Goal: Task Accomplishment & Management: Complete application form

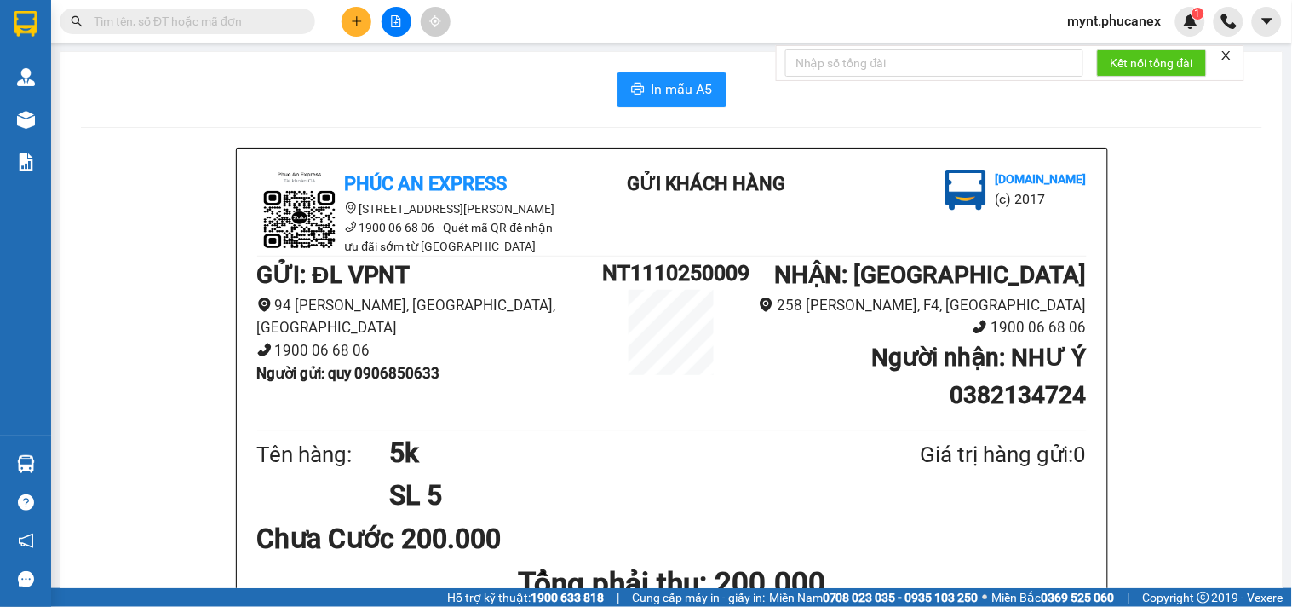
click at [351, 13] on button at bounding box center [357, 22] width 30 height 30
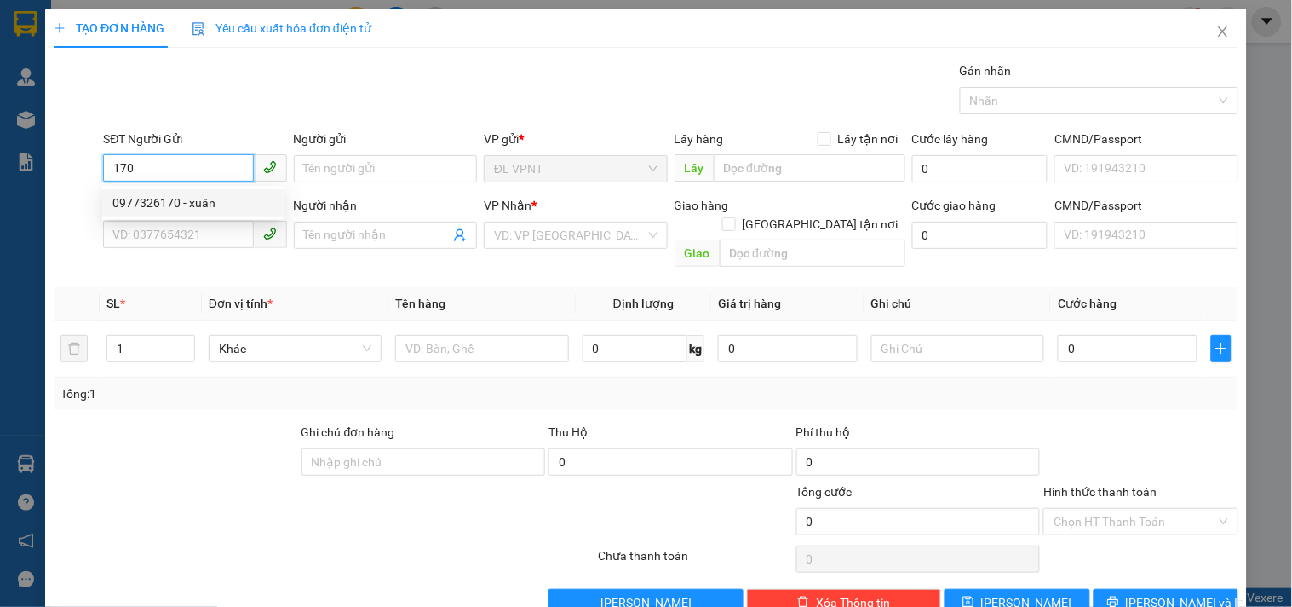
click at [187, 200] on div "0977326170 - xuân" at bounding box center [192, 202] width 161 height 19
type input "0977326170"
type input "xuân"
type input "0976146439"
type input "DŨNG"
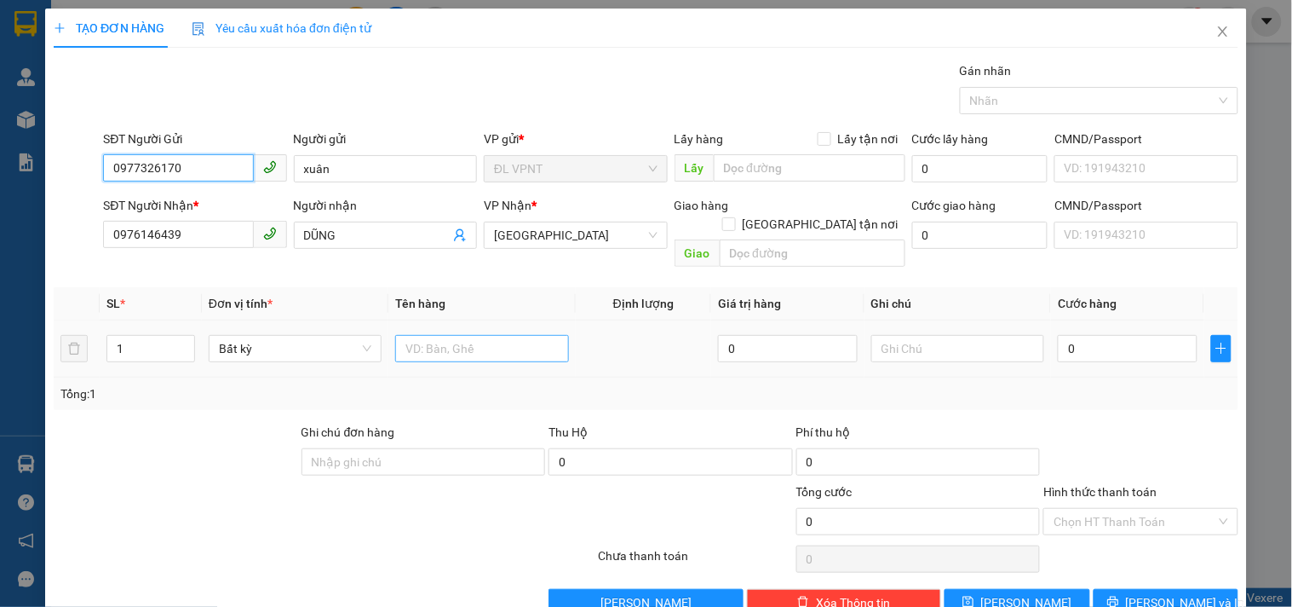
type input "0977326170"
click at [463, 336] on input "text" at bounding box center [481, 348] width 173 height 27
type input "1t"
click at [1102, 335] on input "0" at bounding box center [1128, 348] width 140 height 27
type input "1"
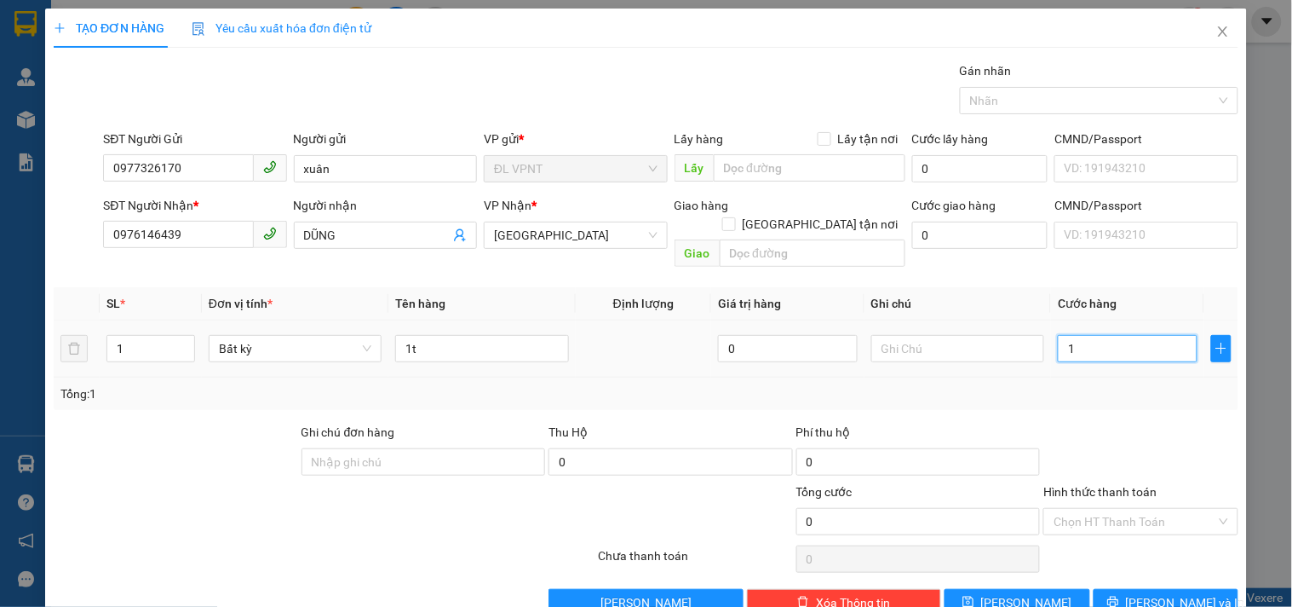
type input "1"
type input "12"
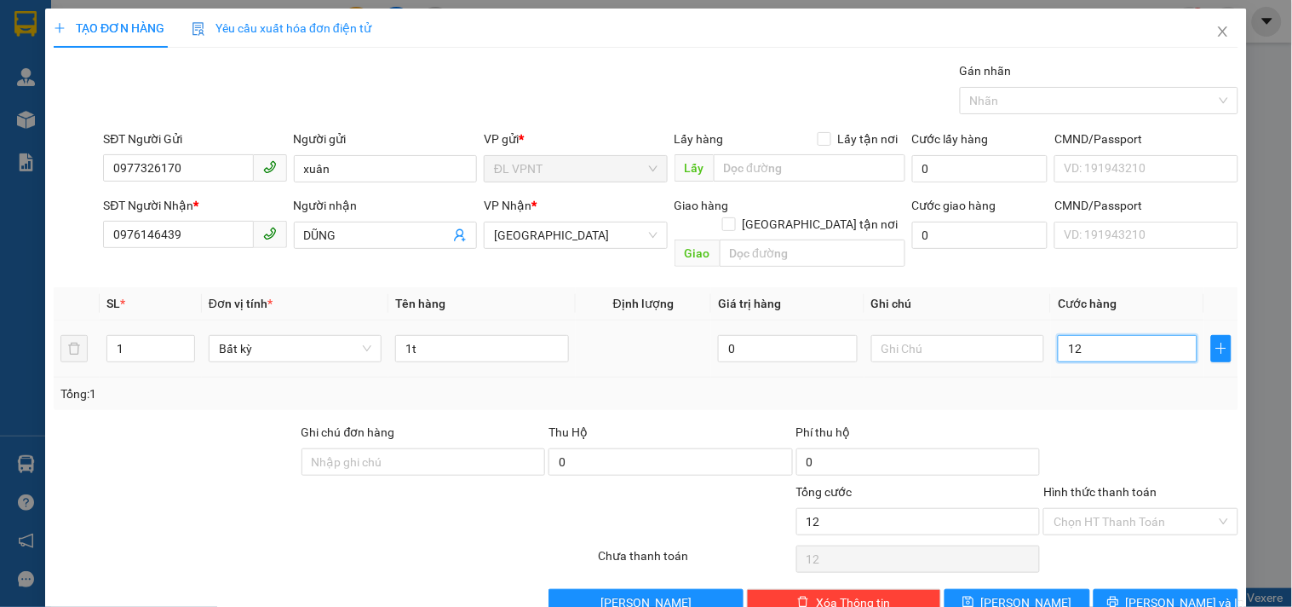
type input "120"
type input "120.000"
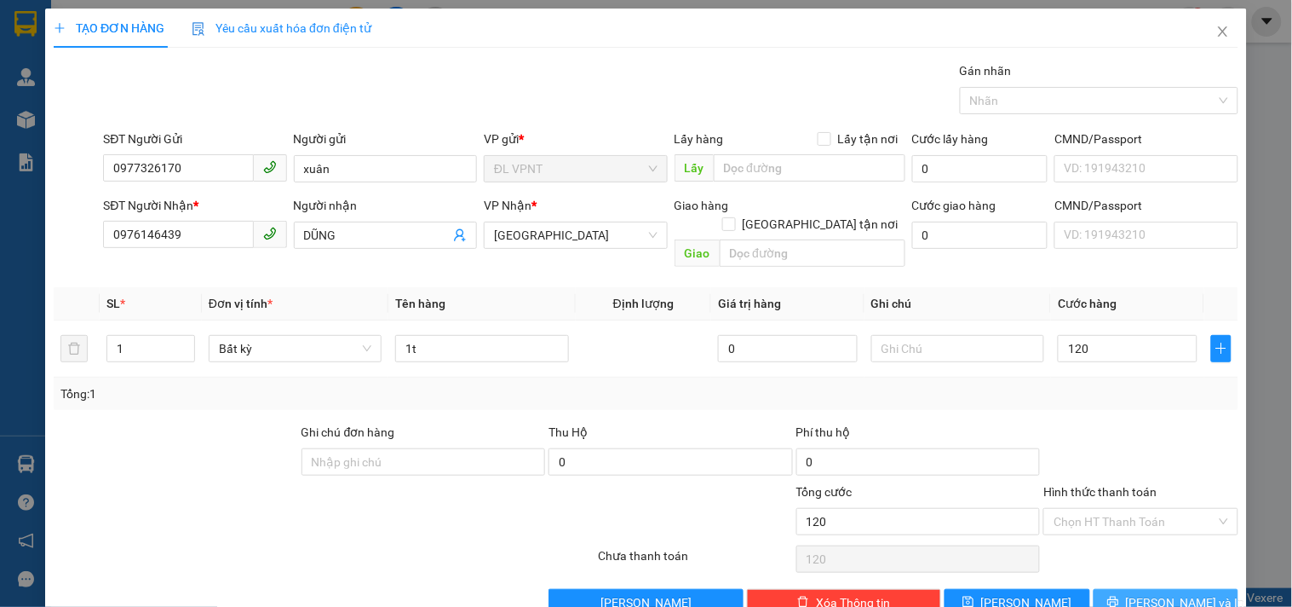
type input "120.000"
click at [1162, 593] on span "[PERSON_NAME] và In" at bounding box center [1185, 602] width 119 height 19
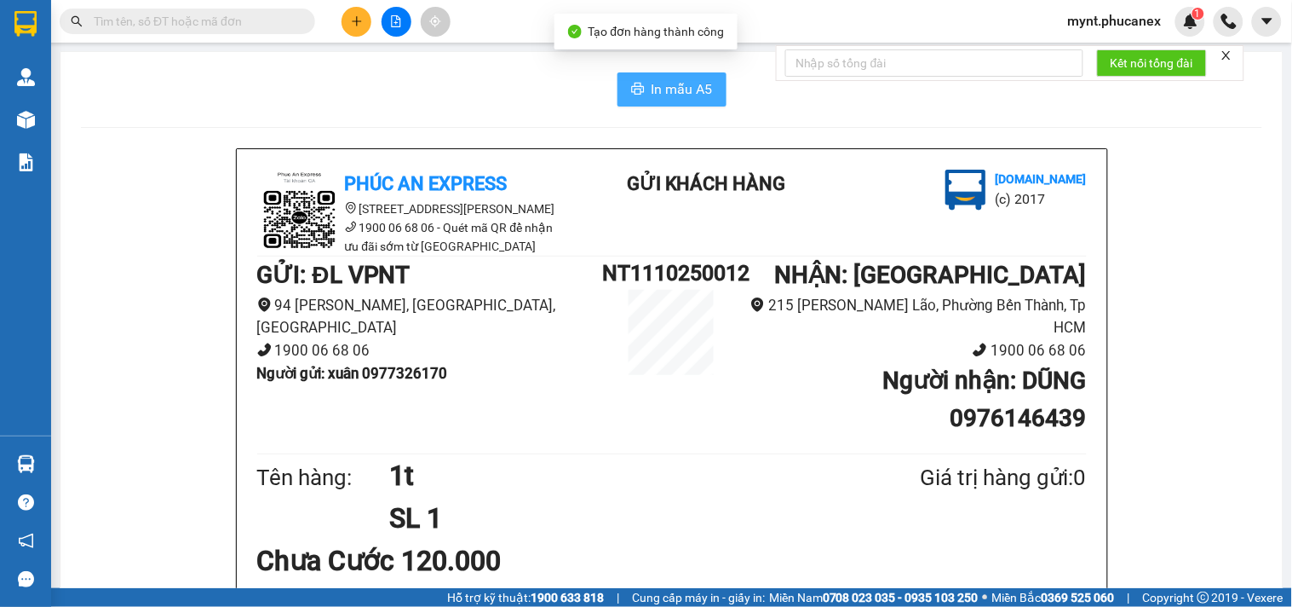
click at [704, 95] on span "In mẫu A5" at bounding box center [682, 88] width 61 height 21
drag, startPoint x: 352, startPoint y: 58, endPoint x: 386, endPoint y: 52, distance: 34.6
click at [354, 31] on button at bounding box center [357, 22] width 30 height 30
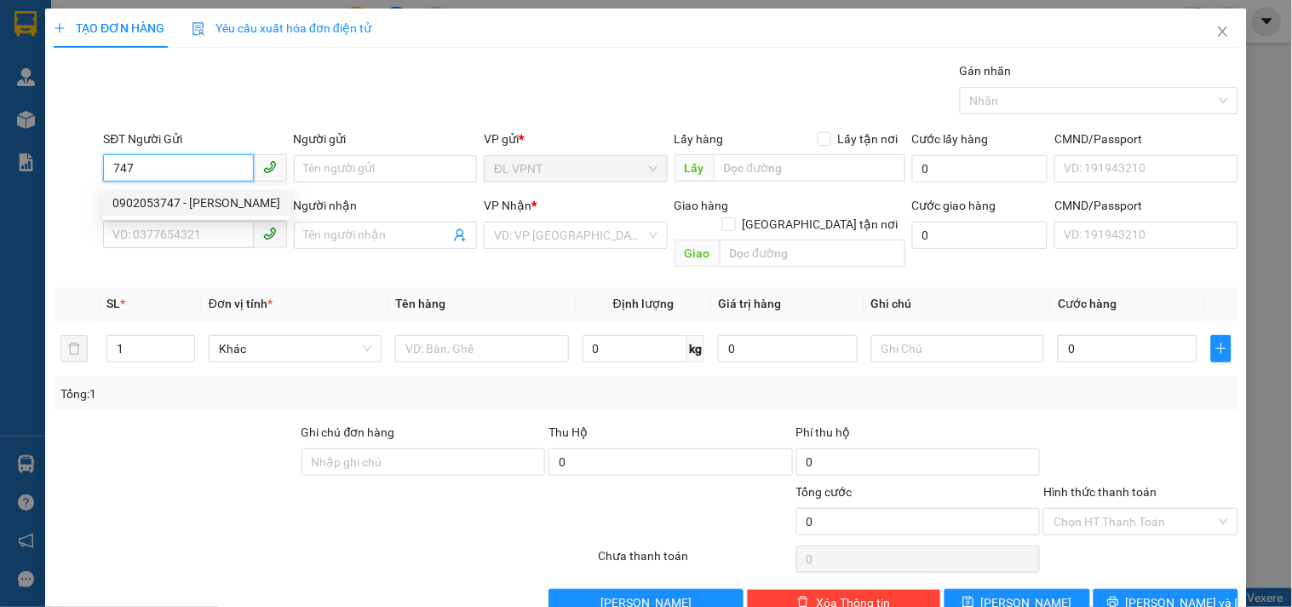
click at [132, 201] on div "0902053747 - [PERSON_NAME]" at bounding box center [196, 202] width 168 height 19
type input "0902053747"
type input "[PERSON_NAME]"
type input "0969729988"
type input "DIỄM QUỲNH"
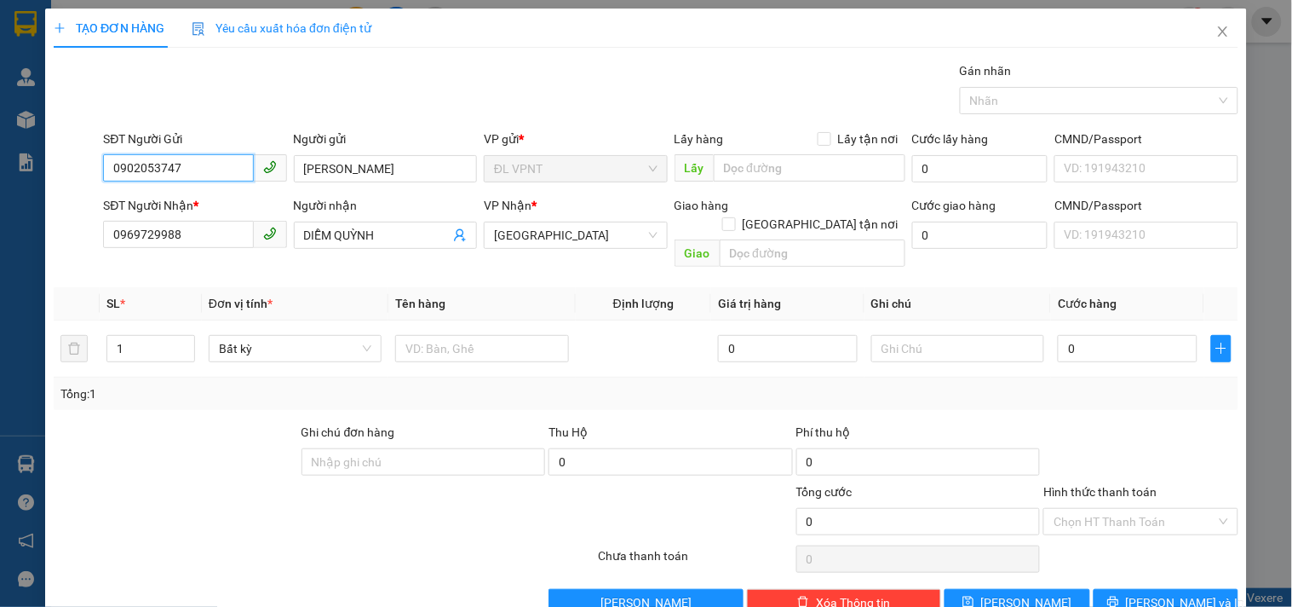
drag, startPoint x: 185, startPoint y: 164, endPoint x: 0, endPoint y: 89, distance: 199.2
click at [0, 89] on div "TẠO ĐƠN HÀNG Yêu cầu xuất hóa đơn điện tử Transit Pickup Surcharge Ids Transit …" at bounding box center [646, 303] width 1292 height 607
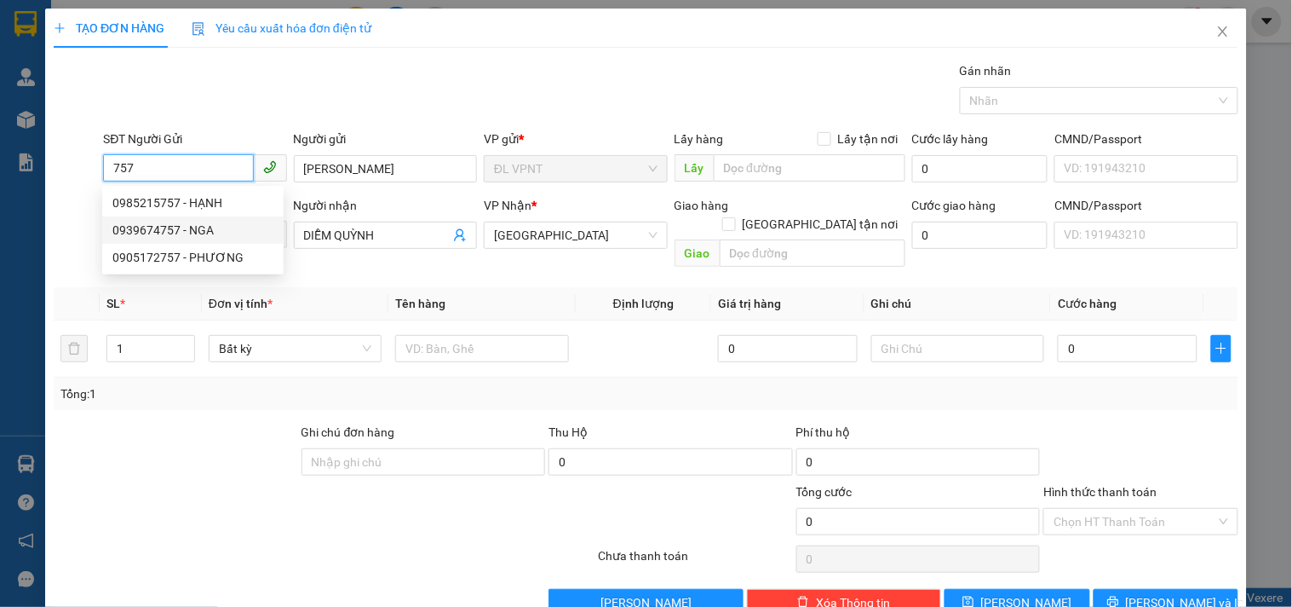
click at [193, 221] on div "0939674757 - NGA" at bounding box center [192, 230] width 161 height 19
type input "0939674757"
type input "NGA"
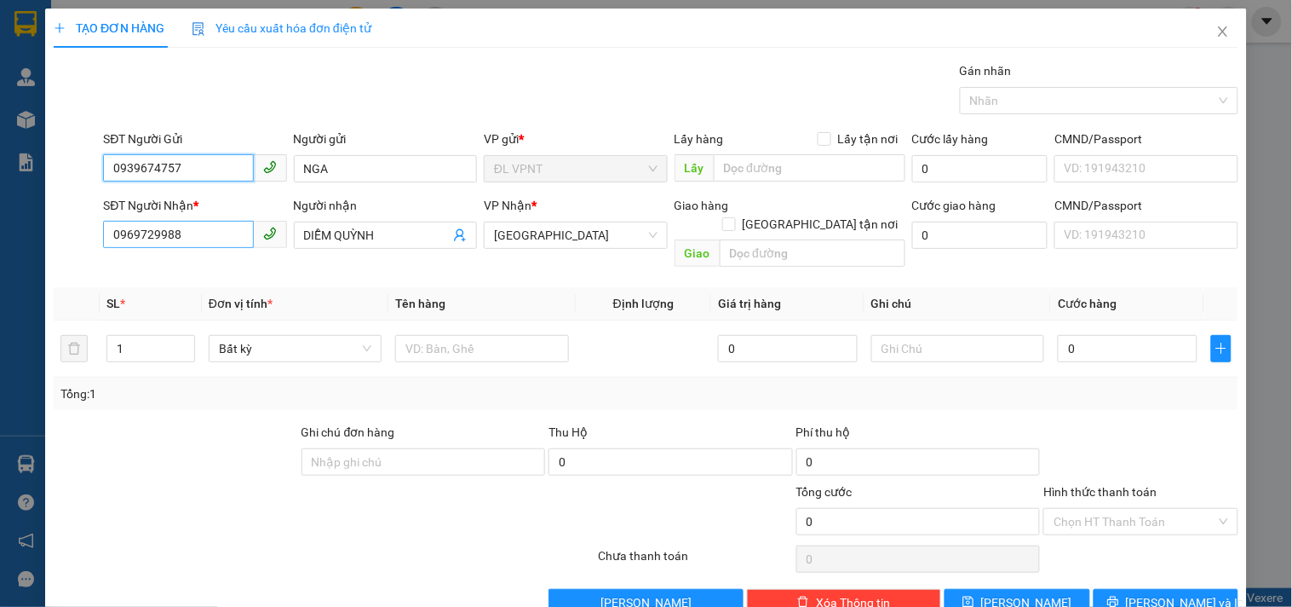
type input "0939674757"
drag, startPoint x: 217, startPoint y: 236, endPoint x: 0, endPoint y: 154, distance: 232.1
click at [0, 154] on div "TẠO ĐƠN HÀNG Yêu cầu xuất hóa đơn điện tử Transit Pickup Surcharge Ids Transit …" at bounding box center [646, 303] width 1292 height 607
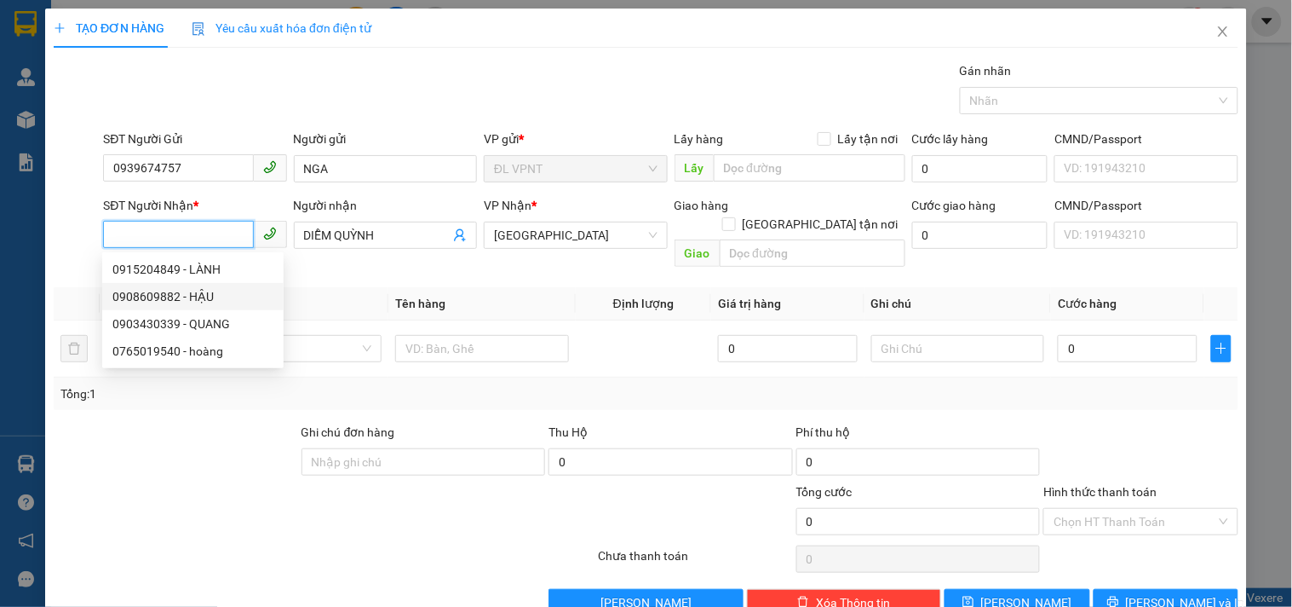
click at [225, 301] on div "0908609882 - HẬU" at bounding box center [192, 296] width 161 height 19
type input "0908609882"
type input "HẬU"
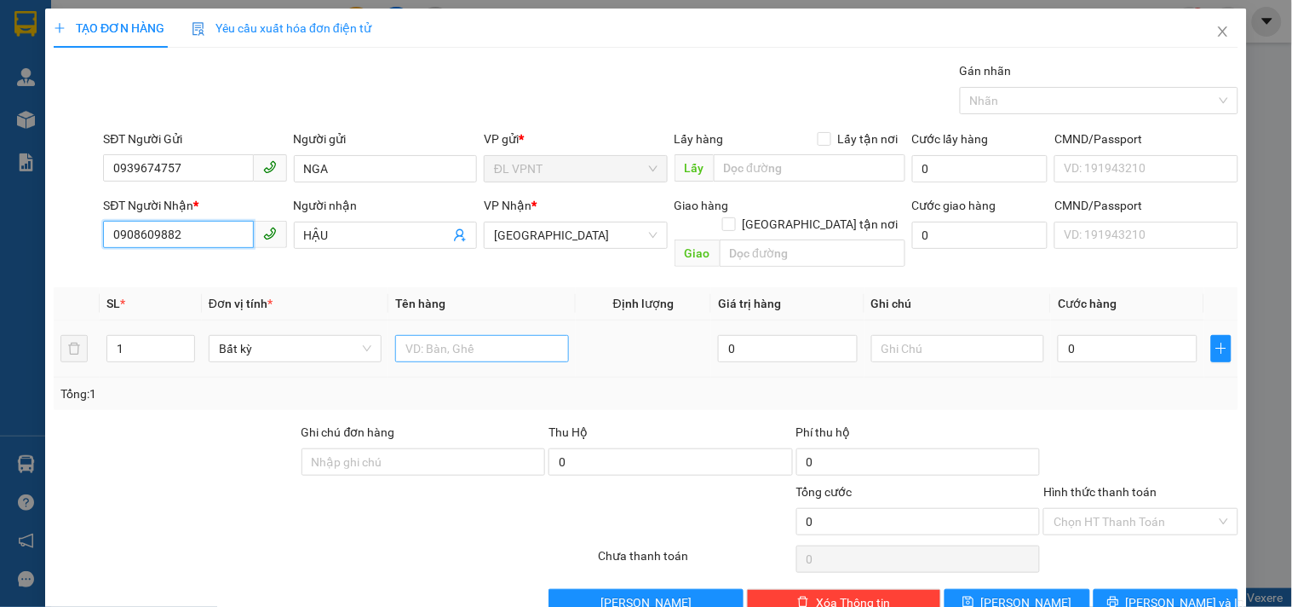
type input "0908609882"
click at [412, 335] on input "text" at bounding box center [481, 348] width 173 height 27
type input "11t"
click at [150, 336] on input "1" at bounding box center [150, 349] width 87 height 26
type input "11"
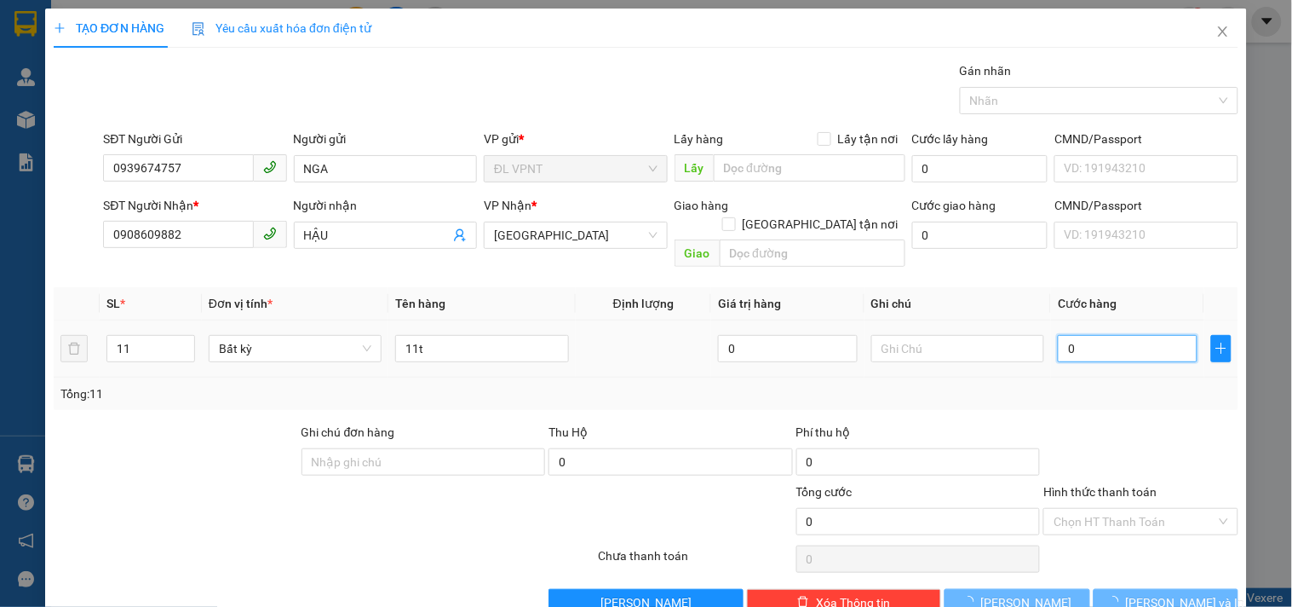
click at [1058, 335] on input "0" at bounding box center [1128, 348] width 140 height 27
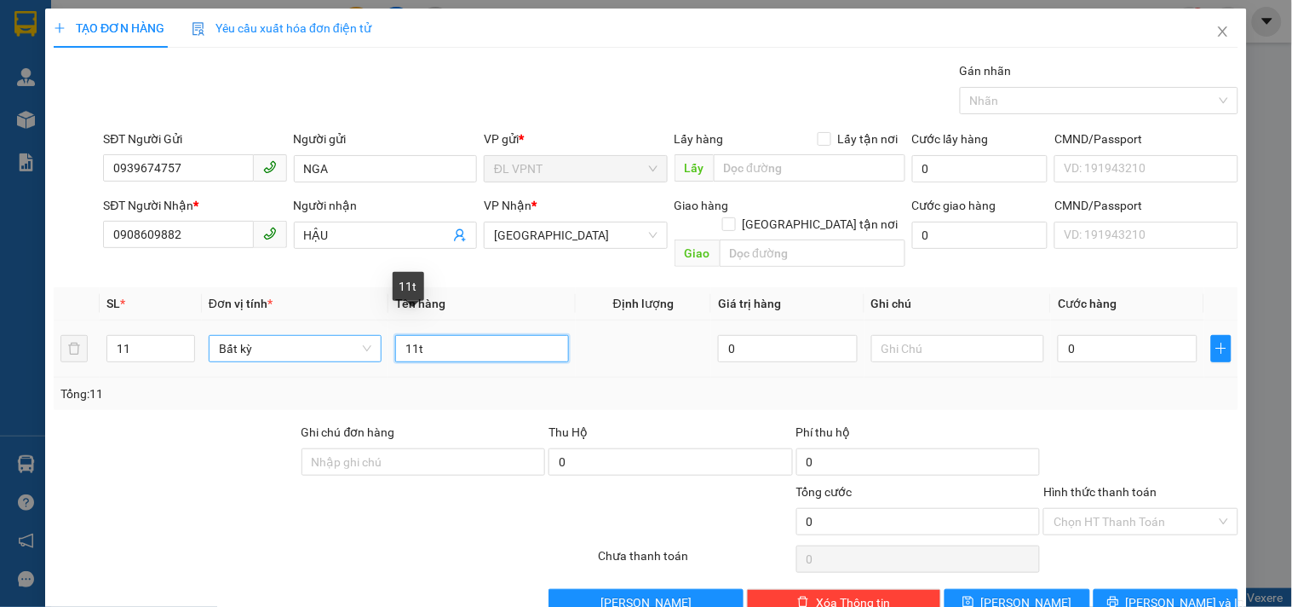
drag, startPoint x: 397, startPoint y: 325, endPoint x: 359, endPoint y: 325, distance: 37.5
click at [360, 325] on tr "11 Bất kỳ 11t 0 0" at bounding box center [646, 348] width 1185 height 57
type input "8t 3bao"
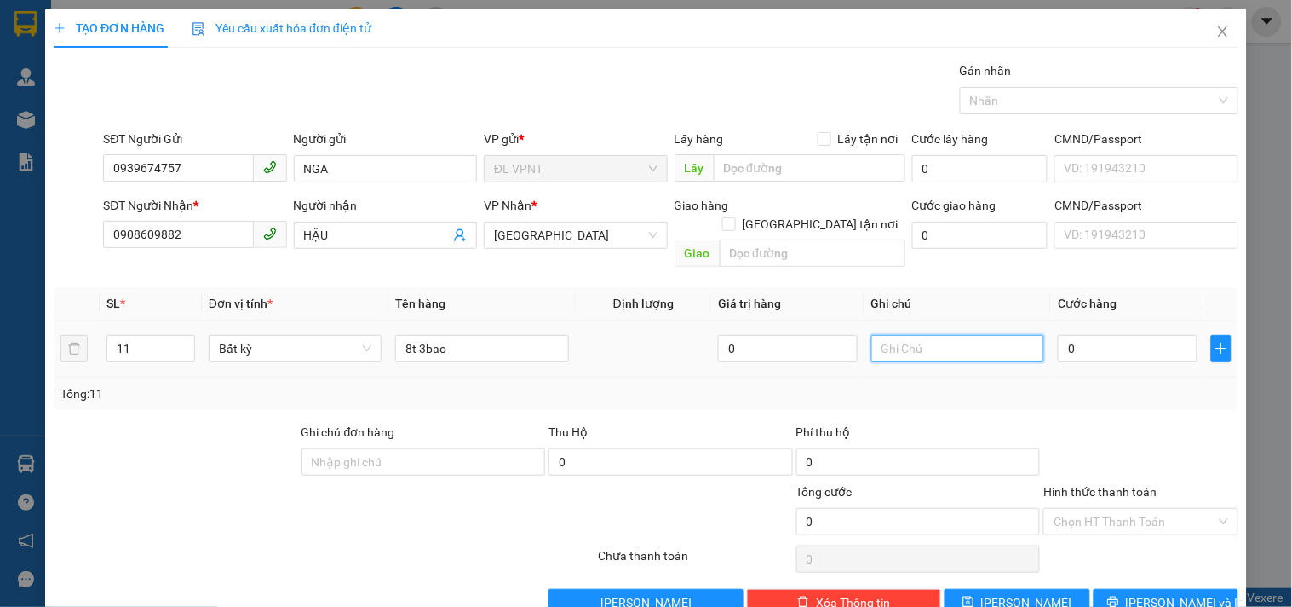
click at [1001, 335] on input "text" at bounding box center [957, 348] width 173 height 27
type input "công nợ"
click at [1173, 335] on input "0" at bounding box center [1128, 348] width 140 height 27
type input "5"
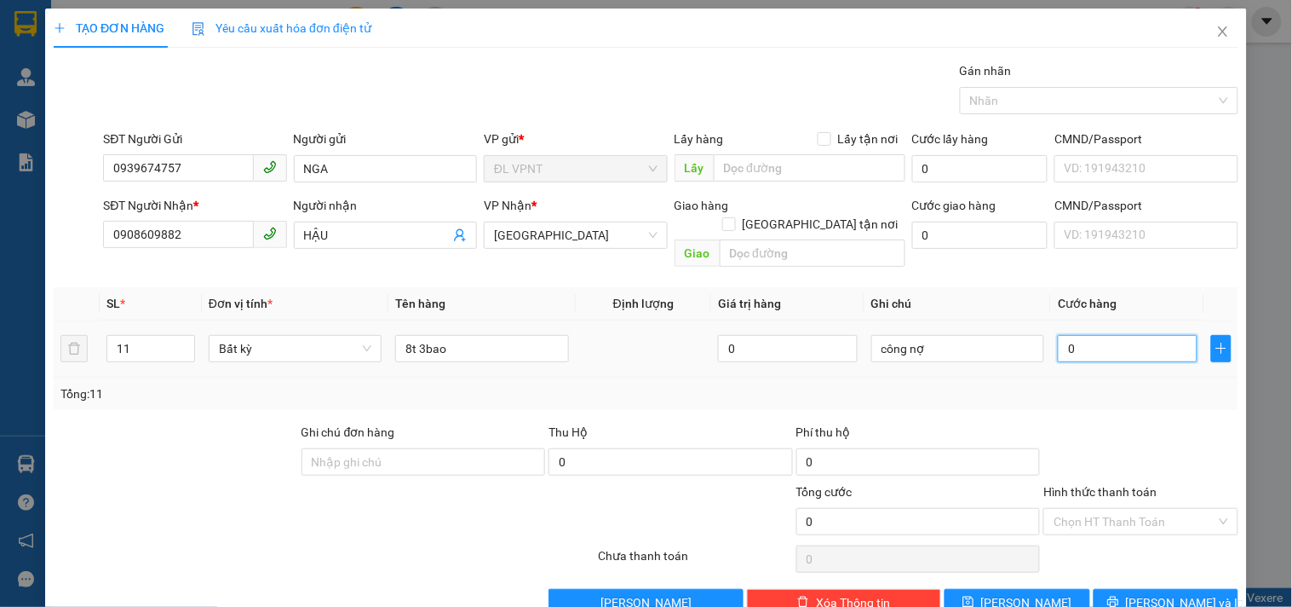
type input "5"
type input "55"
type input "550"
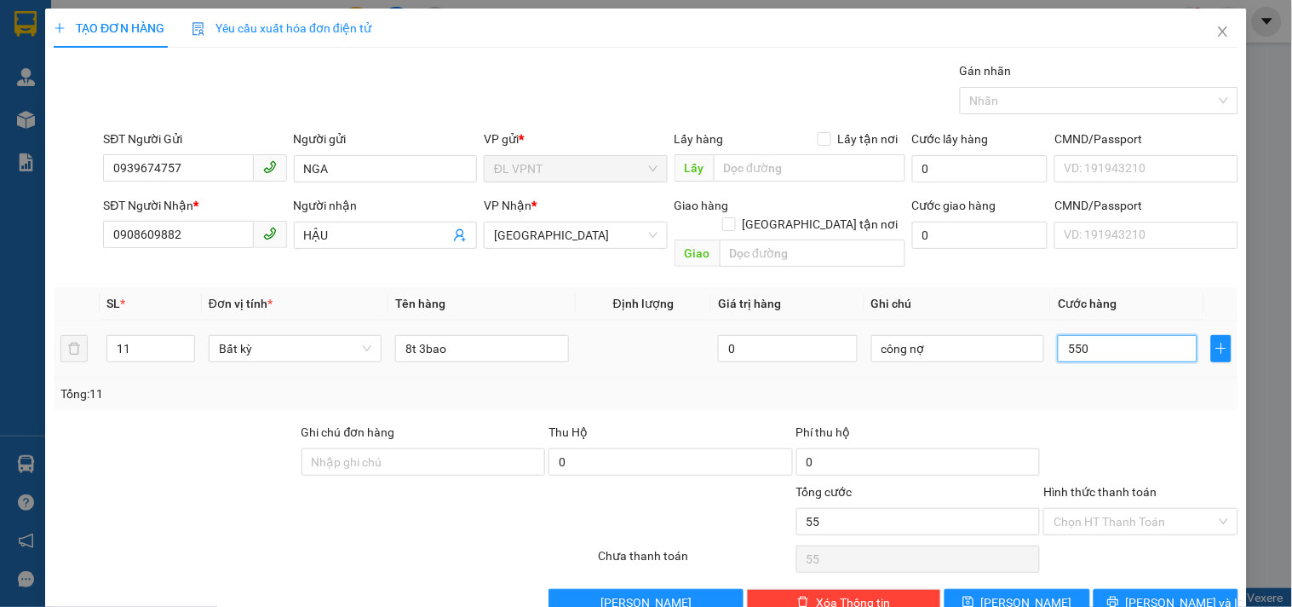
type input "550"
type input "550.000"
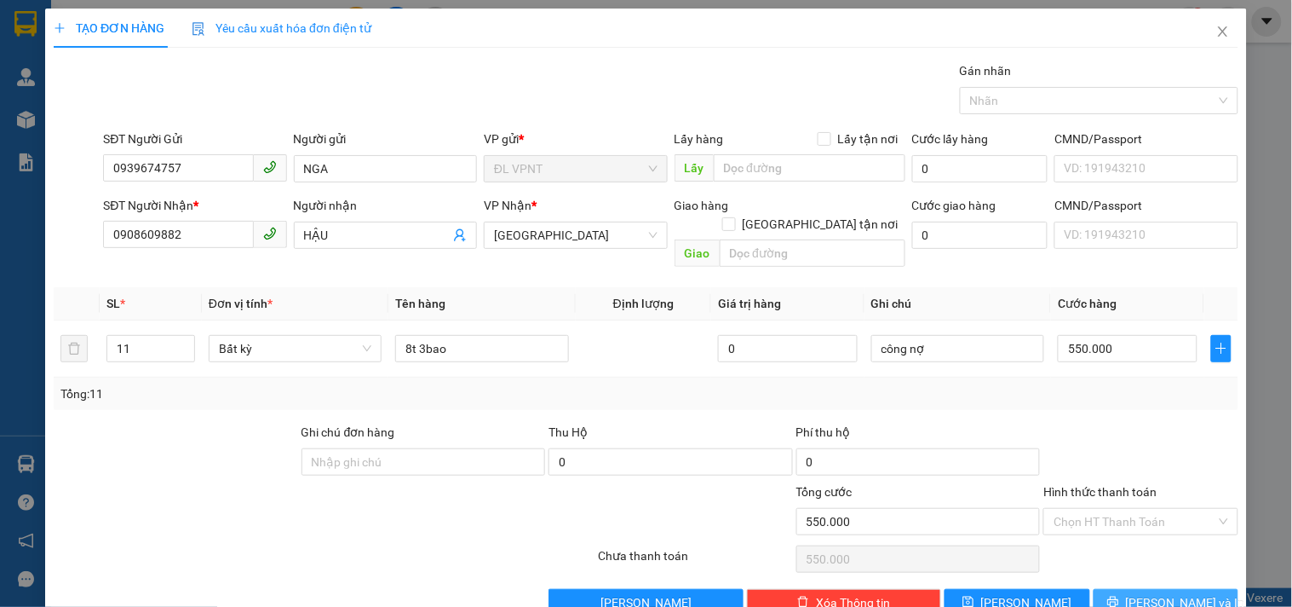
click at [1170, 593] on span "[PERSON_NAME] và In" at bounding box center [1185, 602] width 119 height 19
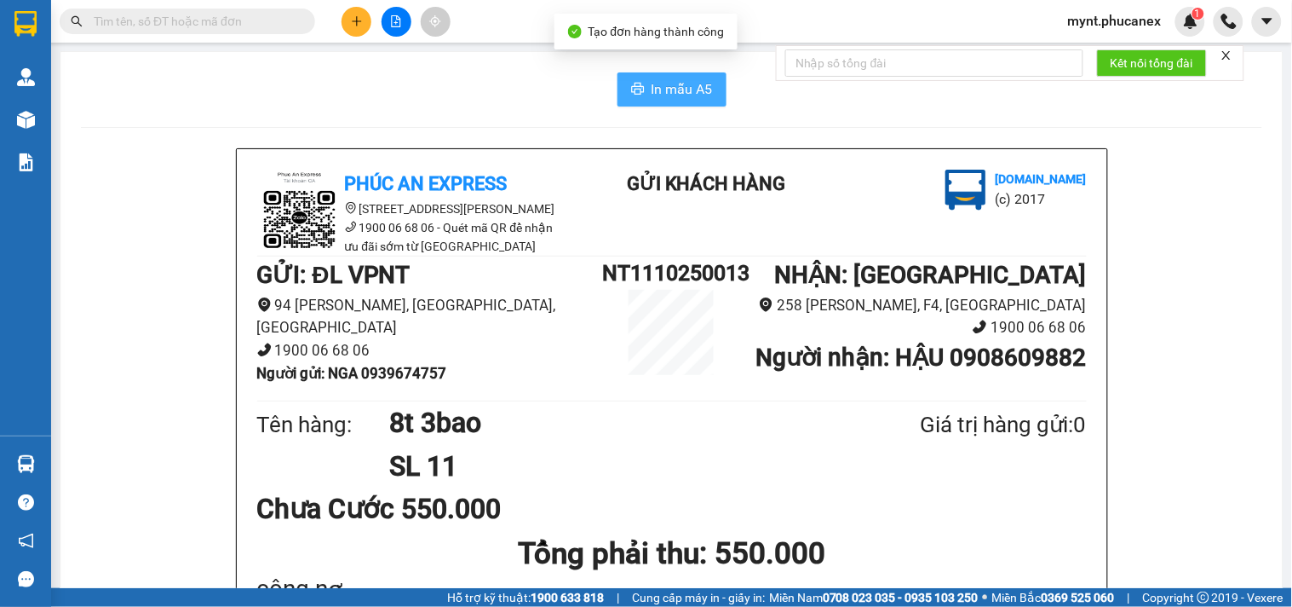
click at [641, 72] on button "In mẫu A5" at bounding box center [672, 89] width 109 height 34
drag, startPoint x: 225, startPoint y: 85, endPoint x: 256, endPoint y: 66, distance: 37.1
click at [225, 85] on div "In mẫu A5" at bounding box center [672, 89] width 1182 height 34
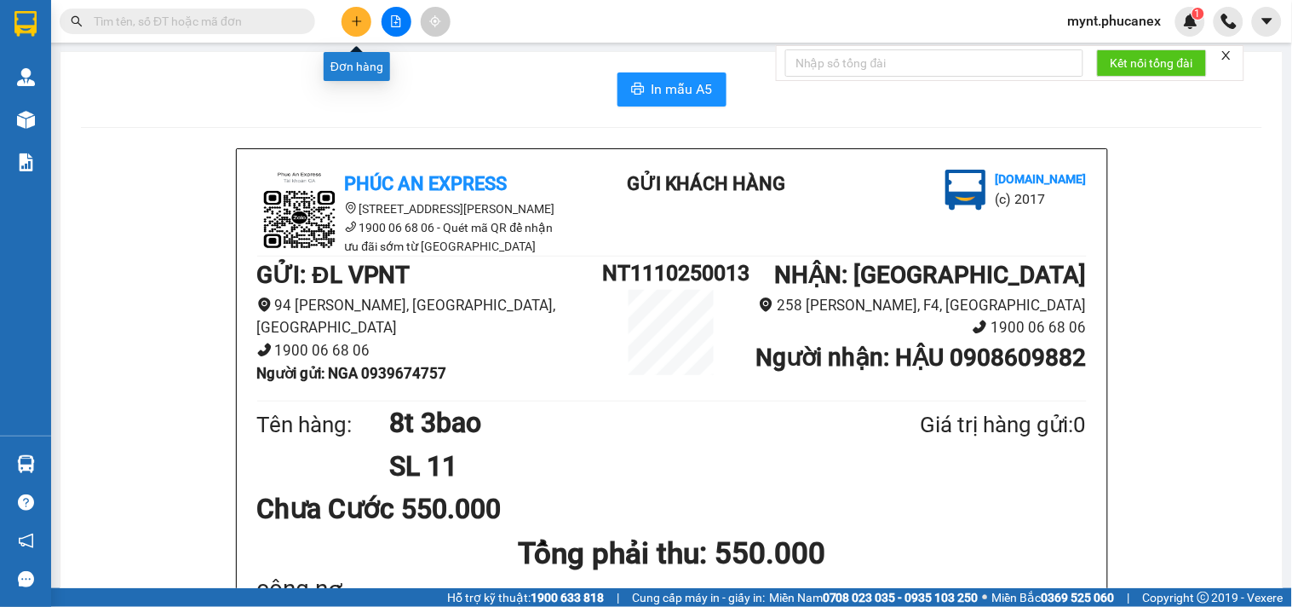
click at [364, 26] on button at bounding box center [357, 22] width 30 height 30
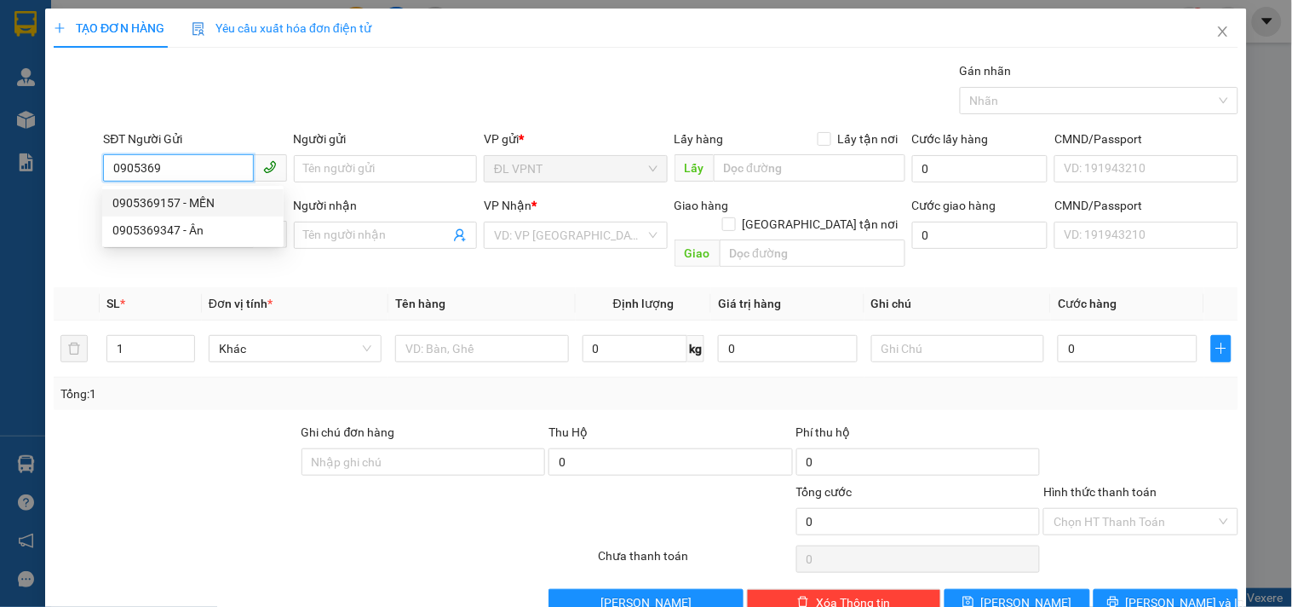
click at [186, 202] on div "0905369157 - MẾN" at bounding box center [192, 202] width 161 height 19
type input "0905369157"
type input "MẾN"
type input "0909518384"
type input "TOÀN"
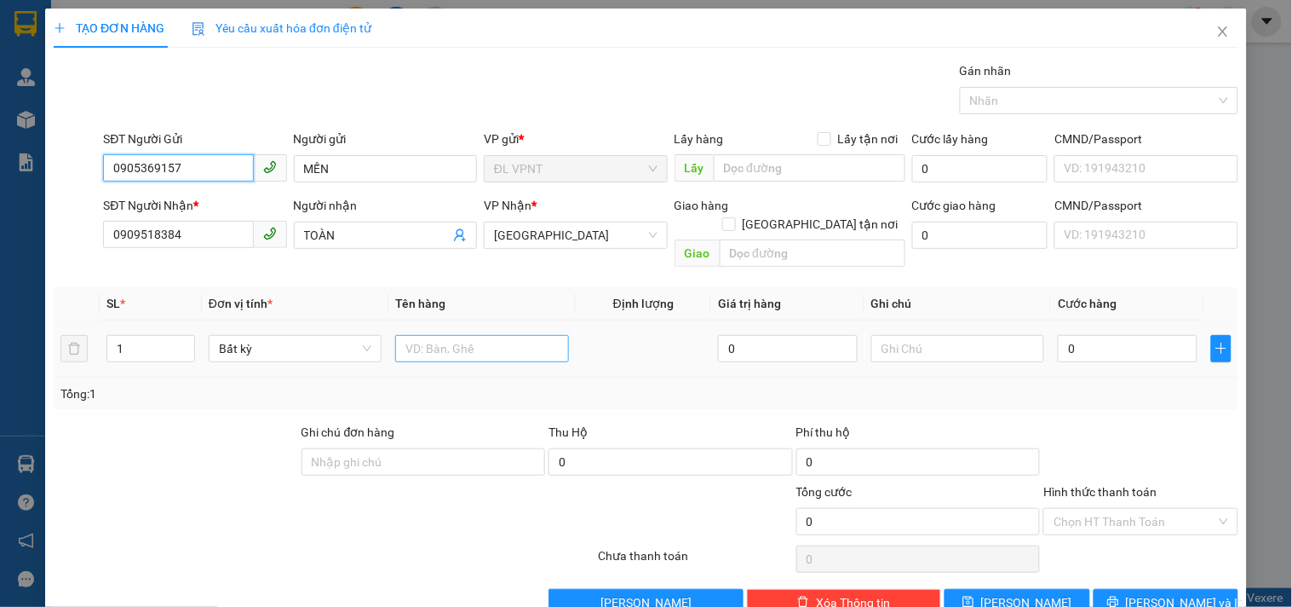
type input "0905369157"
click at [471, 335] on input "text" at bounding box center [481, 348] width 173 height 27
type input "1k tx"
click at [1090, 335] on input "0" at bounding box center [1128, 348] width 140 height 27
type input "4"
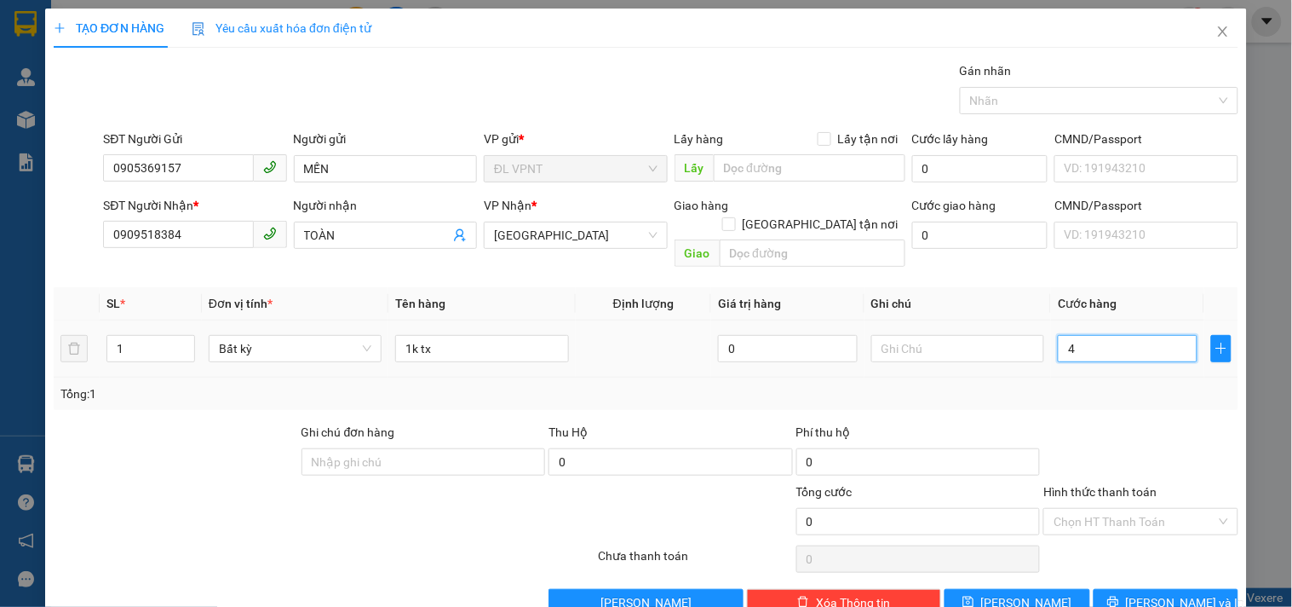
type input "4"
type input "40"
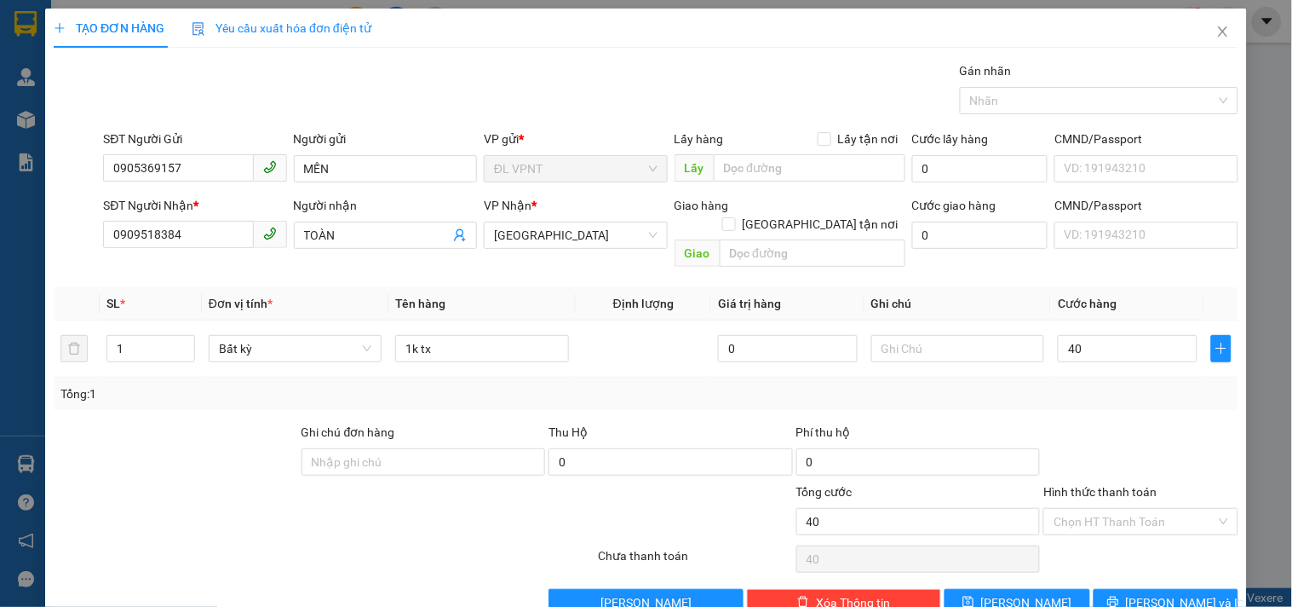
type input "40.000"
click at [1136, 385] on div "Tổng: 1" at bounding box center [646, 393] width 1185 height 32
click at [1108, 509] on input "Hình thức thanh toán" at bounding box center [1135, 522] width 162 height 26
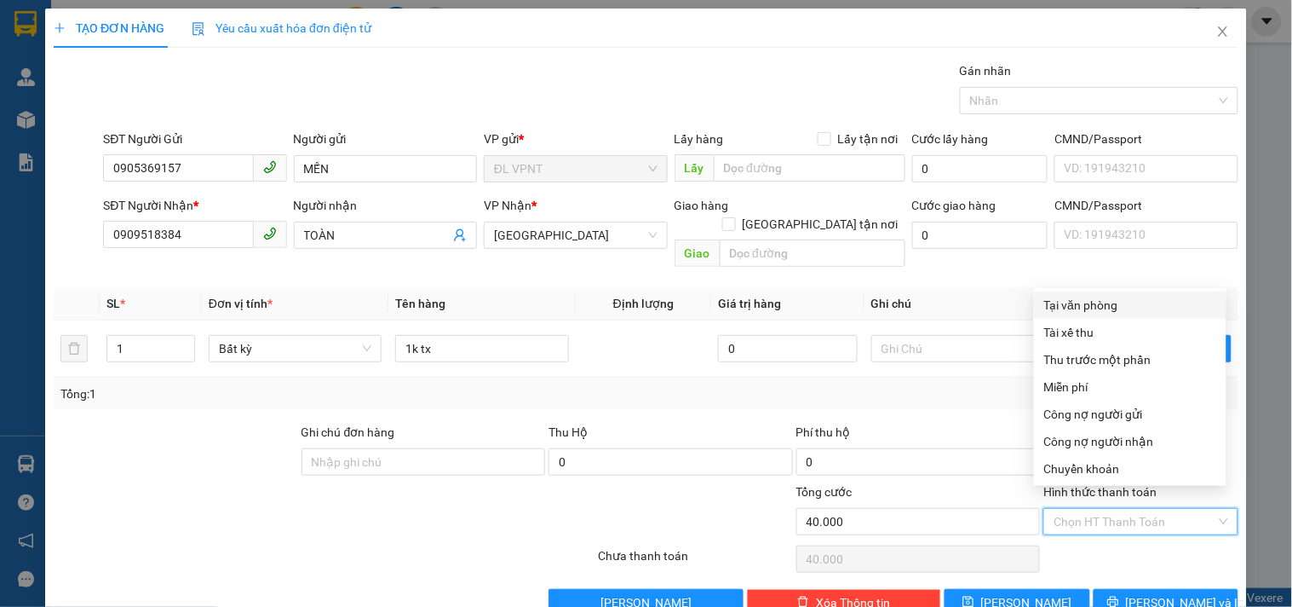
click at [1126, 305] on div "Tại văn phòng" at bounding box center [1130, 305] width 172 height 19
type input "0"
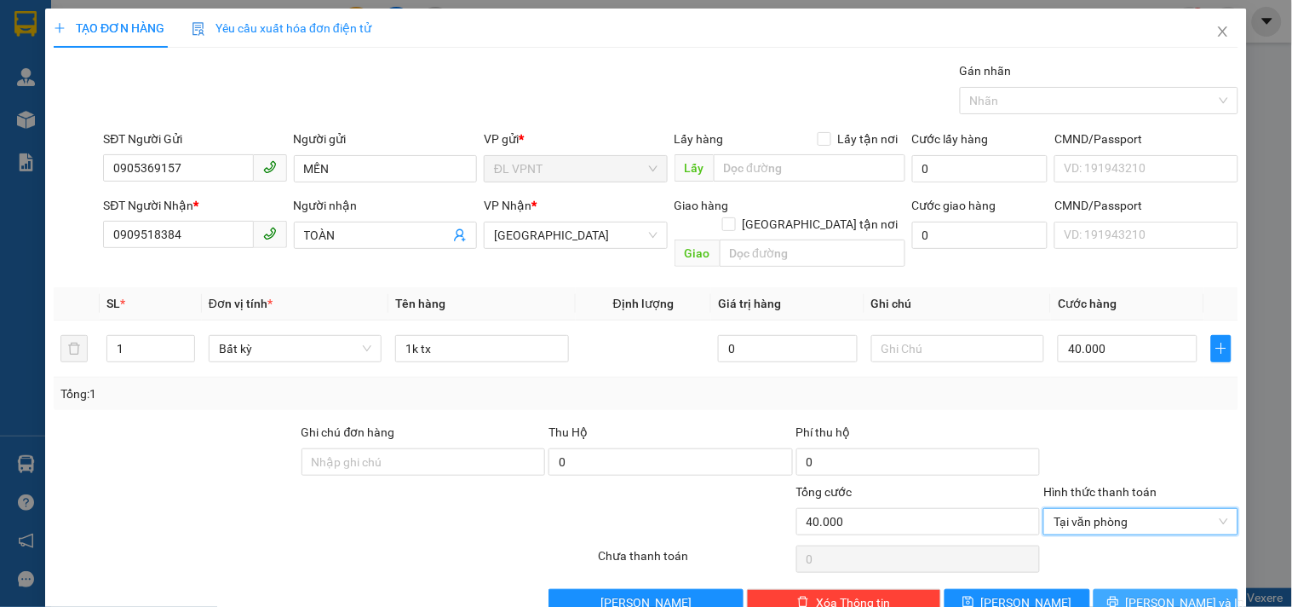
click at [1160, 593] on span "[PERSON_NAME] và In" at bounding box center [1185, 602] width 119 height 19
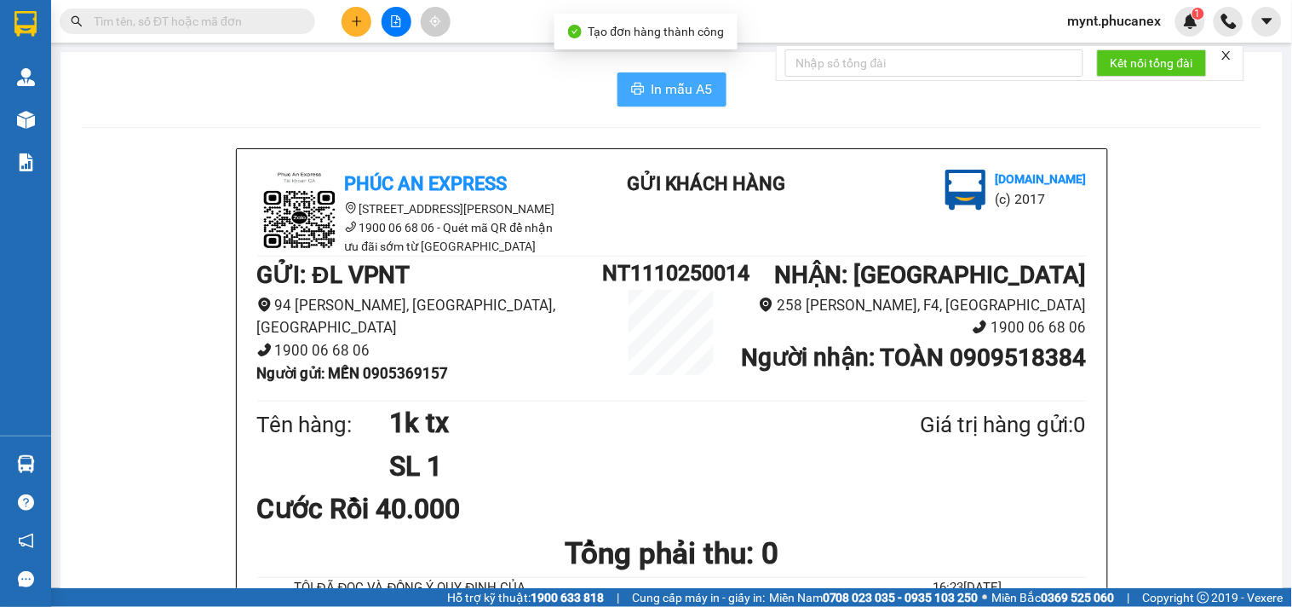
click at [652, 88] on span "In mẫu A5" at bounding box center [682, 88] width 61 height 21
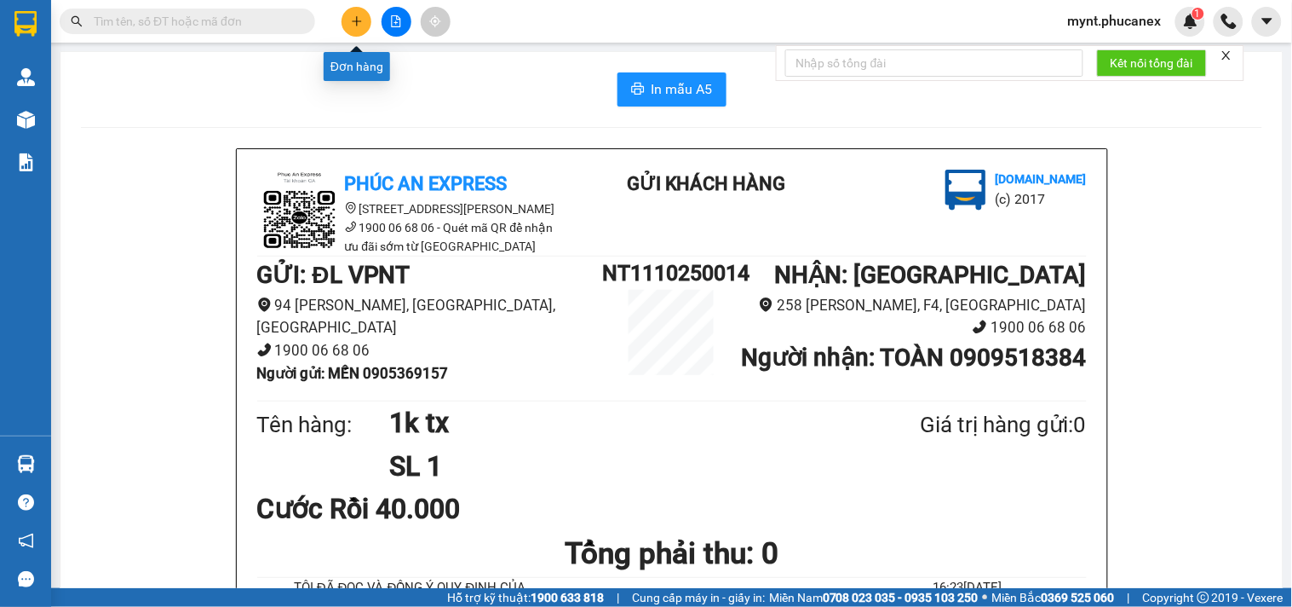
click at [348, 20] on button at bounding box center [357, 22] width 30 height 30
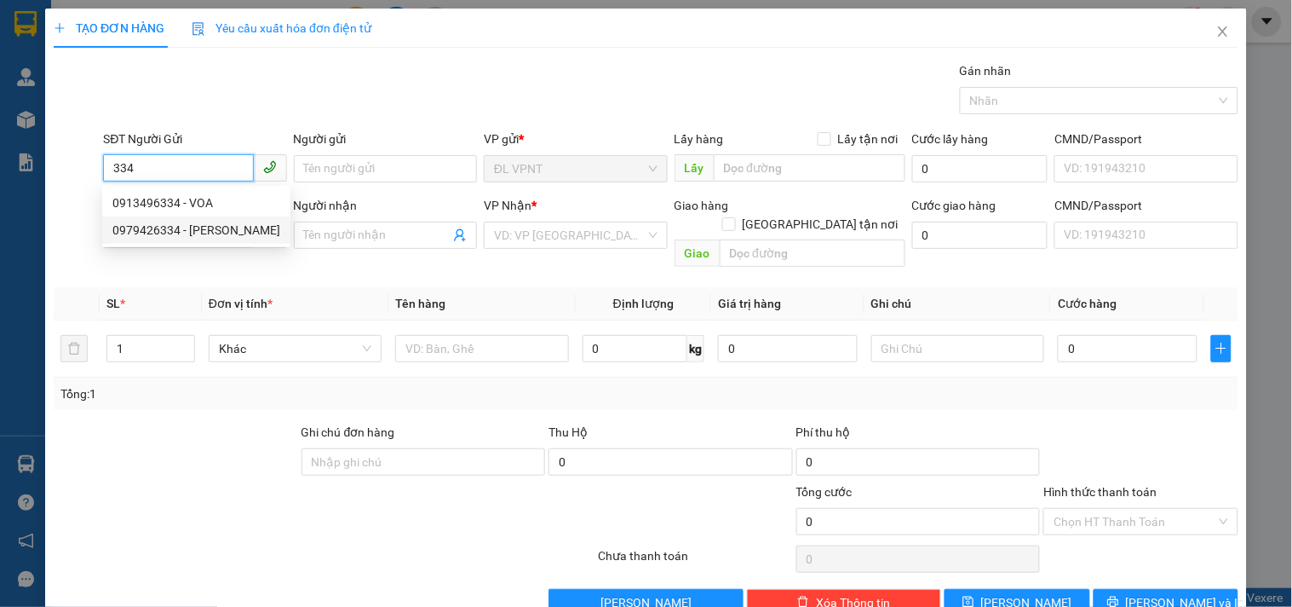
click at [186, 235] on div "0979426334 - [PERSON_NAME]" at bounding box center [196, 230] width 168 height 19
type input "0979426334"
type input "LAN"
type input "0943373856"
type input "VẬN"
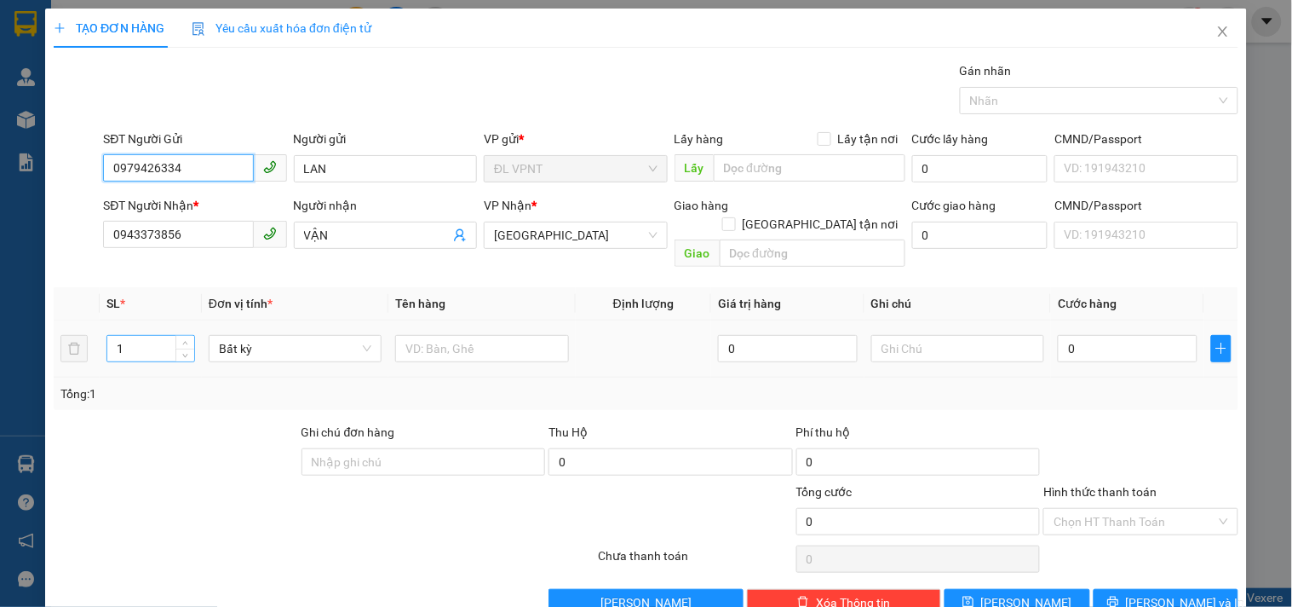
type input "0979426334"
drag, startPoint x: 154, startPoint y: 328, endPoint x: 41, endPoint y: 328, distance: 113.3
click at [41, 328] on div "TẠO ĐƠN HÀNG Yêu cầu xuất hóa đơn điện tử Transit Pickup Surcharge Ids Transit …" at bounding box center [646, 303] width 1292 height 607
type input "2"
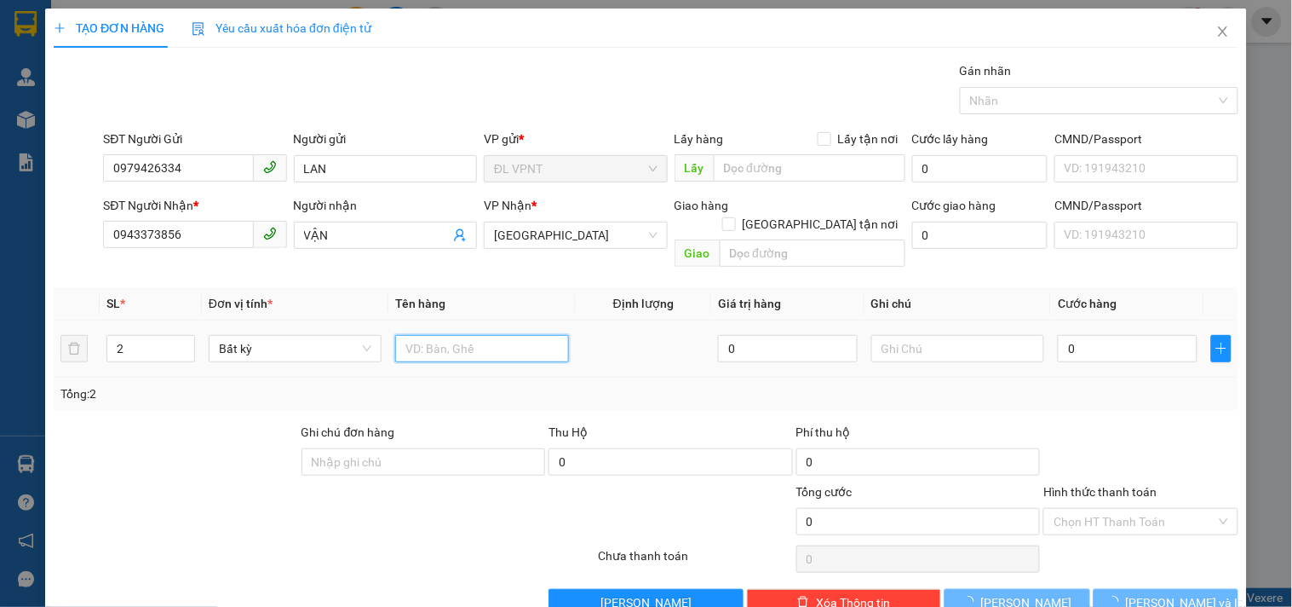
click at [428, 336] on input "text" at bounding box center [481, 348] width 173 height 27
type input "2tx"
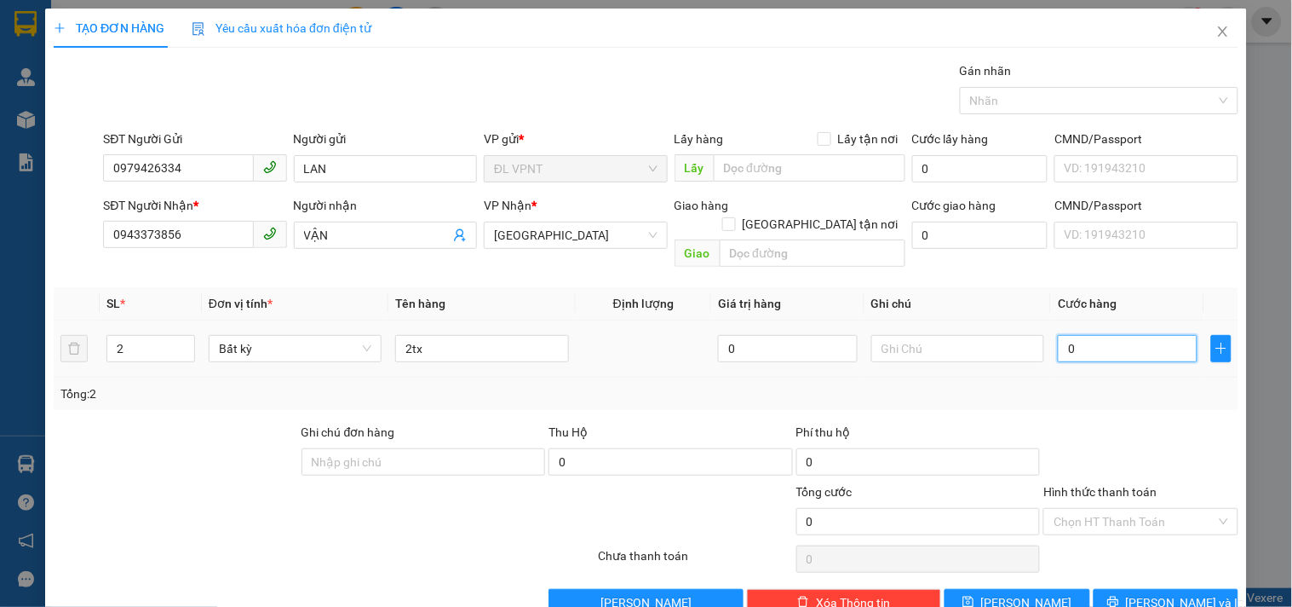
click at [1071, 335] on input "0" at bounding box center [1128, 348] width 140 height 27
type input "1"
type input "13"
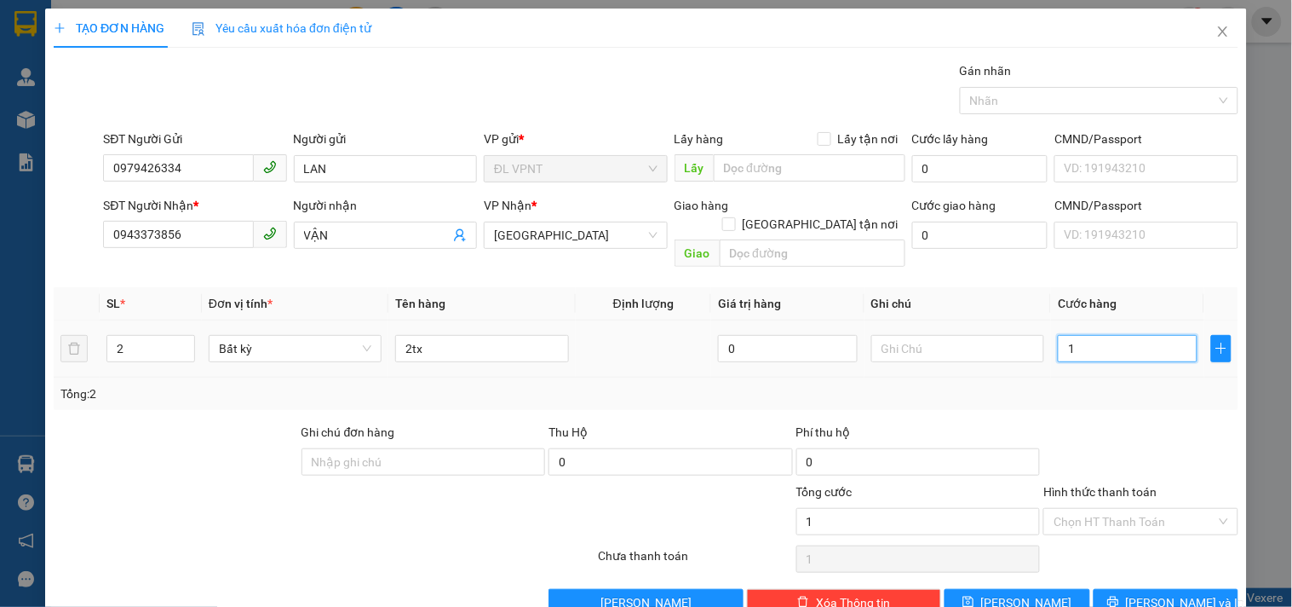
type input "13"
type input "130"
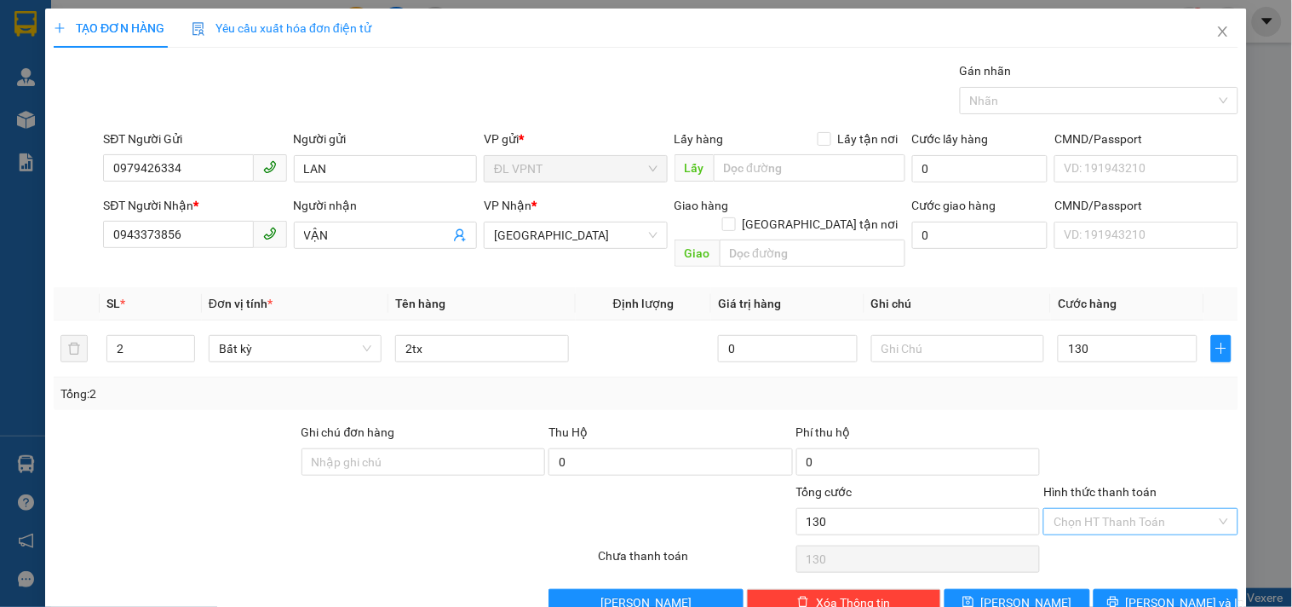
type input "130.000"
click at [1077, 509] on input "Hình thức thanh toán" at bounding box center [1135, 522] width 162 height 26
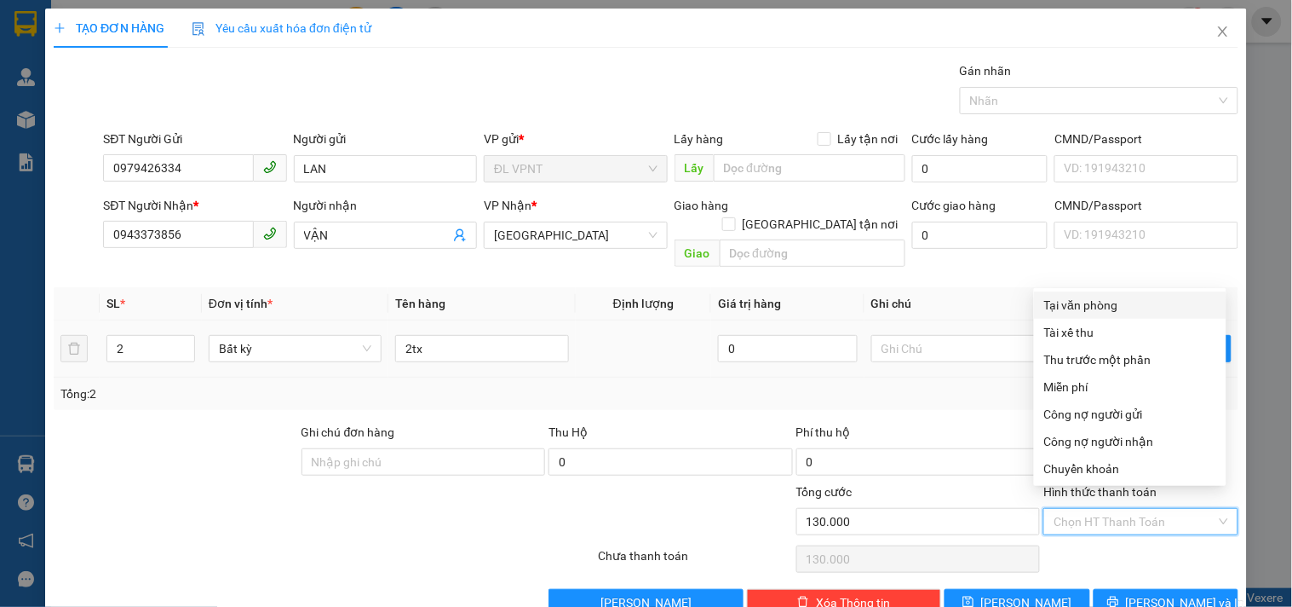
click at [1079, 310] on div "Tại văn phòng" at bounding box center [1130, 305] width 172 height 19
type input "0"
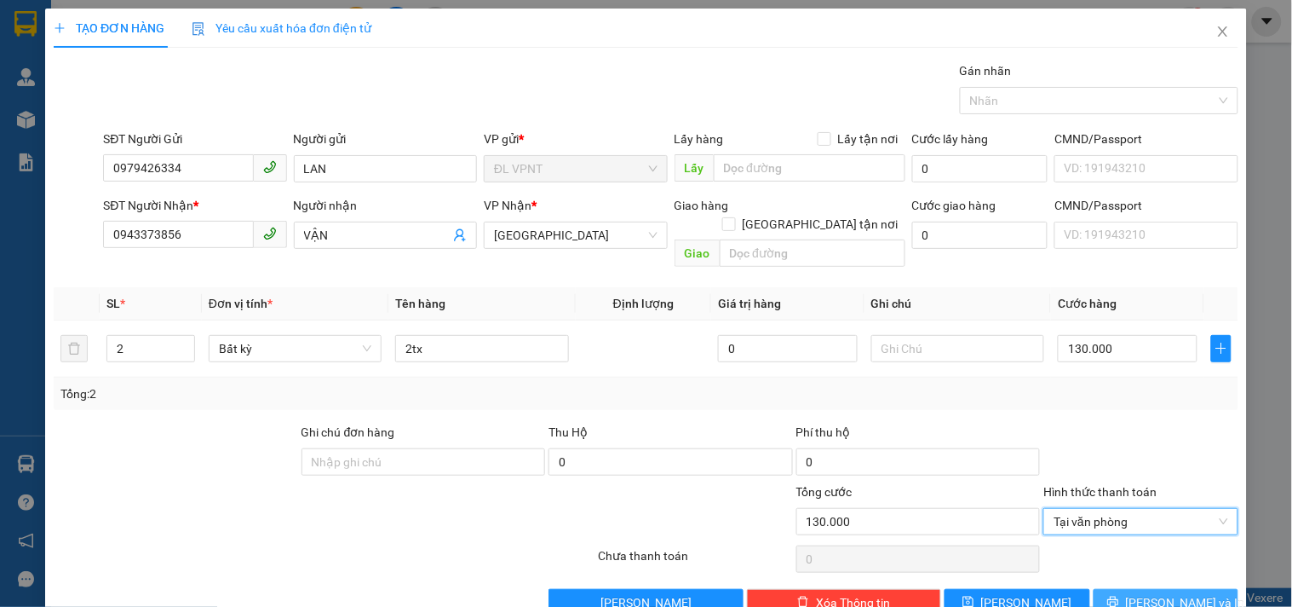
click at [1146, 593] on span "[PERSON_NAME] và In" at bounding box center [1185, 602] width 119 height 19
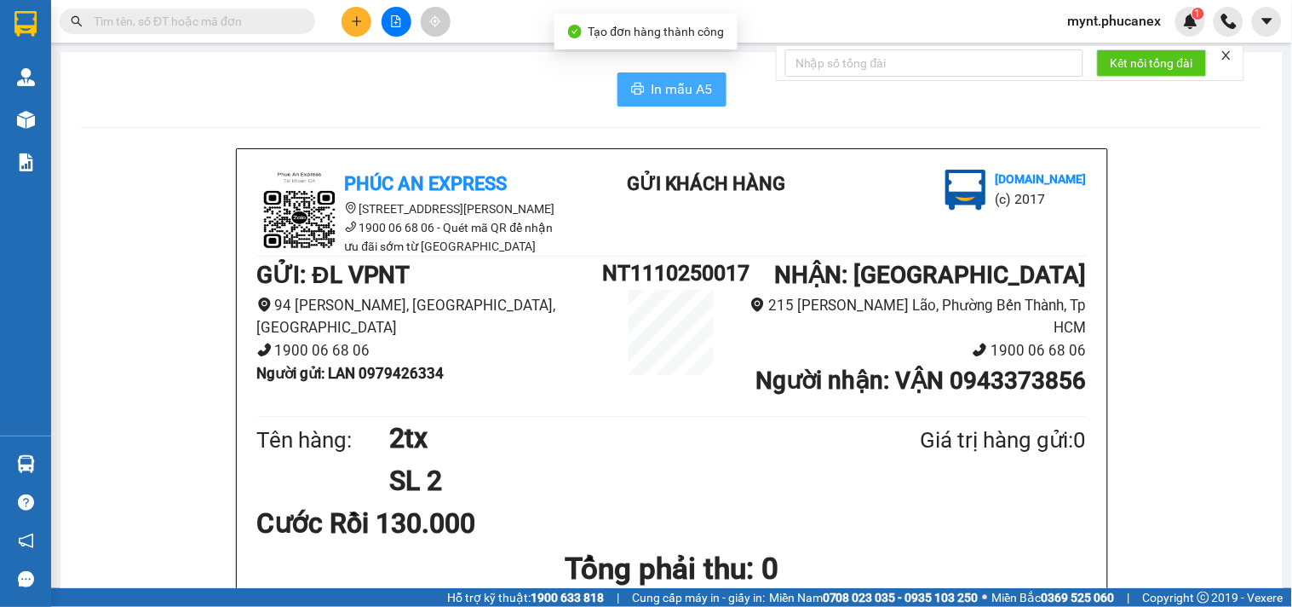
click at [690, 100] on button "In mẫu A5" at bounding box center [672, 89] width 109 height 34
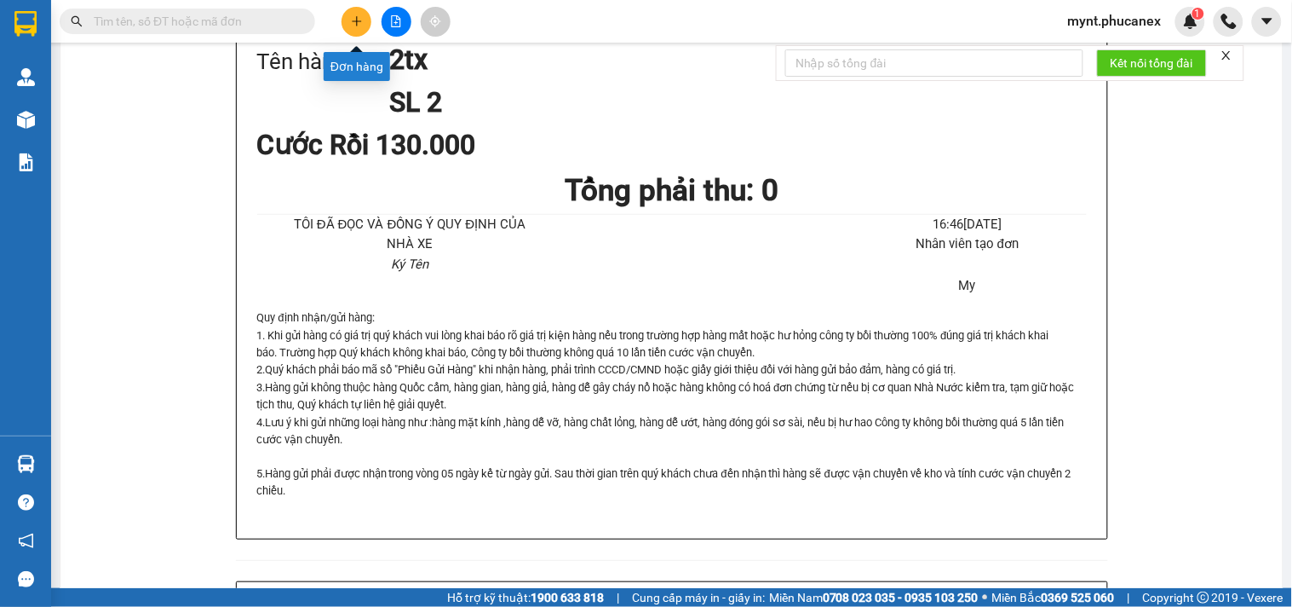
click at [363, 19] on button at bounding box center [357, 22] width 30 height 30
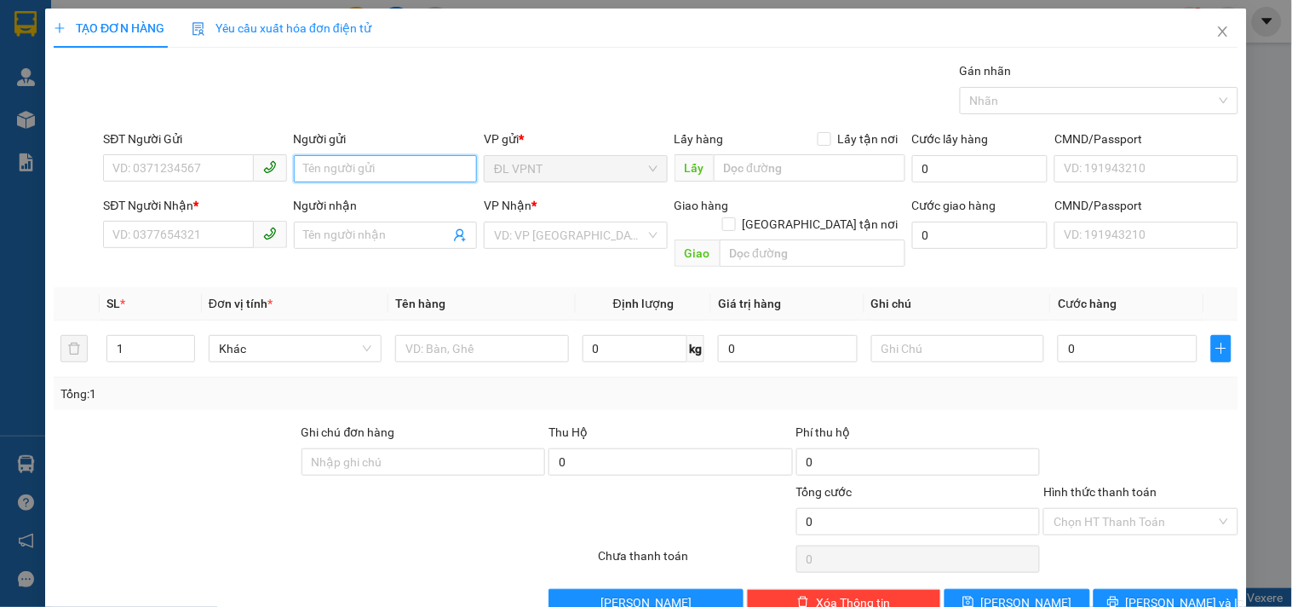
click at [364, 175] on input "Người gửi" at bounding box center [385, 168] width 183 height 27
type input "vân cá"
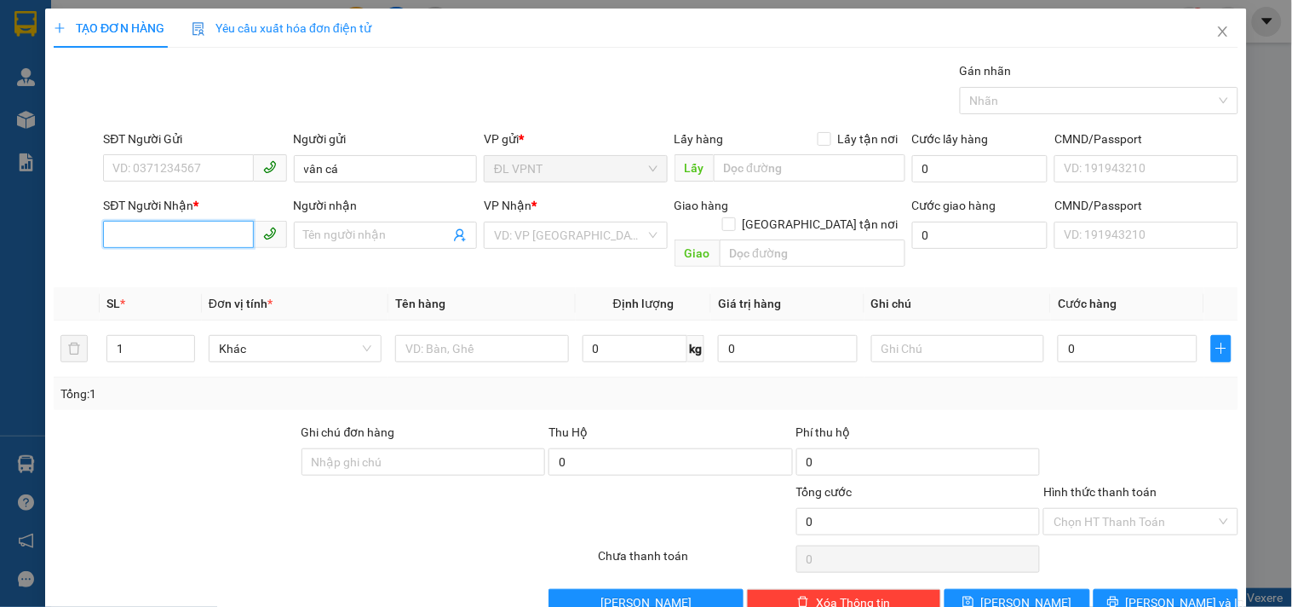
click at [219, 234] on input "SĐT Người Nhận *" at bounding box center [178, 234] width 150 height 27
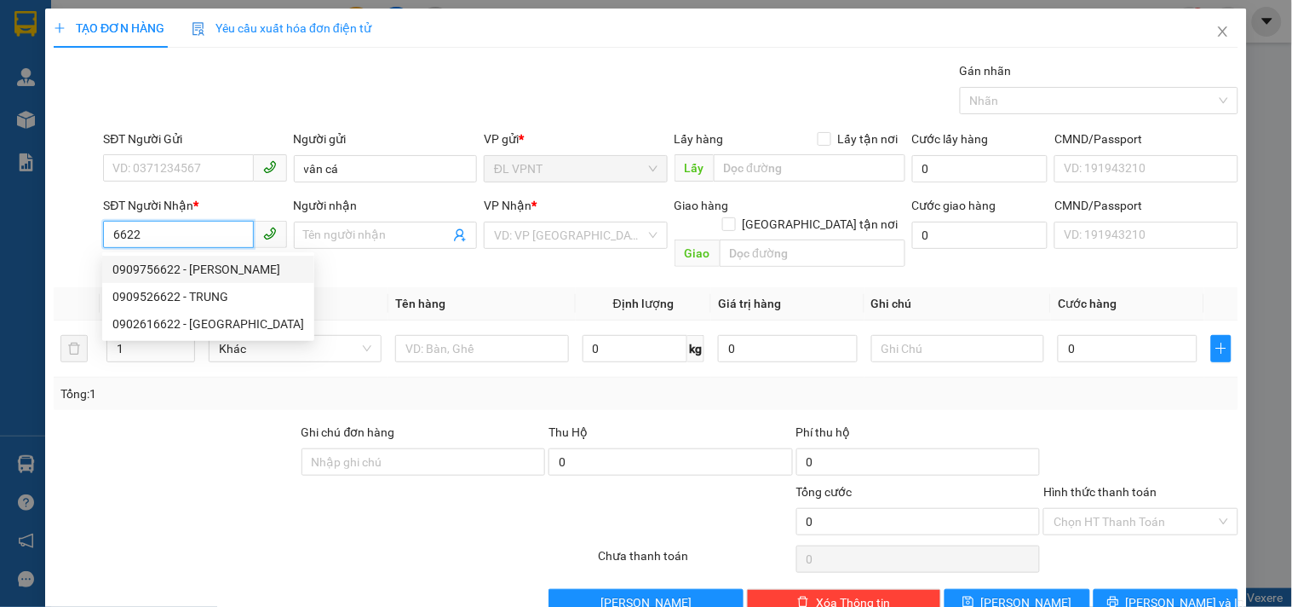
click at [190, 266] on div "0909756622 - [PERSON_NAME]" at bounding box center [208, 269] width 192 height 19
type input "0909756622"
type input "VŨ"
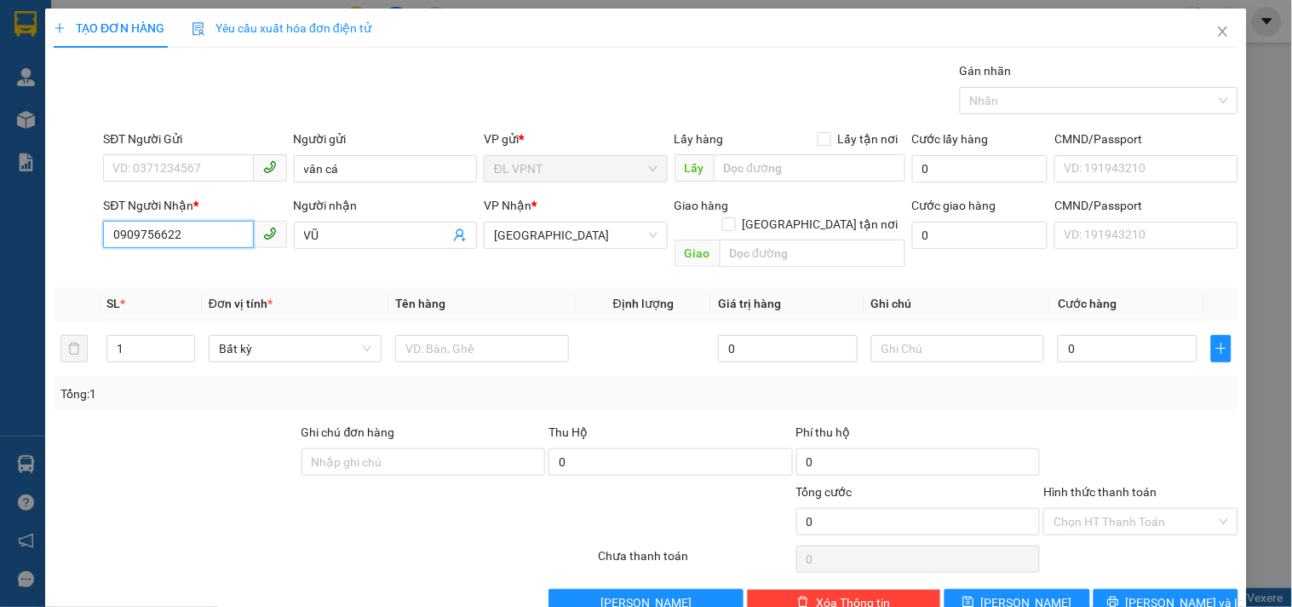
type input "0909756622"
drag, startPoint x: 147, startPoint y: 332, endPoint x: 35, endPoint y: 348, distance: 112.6
click at [35, 348] on div "TẠO ĐƠN HÀNG Yêu cầu xuất hóa đơn điện tử Transit Pickup Surcharge Ids Transit …" at bounding box center [646, 303] width 1292 height 607
type input "3"
type input "2"
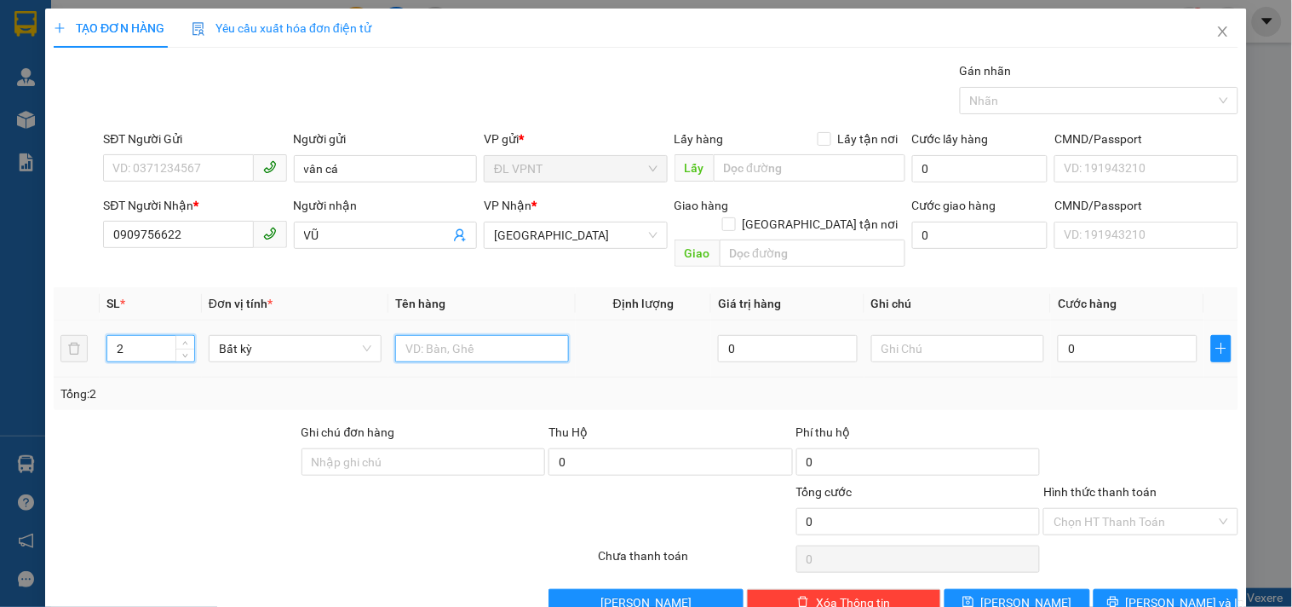
click at [447, 335] on input "text" at bounding box center [481, 348] width 173 height 27
type input "2tx"
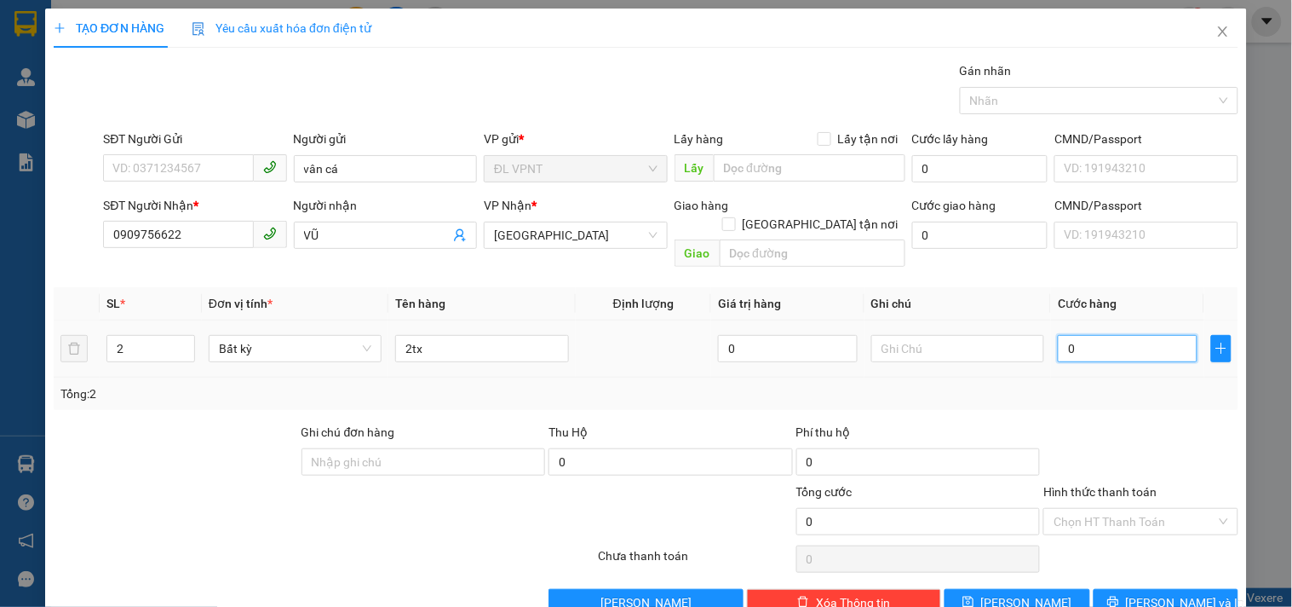
click at [1123, 335] on input "0" at bounding box center [1128, 348] width 140 height 27
type input "8"
type input "0"
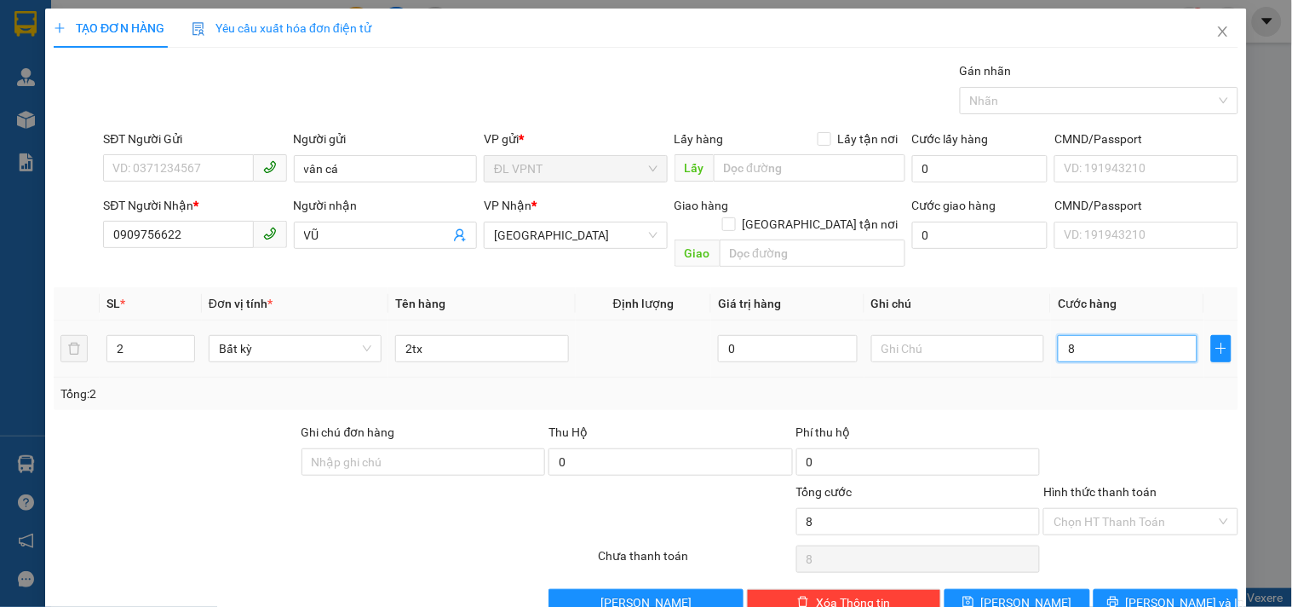
type input "0"
type input "01"
type input "1"
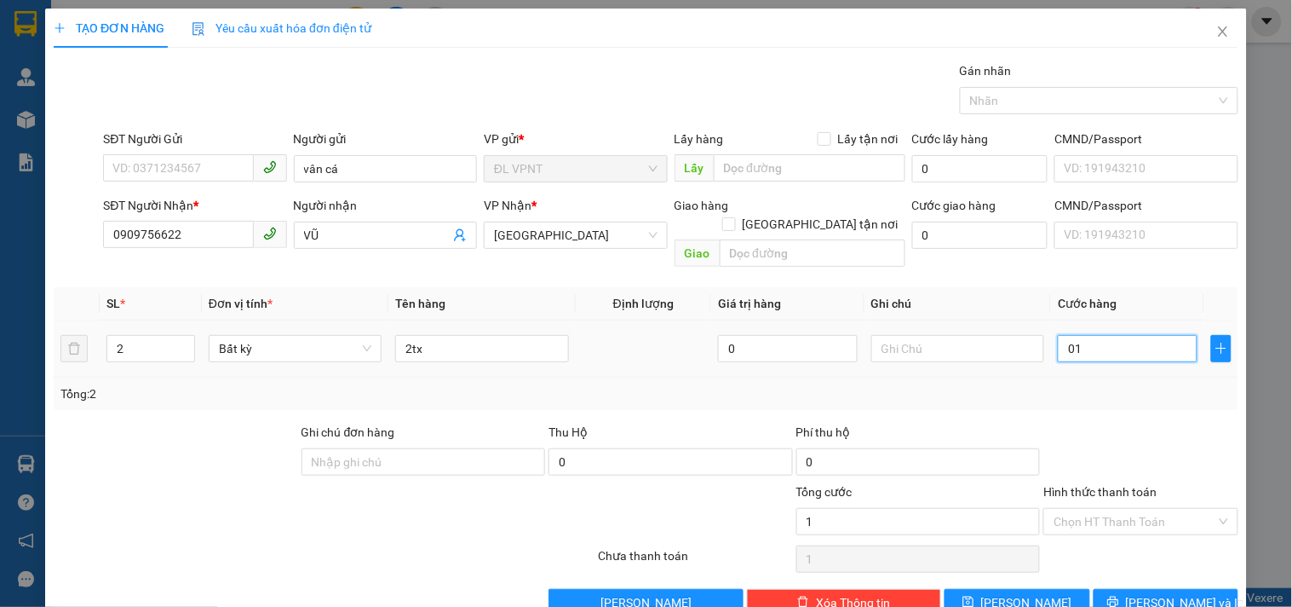
type input "016"
type input "16"
type input "0.160"
type input "160"
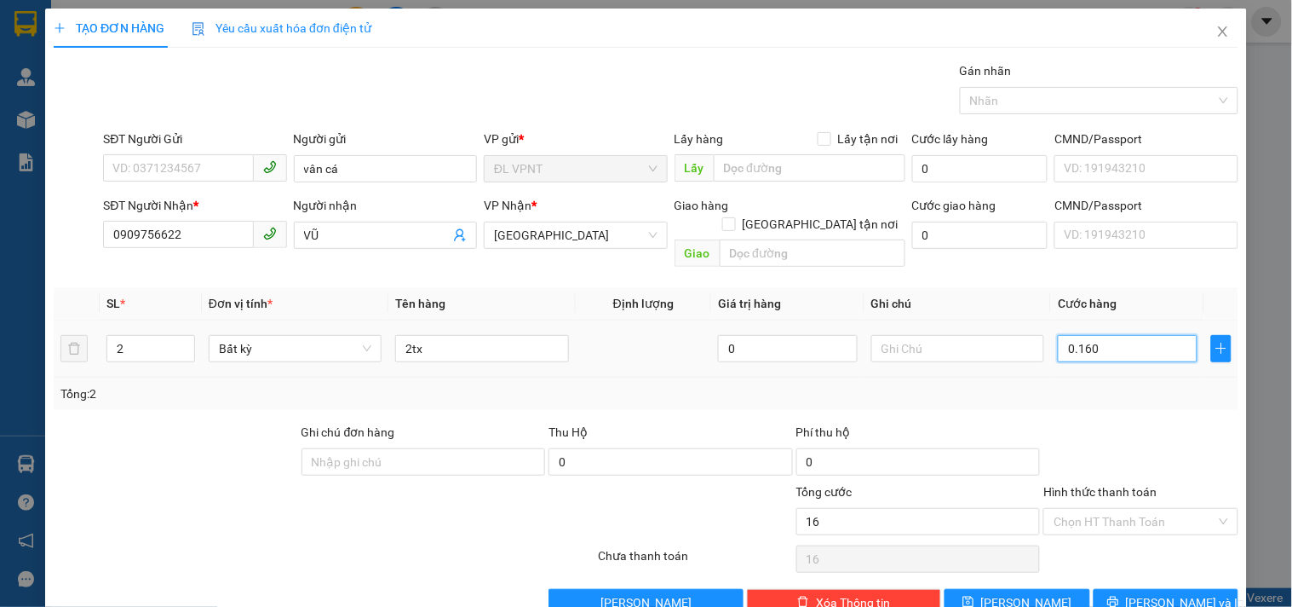
type input "160"
type input "160.000"
click at [1109, 384] on div "Tổng: 2" at bounding box center [645, 393] width 1171 height 19
click at [1089, 509] on input "Hình thức thanh toán" at bounding box center [1135, 522] width 162 height 26
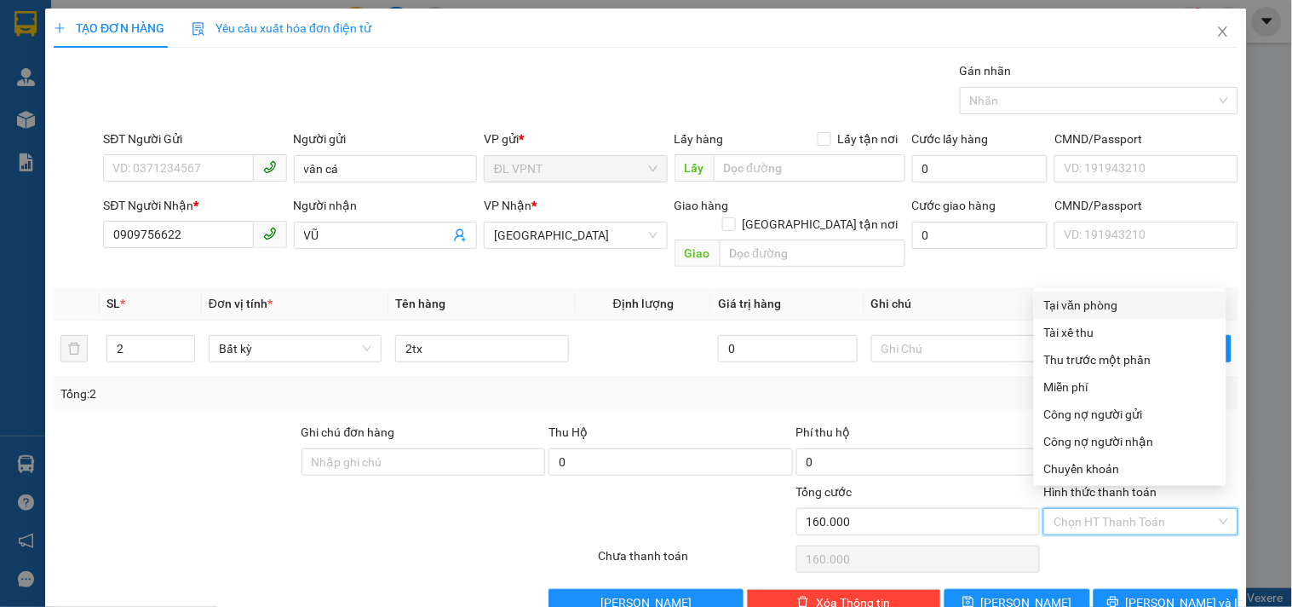
click at [1088, 302] on div "Tại văn phòng" at bounding box center [1130, 305] width 172 height 19
type input "0"
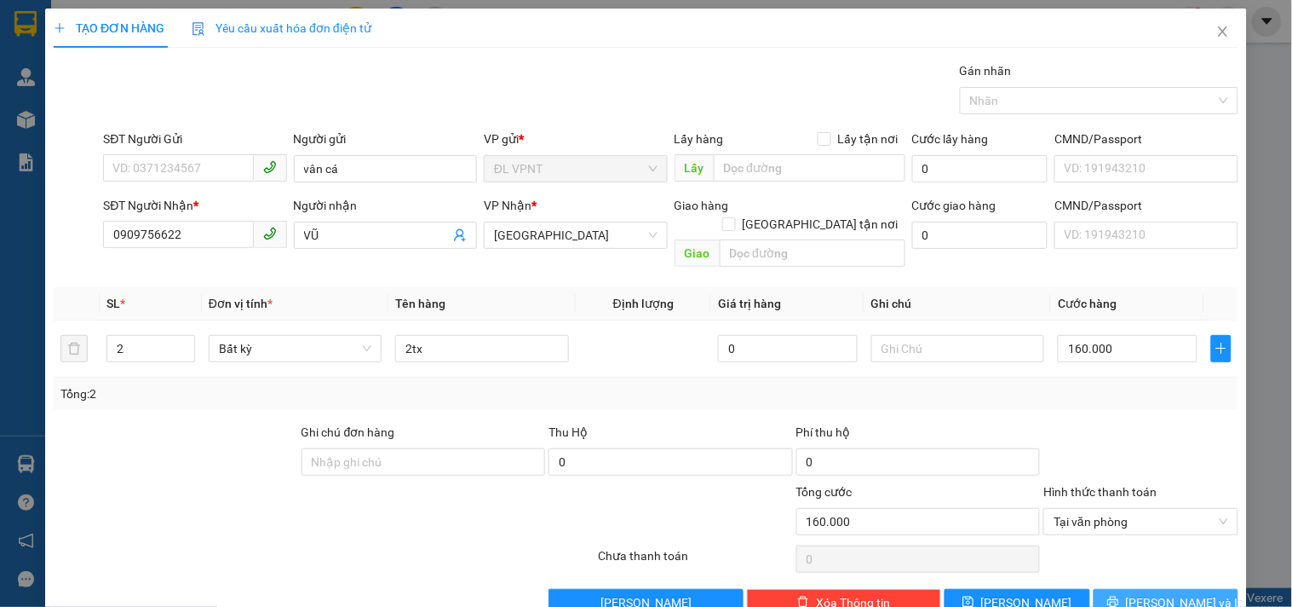
click at [1112, 589] on button "[PERSON_NAME] và In" at bounding box center [1166, 602] width 145 height 27
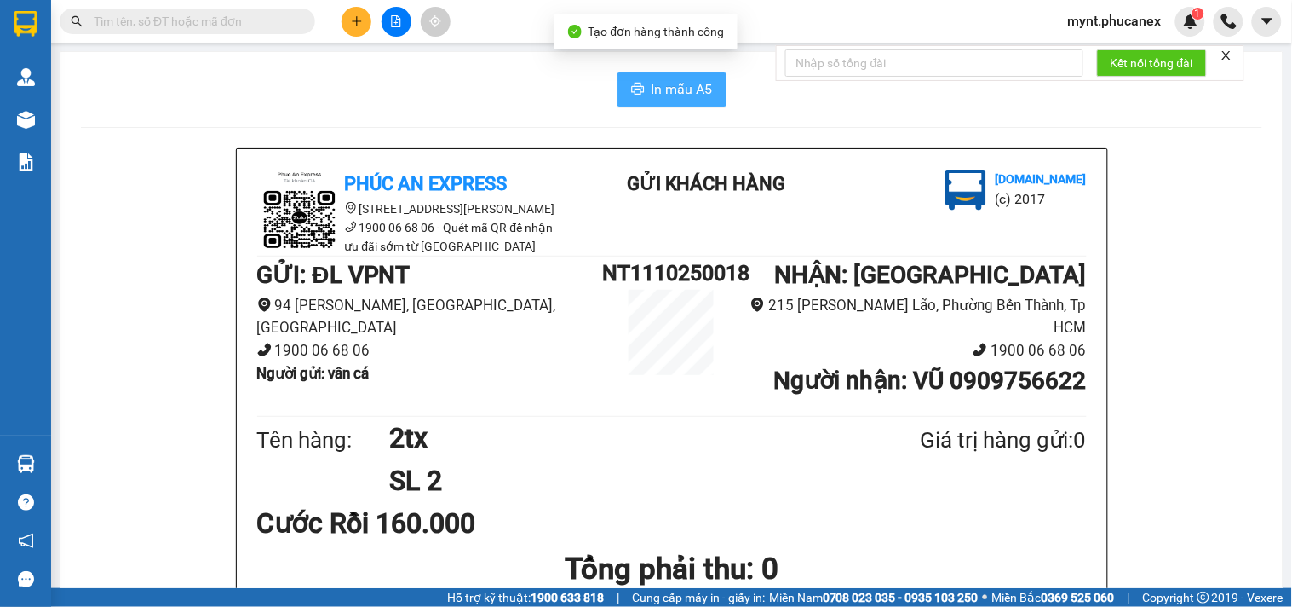
click at [692, 90] on span "In mẫu A5" at bounding box center [682, 88] width 61 height 21
click at [158, 30] on span at bounding box center [188, 22] width 256 height 26
click at [158, 30] on input "text" at bounding box center [194, 21] width 201 height 19
paste input "0794650457"
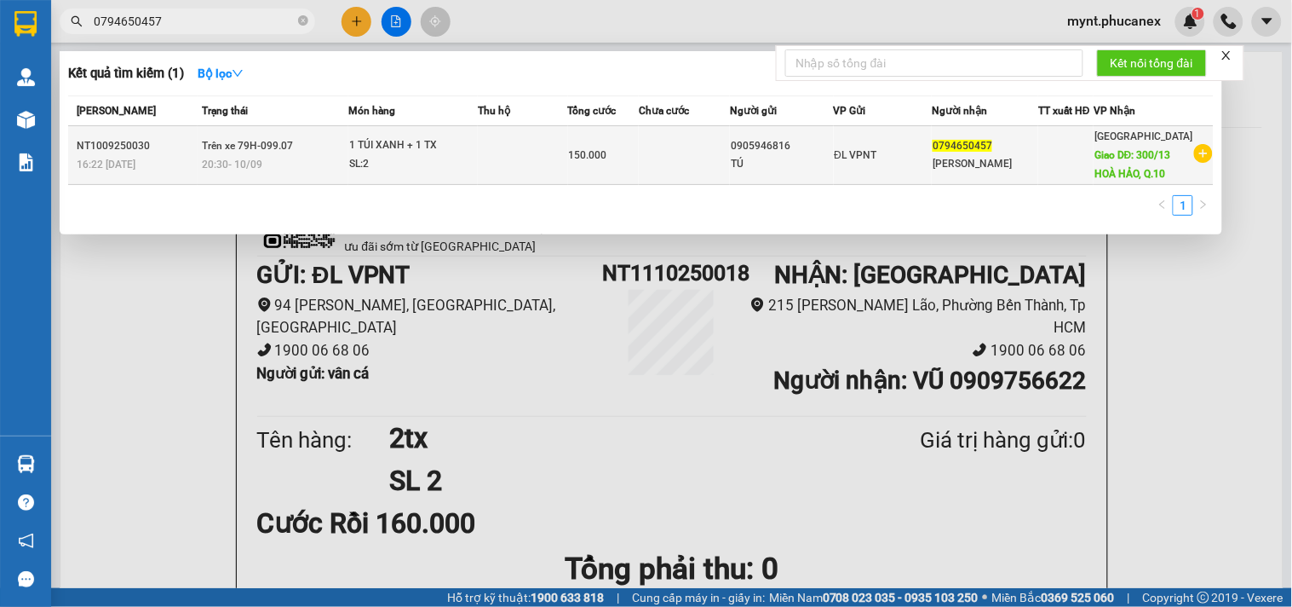
type input "0794650457"
click at [416, 154] on div "1 TÚI XANH + 1 TX" at bounding box center [413, 145] width 128 height 19
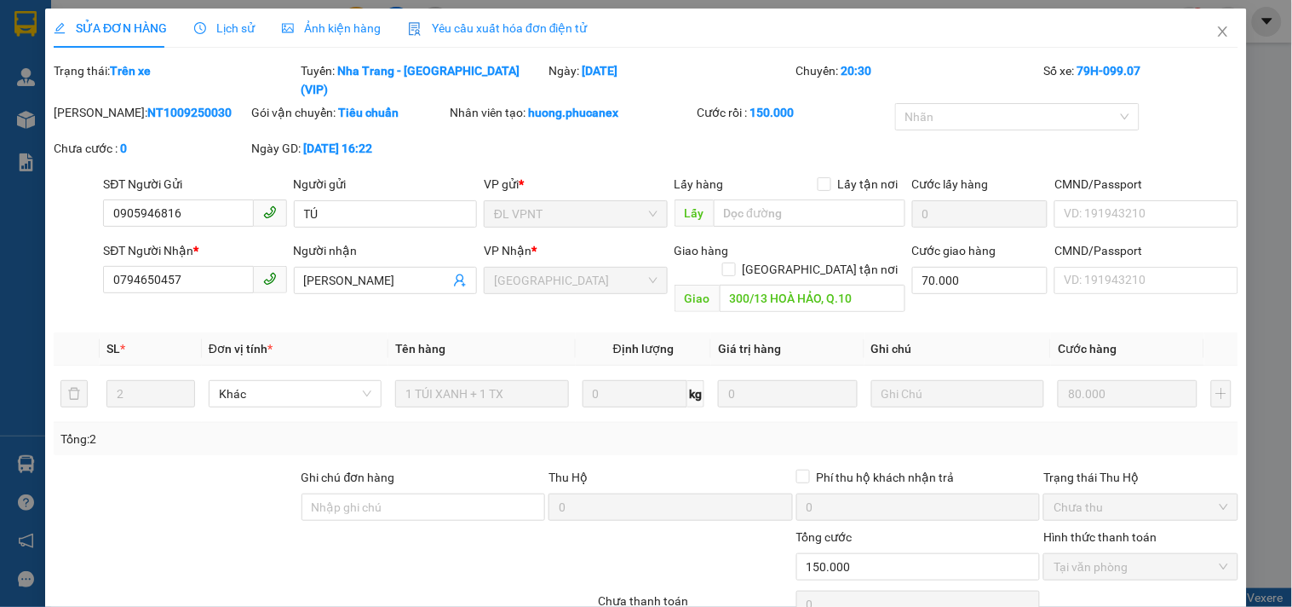
type input "0905946816"
type input "TÚ"
type input "0794650457"
type input "[PERSON_NAME]"
type input "300/13 HOÀ HẢO, Q.10"
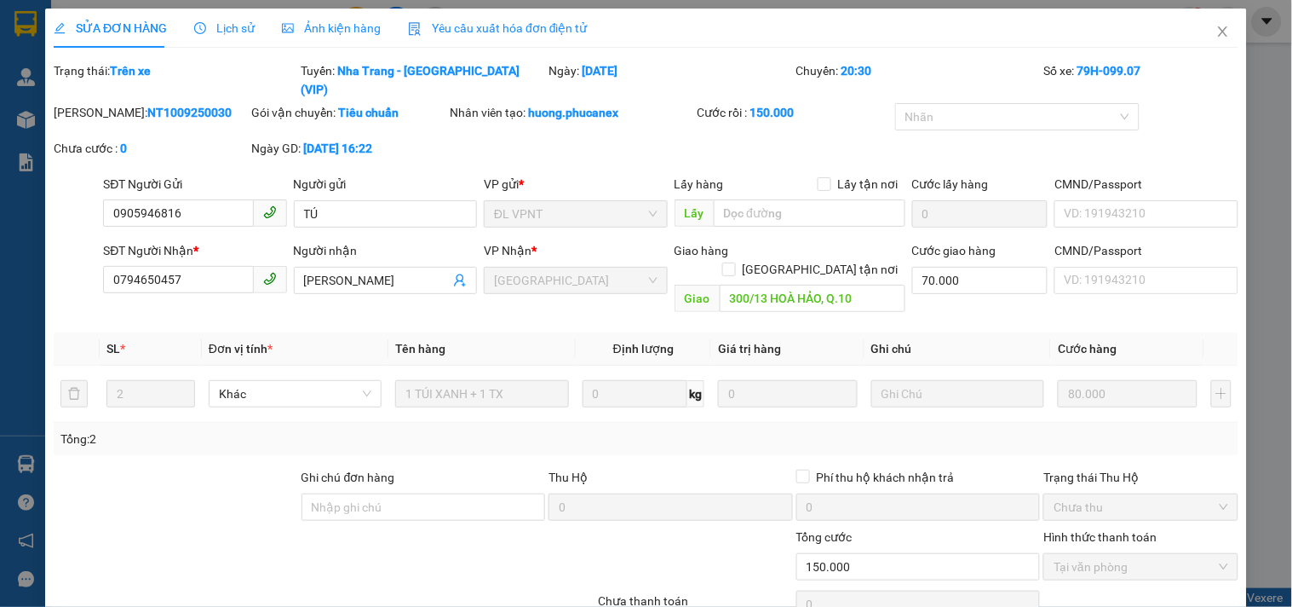
type input "70.000"
type input "0"
type input "150.000"
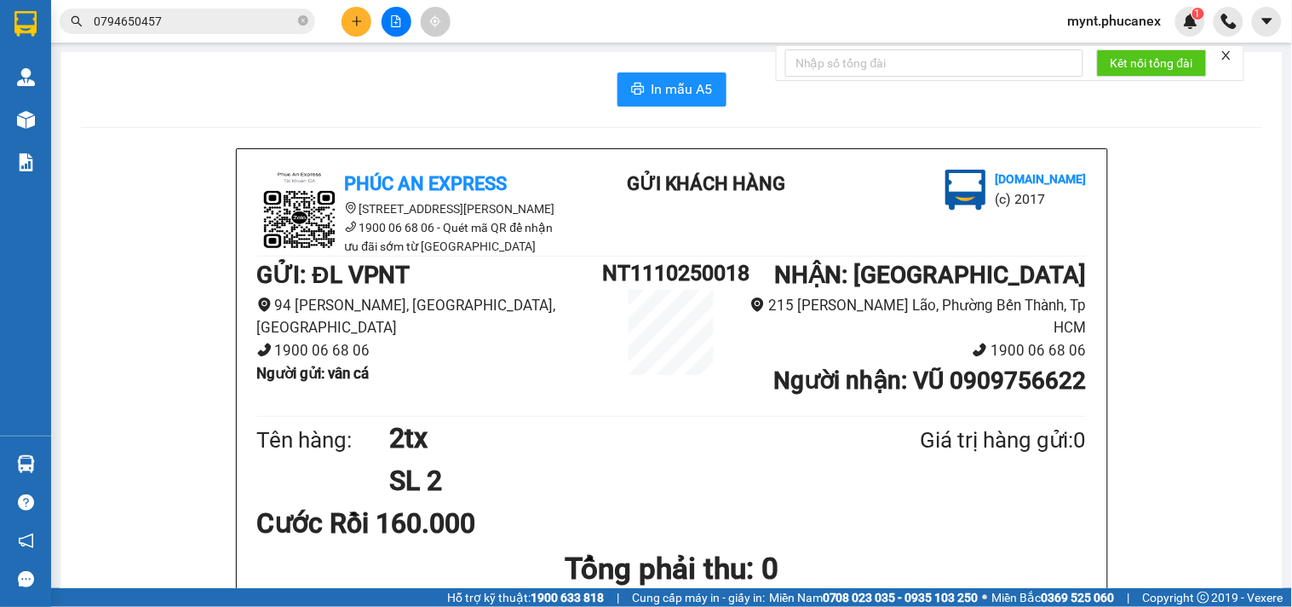
click at [354, 22] on icon "plus" at bounding box center [357, 21] width 12 height 12
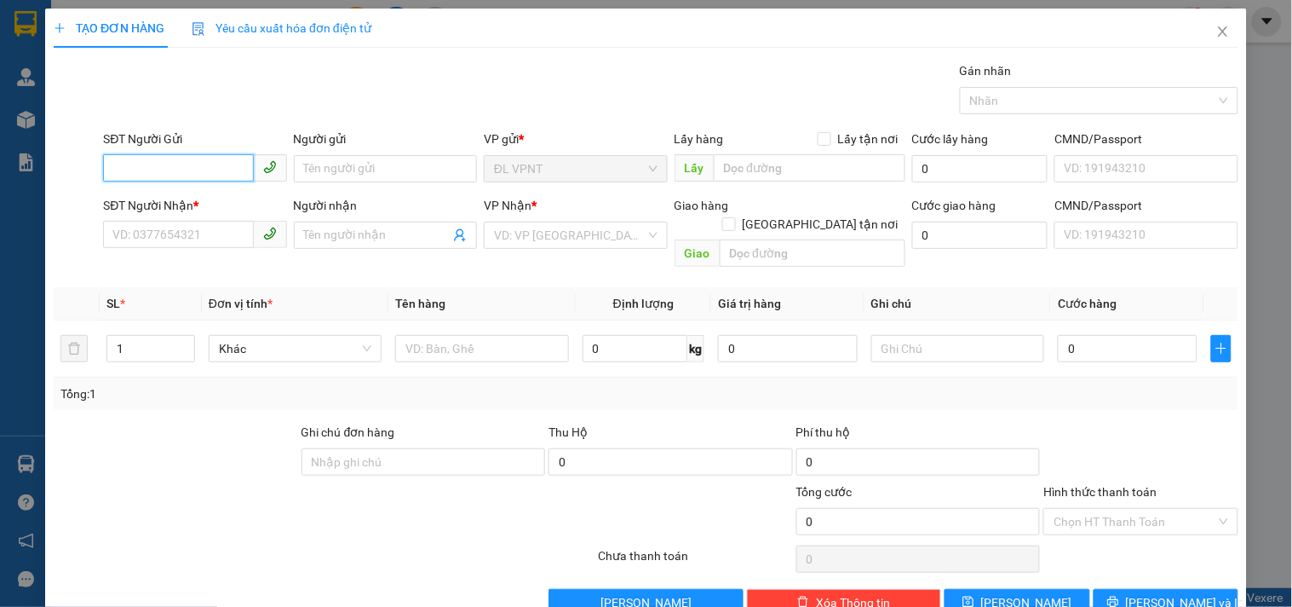
click at [197, 171] on input "SĐT Người Gửi" at bounding box center [178, 167] width 150 height 27
click at [199, 199] on div "0913451300 - PHƯƠNG" at bounding box center [192, 202] width 161 height 19
type input "0913451300"
type input "PHƯƠNG"
type input "0395936592"
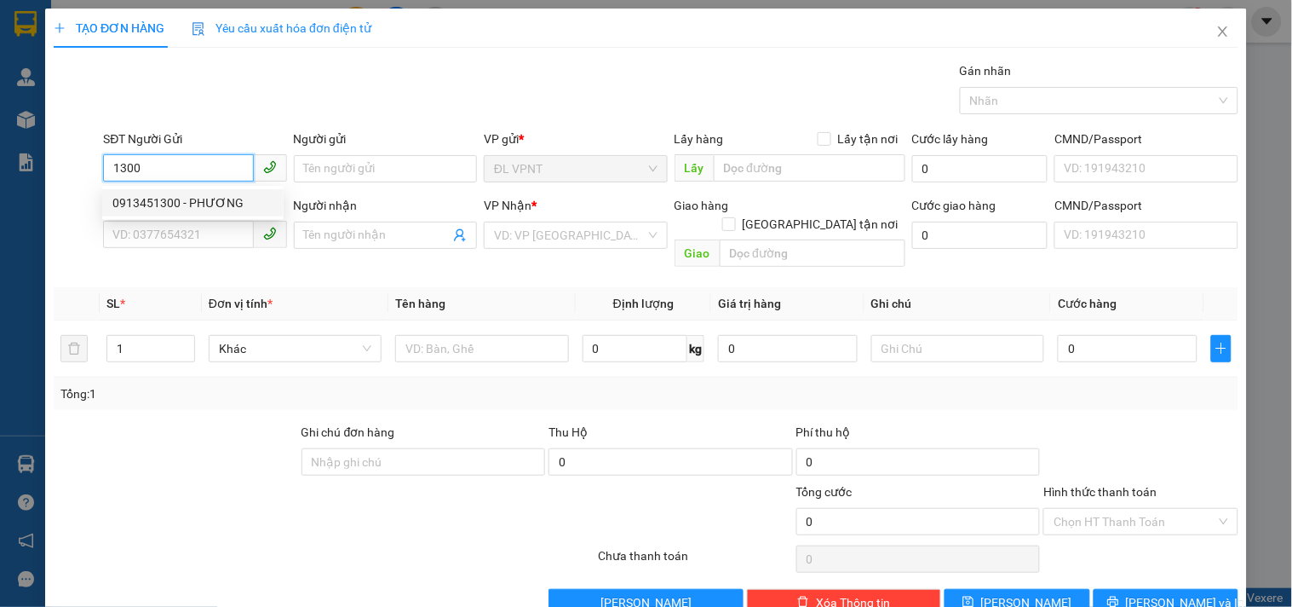
type input "my nguyễn"
type input "140/48 [PERSON_NAME],p6,gò vấp"
type input "400.000"
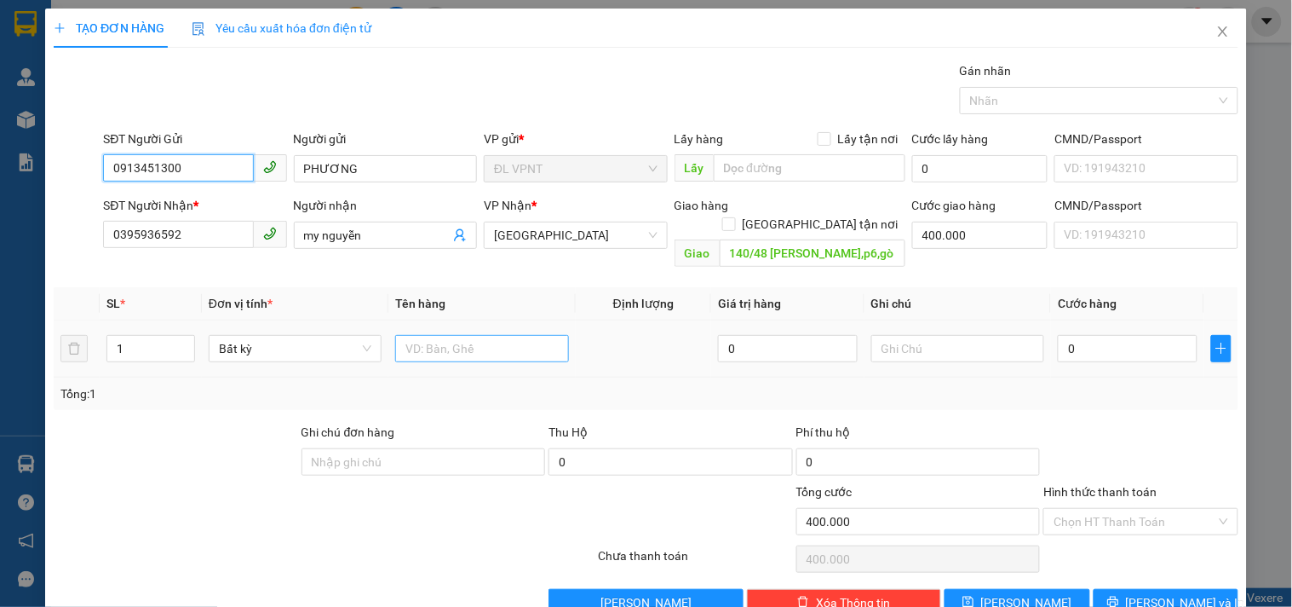
type input "0913451300"
click at [467, 335] on input "text" at bounding box center [481, 348] width 173 height 27
type input "1k tx"
click at [1097, 335] on input "0" at bounding box center [1128, 348] width 140 height 27
type input "4"
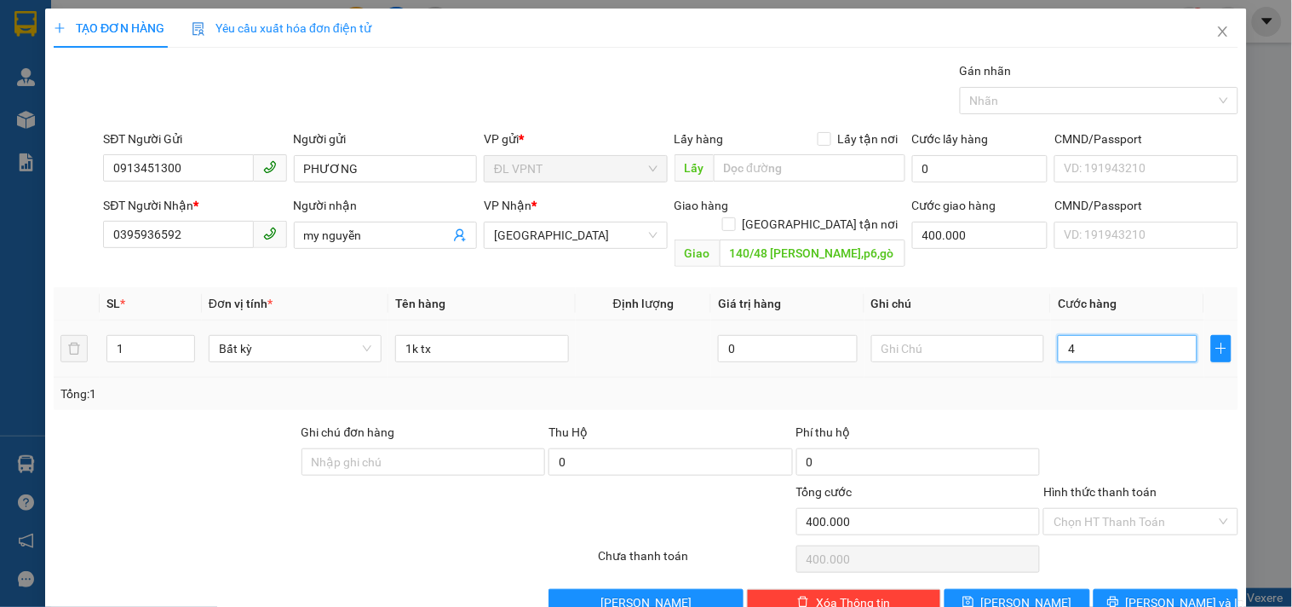
type input "400.004"
type input "40"
type input "400.040"
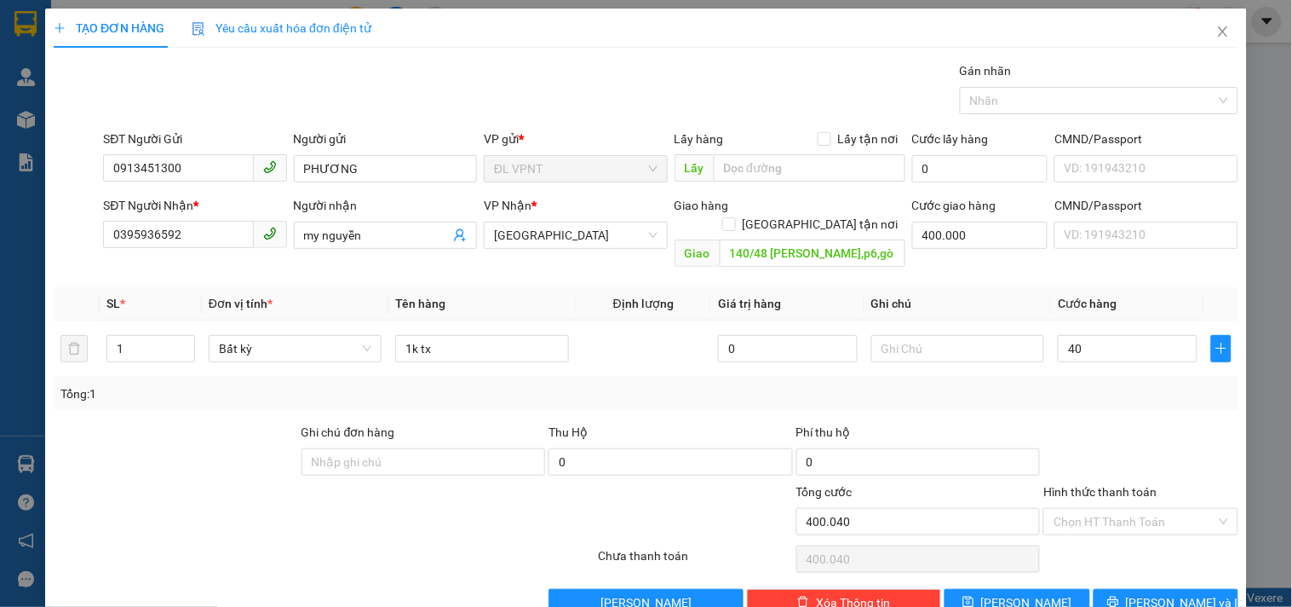
type input "40.000"
type input "440.000"
click at [210, 423] on div at bounding box center [176, 453] width 248 height 60
click at [957, 243] on input "400.000" at bounding box center [980, 234] width 136 height 27
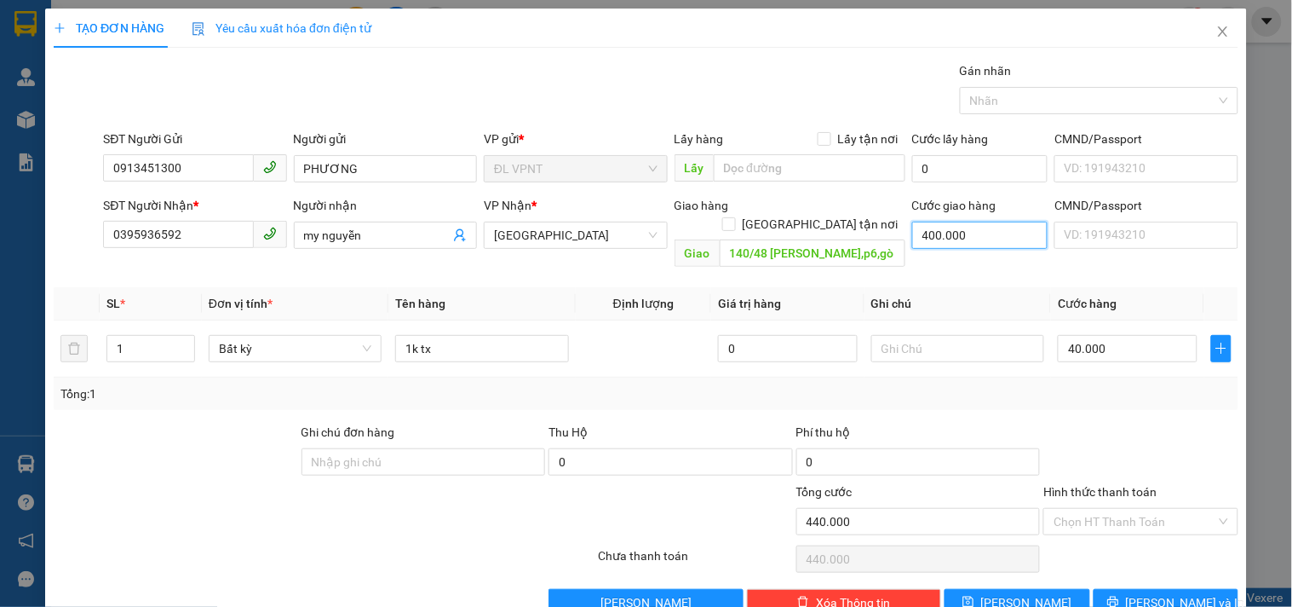
type input "1"
type input "40.001"
type input "10"
type input "40.010"
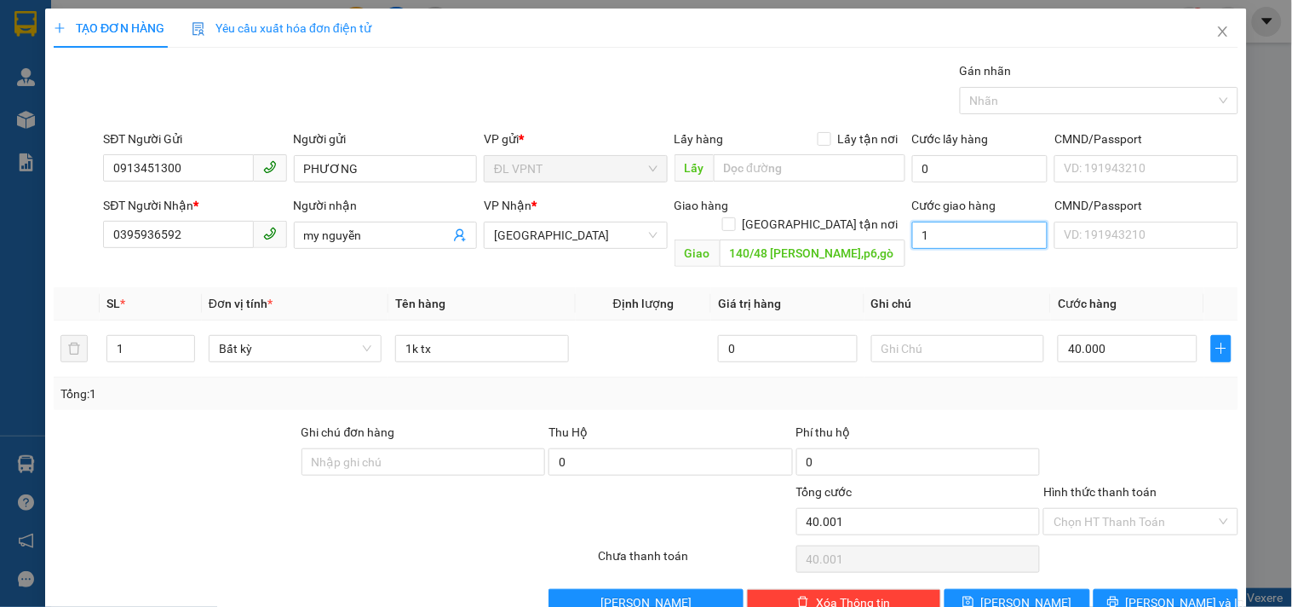
type input "40.010"
type input "100"
type input "40.100"
type input "100.000"
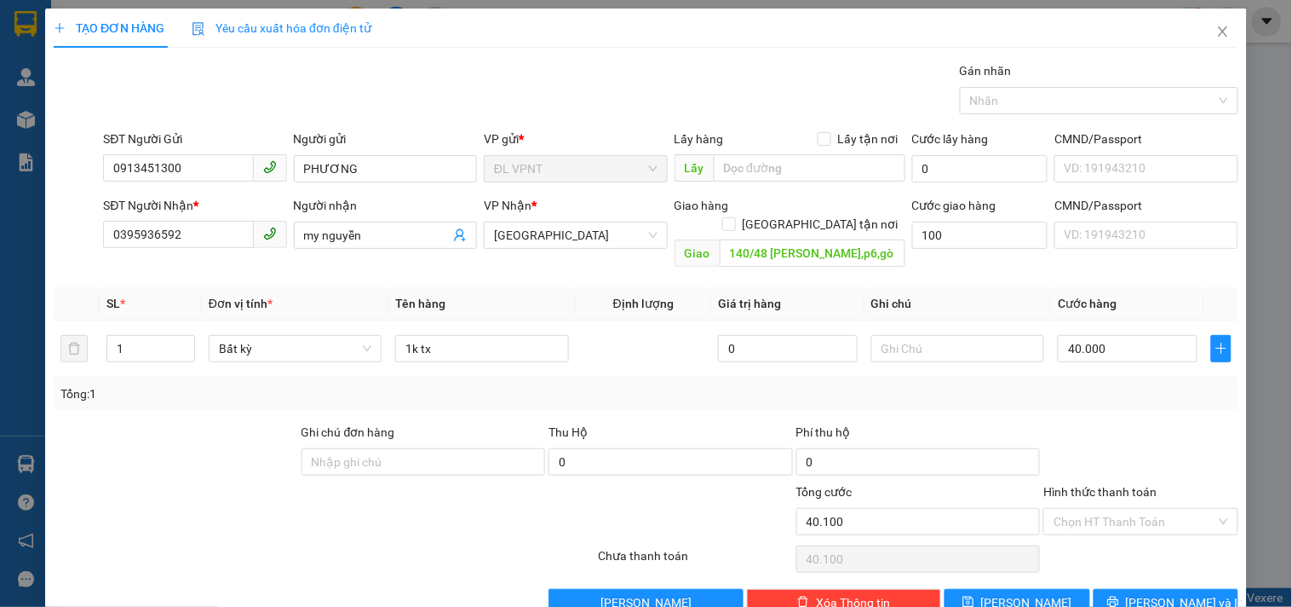
type input "140.000"
click at [607, 70] on div "Gói vận chuyển * Tiêu chuẩn Gán nhãn Nhãn" at bounding box center [671, 91] width 1142 height 60
click at [989, 243] on input "100.000" at bounding box center [980, 234] width 136 height 27
type input "1"
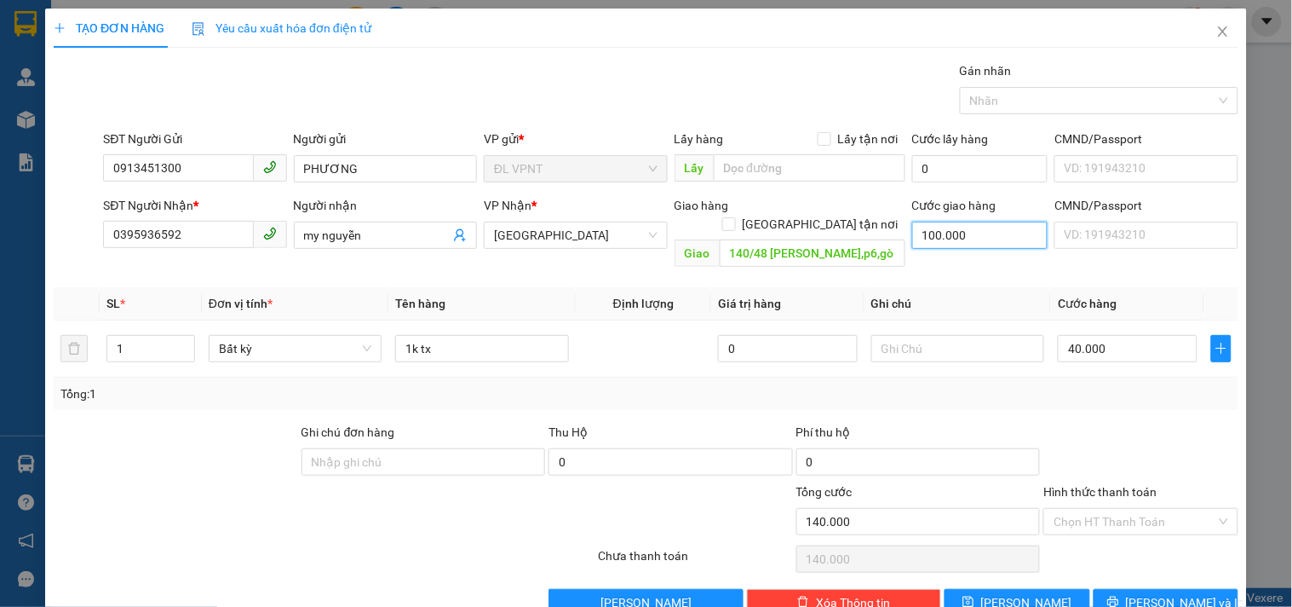
type input "40.001"
type input "12"
type input "40.012"
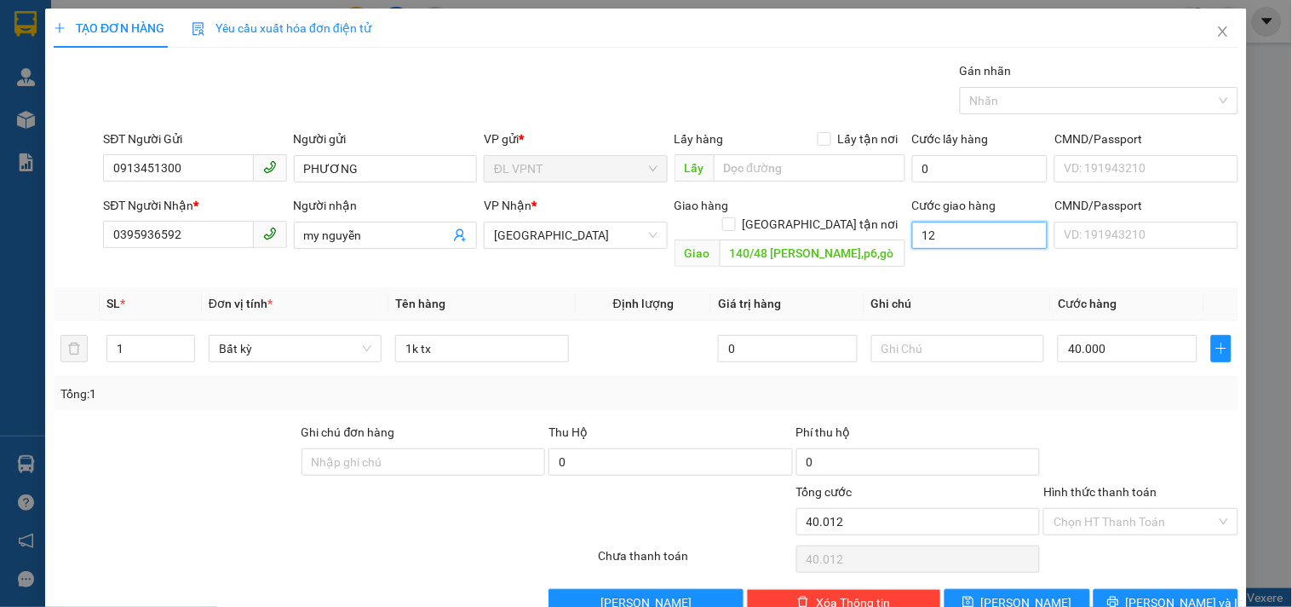
type input "120"
type input "40.120"
type input "120.000"
type input "160.000"
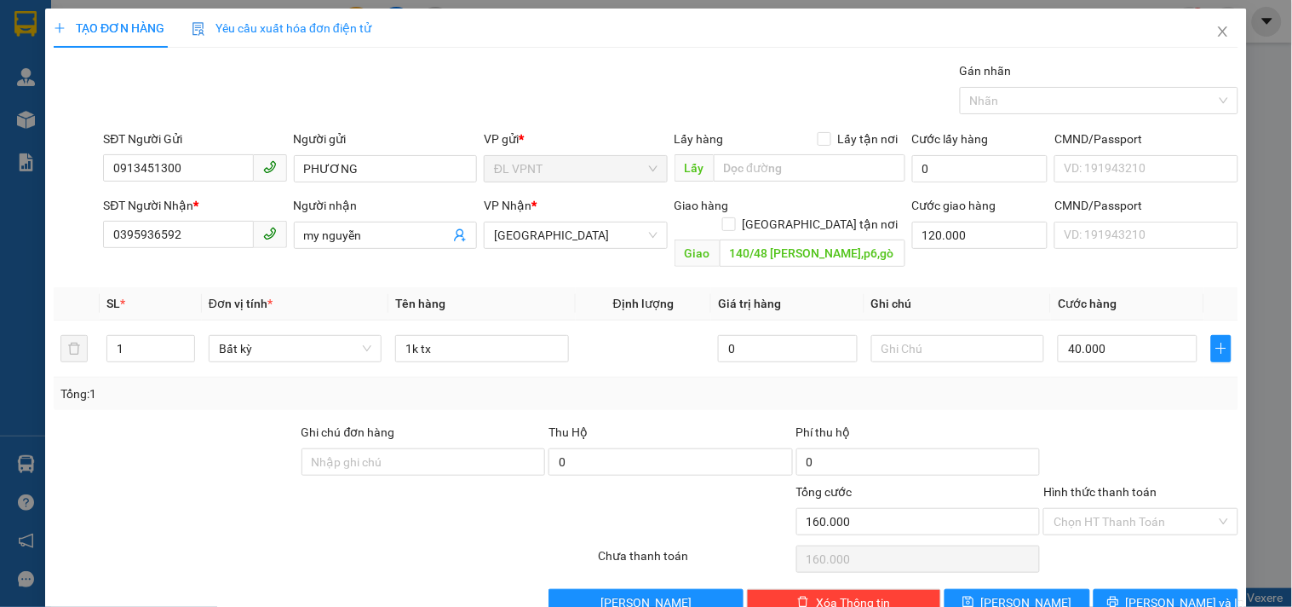
click at [792, 92] on div "Gói vận chuyển * Tiêu chuẩn Gán nhãn Nhãn" at bounding box center [671, 91] width 1142 height 60
click at [1137, 335] on input "40.000" at bounding box center [1128, 348] width 140 height 27
click at [1095, 509] on input "Hình thức thanh toán" at bounding box center [1135, 522] width 162 height 26
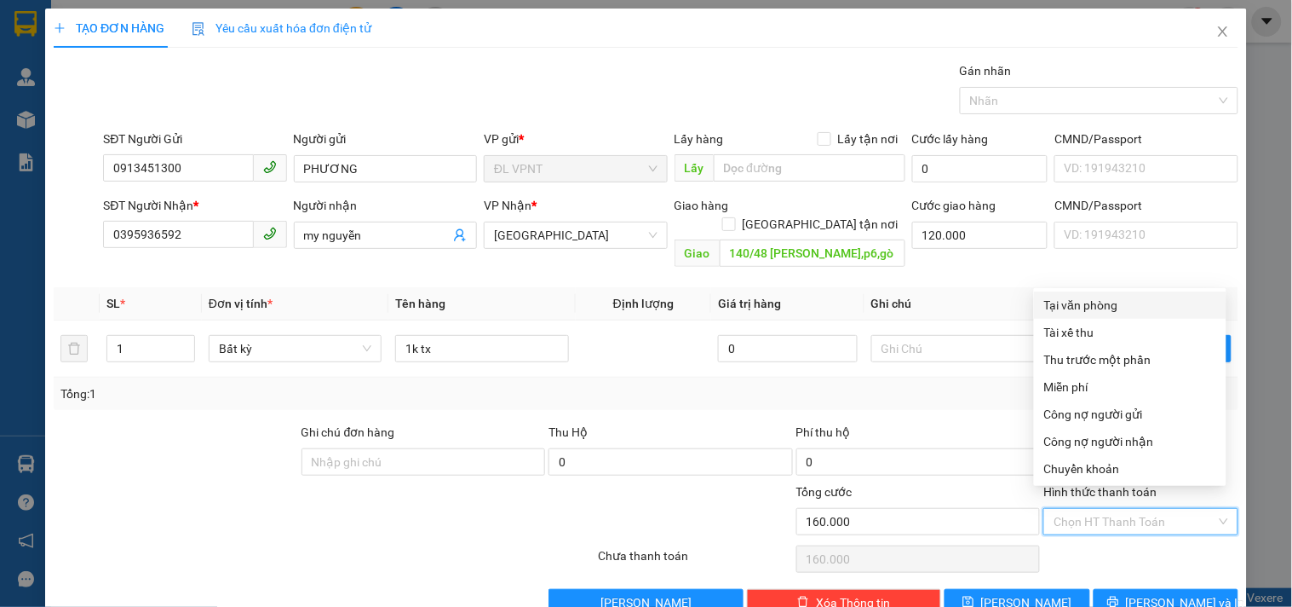
click at [1102, 298] on div "Tại văn phòng" at bounding box center [1130, 305] width 172 height 19
type input "0"
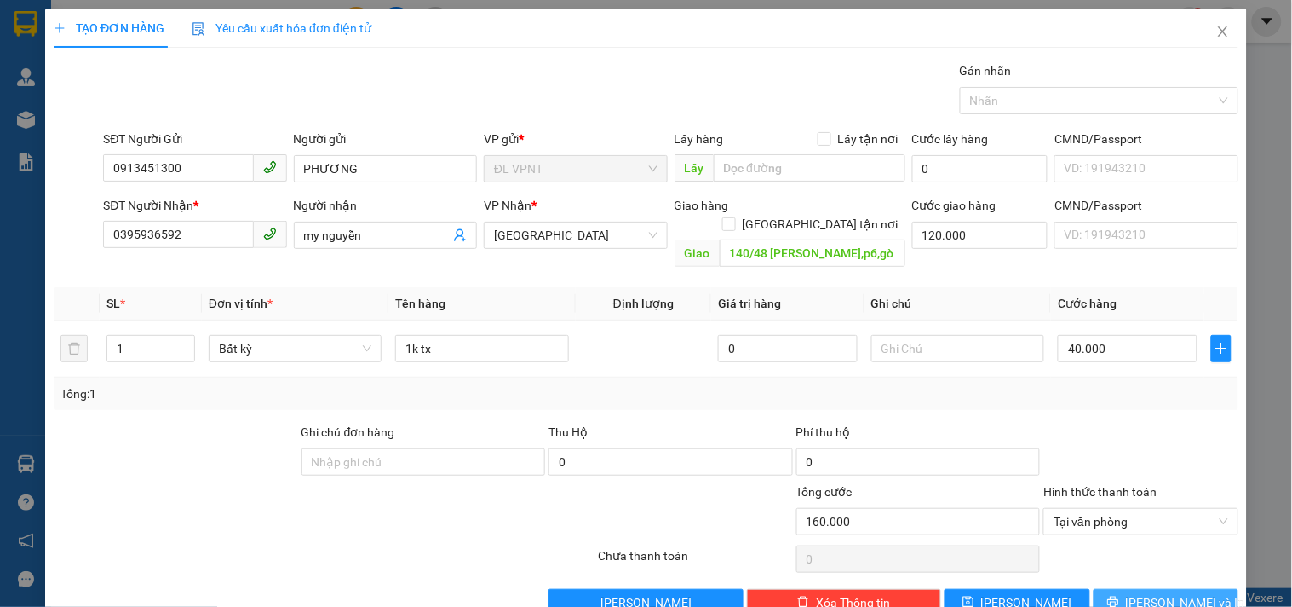
click at [1179, 593] on span "[PERSON_NAME] và In" at bounding box center [1185, 602] width 119 height 19
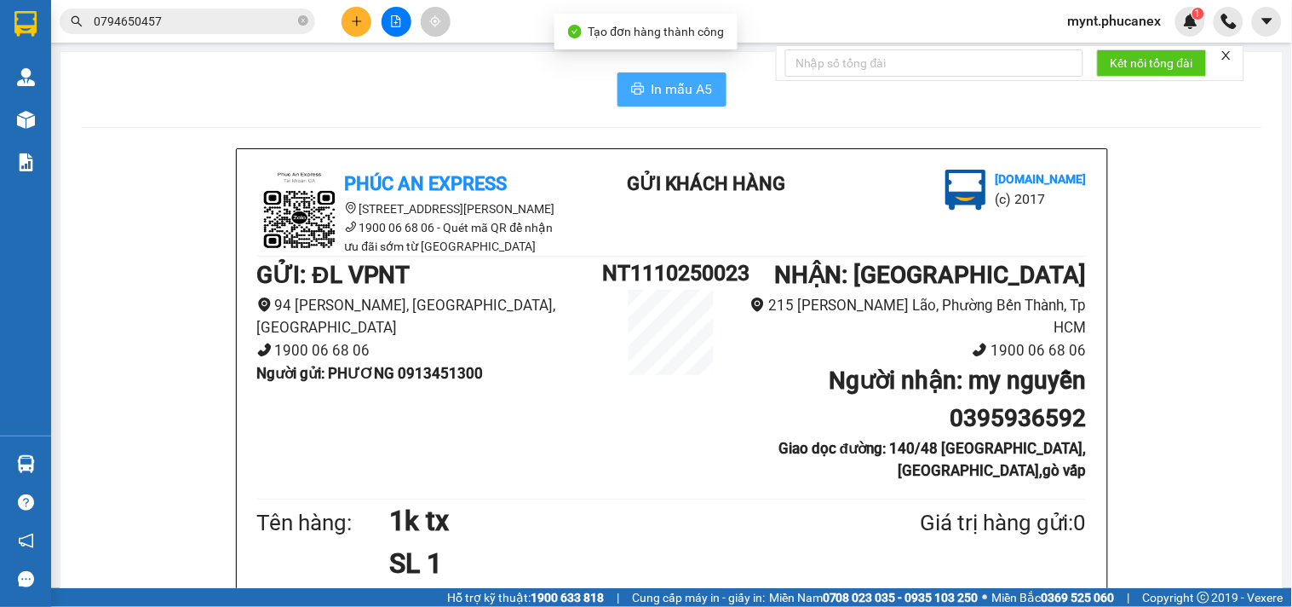
click at [652, 92] on span "In mẫu A5" at bounding box center [682, 88] width 61 height 21
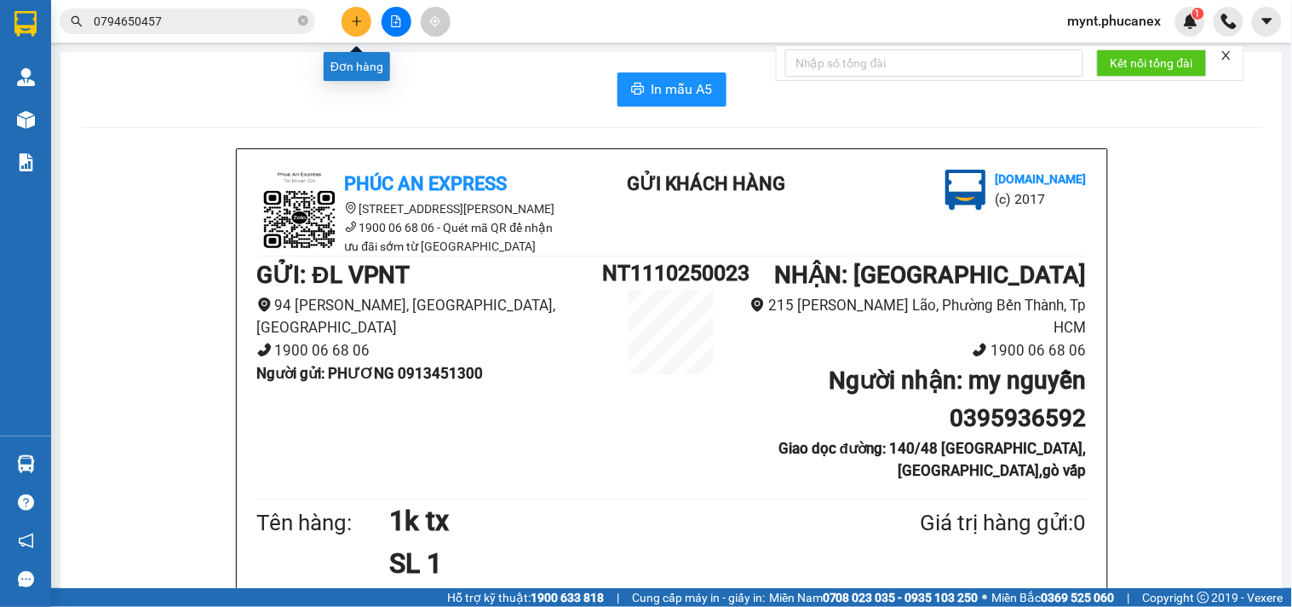
click at [346, 29] on button at bounding box center [357, 22] width 30 height 30
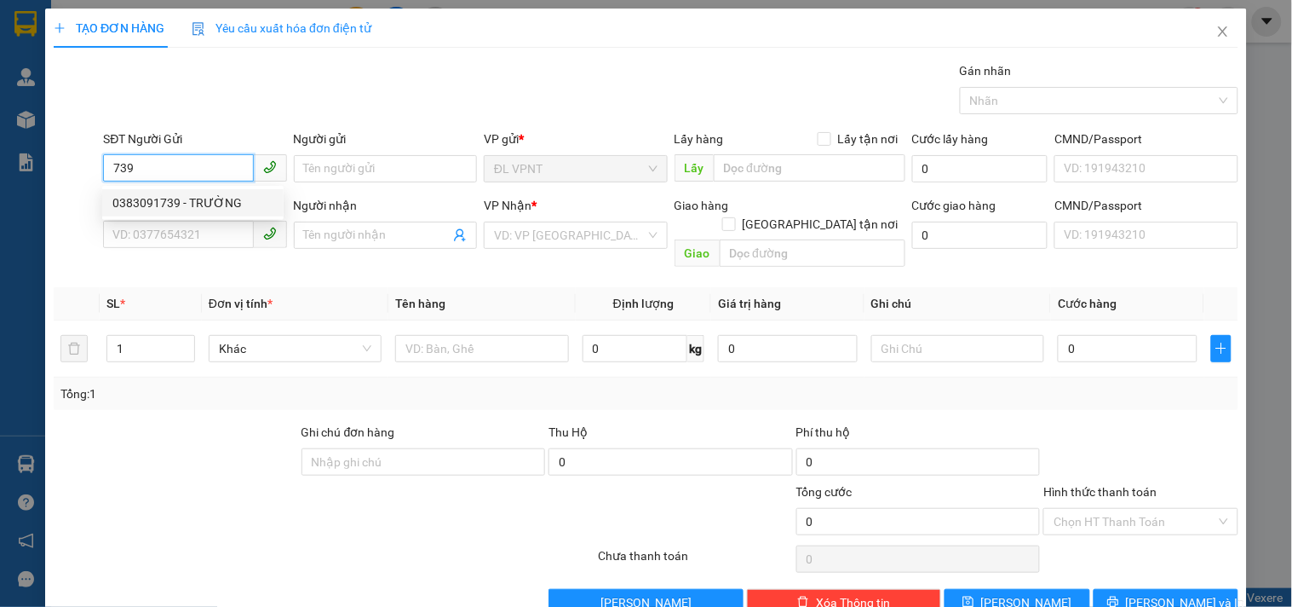
click at [233, 207] on div "0383091739 - TRƯỜNG" at bounding box center [192, 202] width 161 height 19
type input "0383091739"
type input "TRƯỜNG"
type input "0984841700"
type input "PHƯƠNG ANH"
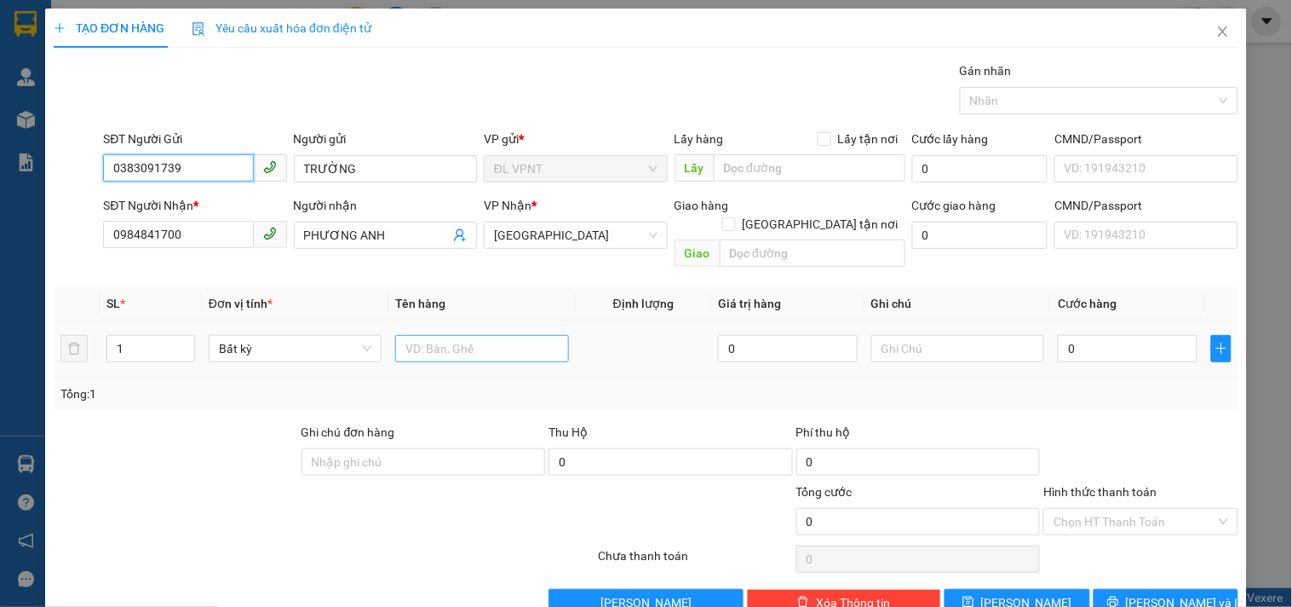
type input "0383091739"
click at [445, 335] on input "text" at bounding box center [481, 348] width 173 height 27
type input "1hs"
click at [1072, 335] on input "0" at bounding box center [1128, 348] width 140 height 27
type input "2"
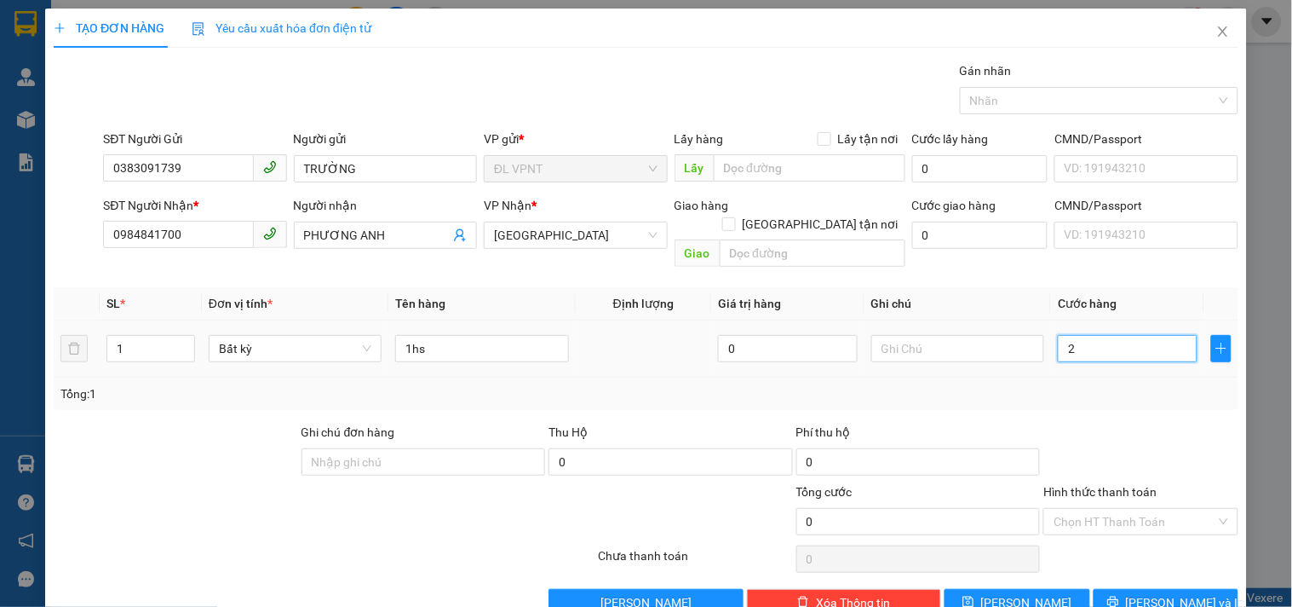
type input "2"
type input "20"
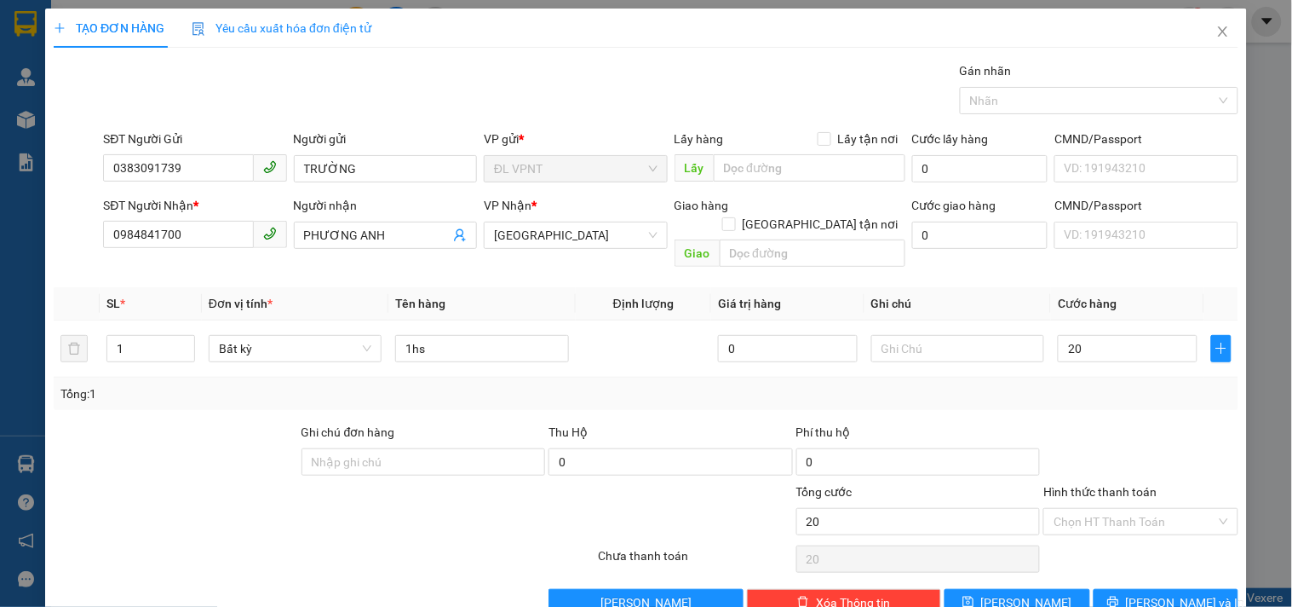
click at [1148, 565] on div "Transit Pickup Surcharge Ids Transit Deliver Surcharge Ids Transit Deliver Surc…" at bounding box center [646, 338] width 1185 height 555
type input "20.000"
click at [1144, 593] on span "[PERSON_NAME] và In" at bounding box center [1185, 602] width 119 height 19
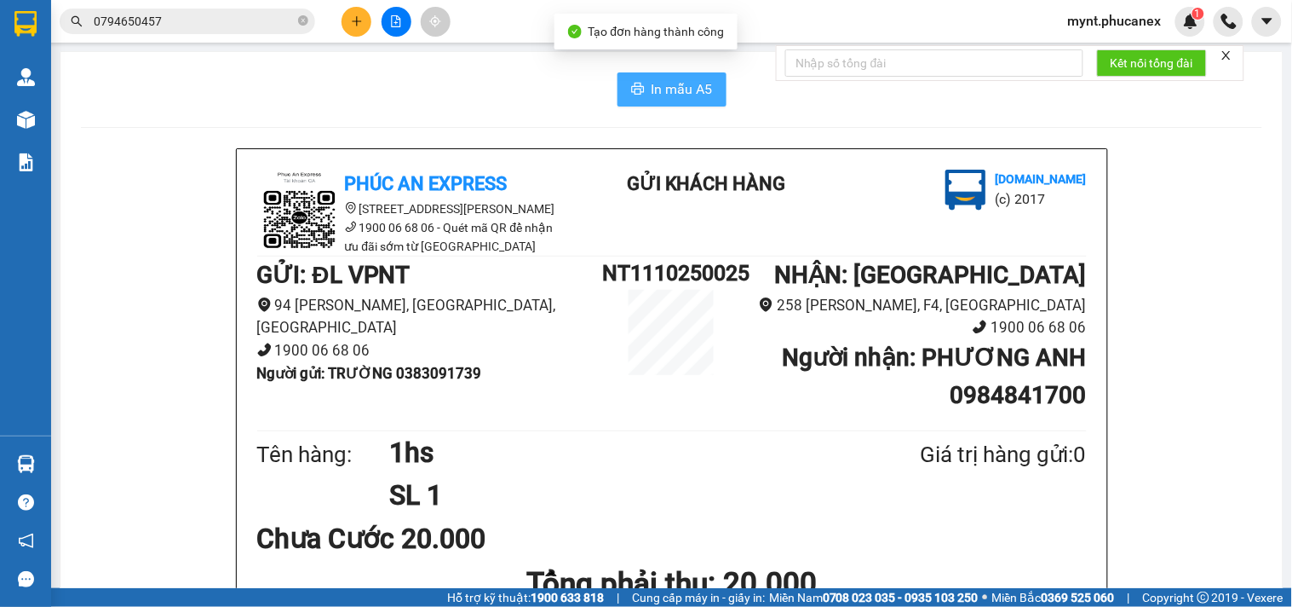
click at [676, 106] on button "In mẫu A5" at bounding box center [672, 89] width 109 height 34
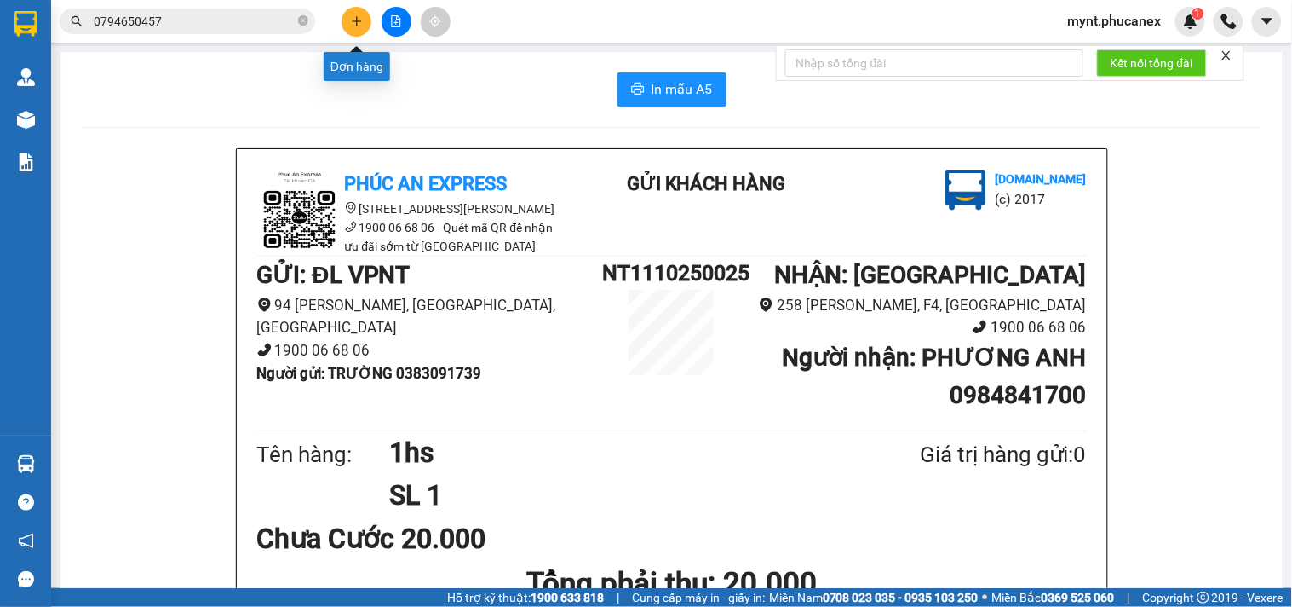
click at [348, 26] on button at bounding box center [357, 22] width 30 height 30
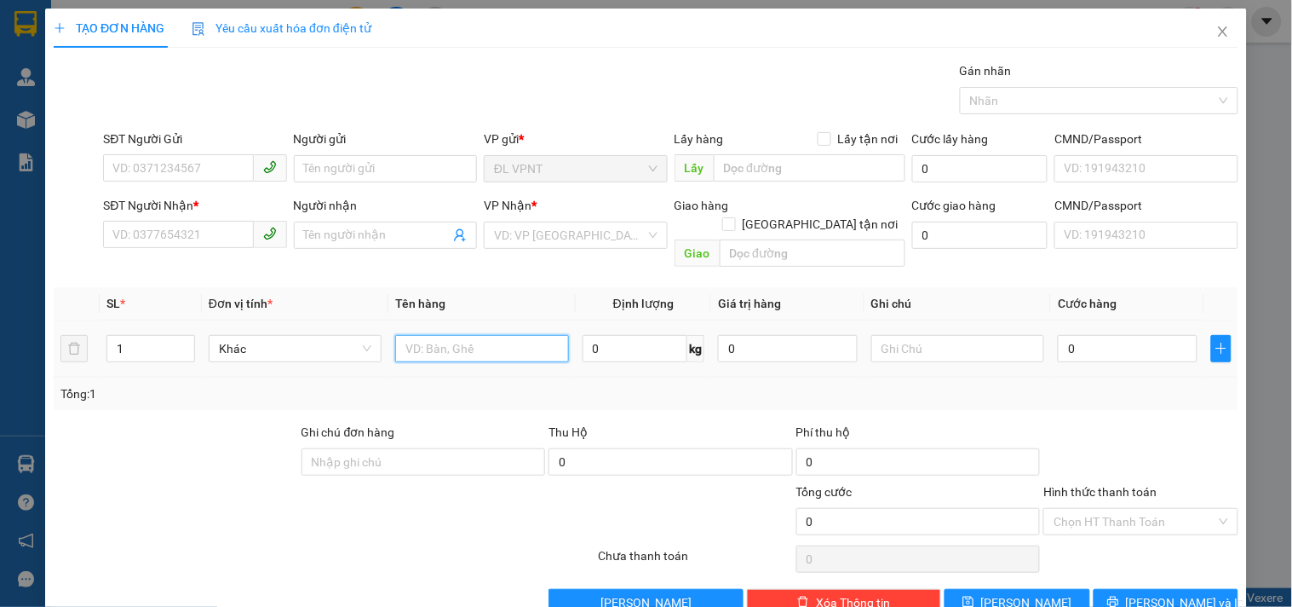
click at [414, 335] on input "text" at bounding box center [481, 348] width 173 height 27
type input "1tx"
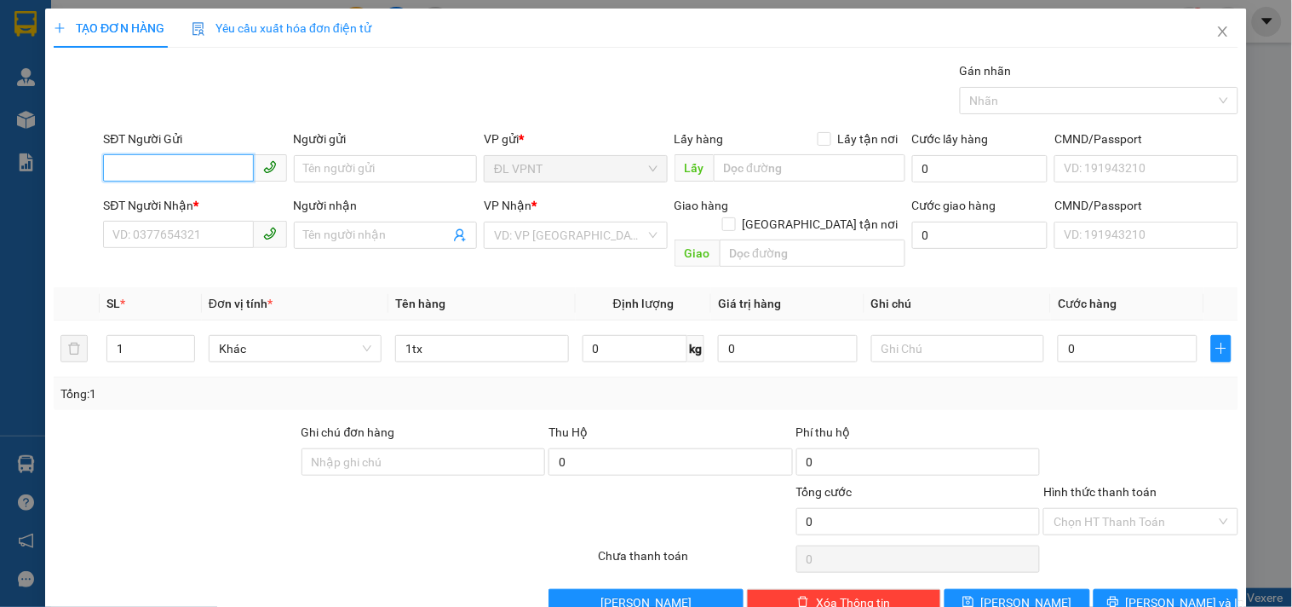
click at [179, 169] on input "SĐT Người Gửi" at bounding box center [178, 167] width 150 height 27
type input "0903500041"
click at [152, 210] on div "0903500041 - [GEOGRAPHIC_DATA]" at bounding box center [208, 202] width 192 height 19
type input "hà"
type input "0908568099"
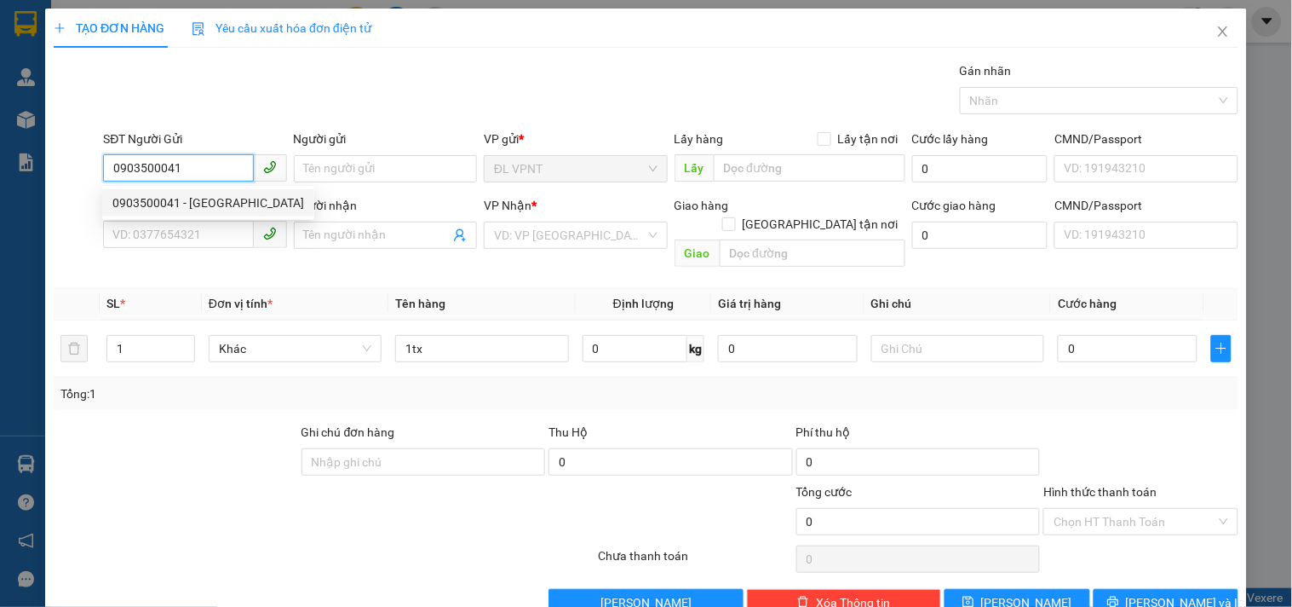
type input "TUẤN"
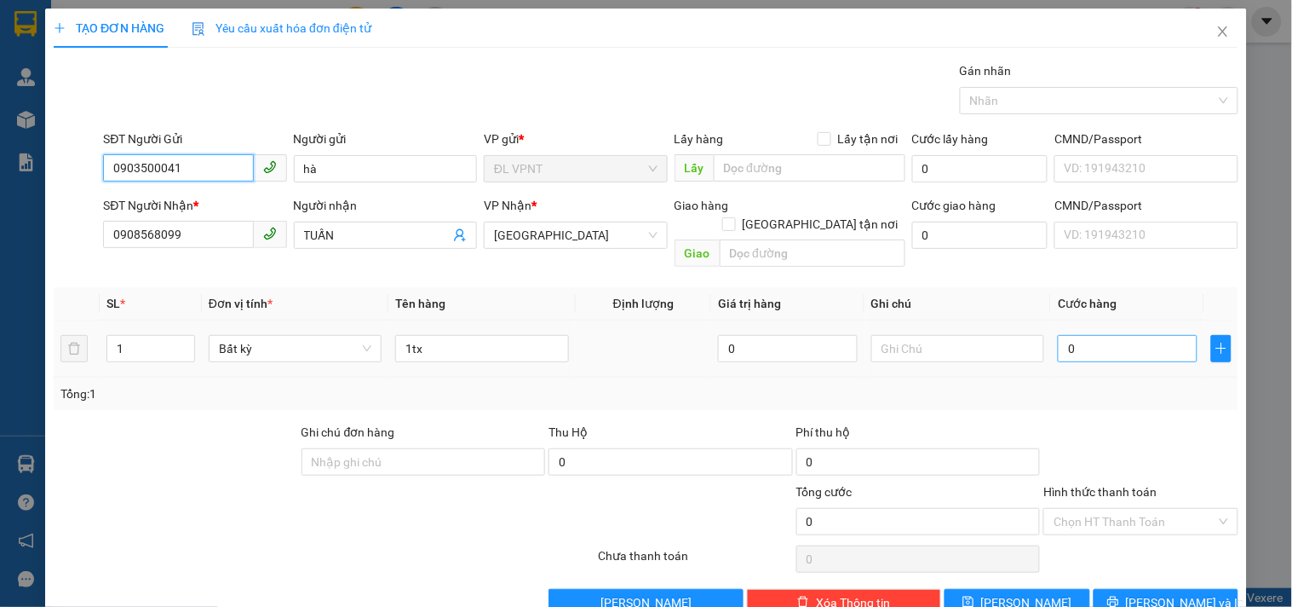
type input "0903500041"
click at [1135, 336] on input "0" at bounding box center [1128, 348] width 140 height 27
type input "3"
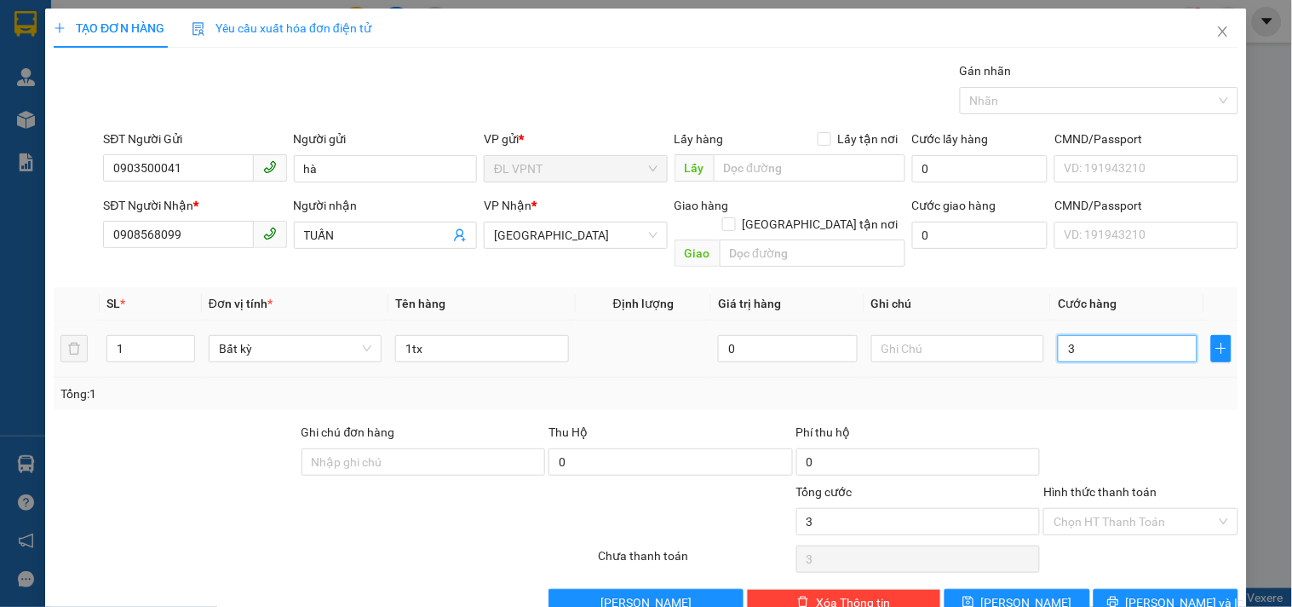
type input "30"
click at [1130, 509] on input "Hình thức thanh toán" at bounding box center [1135, 522] width 162 height 26
type input "30.000"
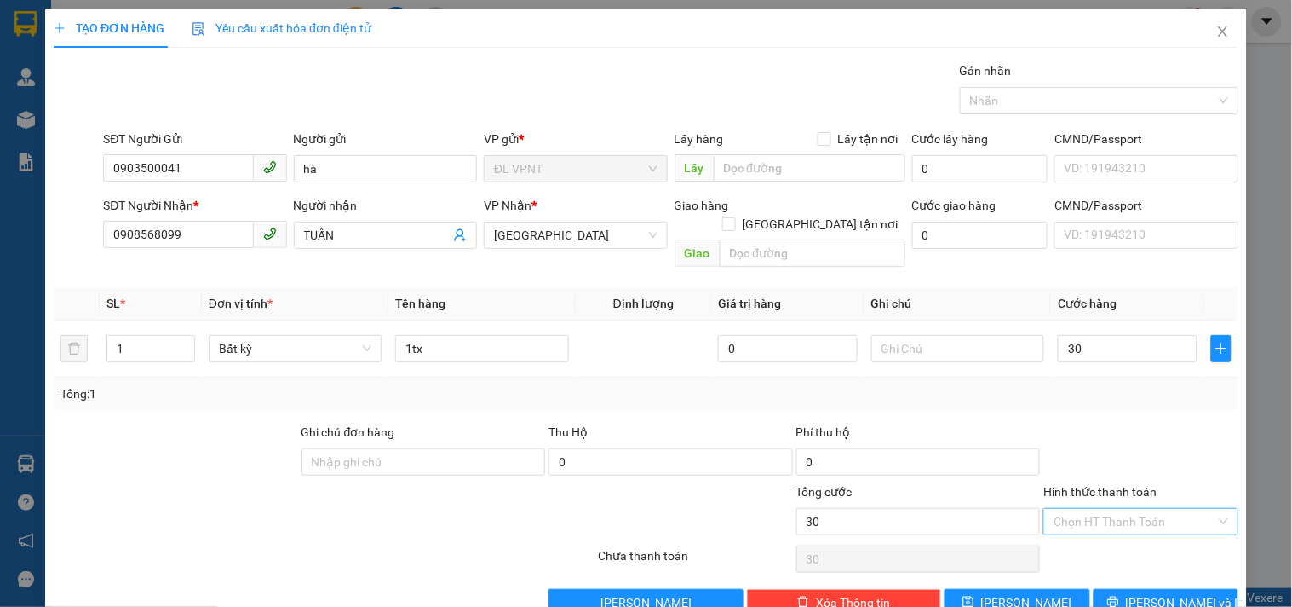
type input "30.000"
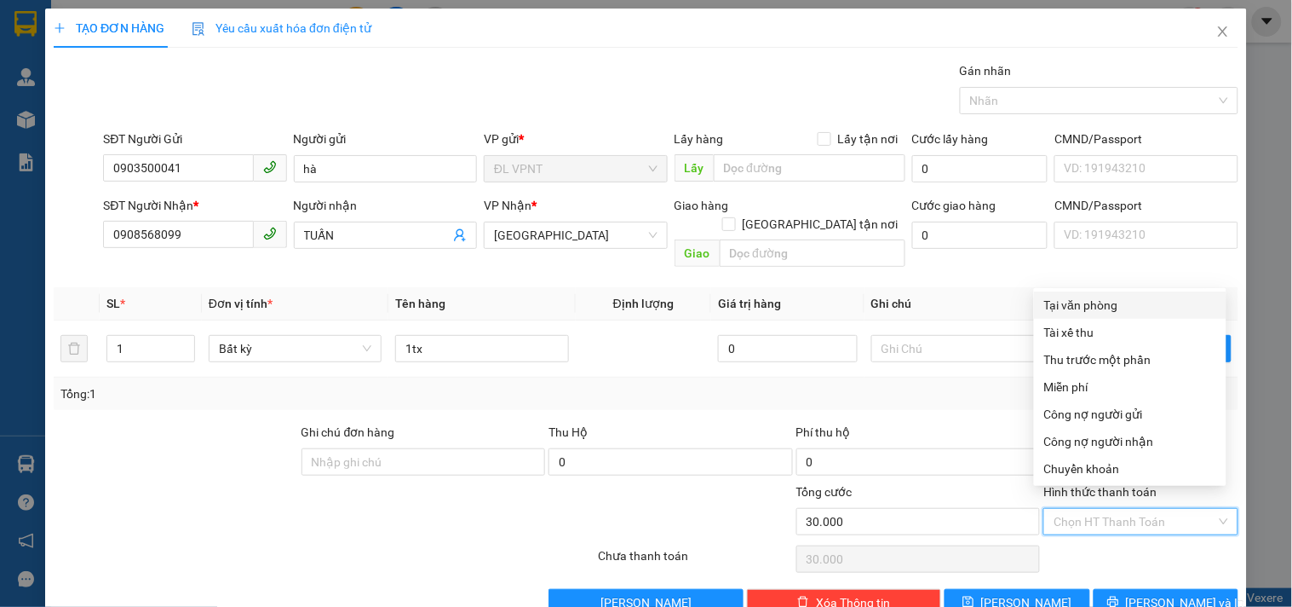
click at [1108, 296] on div "Tại văn phòng" at bounding box center [1130, 305] width 172 height 19
type input "0"
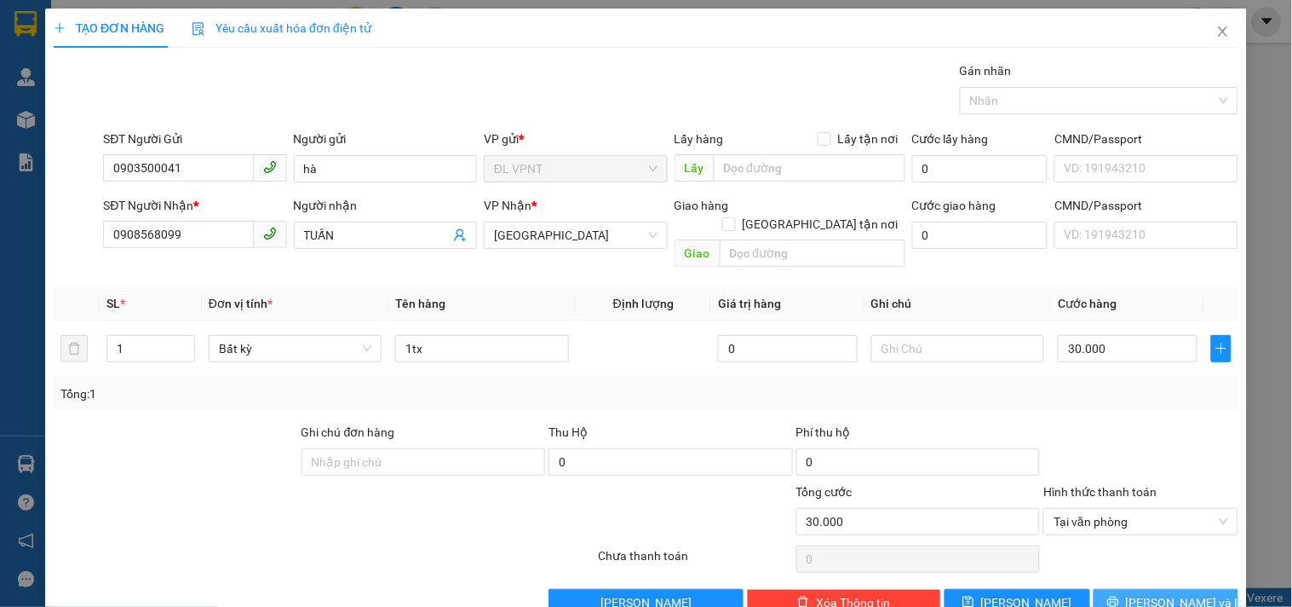
click at [1148, 593] on span "[PERSON_NAME] và In" at bounding box center [1185, 602] width 119 height 19
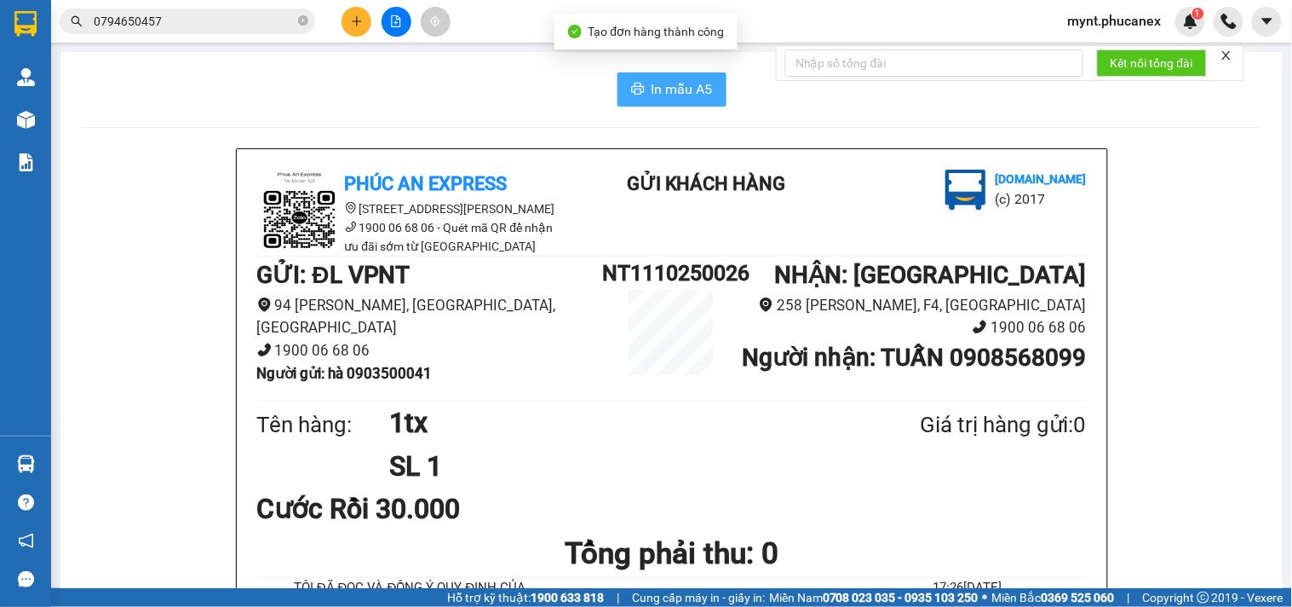
click at [664, 72] on button "In mẫu A5" at bounding box center [672, 89] width 109 height 34
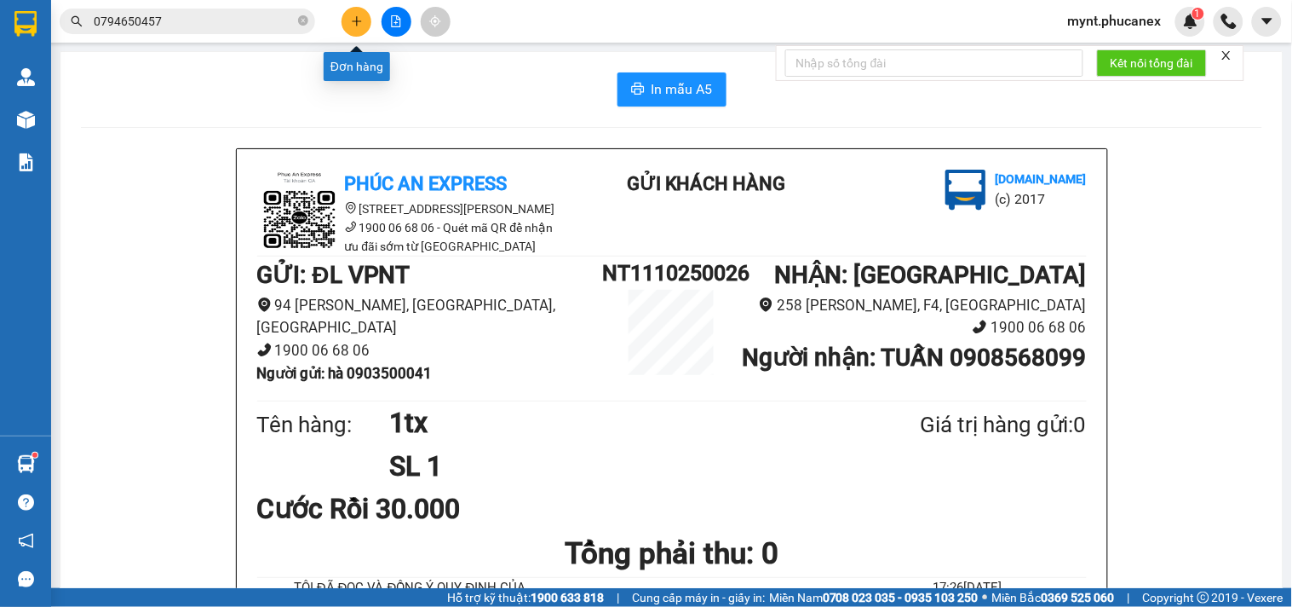
click at [364, 18] on button at bounding box center [357, 22] width 30 height 30
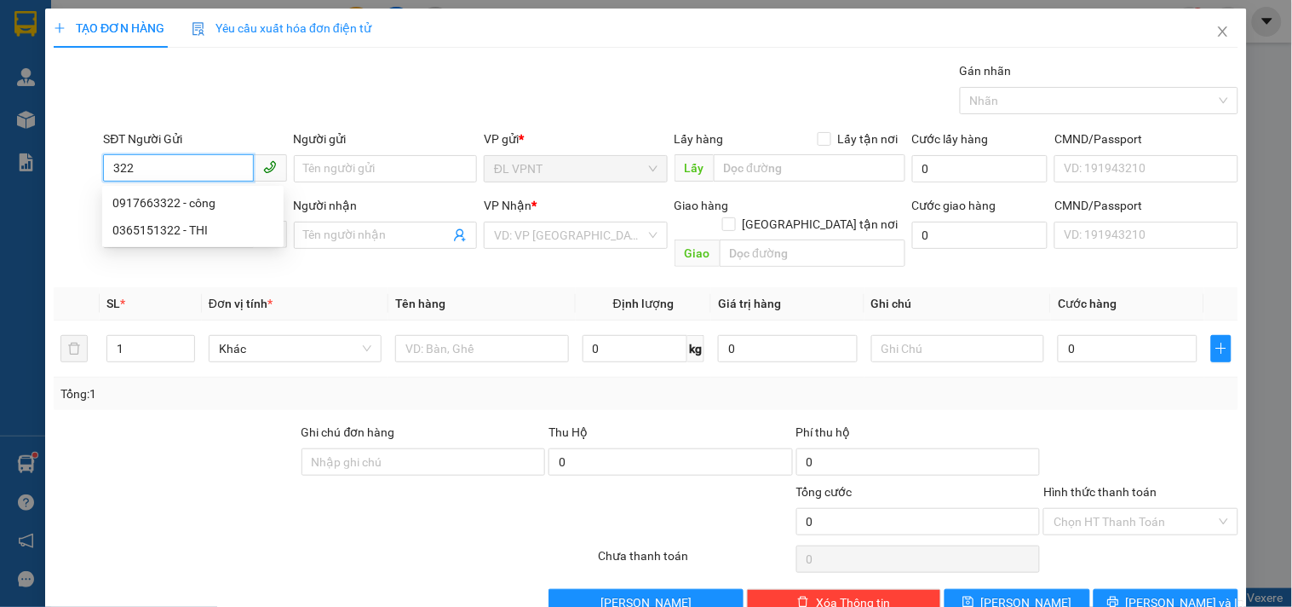
click at [189, 204] on div "0917663322 - công" at bounding box center [192, 202] width 161 height 19
type input "0917663322"
type input "công"
type input "02866536522"
type input "trung tâm chẩn đoán và xét nghiệm thú y trung ương 2"
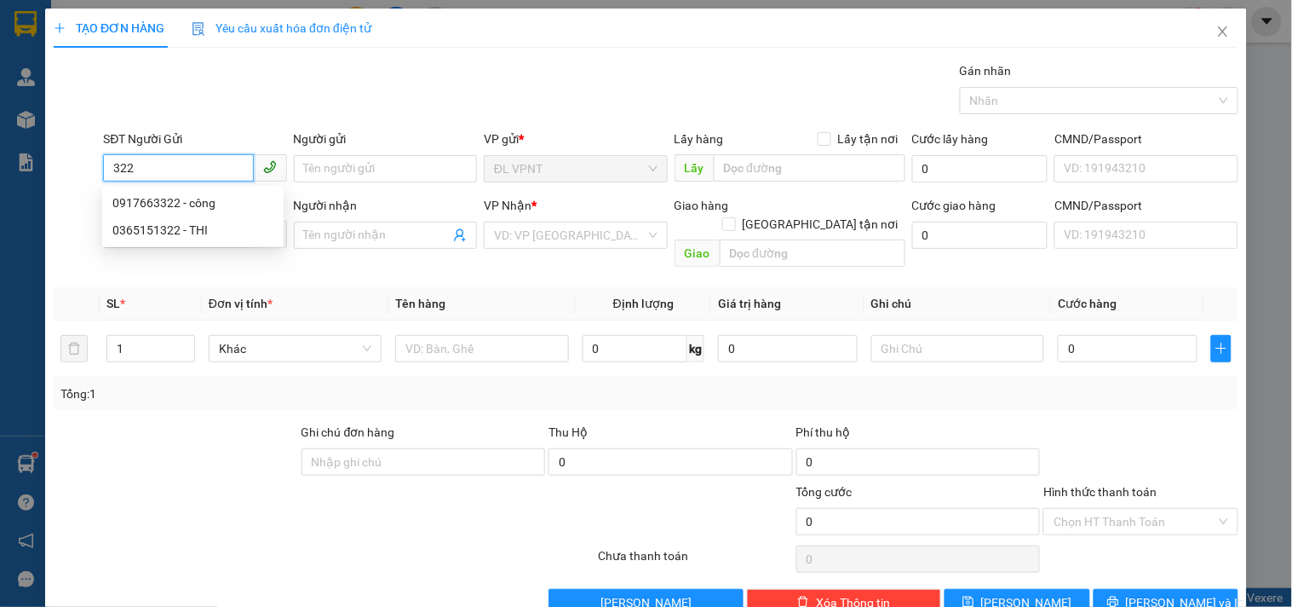
type input "521/1 [PERSON_NAME] p4 q.tân bình"
type input "100.000"
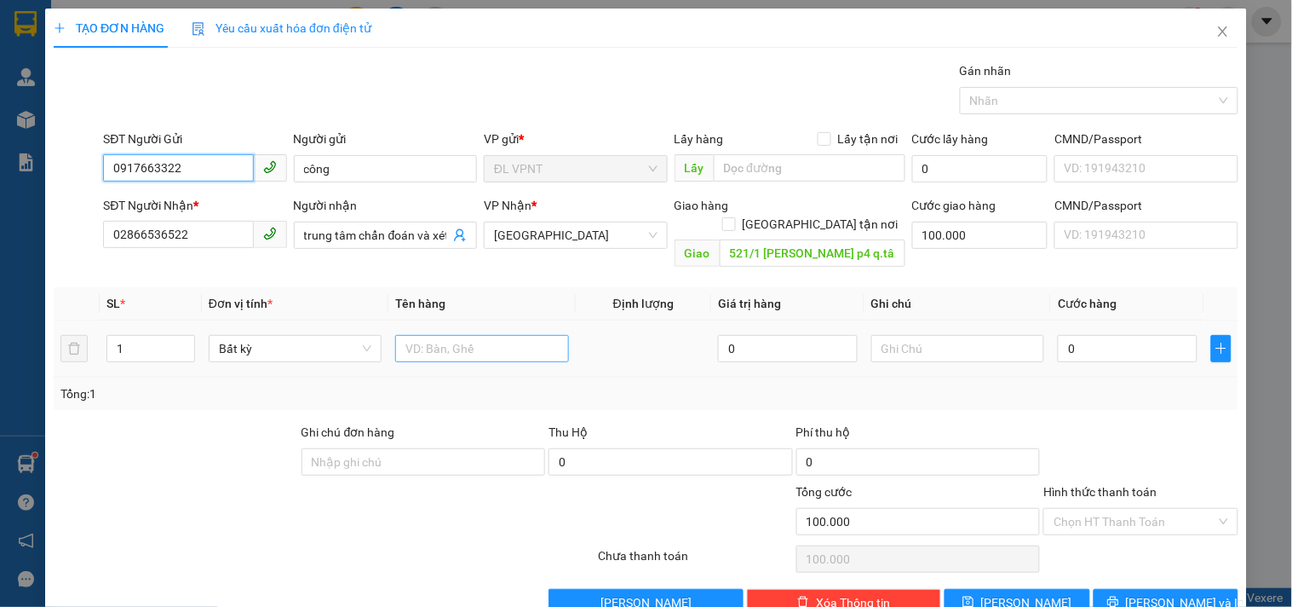
type input "0917663322"
click at [486, 335] on input "text" at bounding box center [481, 348] width 173 height 27
type input "1tx"
click at [200, 432] on div at bounding box center [176, 453] width 248 height 60
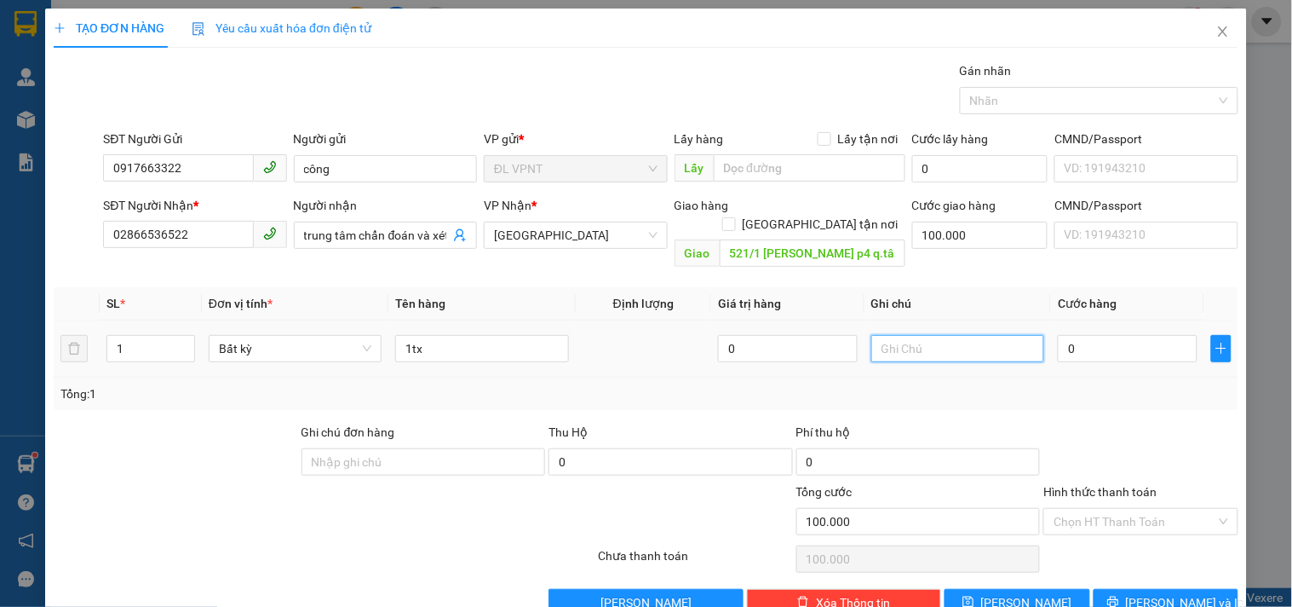
click at [943, 335] on input "text" at bounding box center [957, 348] width 173 height 27
drag, startPoint x: 244, startPoint y: 407, endPoint x: 720, endPoint y: 335, distance: 480.8
click at [249, 423] on div at bounding box center [176, 453] width 248 height 60
click at [986, 335] on input "ck" at bounding box center [957, 348] width 173 height 27
paste input "[DATE] 17:37"
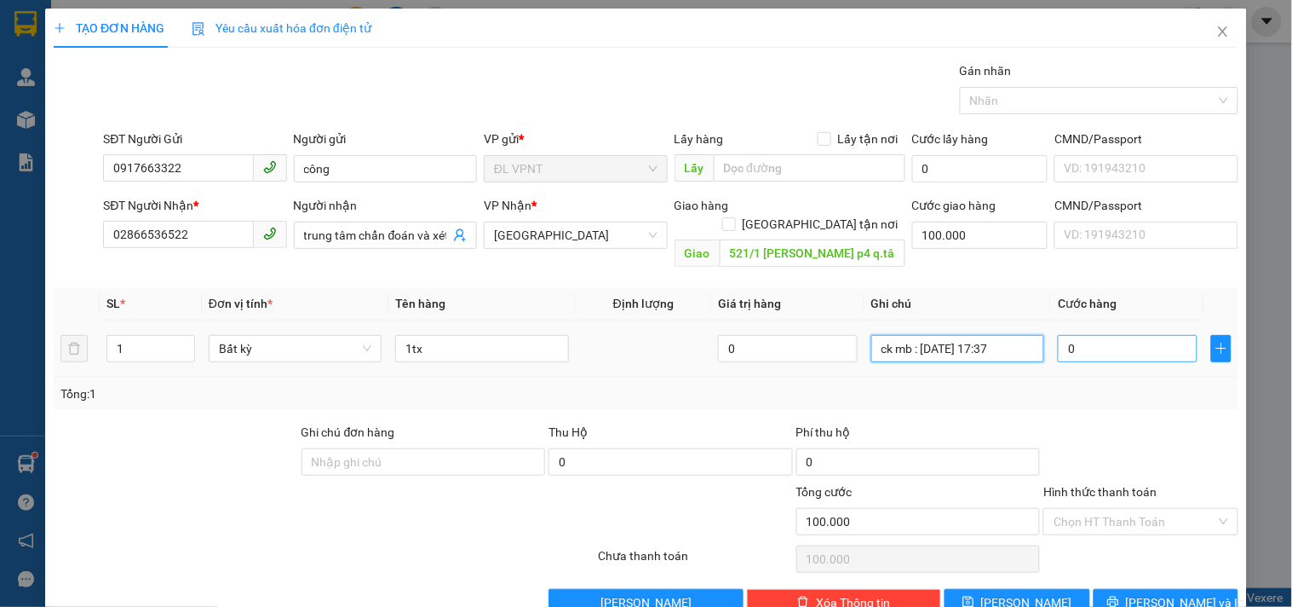
type input "ck mb : [DATE] 17:37"
click at [1154, 335] on input "0" at bounding box center [1128, 348] width 140 height 27
type input "4"
type input "100.004"
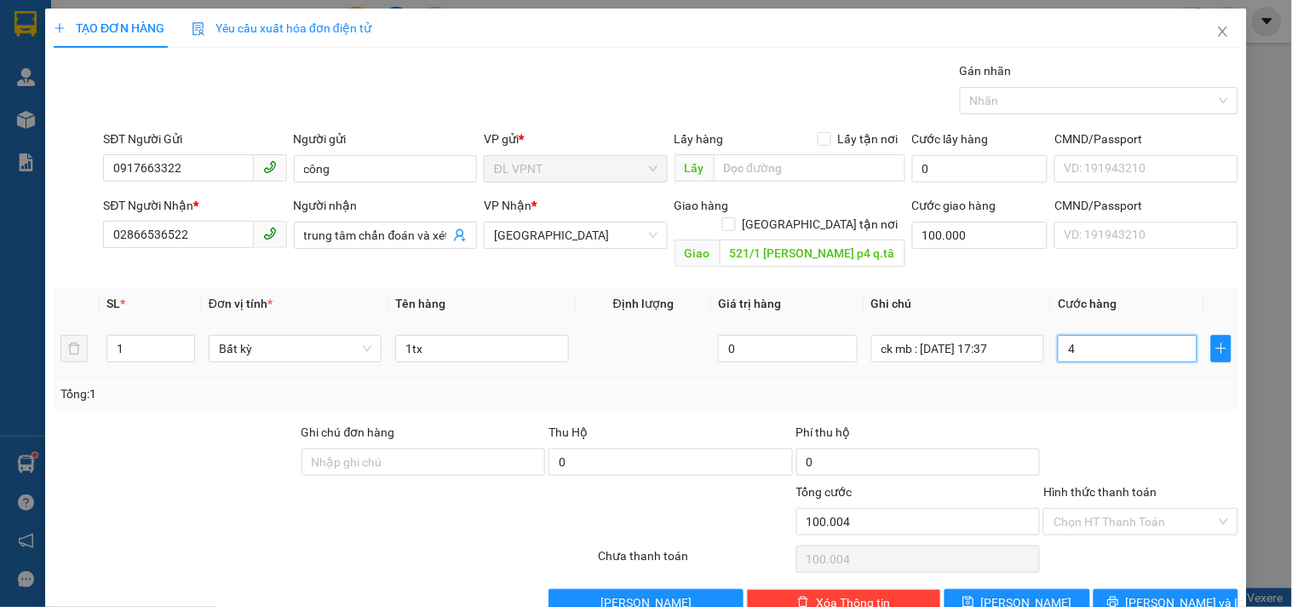
type input "40"
click at [1015, 335] on input "ck mb : [DATE] 17:37" at bounding box center [957, 348] width 173 height 27
click at [1119, 595] on icon "printer" at bounding box center [1113, 601] width 12 height 12
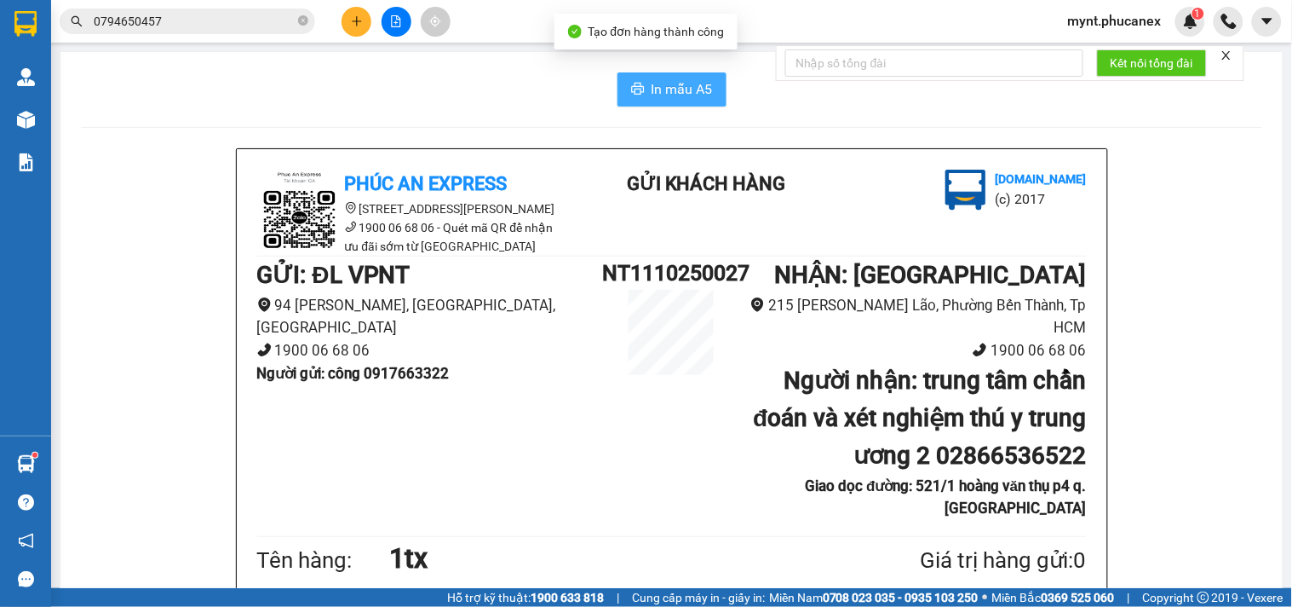
click at [642, 89] on button "In mẫu A5" at bounding box center [672, 89] width 109 height 34
click at [351, 15] on icon "plus" at bounding box center [357, 21] width 12 height 12
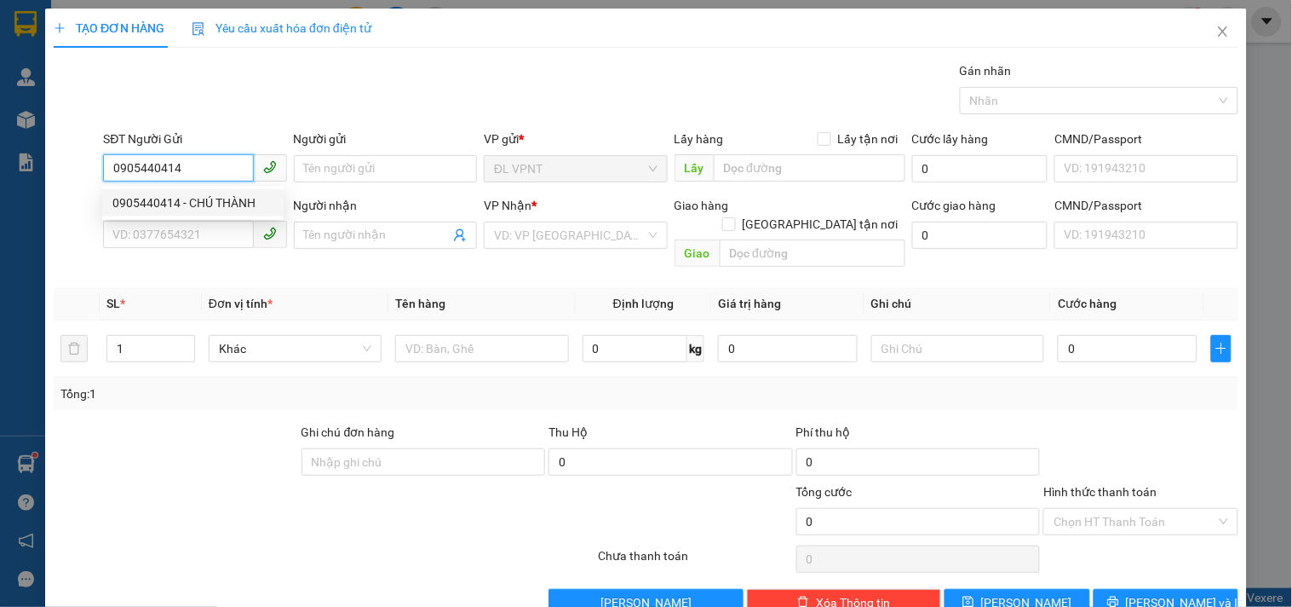
click at [196, 196] on div "0905440414 - CHÚ THÀNH" at bounding box center [192, 202] width 161 height 19
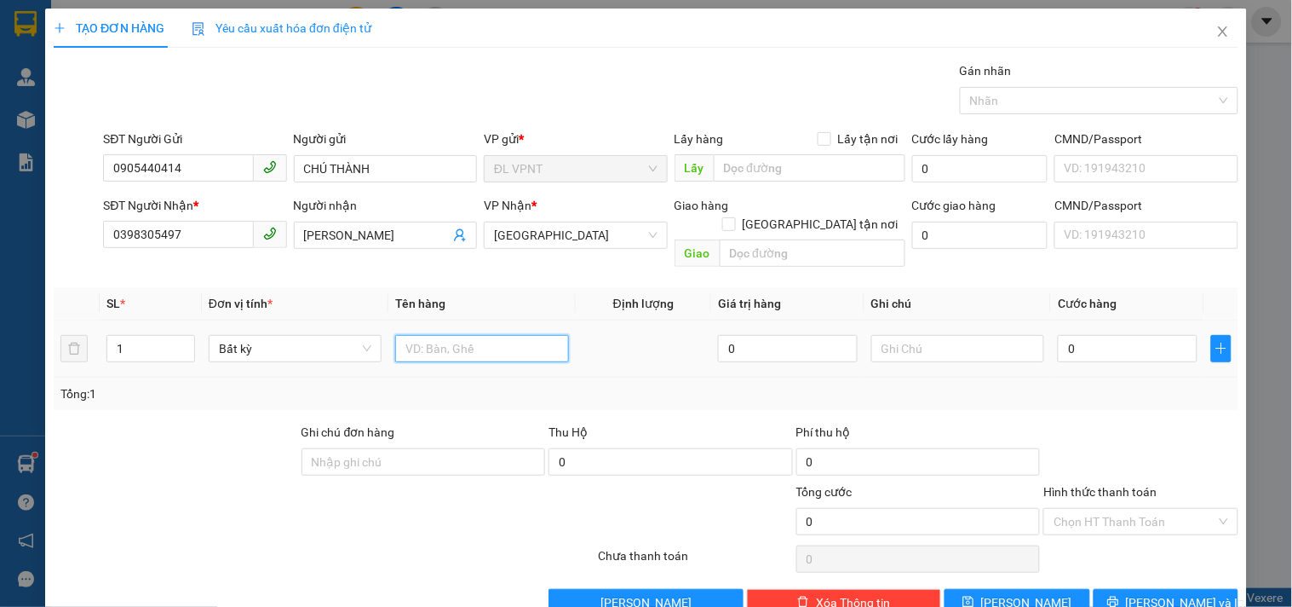
click at [513, 335] on input "text" at bounding box center [481, 348] width 173 height 27
click at [1067, 335] on input "0" at bounding box center [1128, 348] width 140 height 27
click at [1122, 509] on input "Hình thức thanh toán" at bounding box center [1135, 522] width 162 height 26
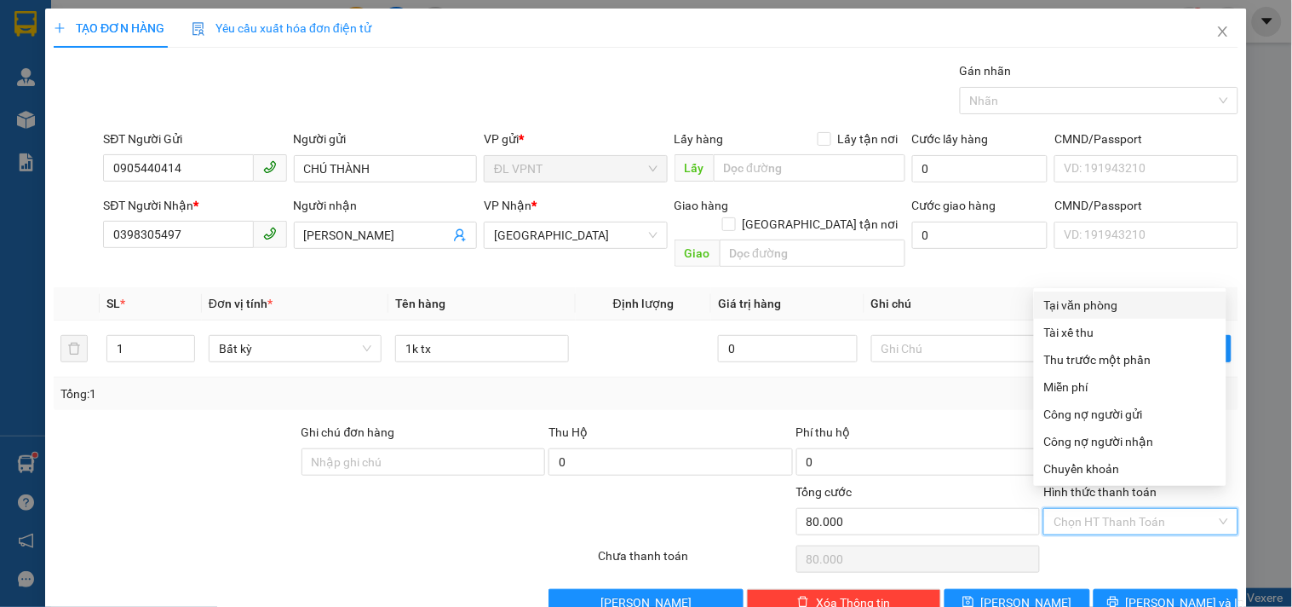
click at [1112, 308] on div "Tại văn phòng" at bounding box center [1130, 305] width 172 height 19
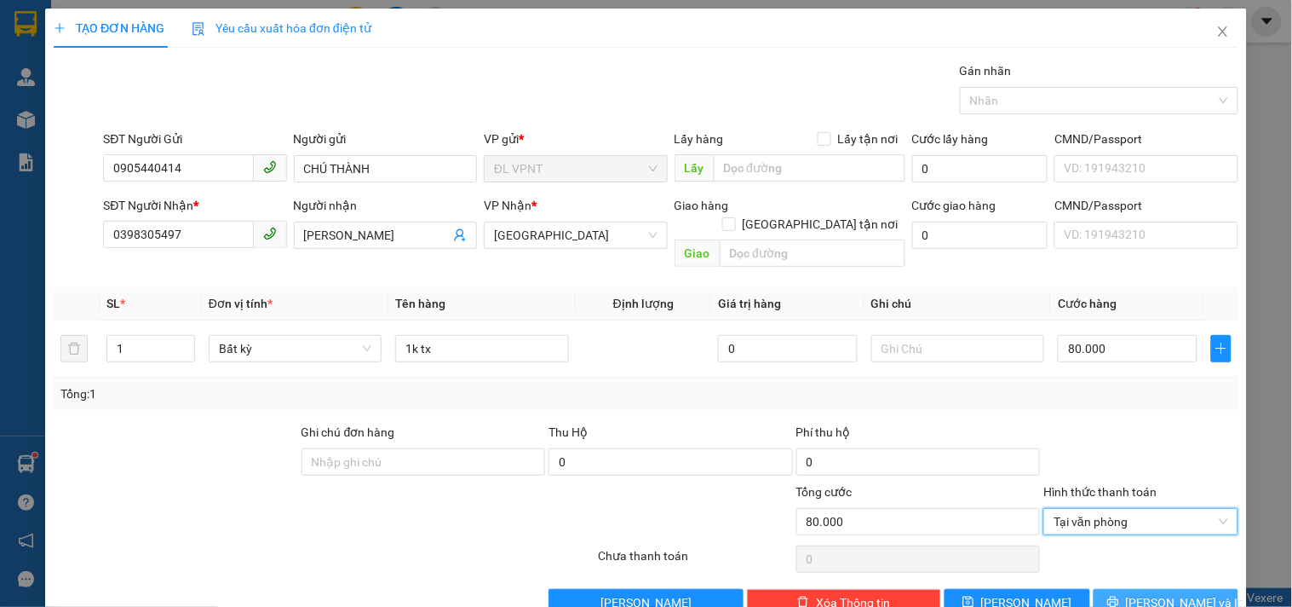
click at [1119, 595] on icon "printer" at bounding box center [1113, 601] width 12 height 12
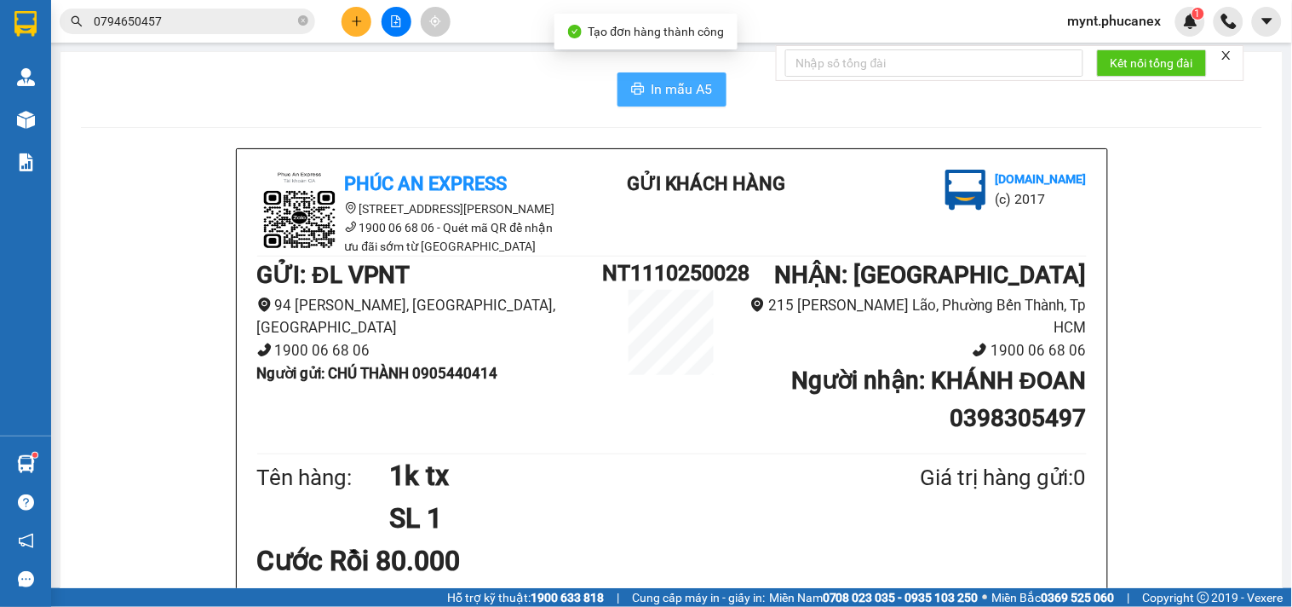
click at [692, 81] on span "In mẫu A5" at bounding box center [682, 88] width 61 height 21
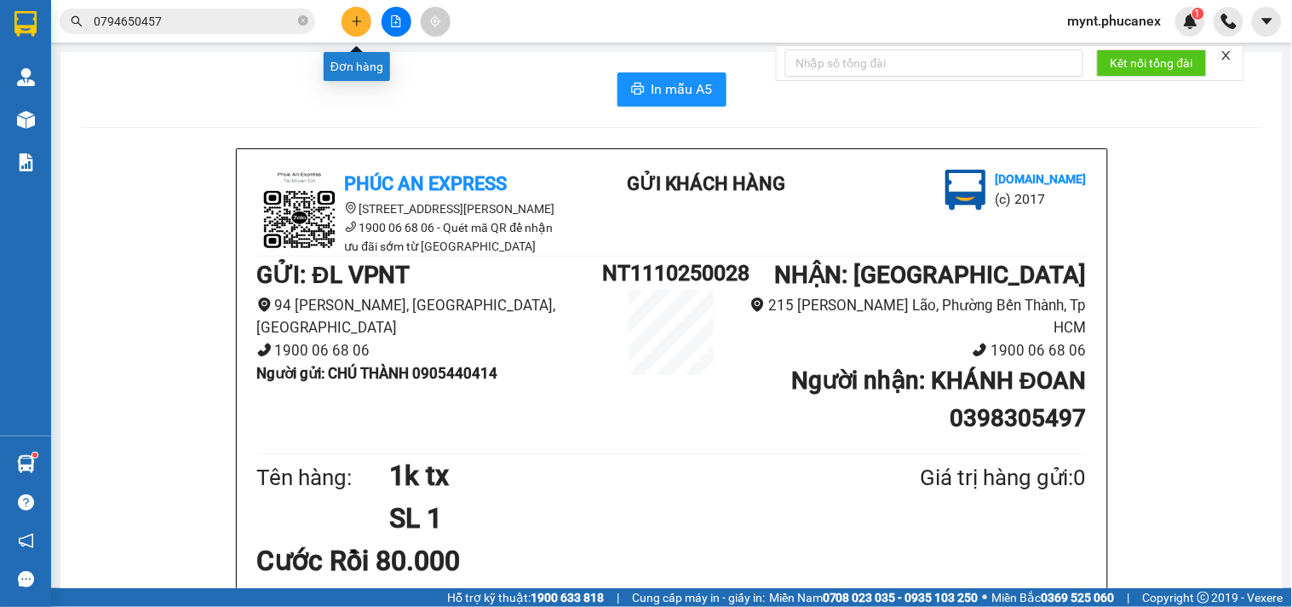
click at [354, 14] on button at bounding box center [357, 22] width 30 height 30
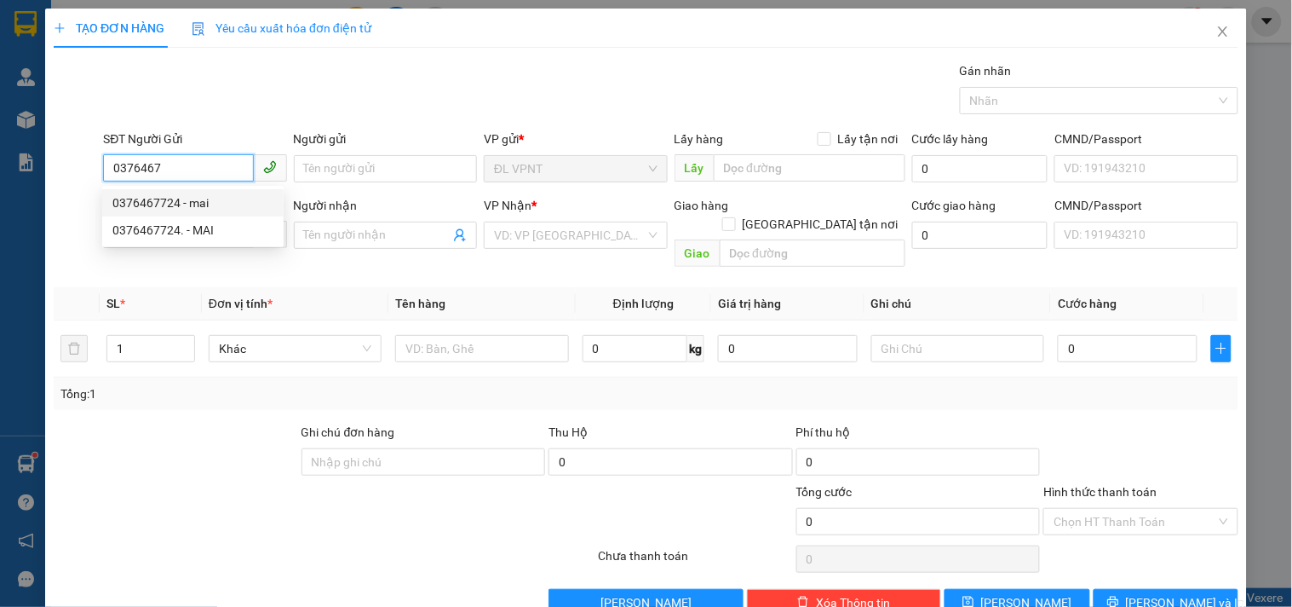
click at [151, 198] on div "0376467724 - mai" at bounding box center [192, 202] width 161 height 19
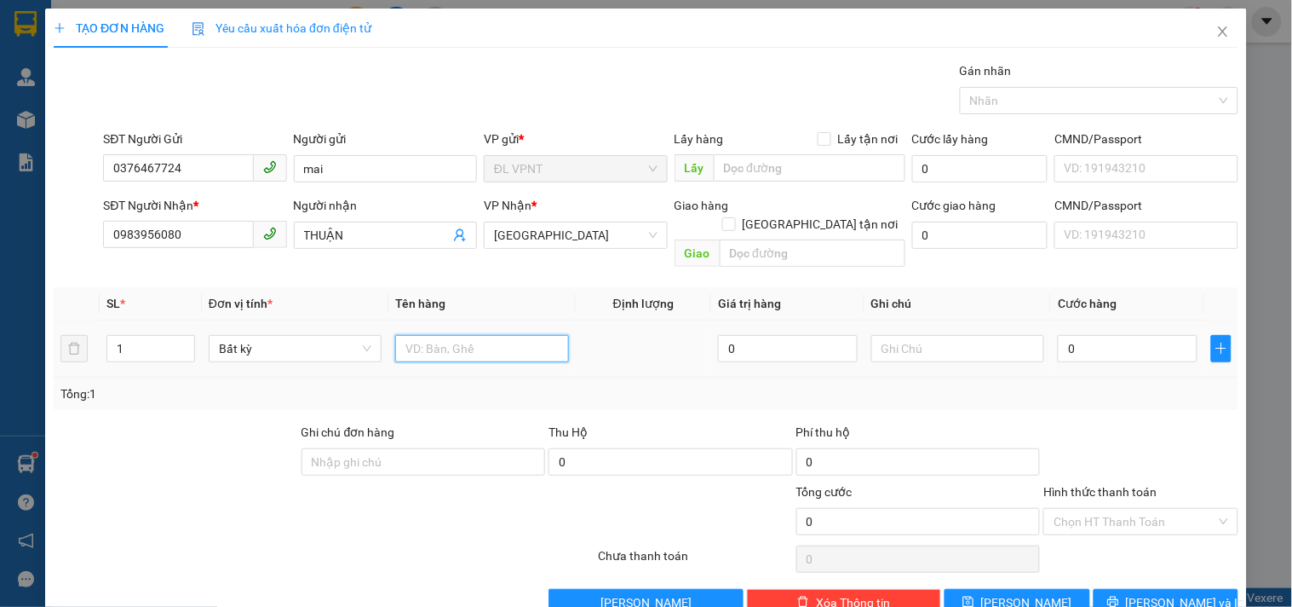
click at [423, 335] on input "text" at bounding box center [481, 348] width 173 height 27
click at [86, 342] on tr "1 Bất kỳ 1tx 1 bịch 0 0" at bounding box center [646, 348] width 1185 height 57
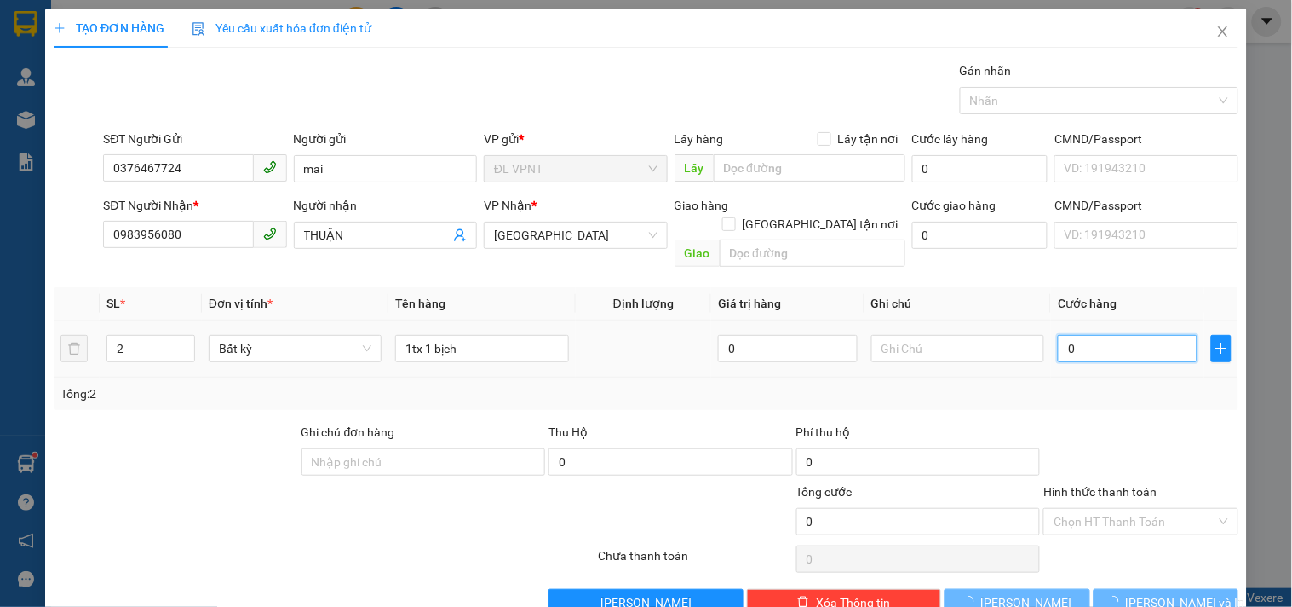
click at [1143, 338] on input "0" at bounding box center [1128, 348] width 140 height 27
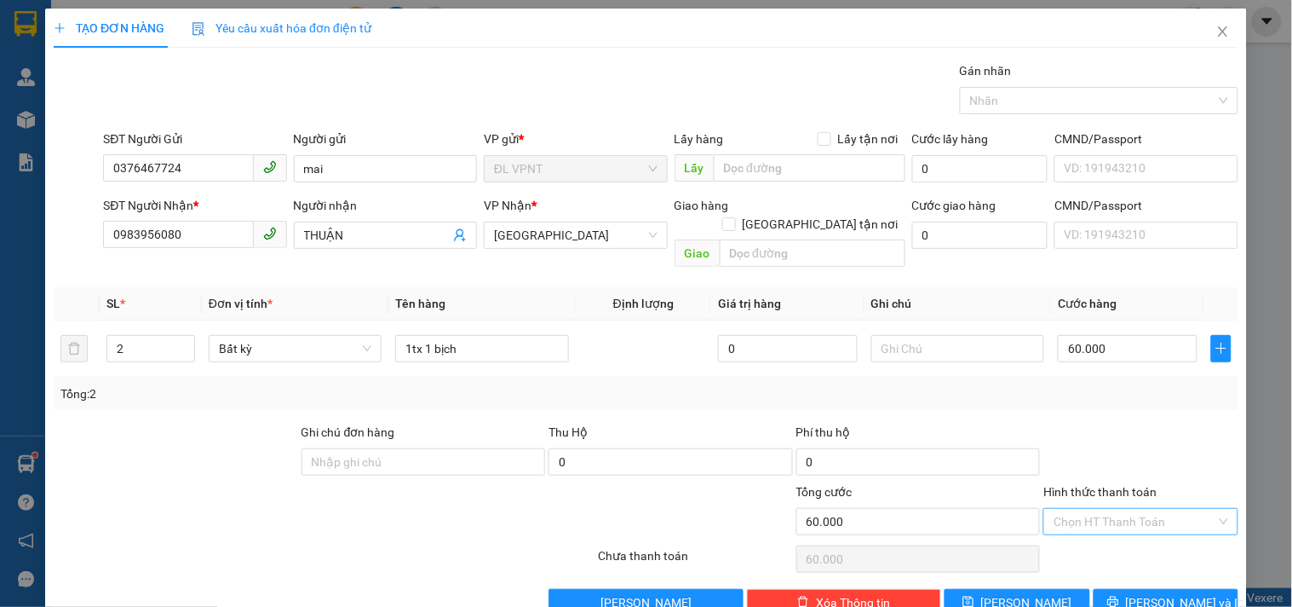
click at [1091, 509] on input "Hình thức thanh toán" at bounding box center [1135, 522] width 162 height 26
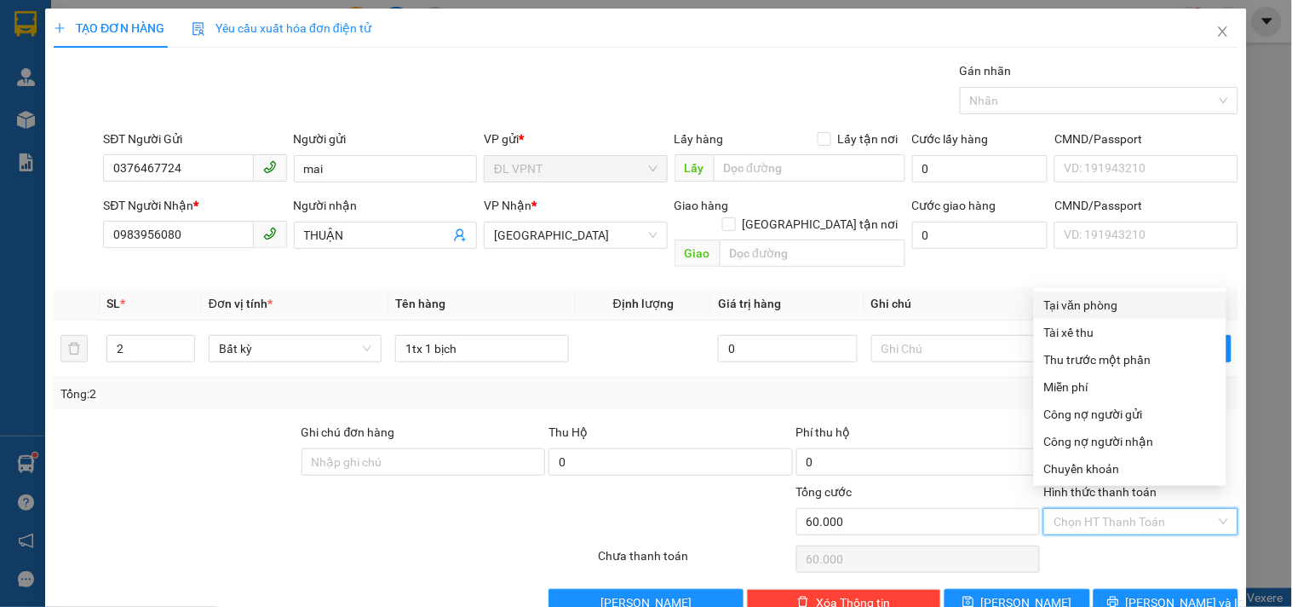
click at [1112, 302] on div "Tại văn phòng" at bounding box center [1130, 305] width 172 height 19
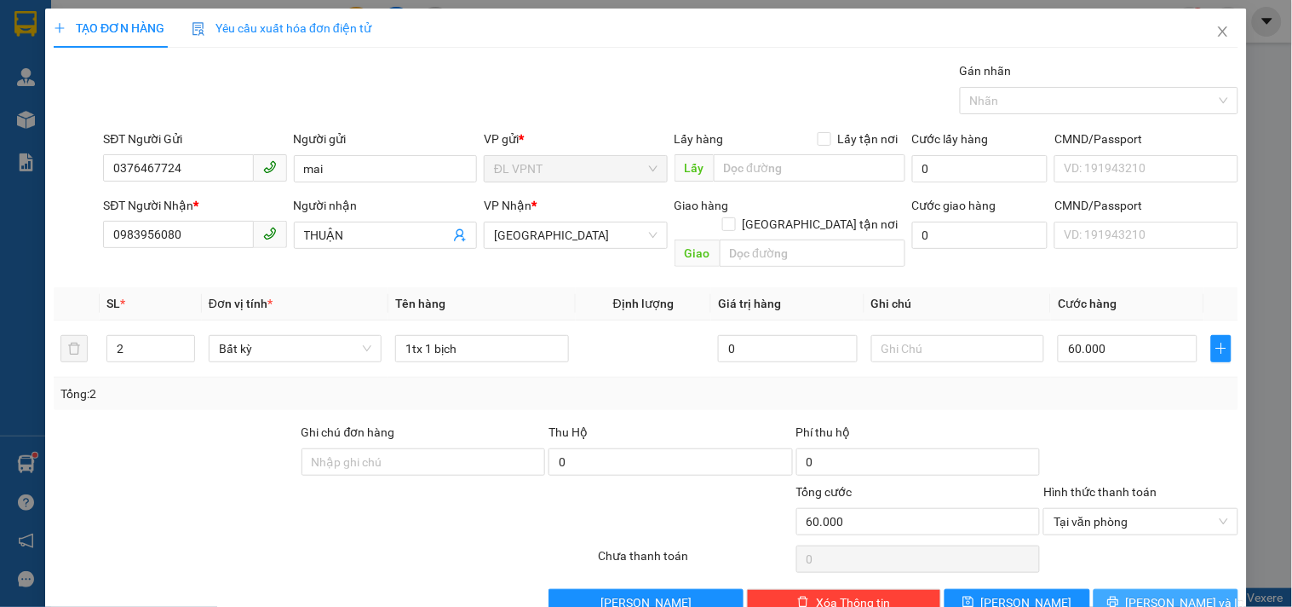
click at [1147, 593] on span "[PERSON_NAME] và In" at bounding box center [1185, 602] width 119 height 19
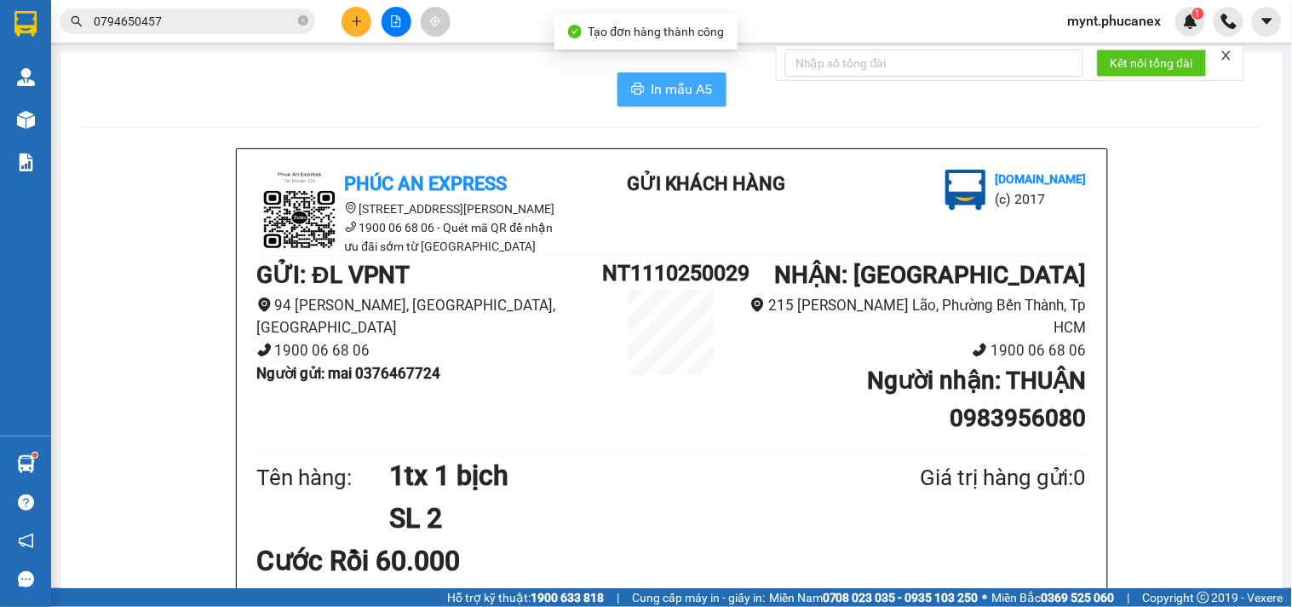
click at [683, 94] on span "In mẫu A5" at bounding box center [682, 88] width 61 height 21
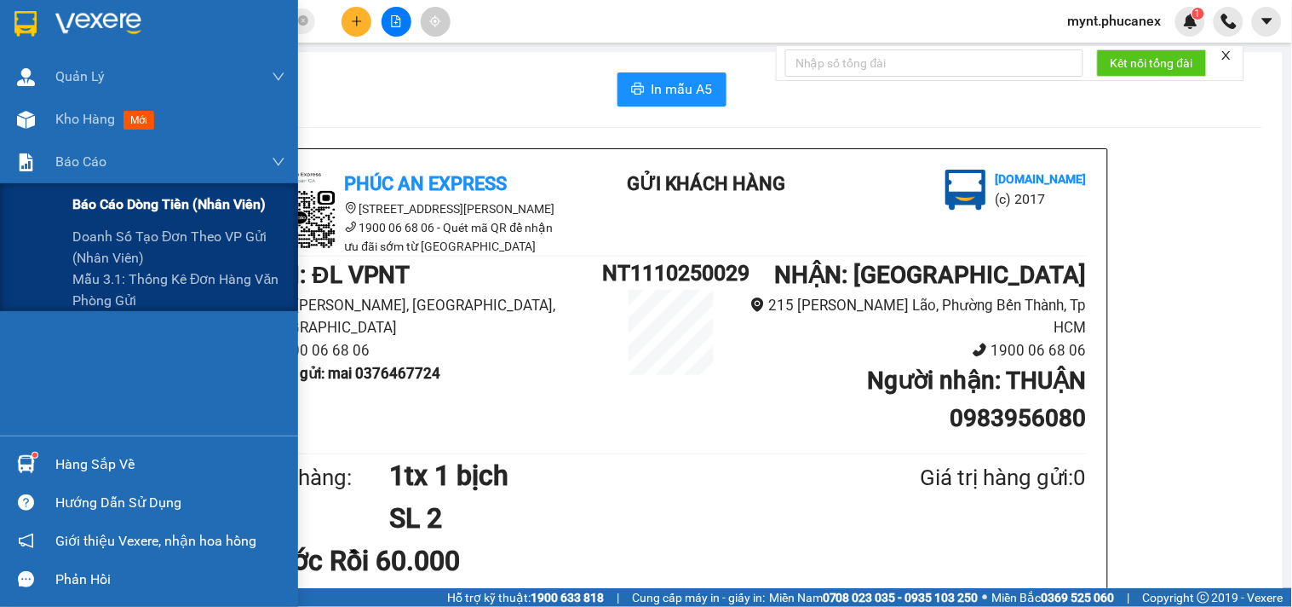
click at [120, 200] on span "Báo cáo dòng tiền (nhân viên)" at bounding box center [168, 203] width 193 height 21
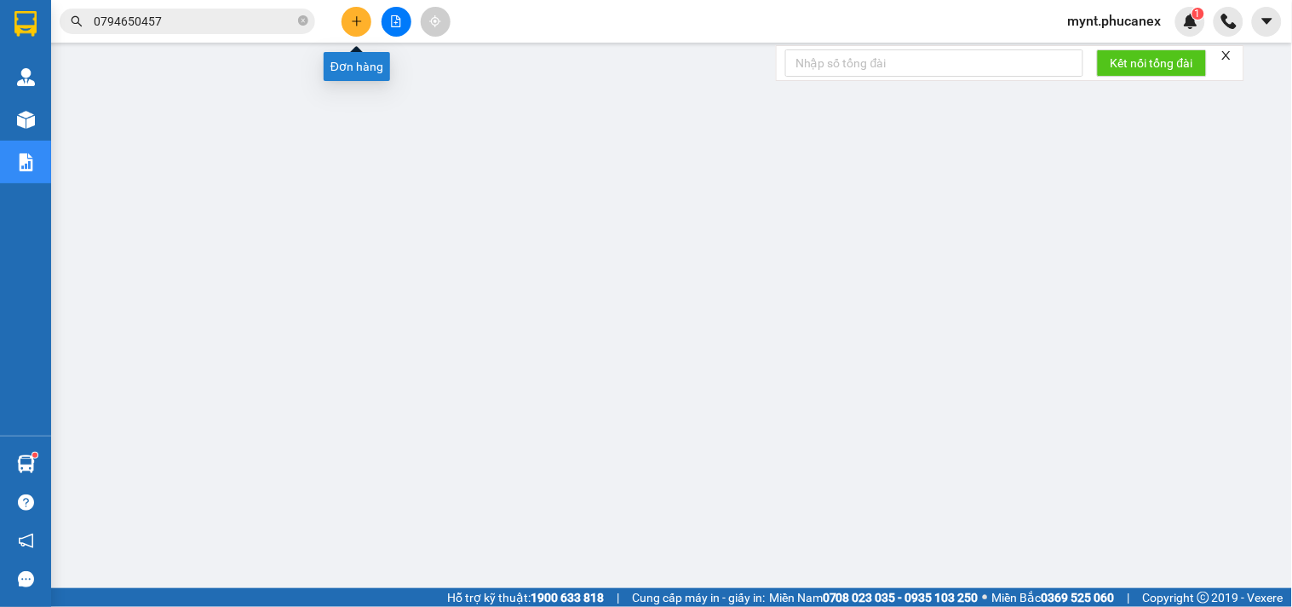
click at [354, 17] on icon "plus" at bounding box center [357, 21] width 12 height 12
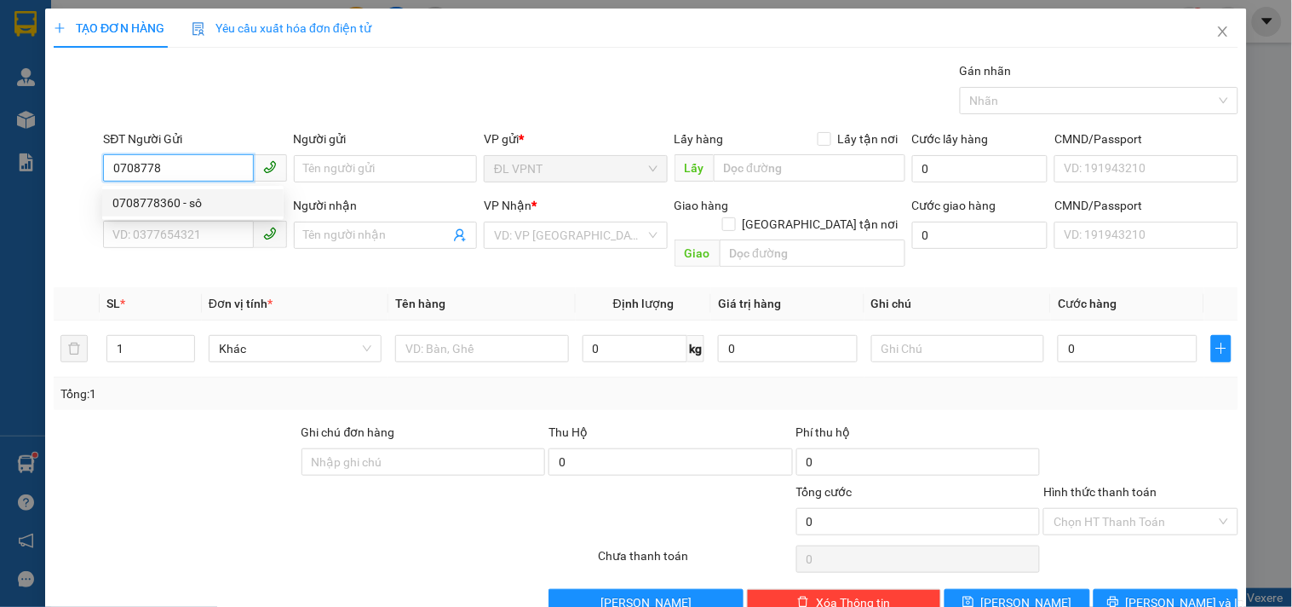
click at [170, 201] on div "0708778360 - sô" at bounding box center [192, 202] width 161 height 19
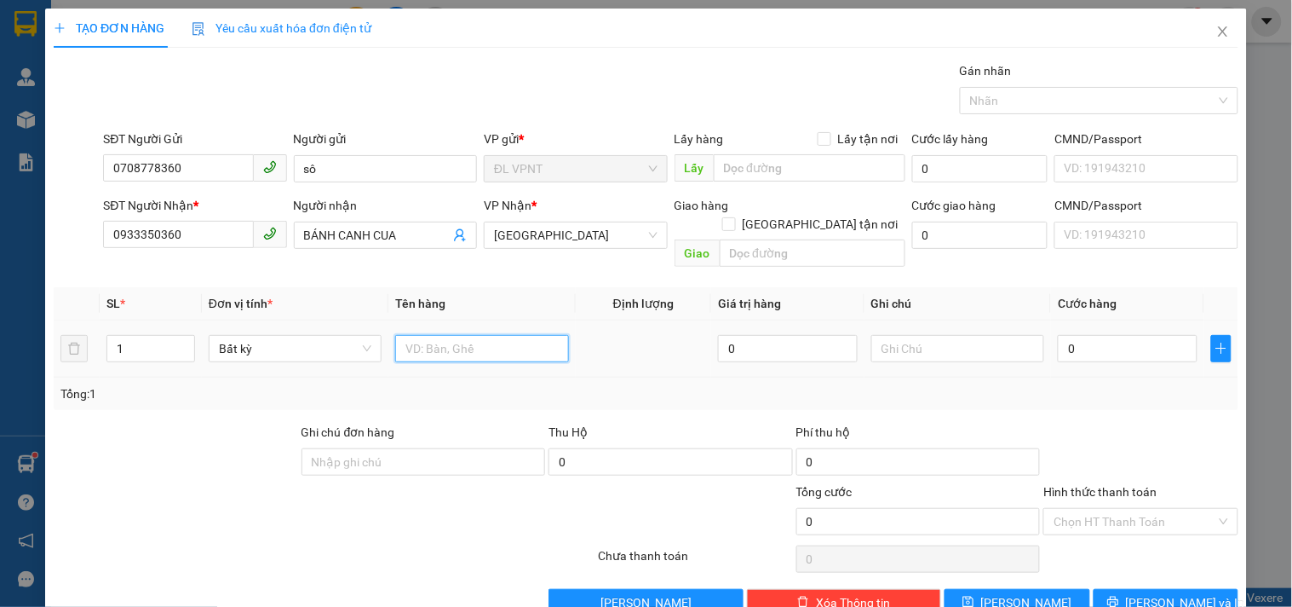
click at [463, 335] on input "text" at bounding box center [481, 348] width 173 height 27
drag, startPoint x: 189, startPoint y: 230, endPoint x: 0, endPoint y: 227, distance: 189.1
click at [0, 227] on div "TẠO ĐƠN HÀNG Yêu cầu xuất hóa đơn điện tử Transit Pickup Surcharge Ids Transit …" at bounding box center [646, 303] width 1292 height 607
click at [466, 335] on input "text" at bounding box center [481, 348] width 173 height 27
click at [1084, 335] on input "0" at bounding box center [1128, 348] width 140 height 27
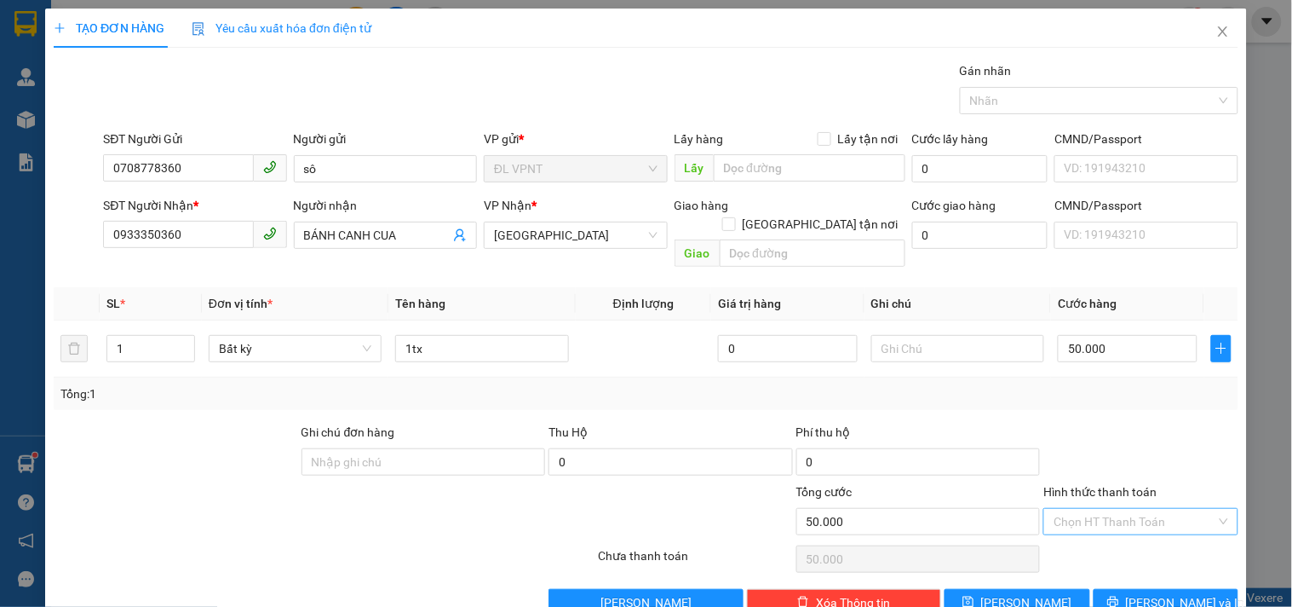
click at [1130, 509] on input "Hình thức thanh toán" at bounding box center [1135, 522] width 162 height 26
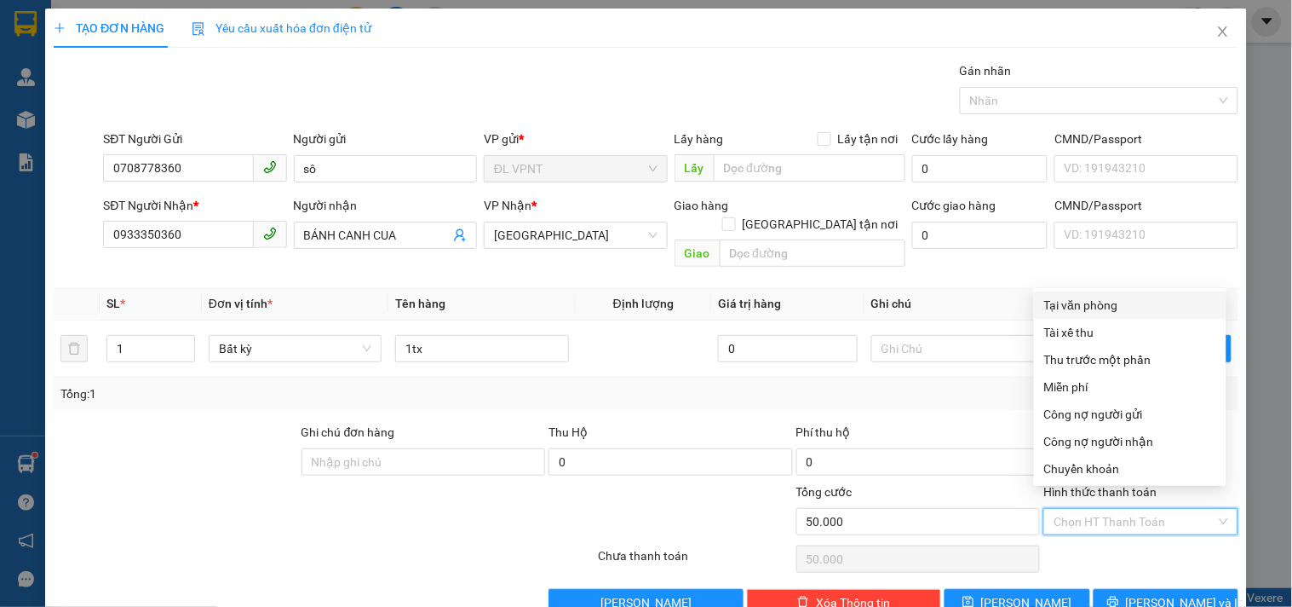
click at [1106, 308] on div "Tại văn phòng" at bounding box center [1130, 305] width 172 height 19
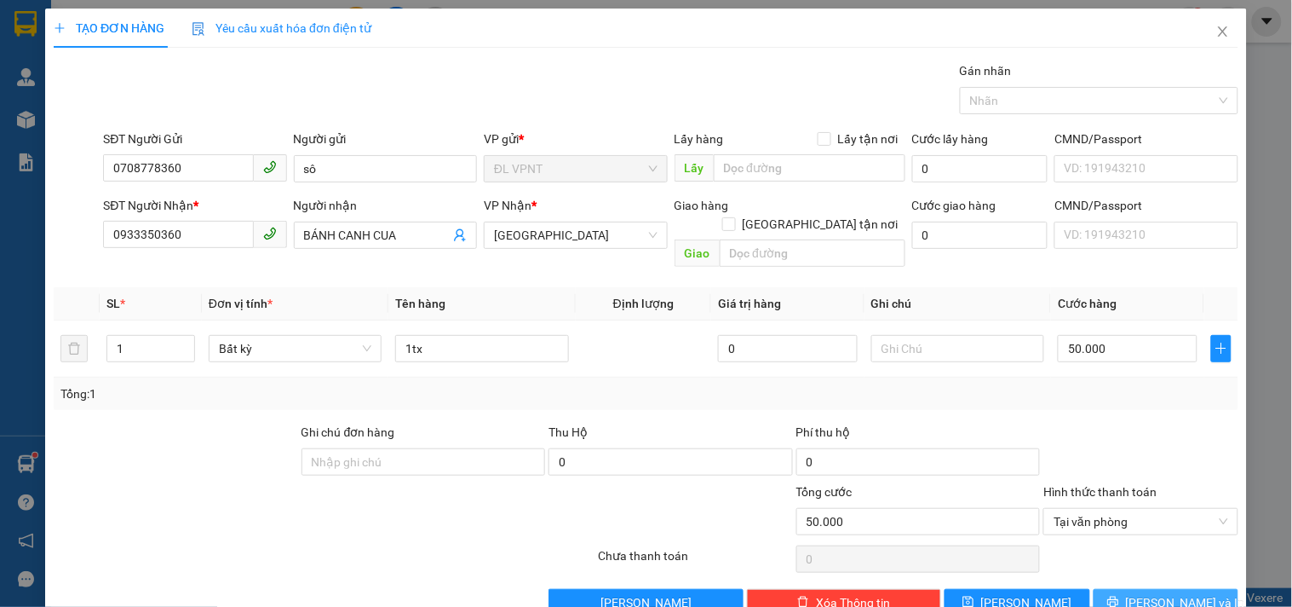
click at [1141, 593] on span "[PERSON_NAME] và In" at bounding box center [1185, 602] width 119 height 19
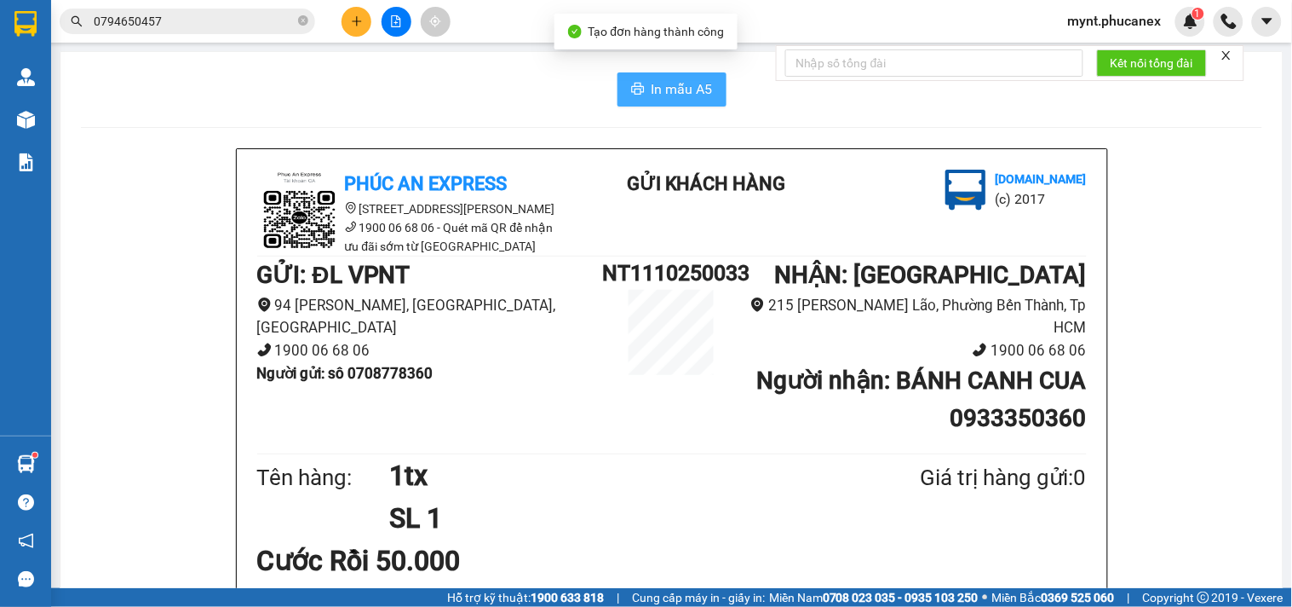
click at [654, 88] on span "In mẫu A5" at bounding box center [682, 88] width 61 height 21
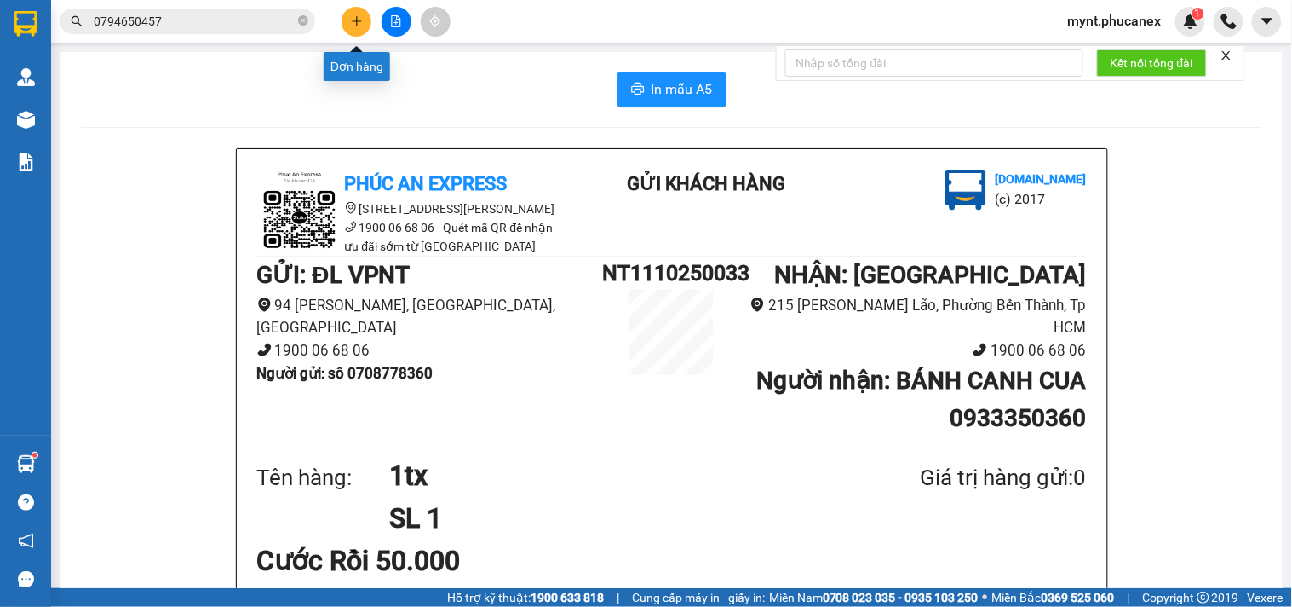
click at [358, 14] on button at bounding box center [357, 22] width 30 height 30
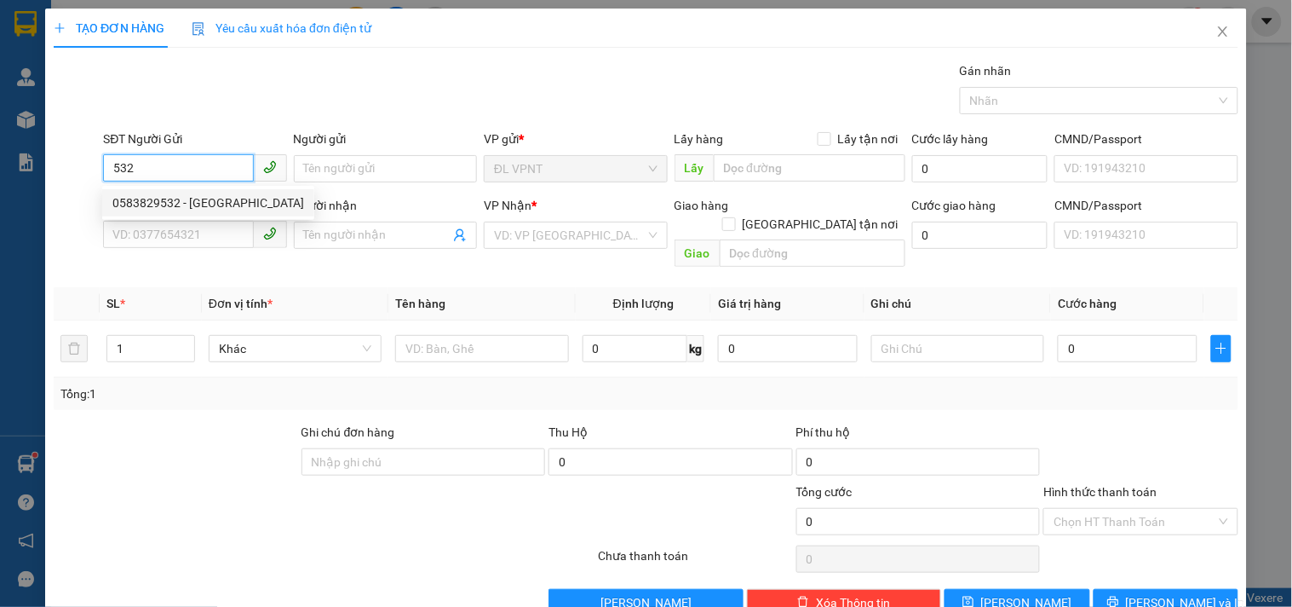
click at [222, 197] on div "0583829532 - [GEOGRAPHIC_DATA]" at bounding box center [208, 202] width 192 height 19
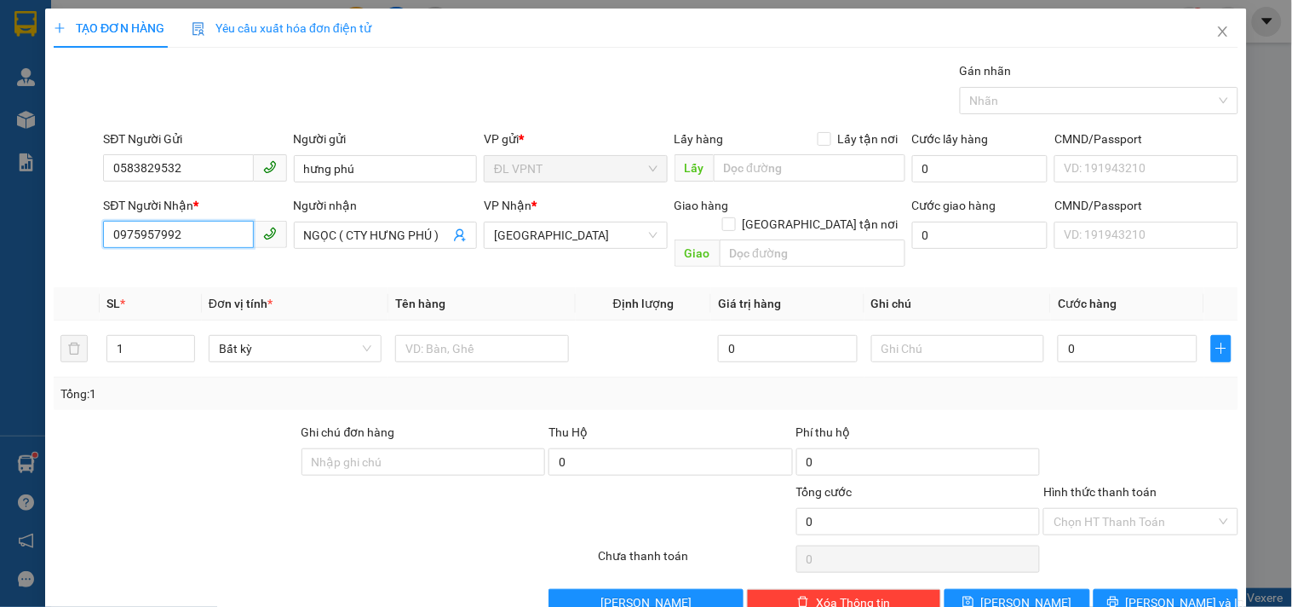
drag, startPoint x: 233, startPoint y: 232, endPoint x: 0, endPoint y: 222, distance: 232.7
click at [0, 222] on div "TẠO ĐƠN HÀNG Yêu cầu xuất hóa đơn điện tử Transit Pickup Surcharge Ids Transit …" at bounding box center [646, 303] width 1292 height 607
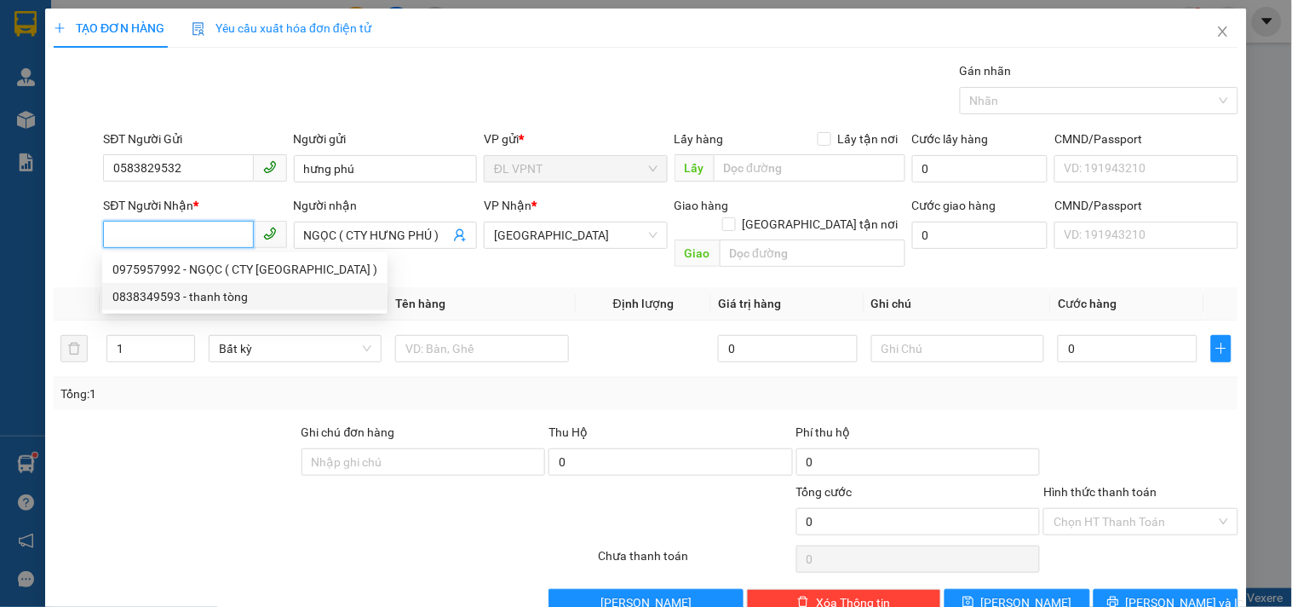
click at [231, 291] on div "0838349593 - thanh tòng" at bounding box center [244, 296] width 265 height 19
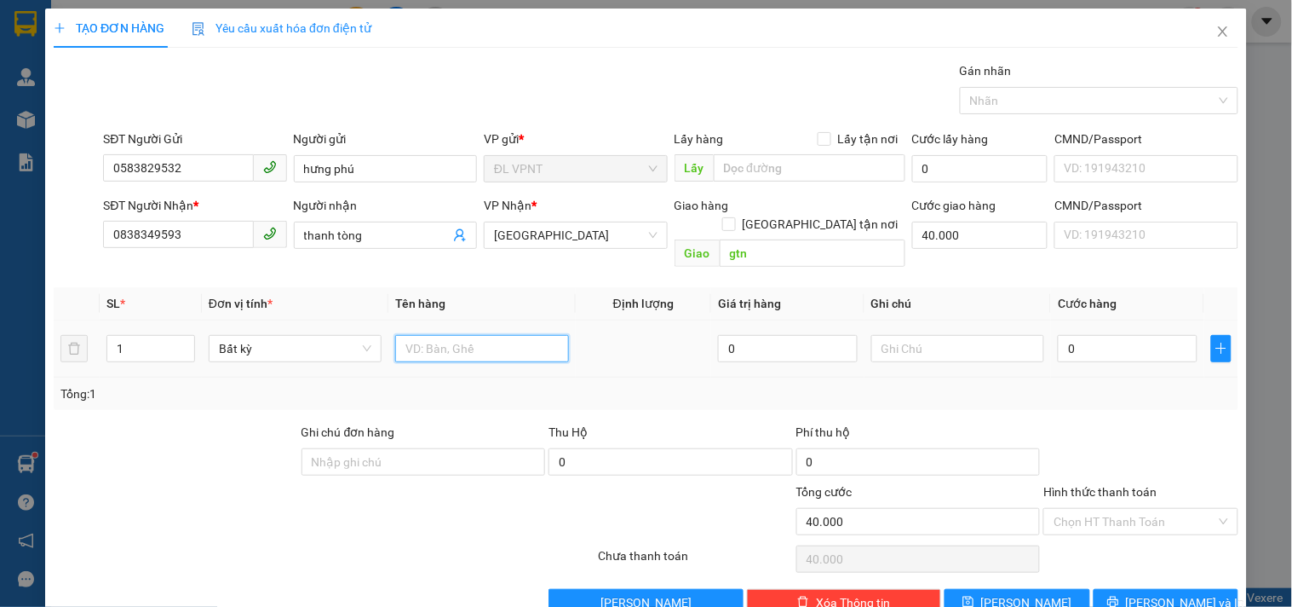
click at [457, 335] on input "text" at bounding box center [481, 348] width 173 height 27
click at [930, 335] on input "text" at bounding box center [957, 348] width 173 height 27
click at [1062, 336] on input "0" at bounding box center [1128, 348] width 140 height 27
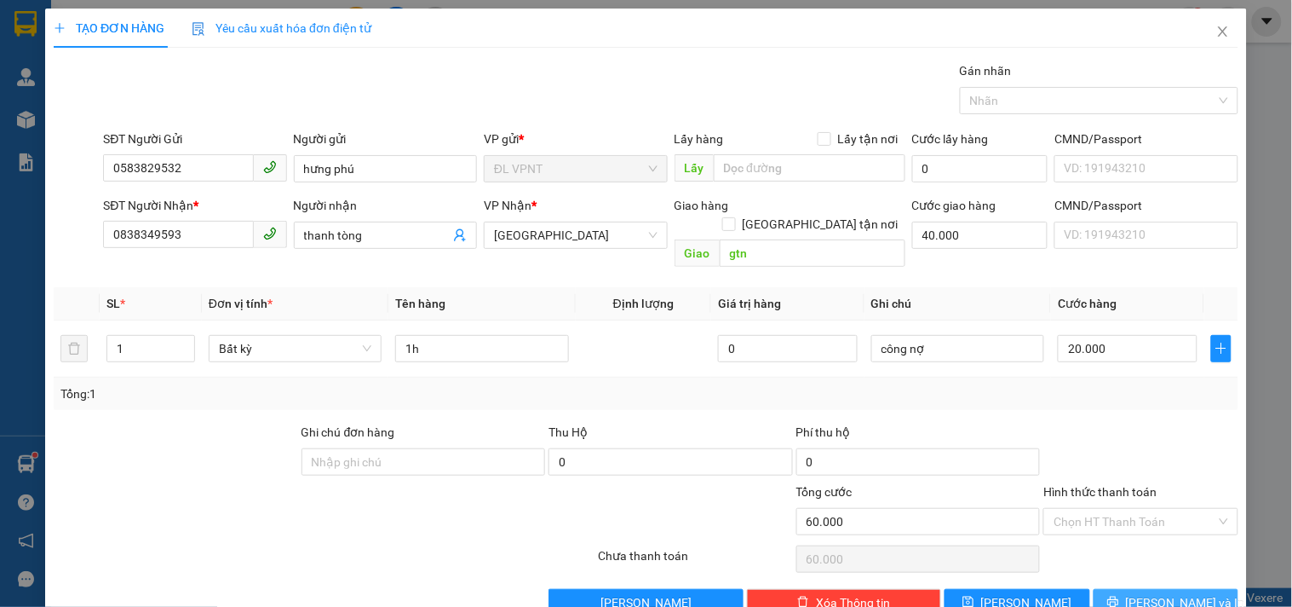
click at [1170, 593] on span "[PERSON_NAME] và In" at bounding box center [1185, 602] width 119 height 19
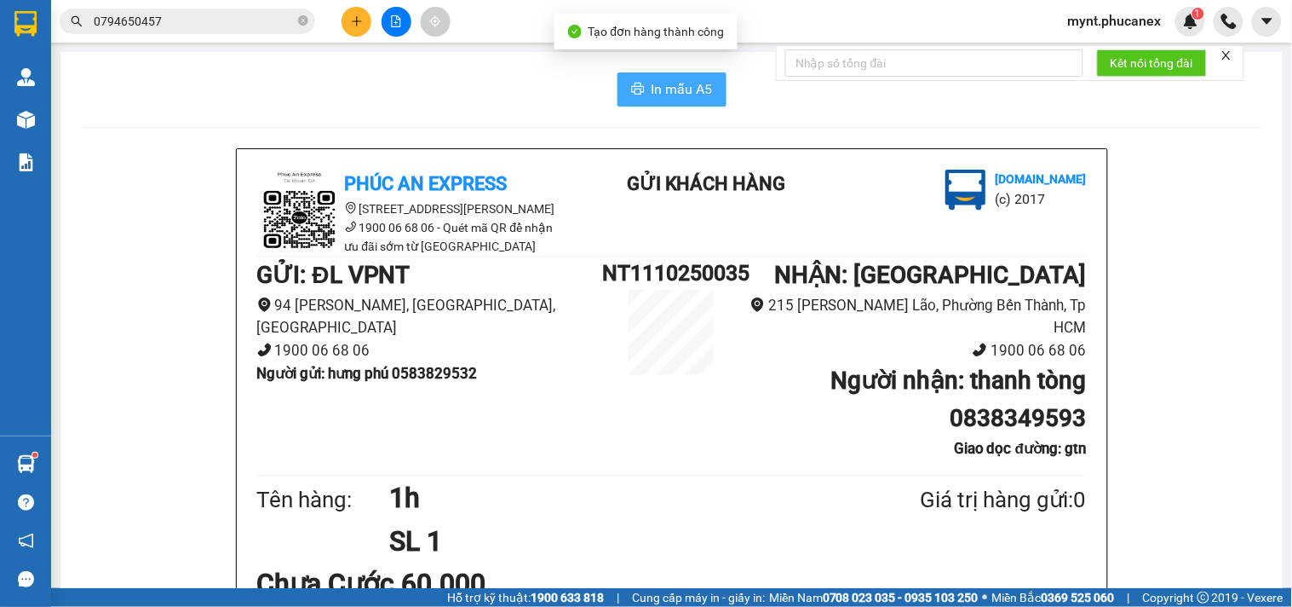
click at [659, 80] on span "In mẫu A5" at bounding box center [682, 88] width 61 height 21
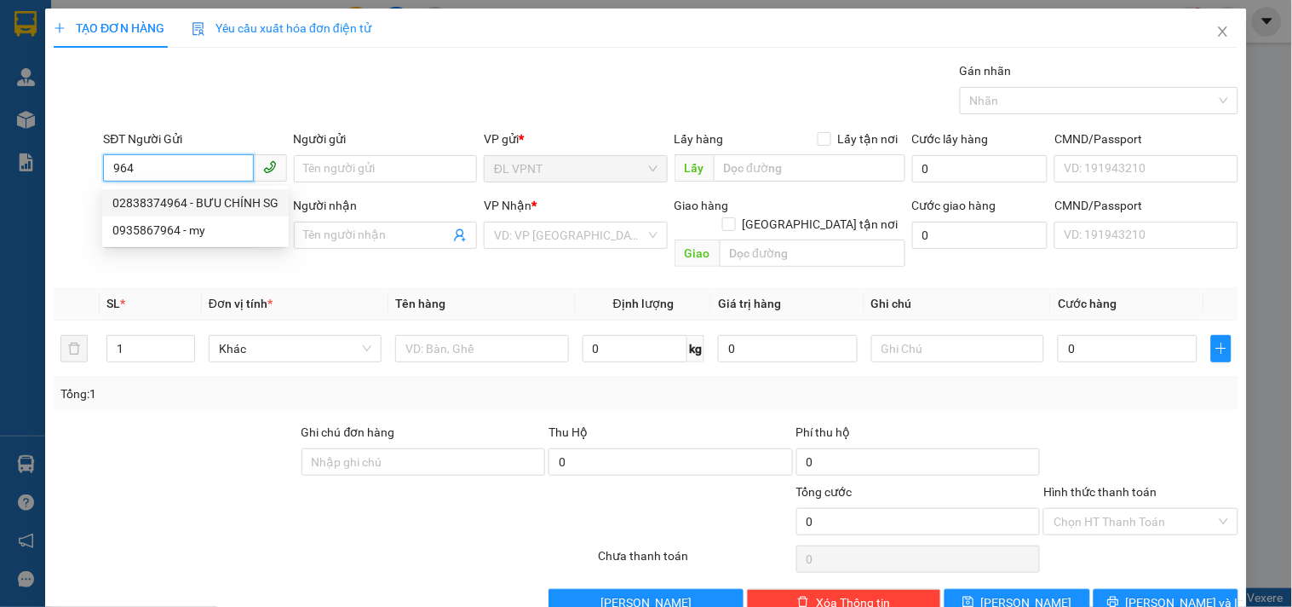
drag, startPoint x: 173, startPoint y: 208, endPoint x: 534, endPoint y: 305, distance: 374.0
click at [176, 208] on div "02838374964 - BƯU CHÍNH SG" at bounding box center [195, 202] width 166 height 19
type input "02838374964"
type input "BƯU CHÍNH SG"
type input "02838374964"
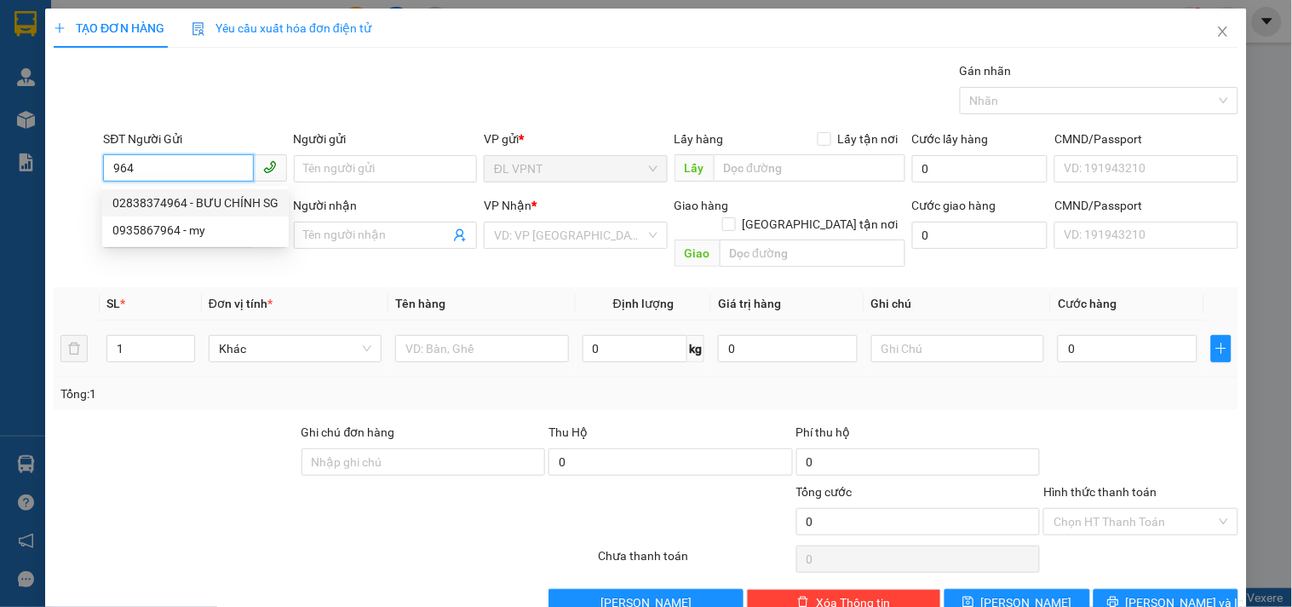
type input "BƯU CHÍNH SG"
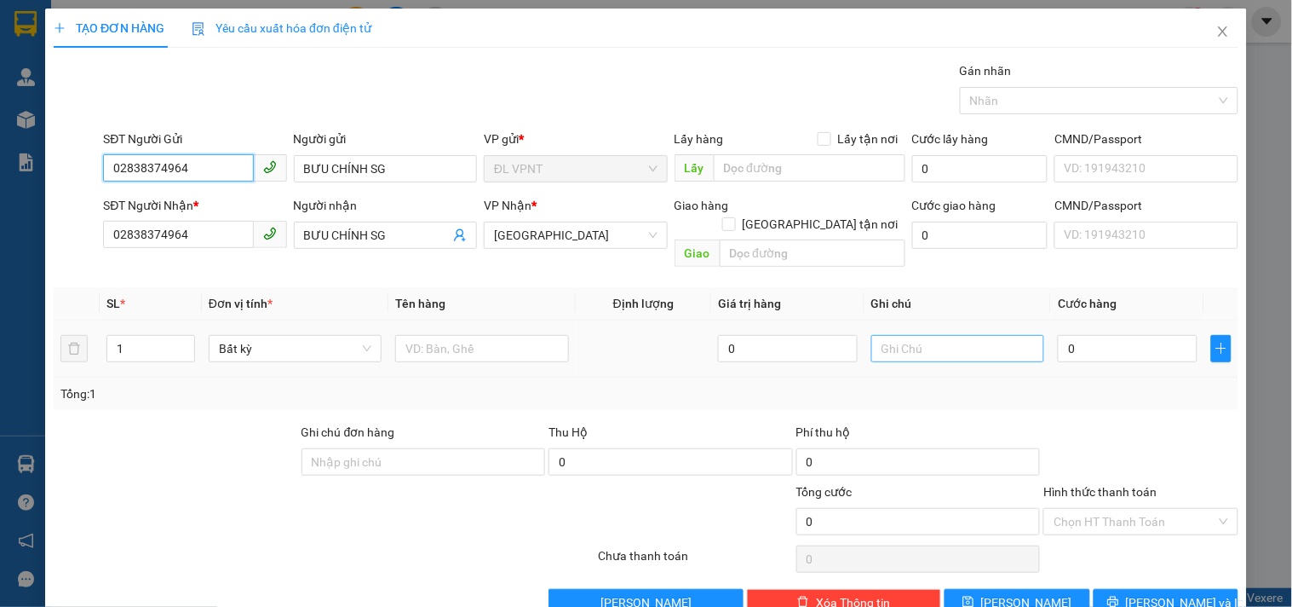
type input "02838374964"
click at [934, 335] on input "text" at bounding box center [957, 348] width 173 height 27
type input "công nợ"
click at [451, 347] on td at bounding box center [481, 348] width 187 height 57
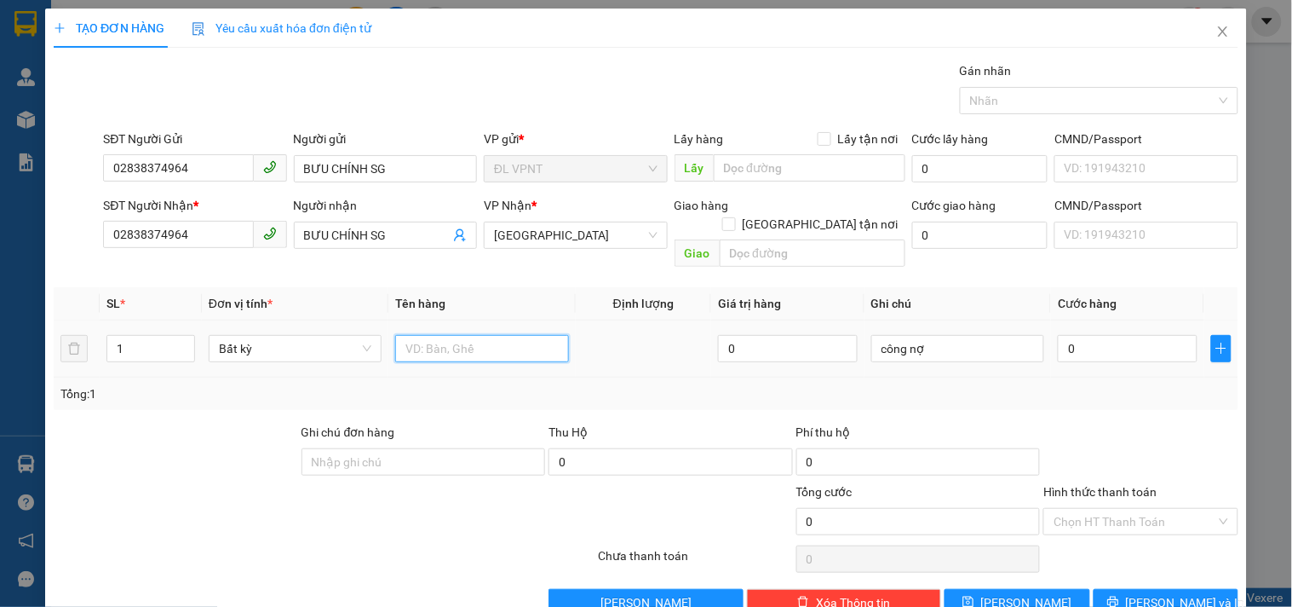
click at [457, 335] on input "text" at bounding box center [481, 348] width 173 height 27
type input "1hs"
click at [1083, 335] on input "0" at bounding box center [1128, 348] width 140 height 27
type input "2"
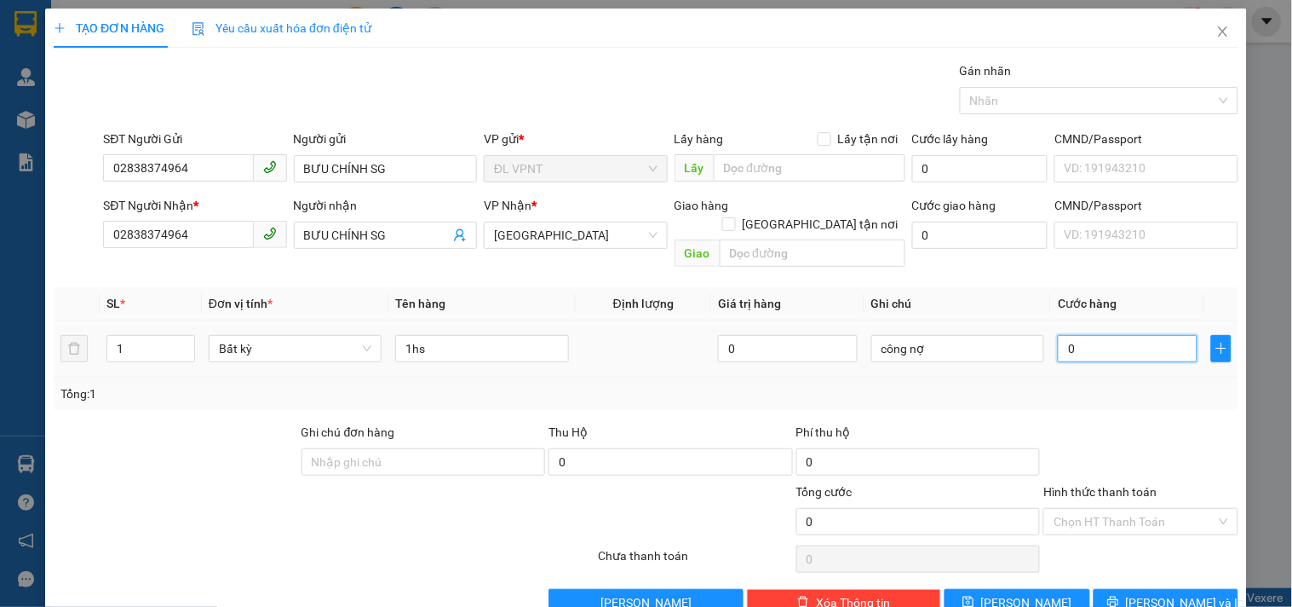
type input "2"
type input "20"
type input "20.000"
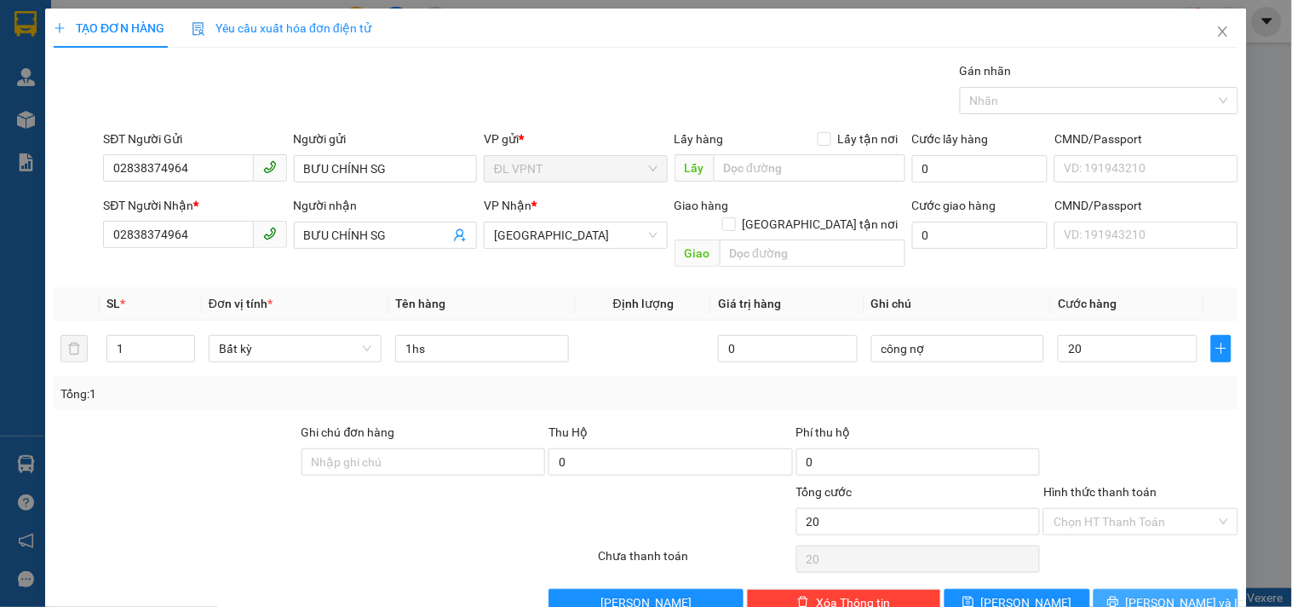
type input "20.000"
click at [1120, 589] on button "[PERSON_NAME] và In" at bounding box center [1166, 602] width 145 height 27
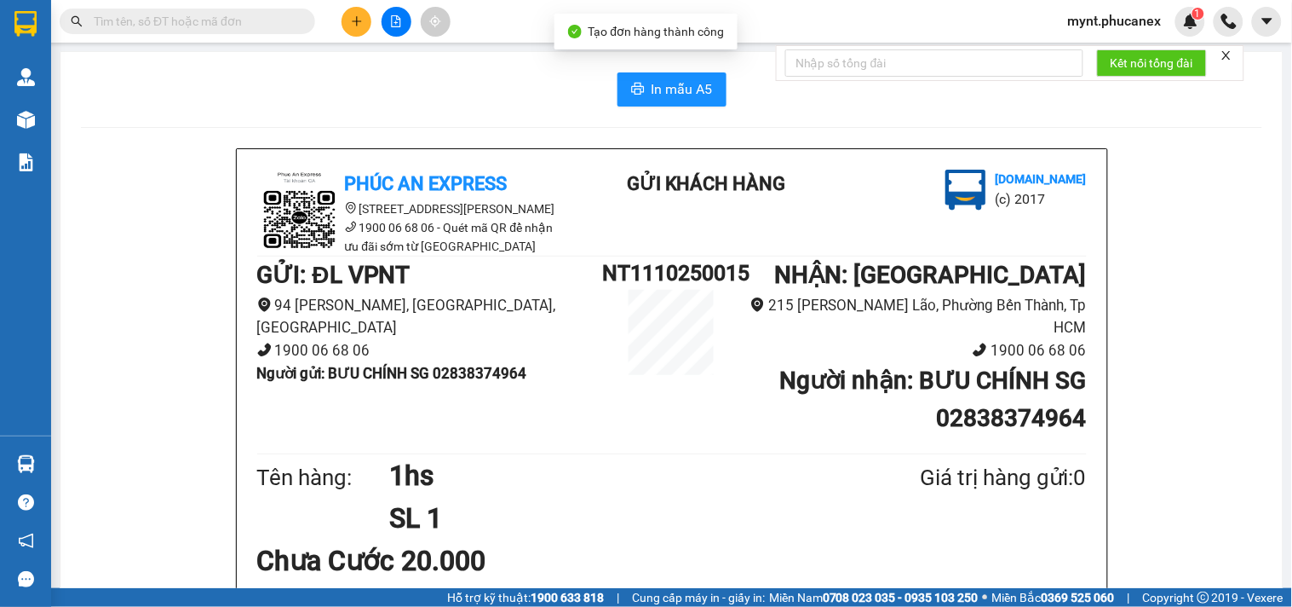
click at [665, 77] on button "In mẫu A5" at bounding box center [672, 89] width 109 height 34
click at [354, 27] on button at bounding box center [357, 22] width 30 height 30
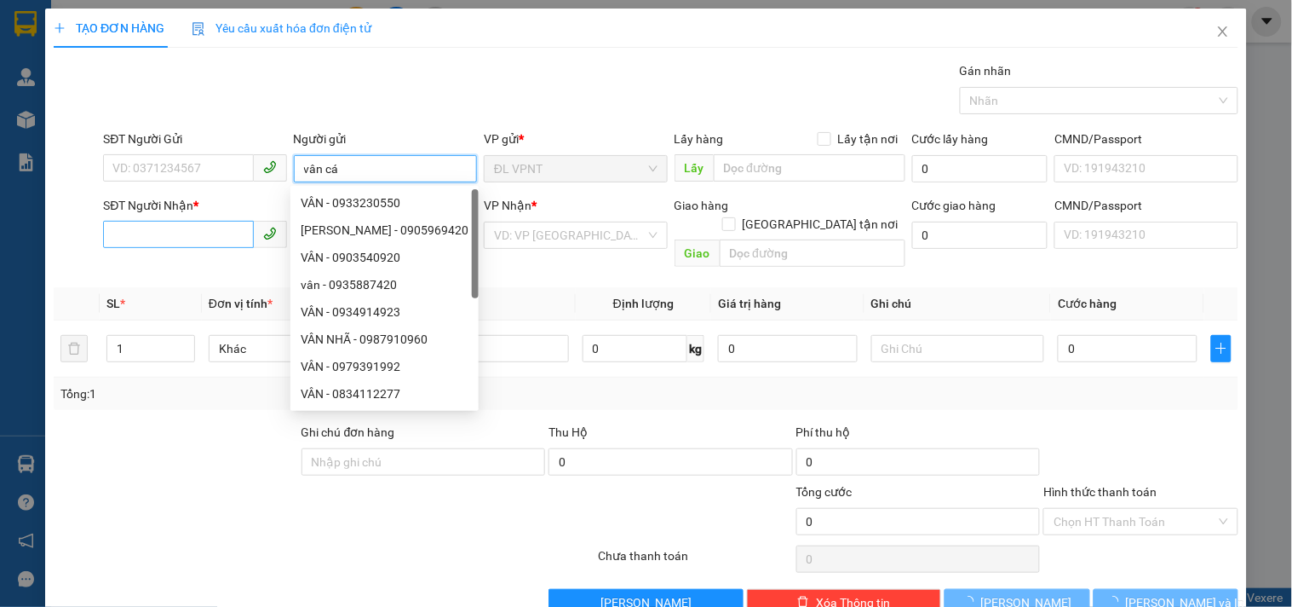
type input "vân cá"
click at [179, 227] on input "SĐT Người Nhận *" at bounding box center [178, 234] width 150 height 27
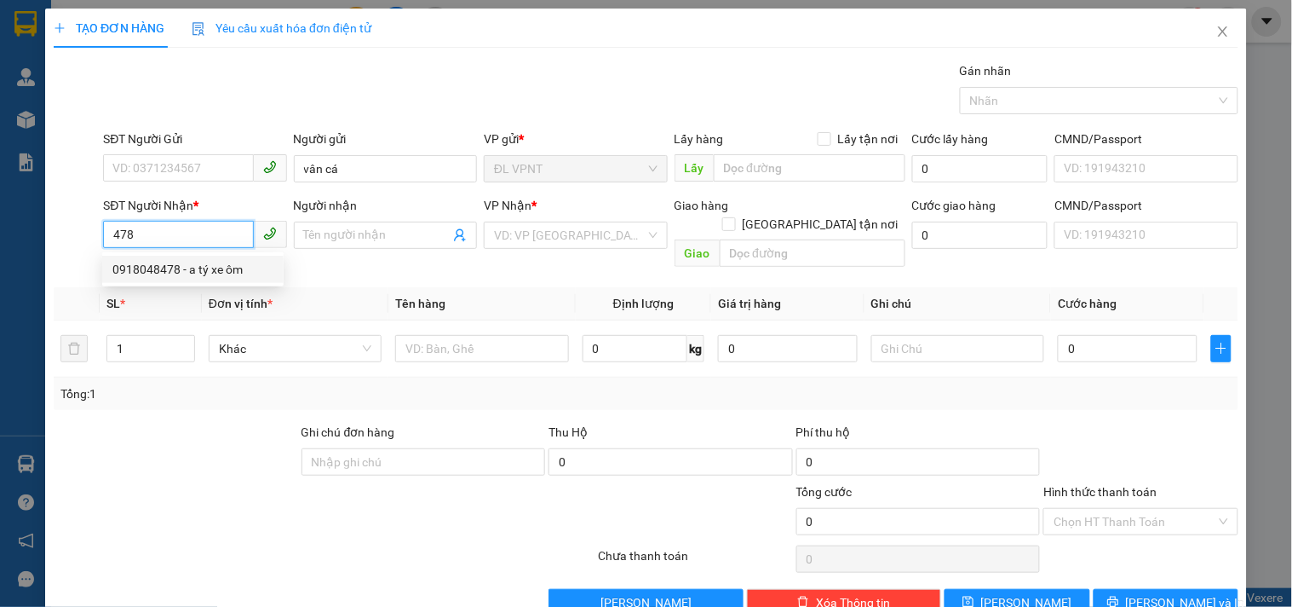
click at [146, 262] on div "0918048478 - a tý xe ôm" at bounding box center [192, 269] width 161 height 19
type input "0918048478"
type input "a tý xe ôm"
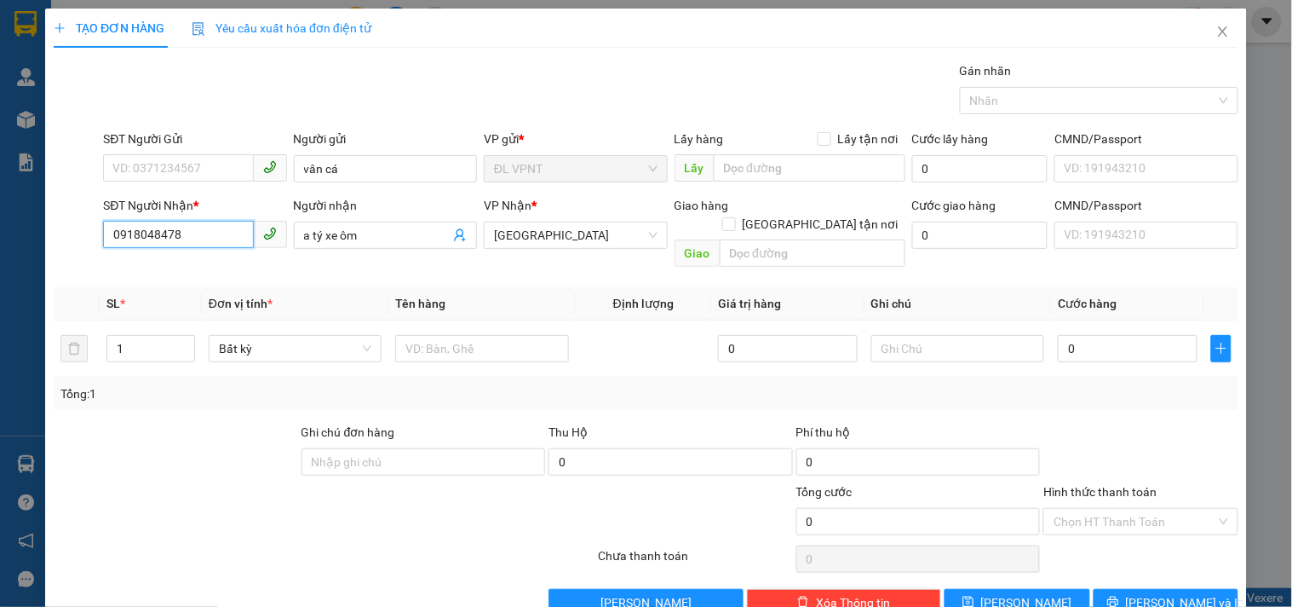
type input "0918048478"
click at [440, 335] on input "text" at bounding box center [481, 348] width 173 height 27
type input "1tx"
click at [1076, 335] on input "0" at bounding box center [1128, 348] width 140 height 27
type input "7"
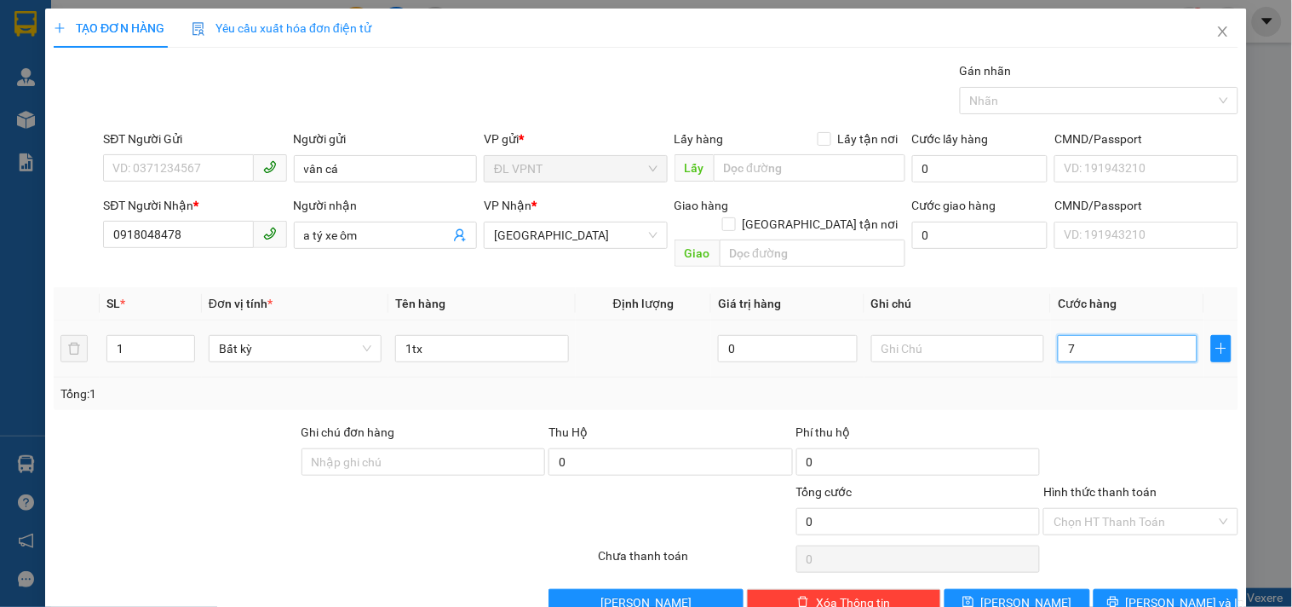
type input "7"
type input "70"
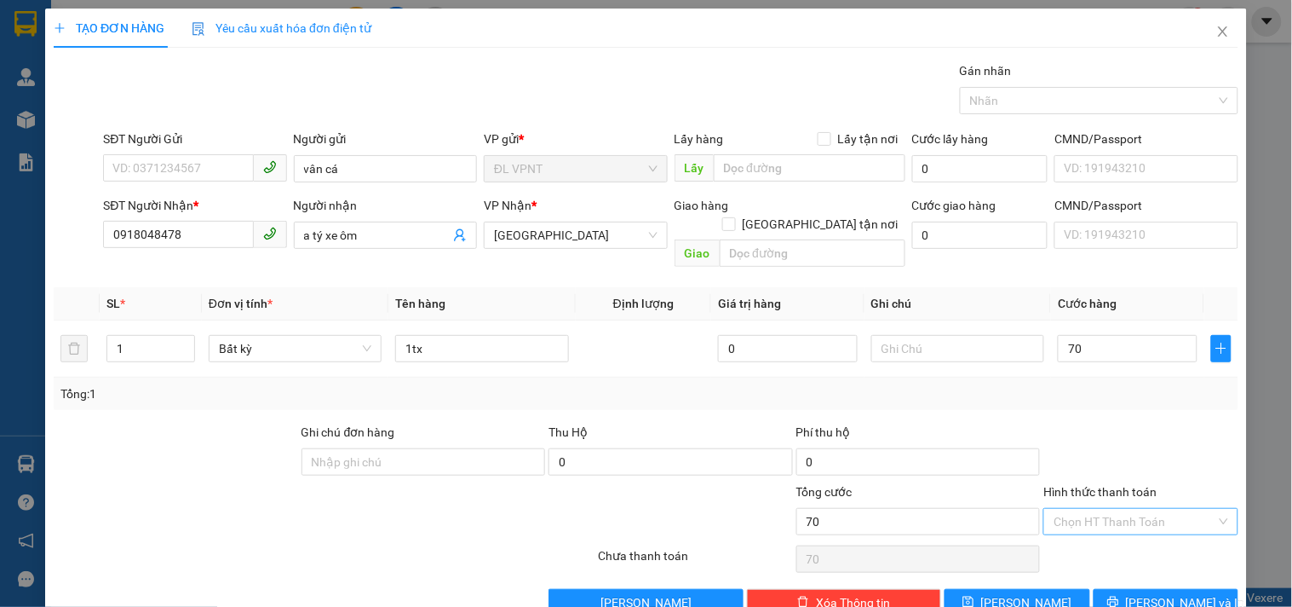
type input "70.000"
click at [1090, 513] on input "Hình thức thanh toán" at bounding box center [1135, 522] width 162 height 26
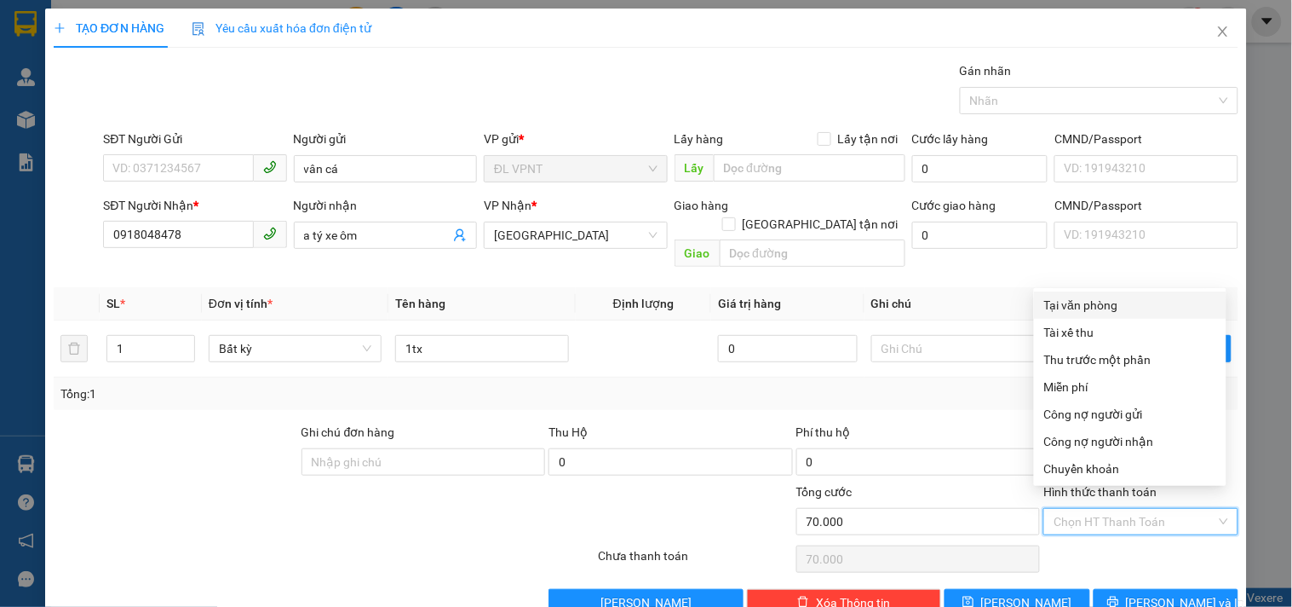
click at [1101, 296] on div "Tại văn phòng" at bounding box center [1130, 305] width 172 height 19
type input "0"
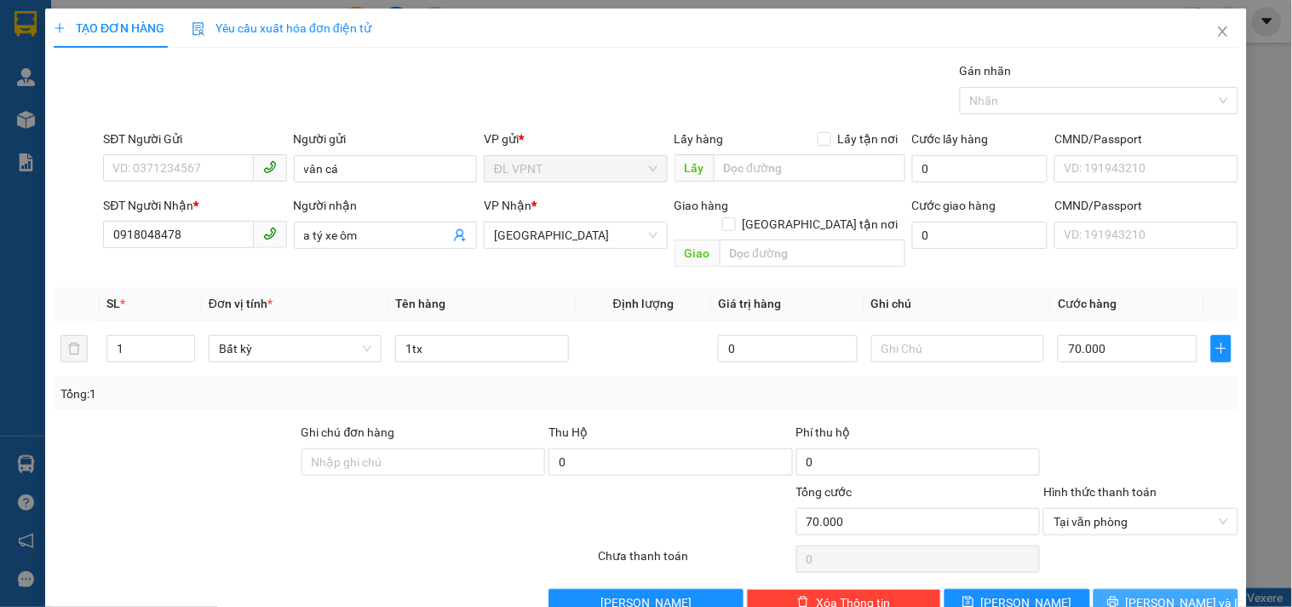
click at [1138, 593] on span "[PERSON_NAME] và In" at bounding box center [1185, 602] width 119 height 19
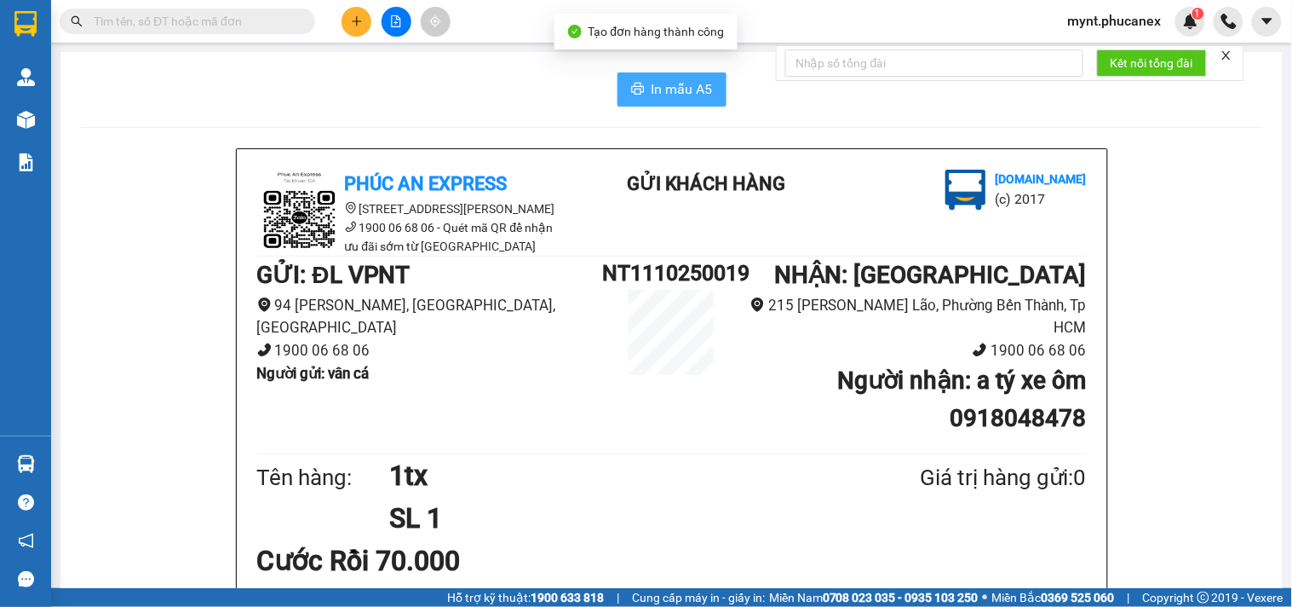
click at [631, 89] on icon "printer" at bounding box center [638, 89] width 14 height 14
click at [359, 31] on button at bounding box center [357, 22] width 30 height 30
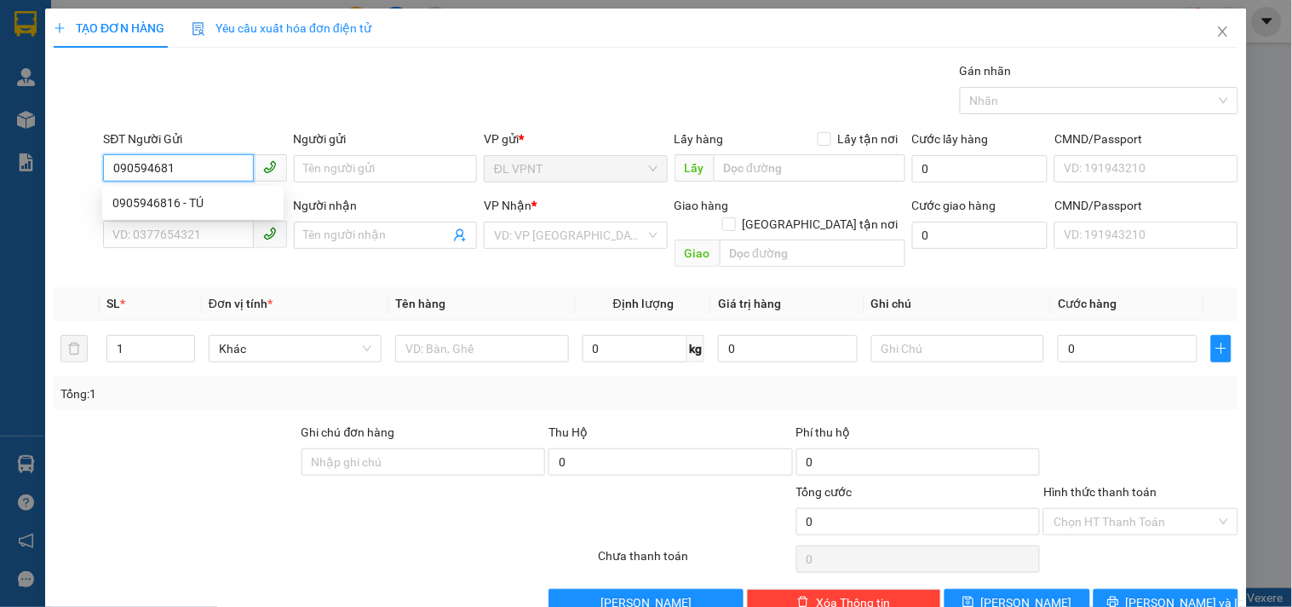
type input "0905946816"
click at [158, 203] on div "0905946816 - TÚ" at bounding box center [192, 202] width 161 height 19
type input "TÚ"
type input "0794650457"
type input "[PERSON_NAME]"
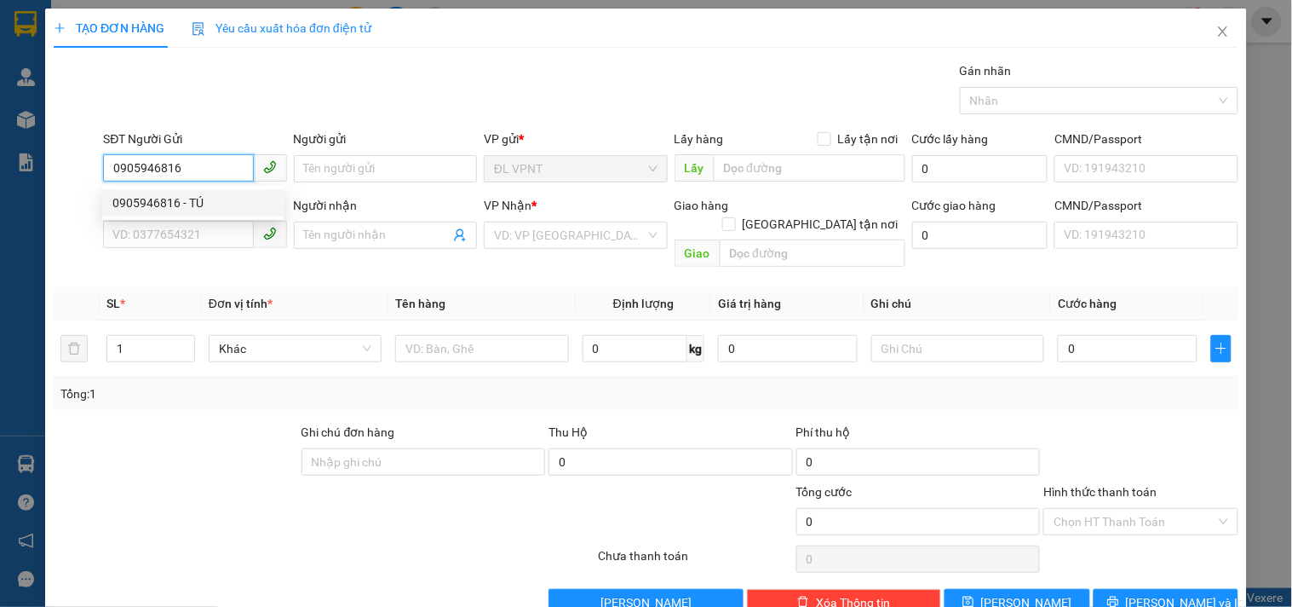
type input "300/13 HOÀ HẢO, Q.10"
type input "70.000"
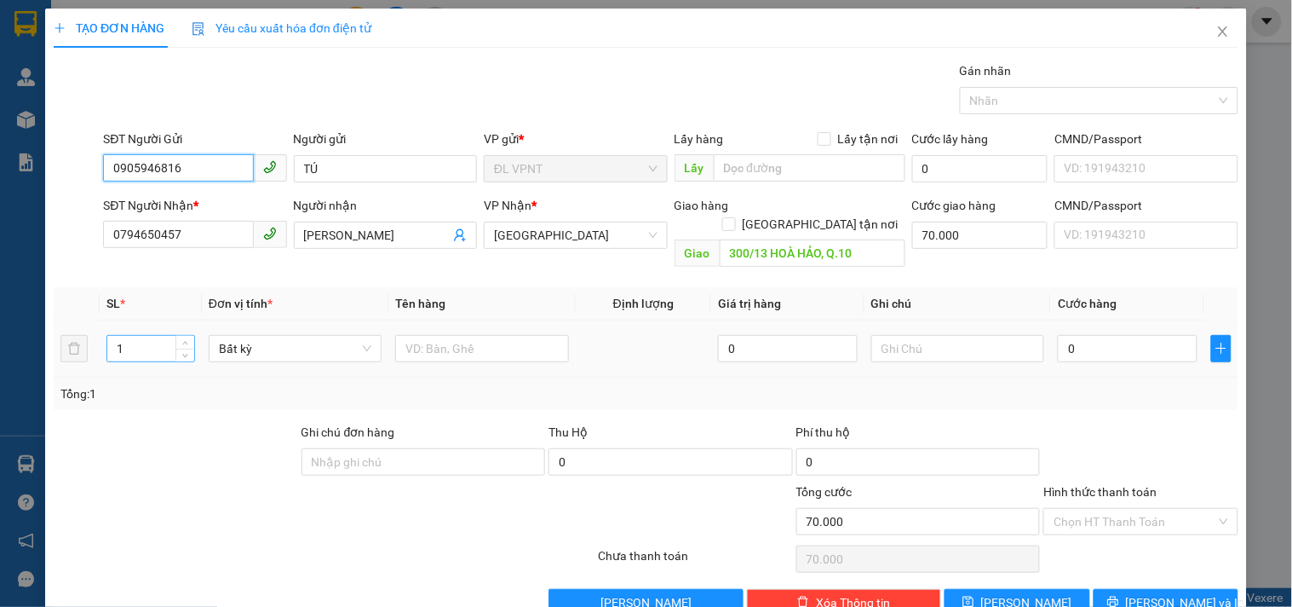
type input "0905946816"
drag, startPoint x: 123, startPoint y: 328, endPoint x: 105, endPoint y: 334, distance: 18.9
click at [105, 334] on td "1" at bounding box center [151, 348] width 102 height 57
type input "2"
click at [490, 339] on input "text" at bounding box center [481, 348] width 173 height 27
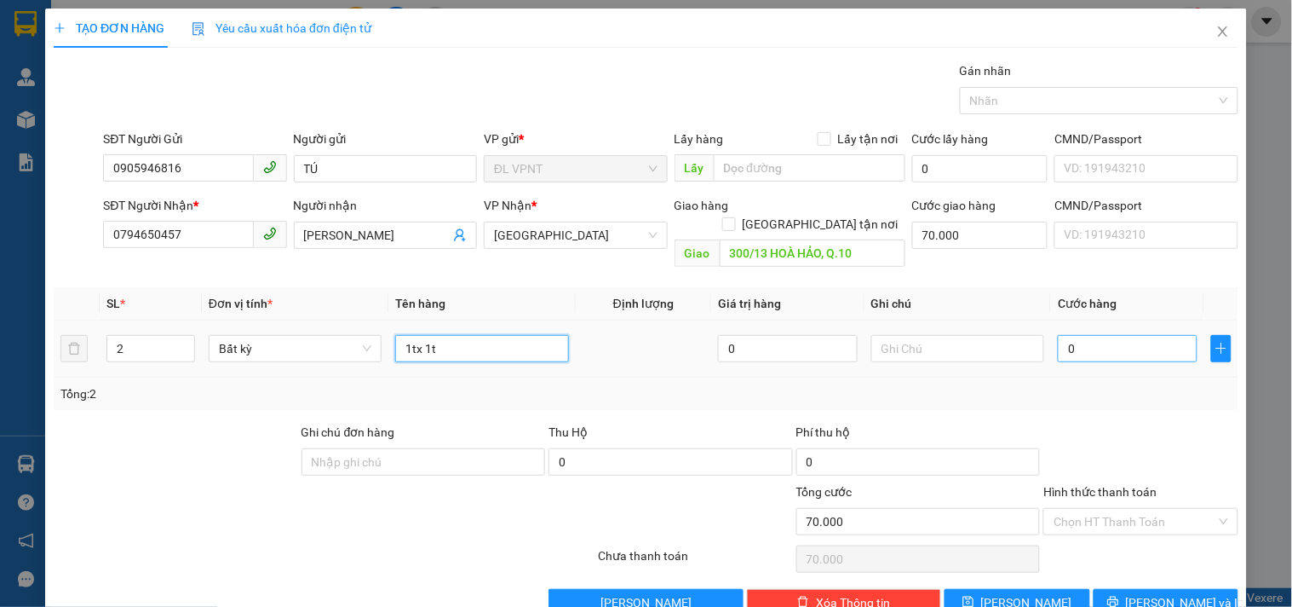
type input "1tx 1t"
click at [1078, 335] on input "0" at bounding box center [1128, 348] width 140 height 27
type input "7"
type input "70.007"
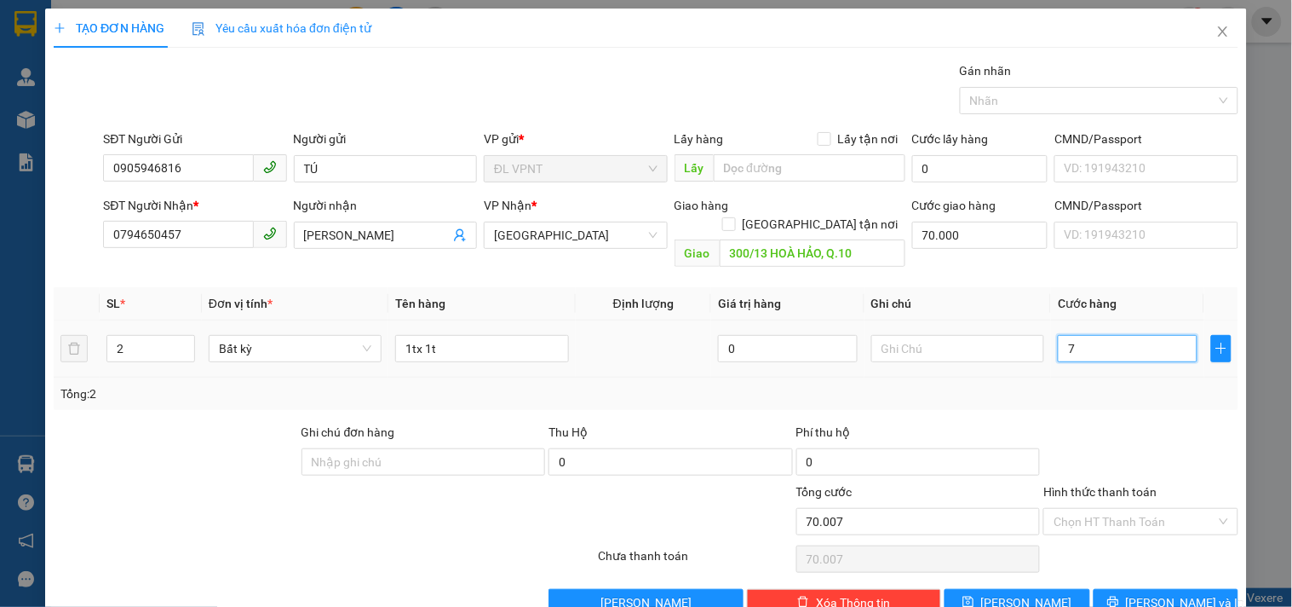
type input "70"
type input "70.070"
type input "70.000"
type input "140.000"
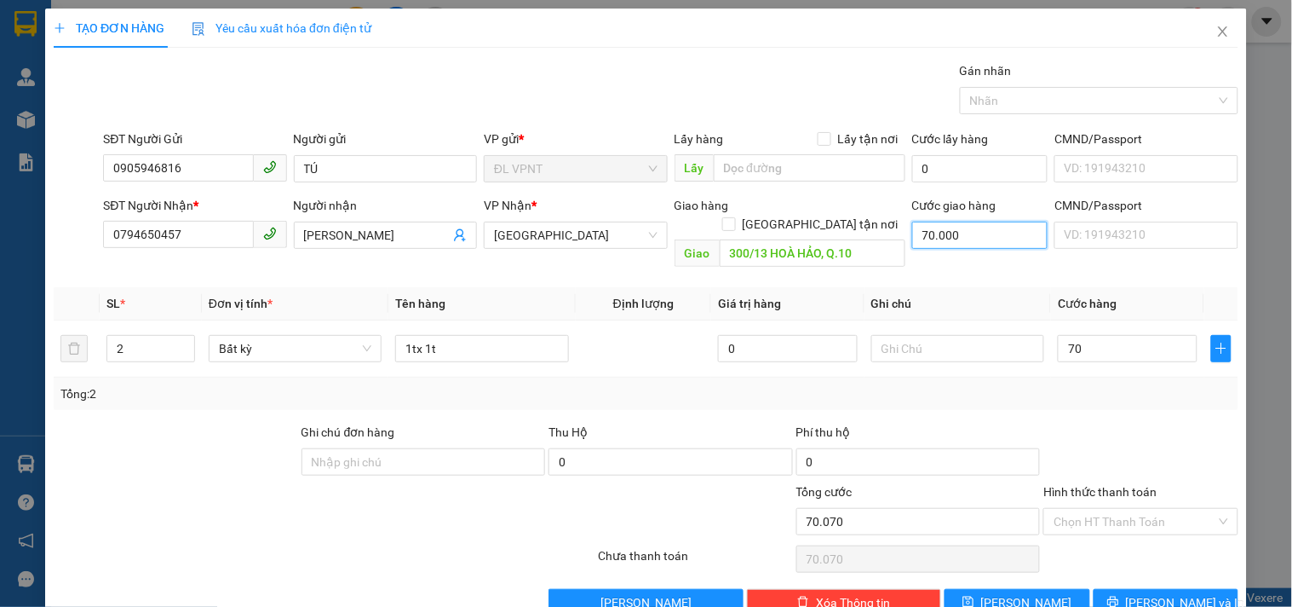
type input "140.000"
click at [989, 242] on input "70.000" at bounding box center [980, 234] width 136 height 27
type input "1"
type input "70.001"
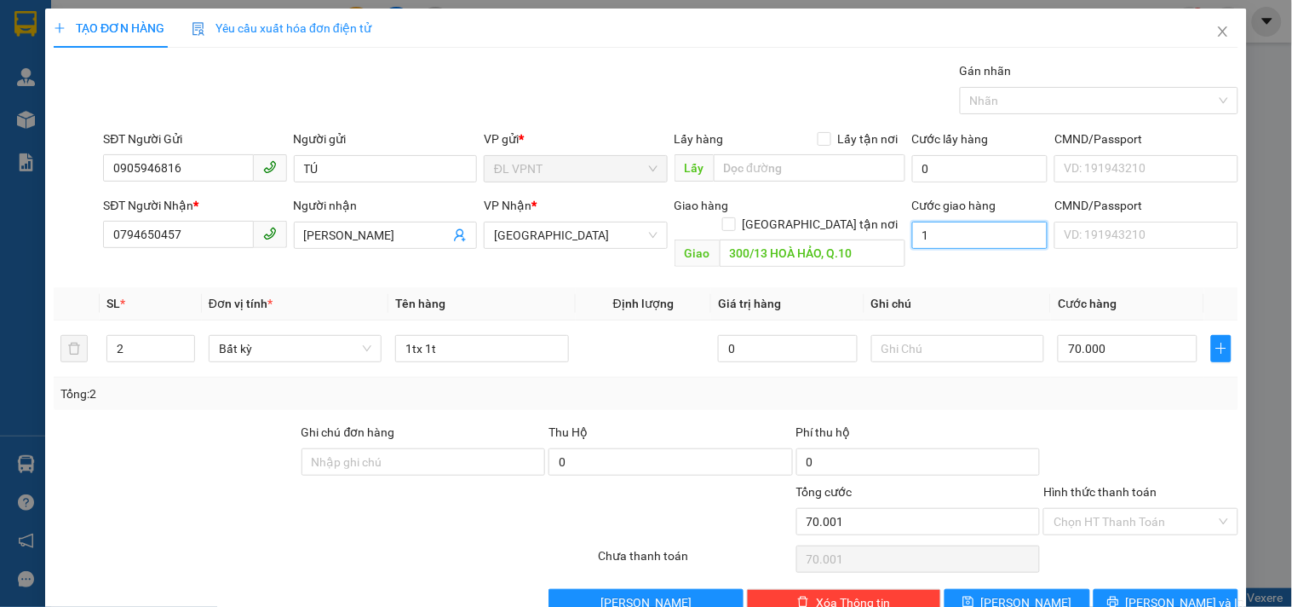
type input "10"
type input "70.010"
type input "100"
type input "70.100"
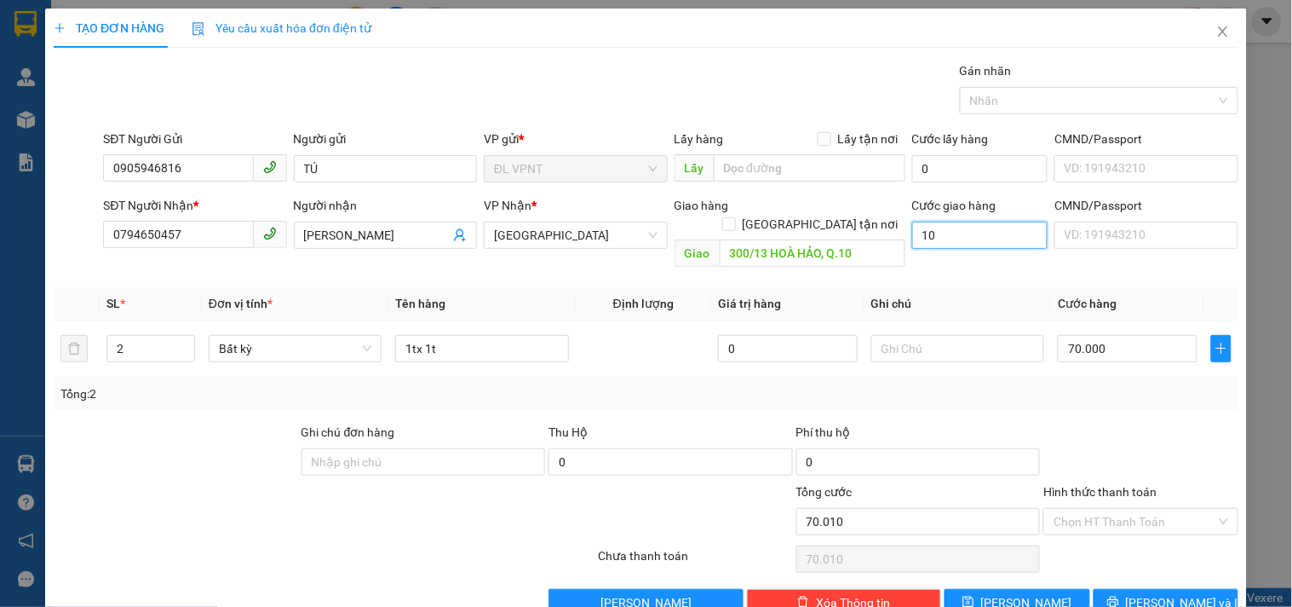
type input "70.100"
type input "100.000"
type input "170.000"
click at [796, 44] on div "TẠO ĐƠN HÀNG Yêu cầu xuất hóa đơn điện tử" at bounding box center [646, 28] width 1185 height 39
click at [209, 233] on input "0794650457" at bounding box center [178, 234] width 150 height 27
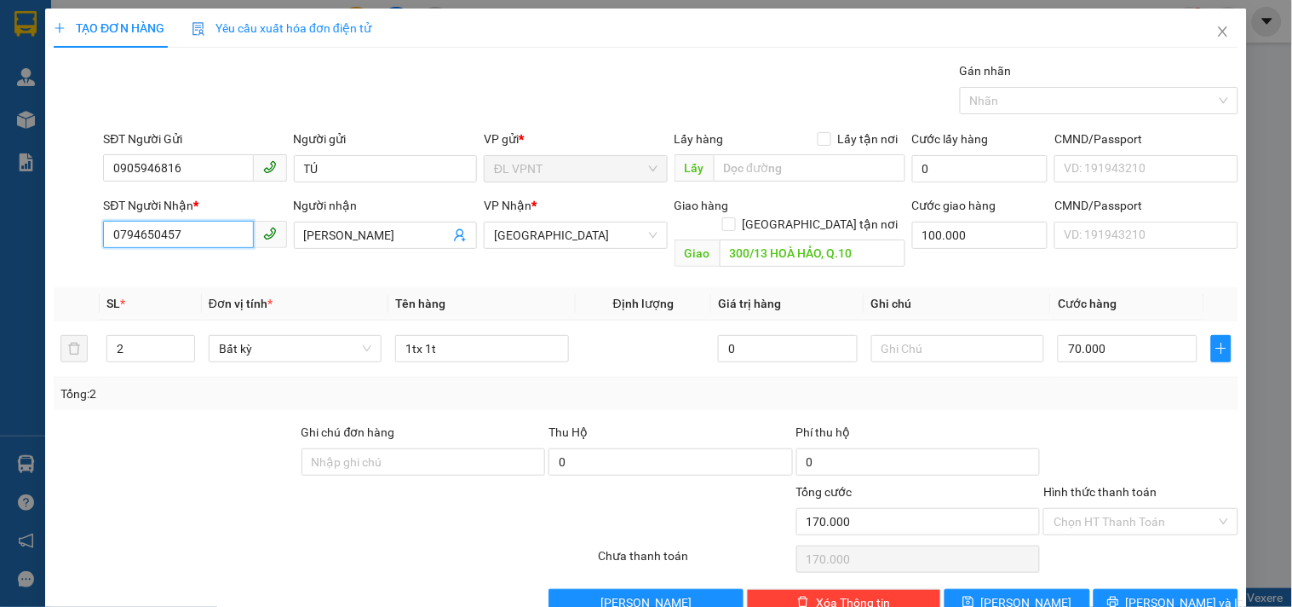
click at [209, 233] on input "0794650457" at bounding box center [178, 234] width 150 height 27
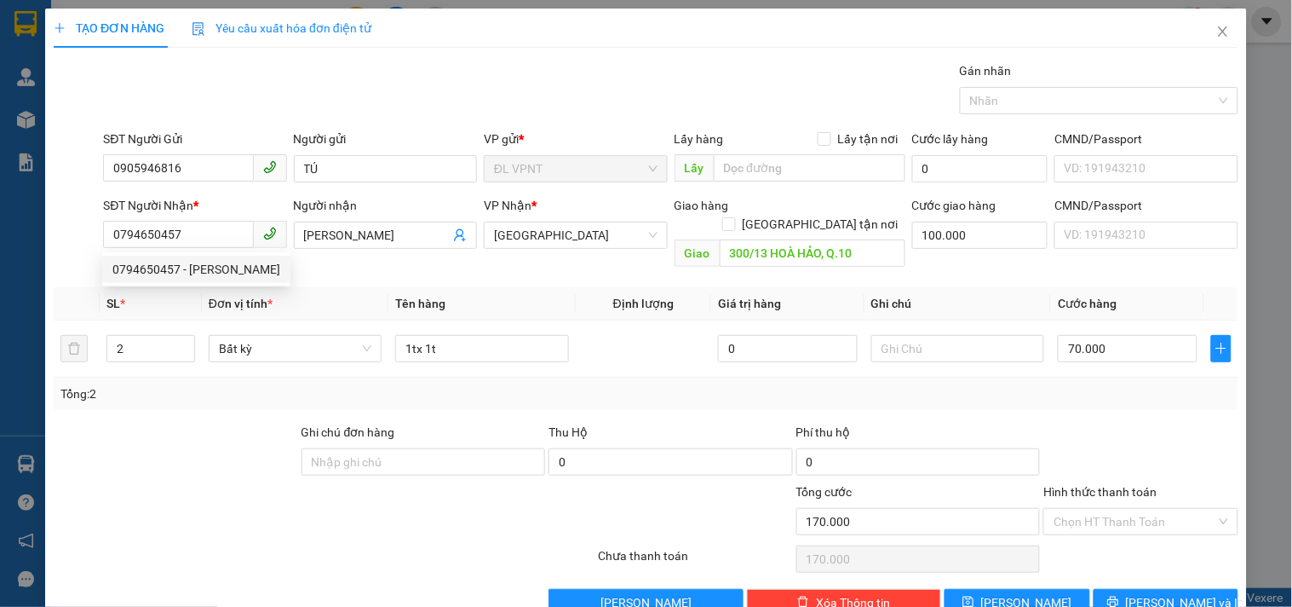
click at [276, 95] on div "Gói vận chuyển * Tiêu chuẩn Gán nhãn Nhãn" at bounding box center [671, 91] width 1142 height 60
click at [637, 326] on td at bounding box center [644, 348] width 136 height 57
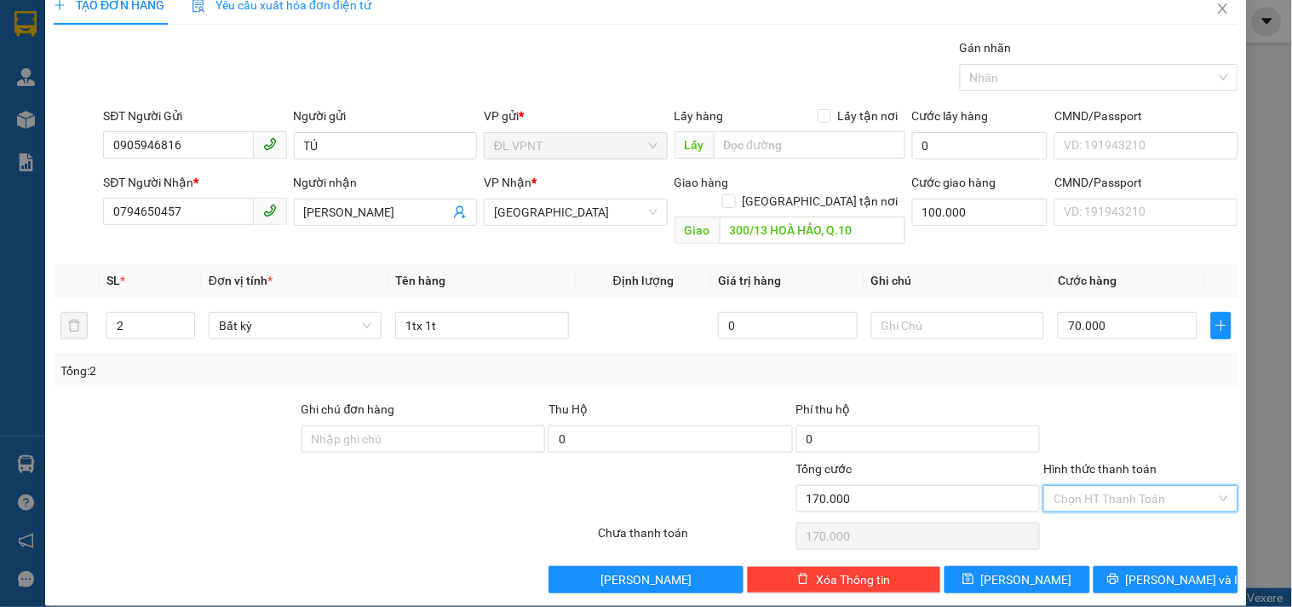
click at [1100, 486] on input "Hình thức thanh toán" at bounding box center [1135, 499] width 162 height 26
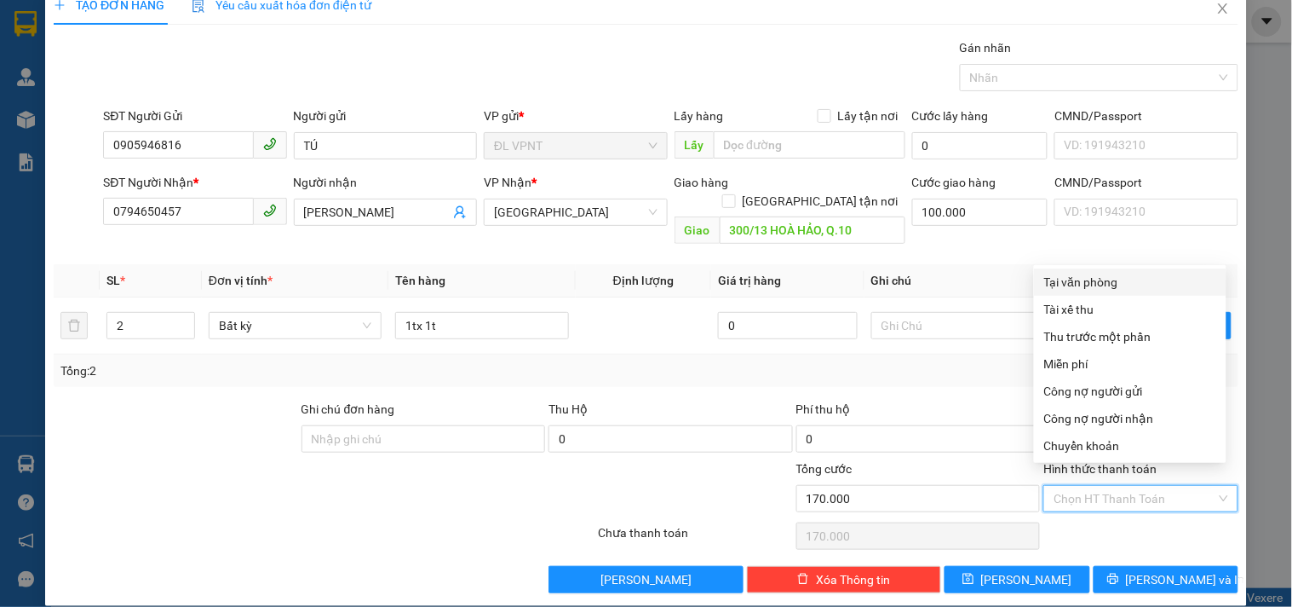
click at [1099, 279] on div "Tại văn phòng" at bounding box center [1130, 282] width 172 height 19
type input "0"
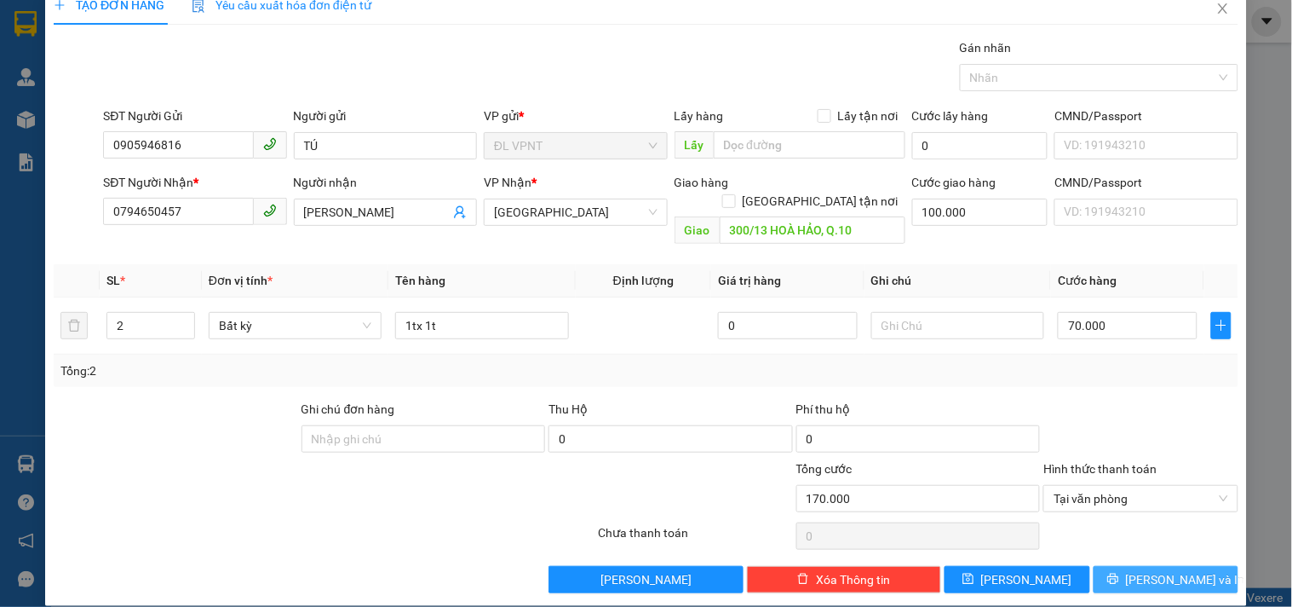
click at [1167, 570] on span "[PERSON_NAME] và In" at bounding box center [1185, 579] width 119 height 19
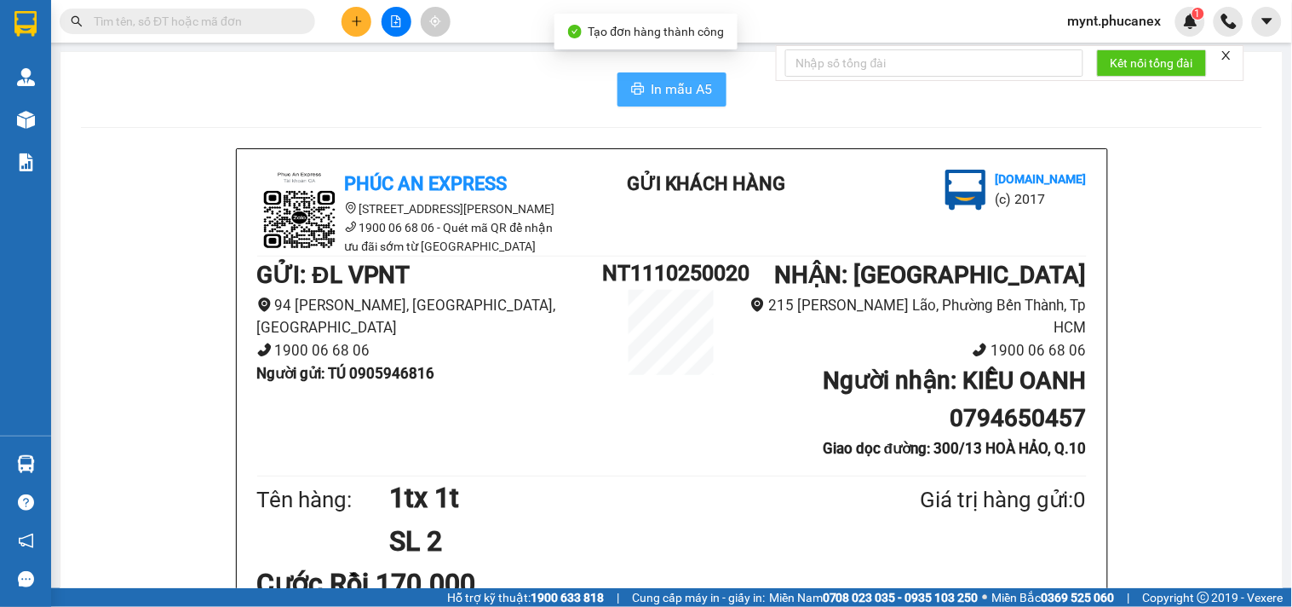
click at [636, 95] on icon "printer" at bounding box center [638, 89] width 14 height 14
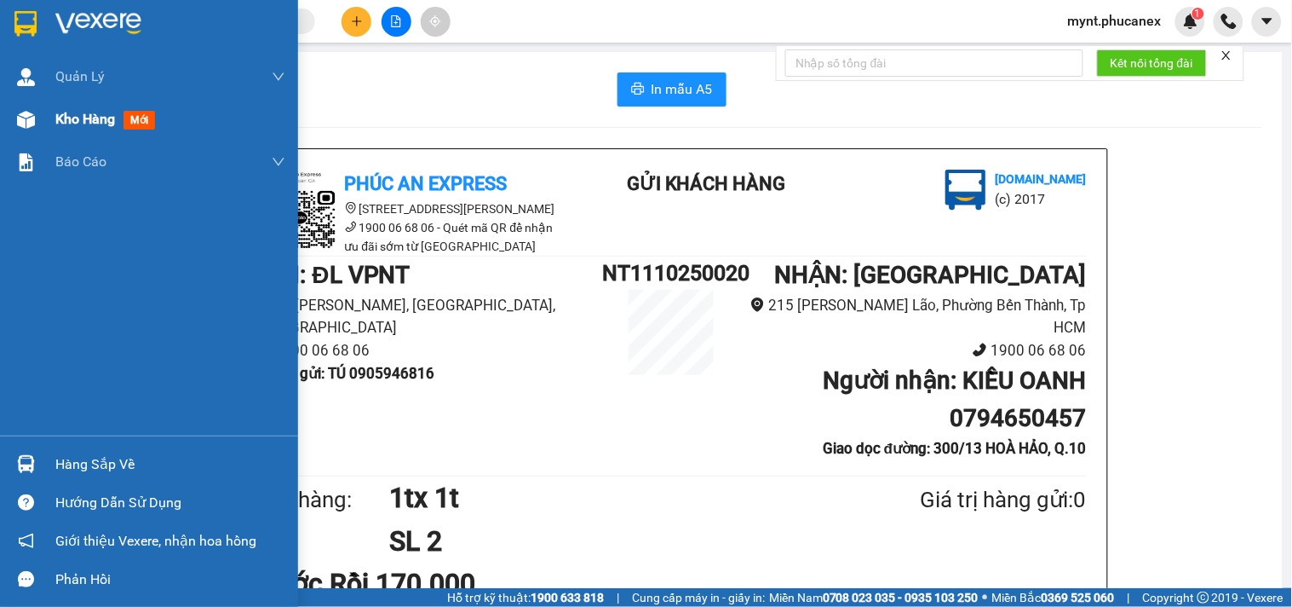
click at [51, 114] on div "Kho hàng mới" at bounding box center [149, 119] width 298 height 43
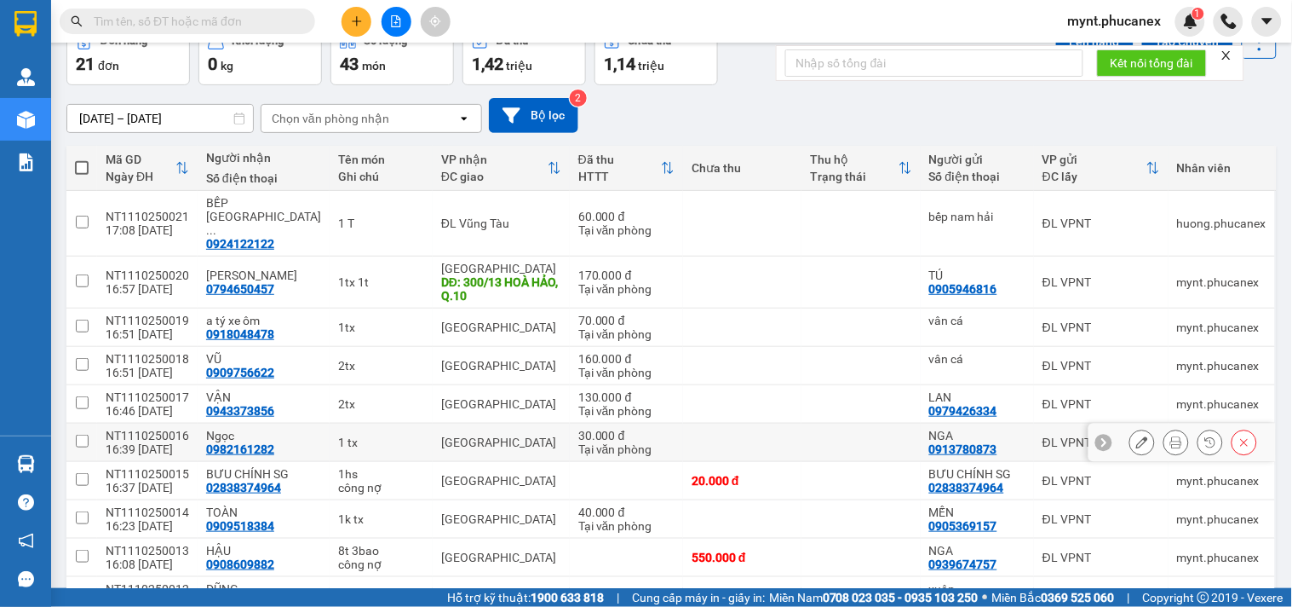
scroll to position [165, 0]
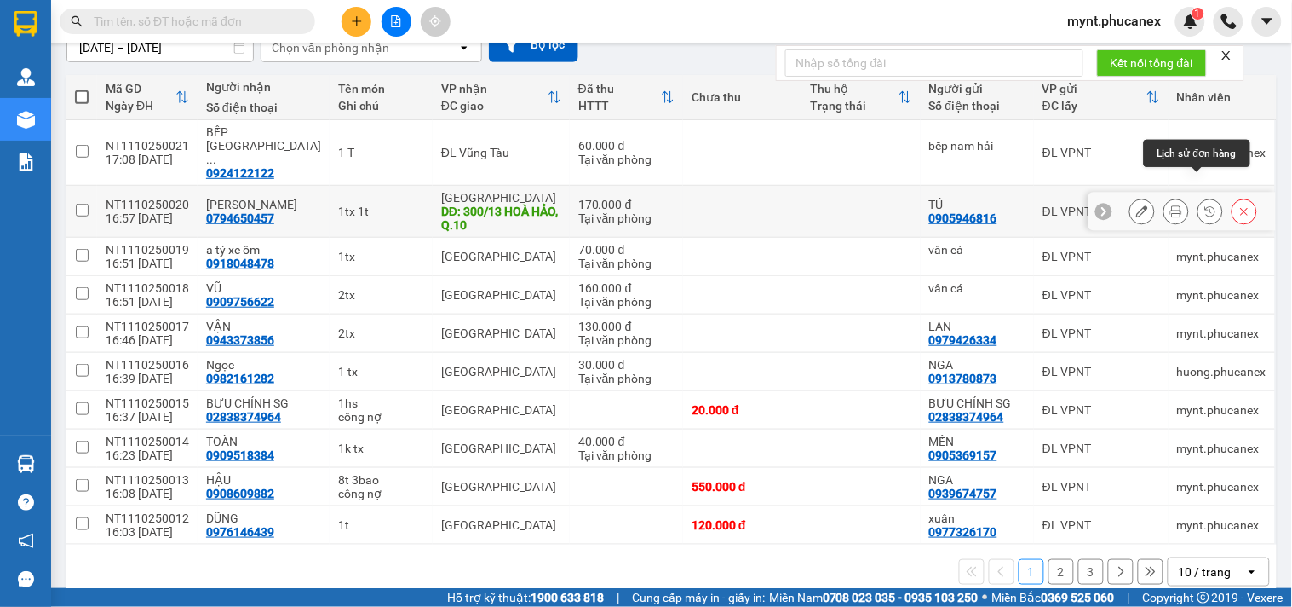
click at [1237, 197] on button at bounding box center [1245, 212] width 24 height 30
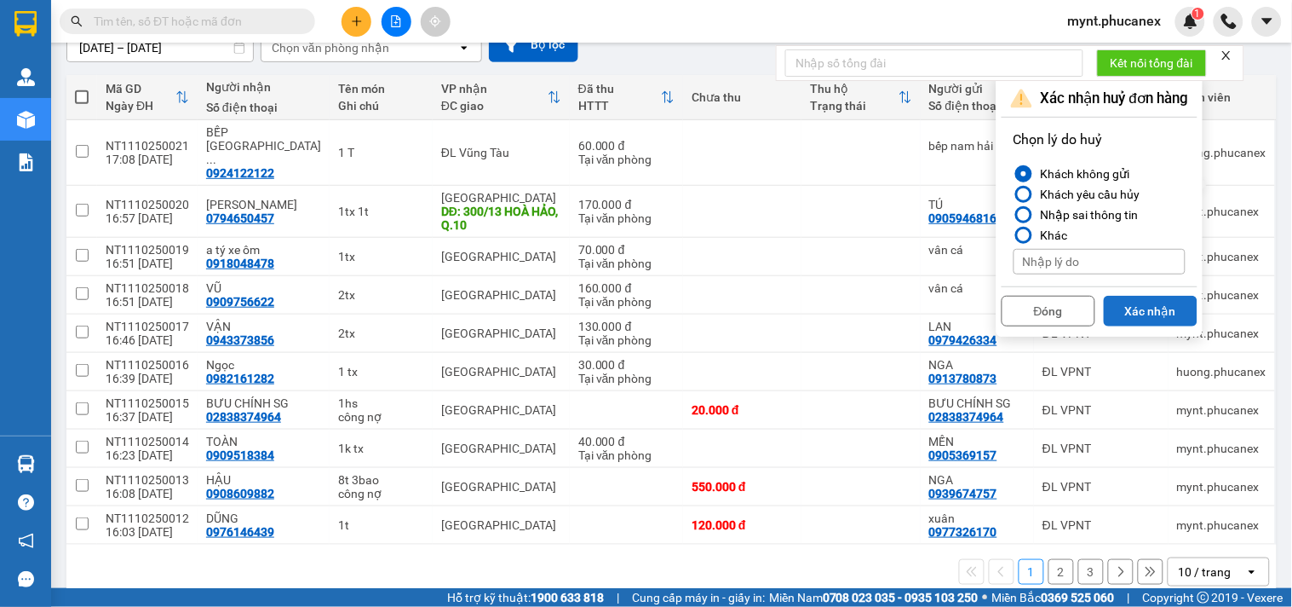
click at [1148, 310] on button "Xác nhận" at bounding box center [1151, 311] width 94 height 31
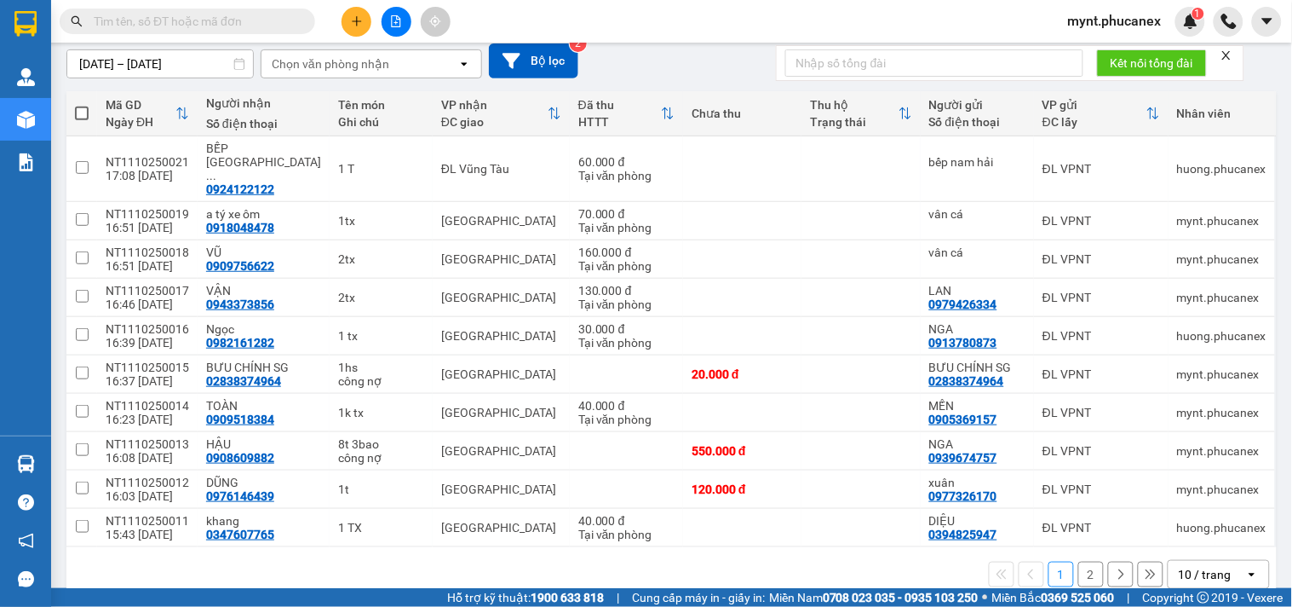
scroll to position [152, 0]
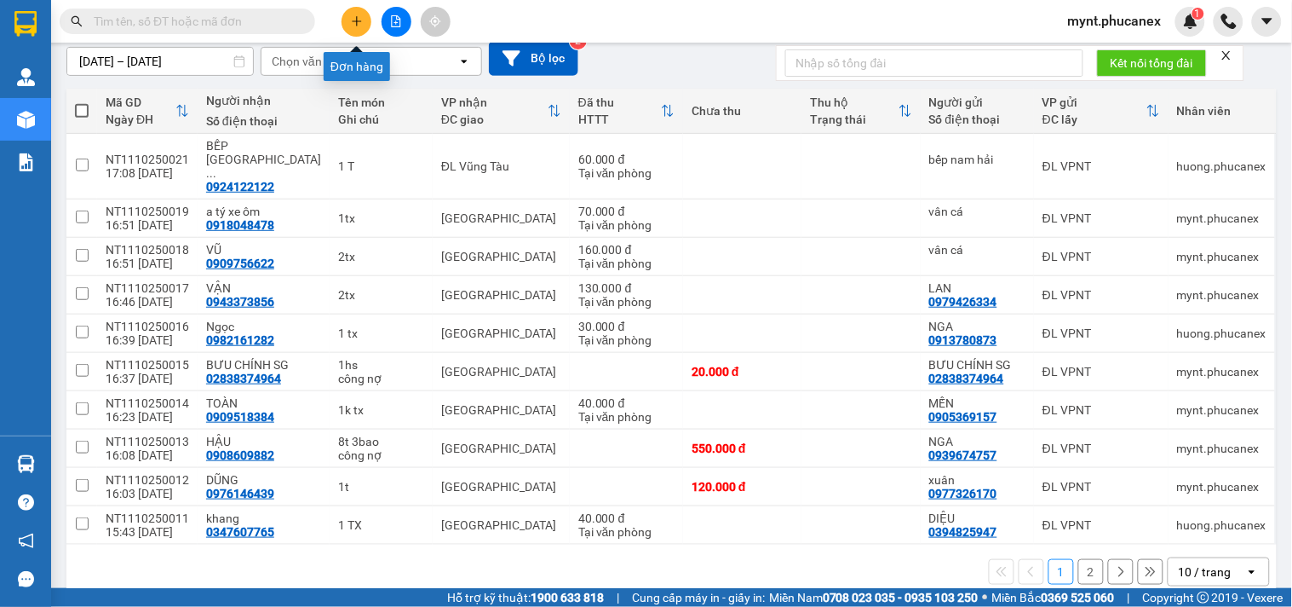
click at [351, 26] on icon "plus" at bounding box center [357, 21] width 12 height 12
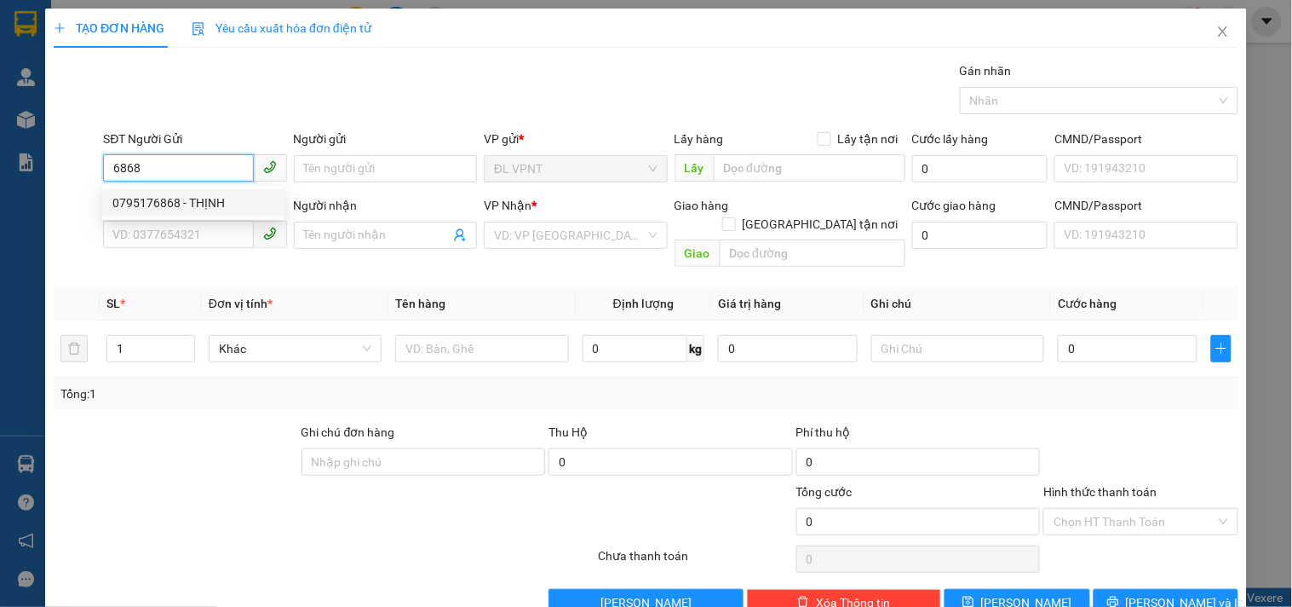
click at [207, 199] on div "0795176868 - THỊNH" at bounding box center [192, 202] width 161 height 19
type input "0795176868"
type input "THỊNH"
type input "0795176868"
type input "THỊNH"
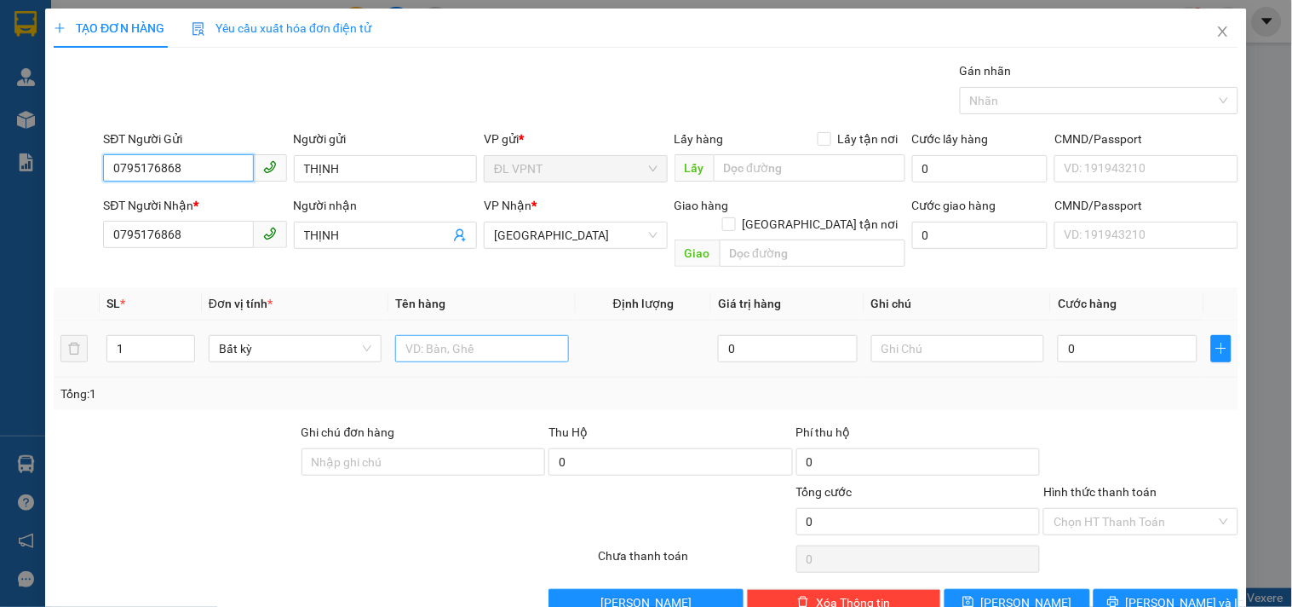
type input "0795176868"
click at [421, 335] on input "text" at bounding box center [481, 348] width 173 height 27
type input "3bao"
drag, startPoint x: 24, startPoint y: 334, endPoint x: 0, endPoint y: 270, distance: 68.2
click at [0, 290] on div "TẠO ĐƠN HÀNG Yêu cầu xuất hóa đơn điện tử Transit Pickup Surcharge Ids Transit …" at bounding box center [646, 303] width 1292 height 607
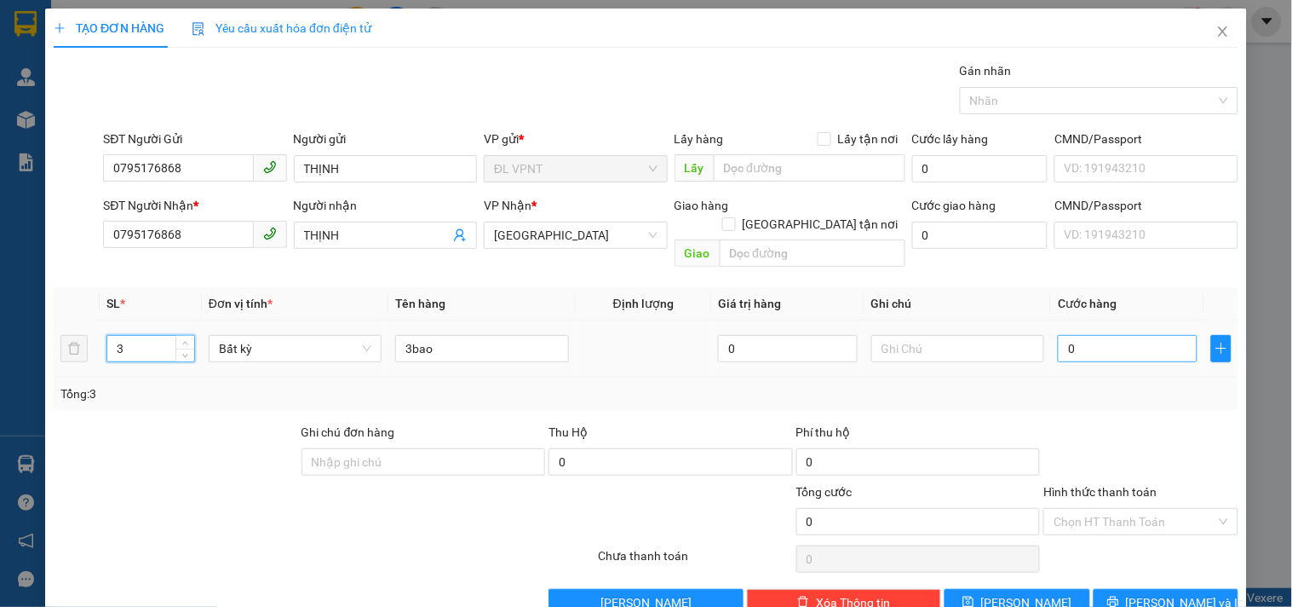
type input "3"
click at [1082, 335] on input "0" at bounding box center [1128, 348] width 140 height 27
type input "2"
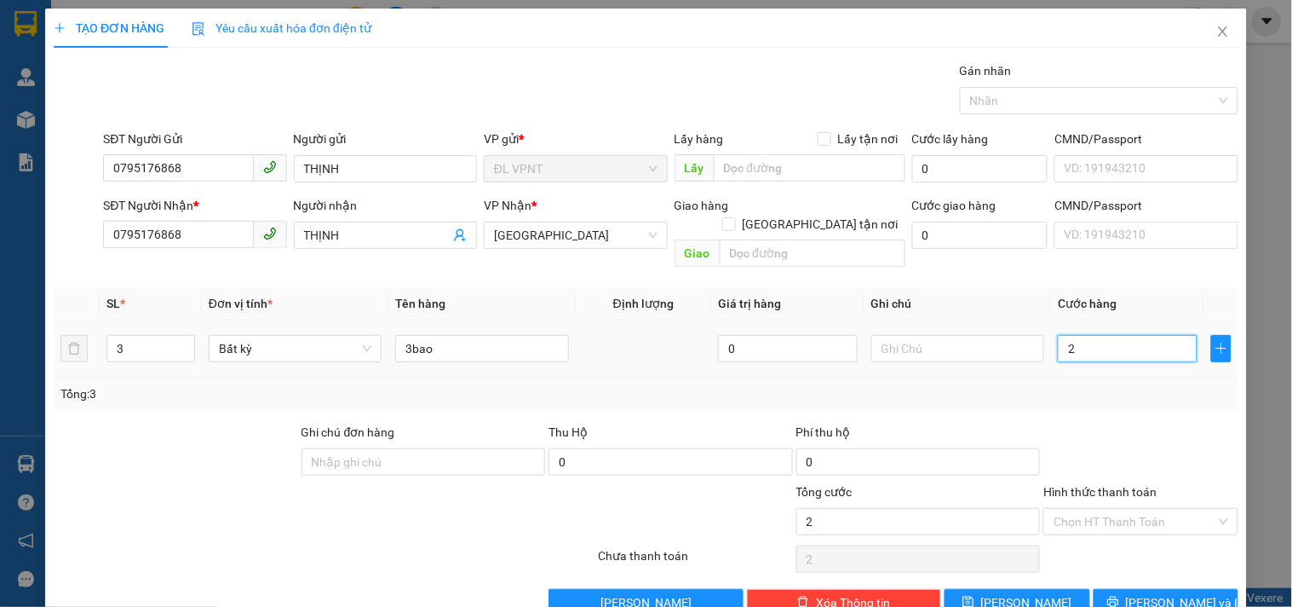
type input "24"
type input "240"
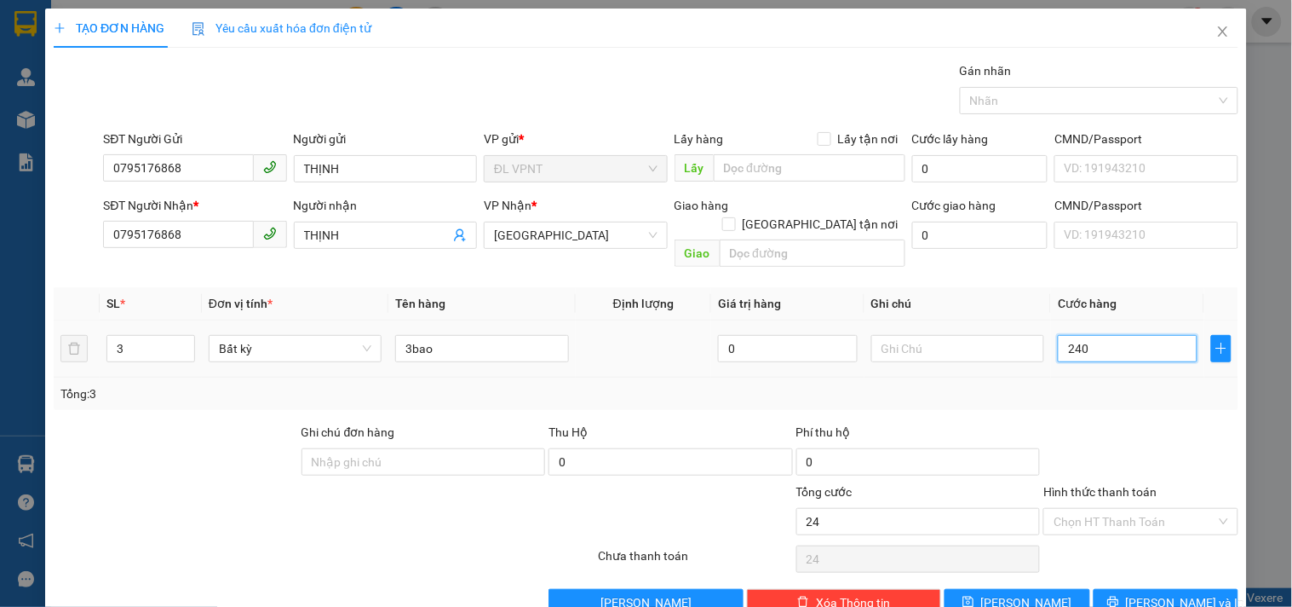
type input "240"
type input "240.000"
click at [1152, 593] on span "[PERSON_NAME] và In" at bounding box center [1185, 602] width 119 height 19
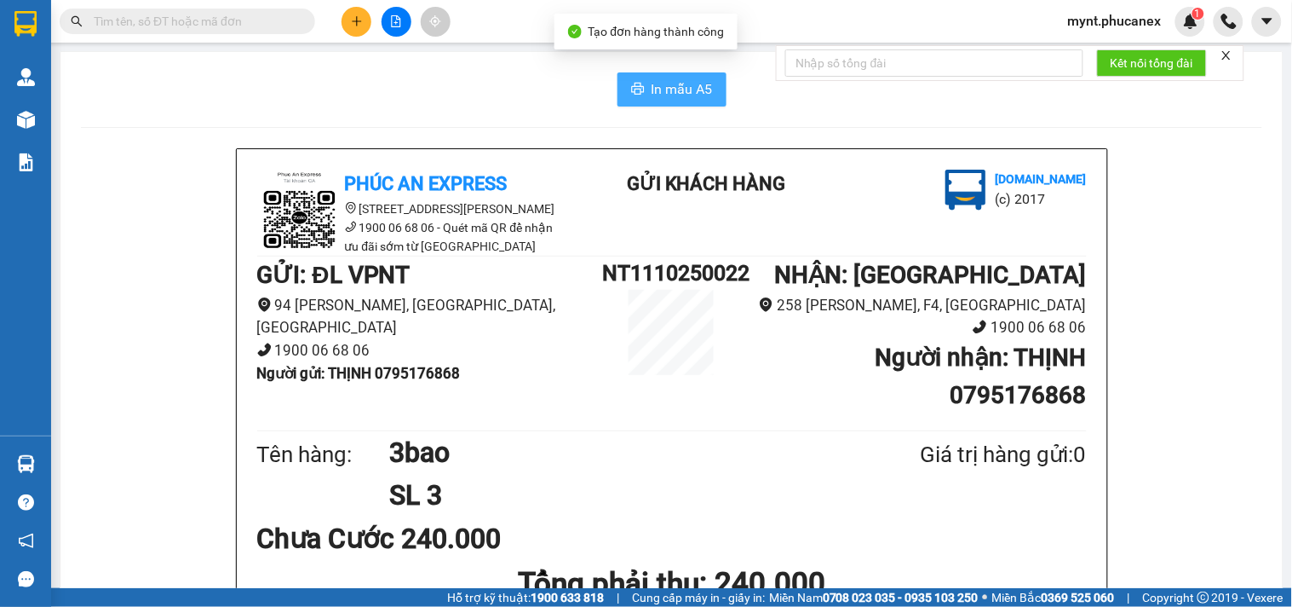
click at [652, 96] on span "In mẫu A5" at bounding box center [682, 88] width 61 height 21
click at [353, 20] on icon "plus" at bounding box center [356, 20] width 9 height 1
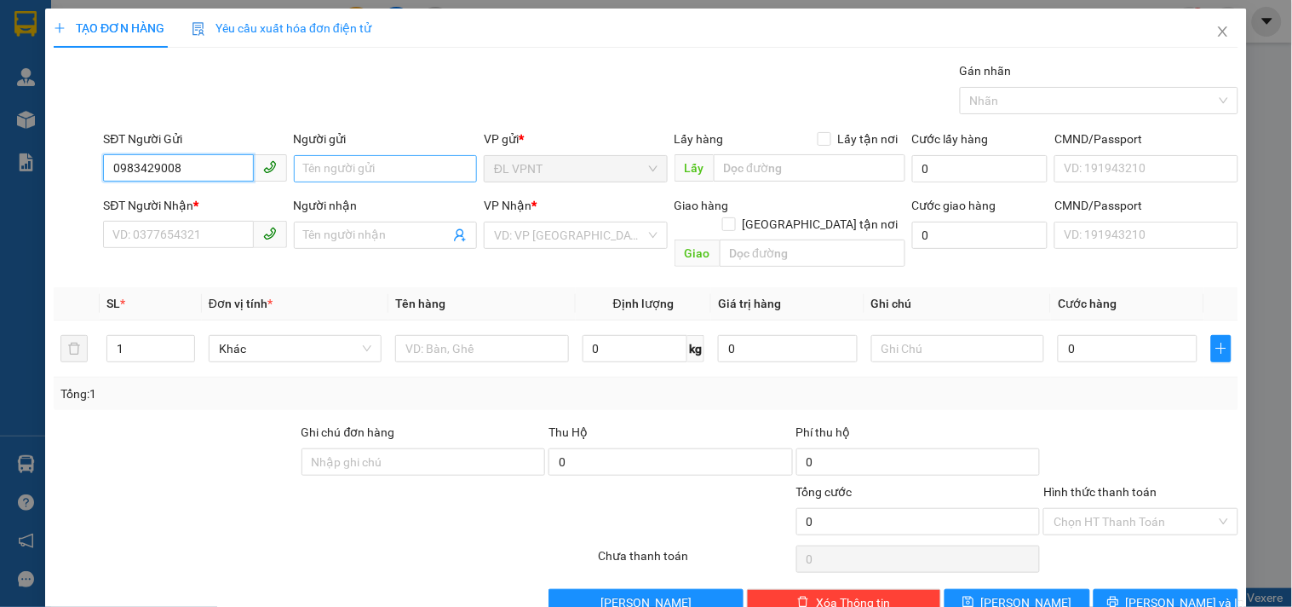
type input "0983429008"
click at [320, 167] on input "Người gửi" at bounding box center [385, 168] width 183 height 27
type input "hieepj"
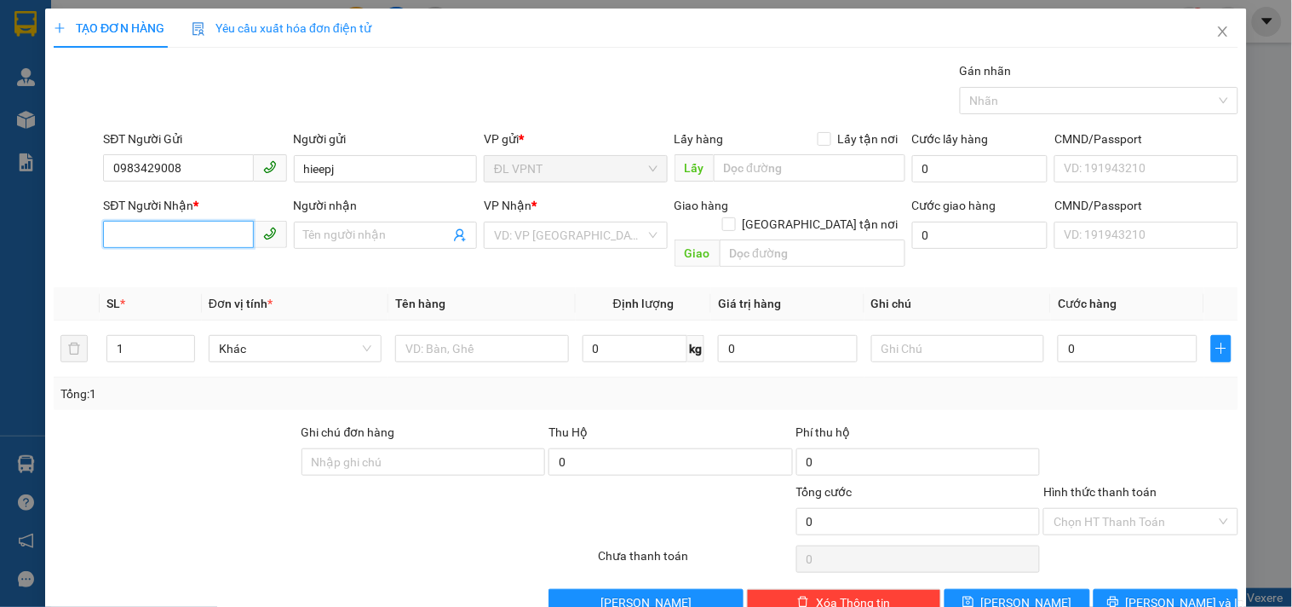
click at [164, 231] on input "SĐT Người Nhận *" at bounding box center [178, 234] width 150 height 27
type input "0916409872"
click at [207, 267] on div "0916409872 - lan anh" at bounding box center [192, 269] width 161 height 19
type input "lan anh"
type input "0916409872"
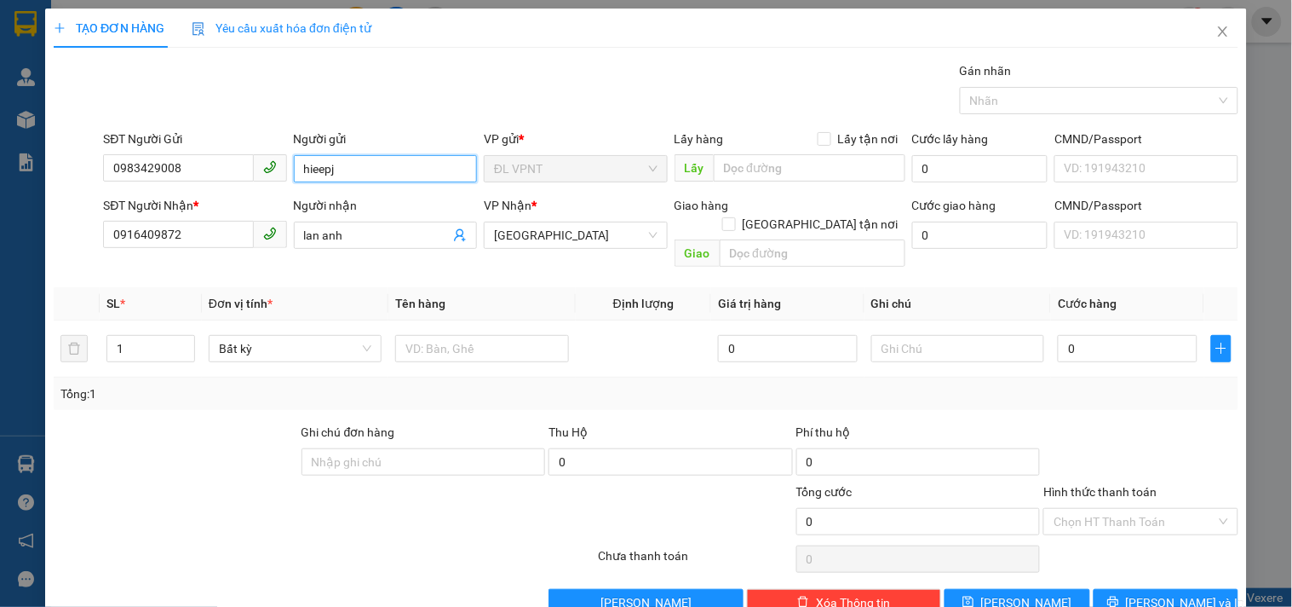
drag, startPoint x: 97, startPoint y: 165, endPoint x: 1, endPoint y: 157, distance: 96.6
click at [1, 157] on div "TẠO ĐƠN HÀNG Yêu cầu xuất hóa đơn điện tử Transit Pickup Surcharge Ids Transit …" at bounding box center [646, 303] width 1292 height 607
type input "h"
type input "hiệp"
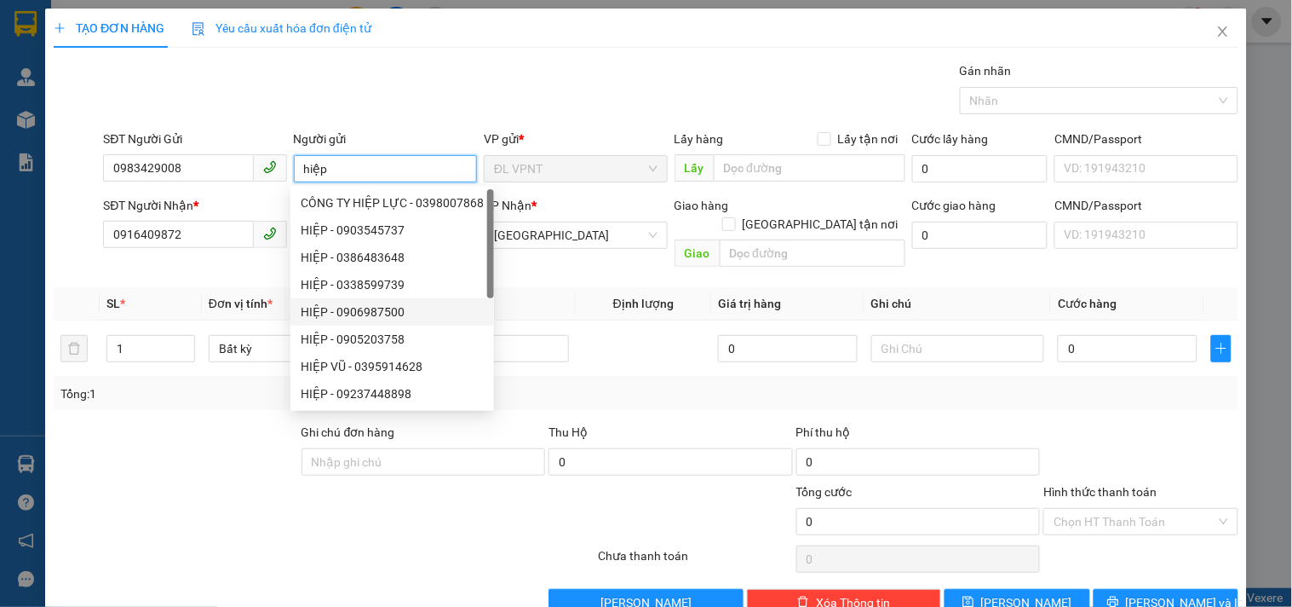
click at [403, 313] on div "HIỆP - 0906987500" at bounding box center [392, 311] width 183 height 19
type input "0906987500"
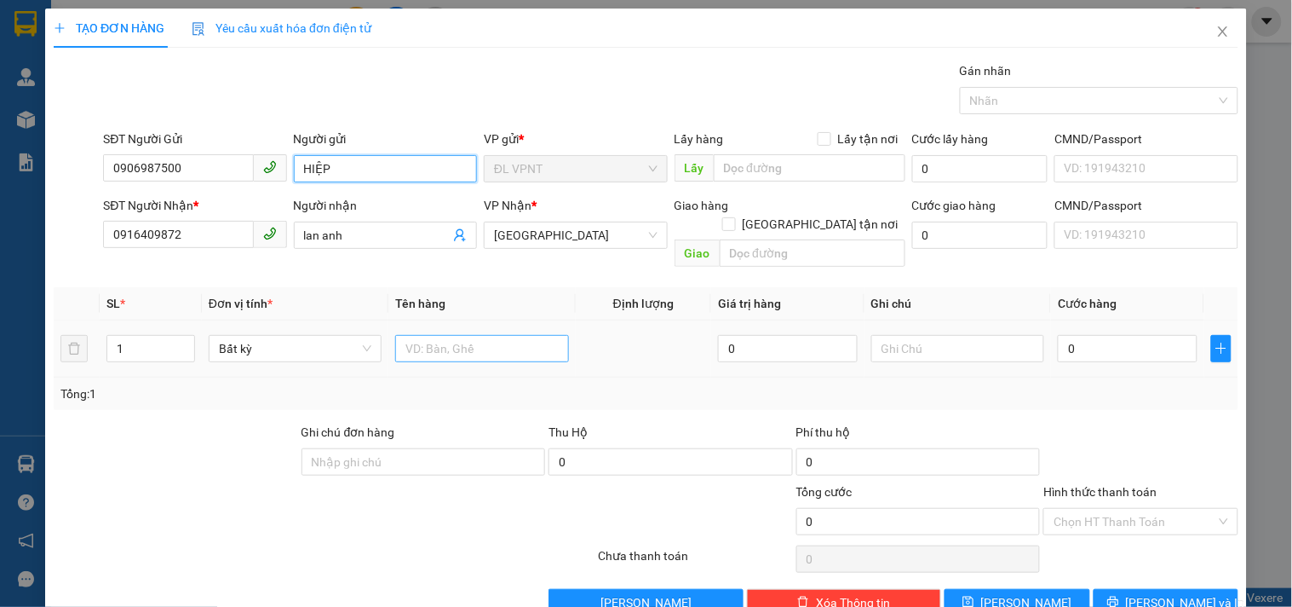
type input "HIỆP"
click at [538, 335] on input "text" at bounding box center [481, 348] width 173 height 27
type input "1t"
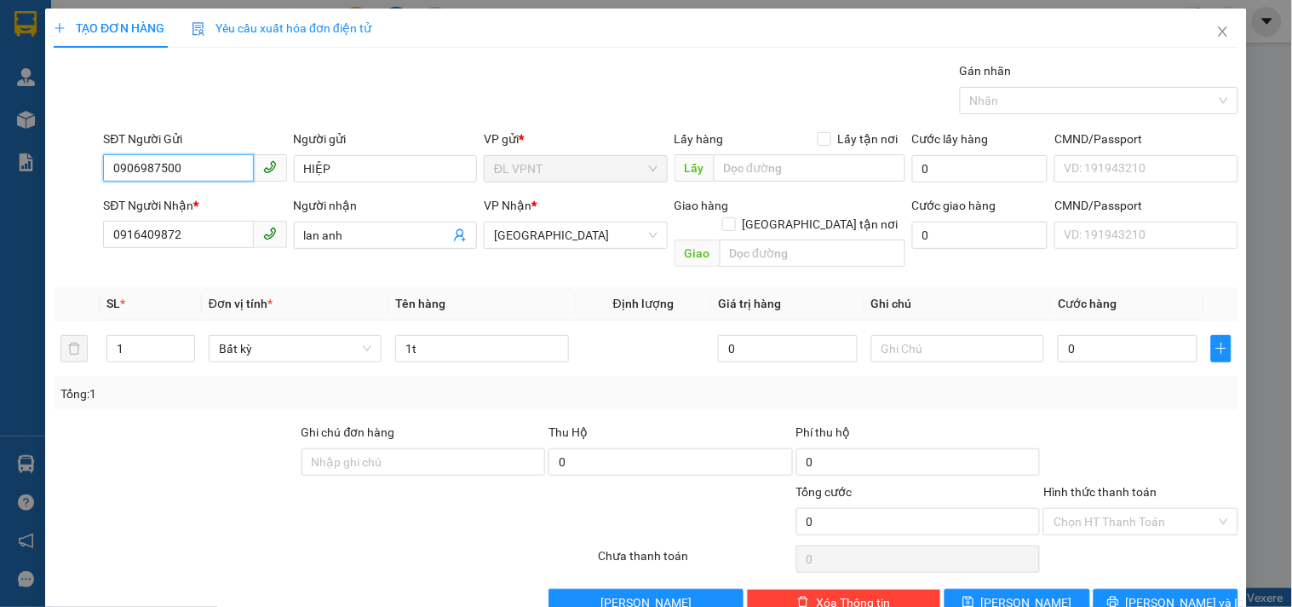
drag, startPoint x: 83, startPoint y: 165, endPoint x: 26, endPoint y: 98, distance: 88.8
click at [0, 106] on div "TẠO ĐƠN HÀNG Yêu cầu xuất hóa đơn điện tử Transit Pickup Surcharge Ids Transit …" at bounding box center [646, 303] width 1292 height 607
type input "0983429008"
click at [1089, 335] on input "0" at bounding box center [1128, 348] width 140 height 27
type input "4"
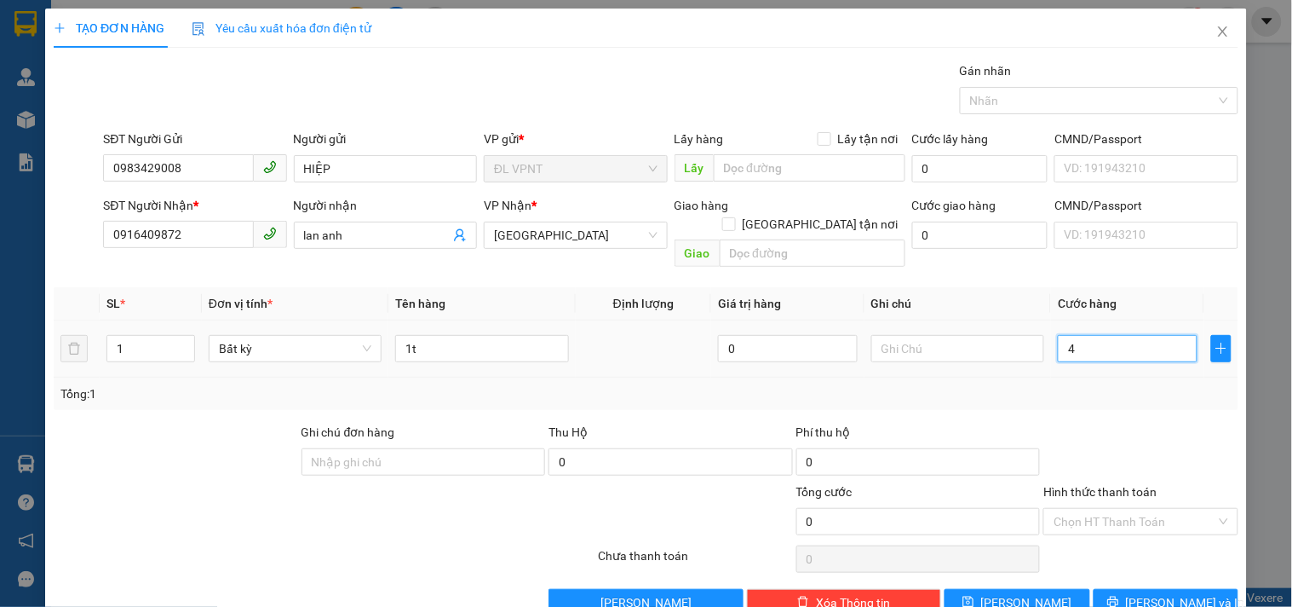
type input "4"
type input "40"
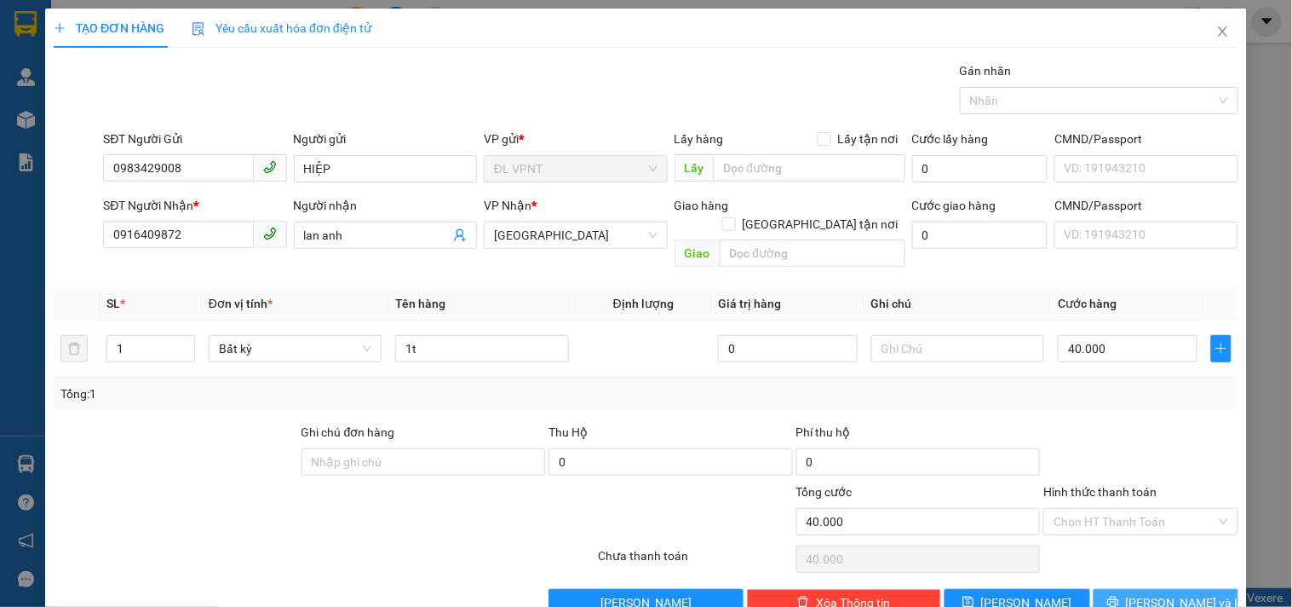
click at [1119, 595] on icon "printer" at bounding box center [1113, 601] width 12 height 12
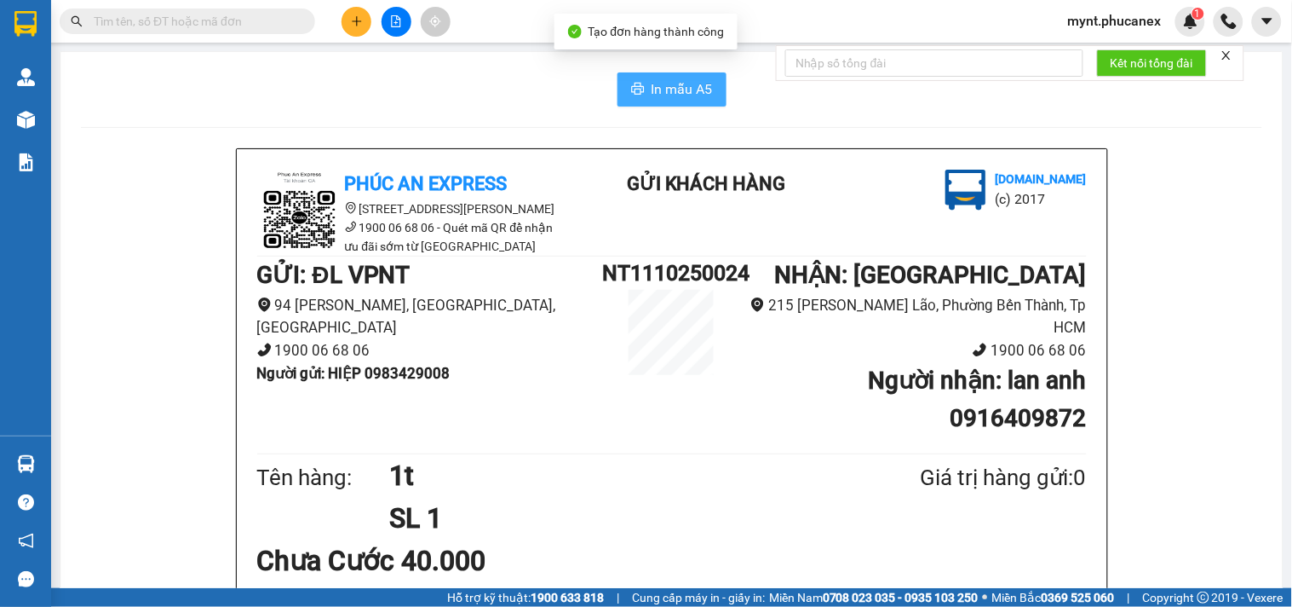
click at [635, 101] on button "In mẫu A5" at bounding box center [672, 89] width 109 height 34
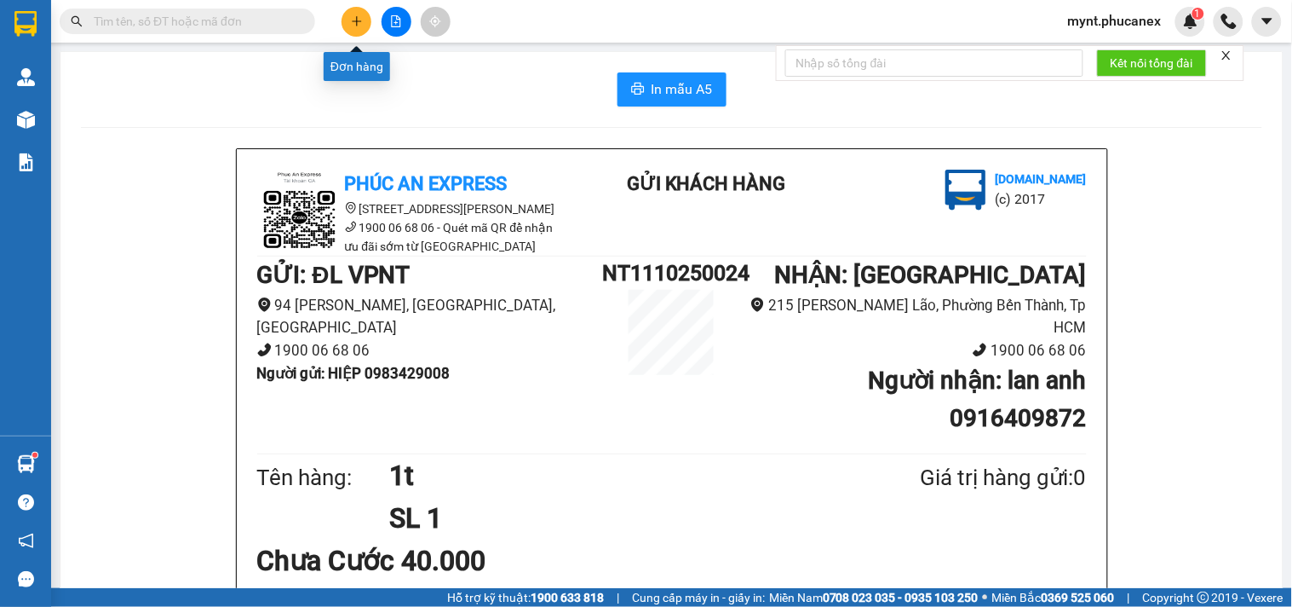
click at [354, 27] on button at bounding box center [357, 22] width 30 height 30
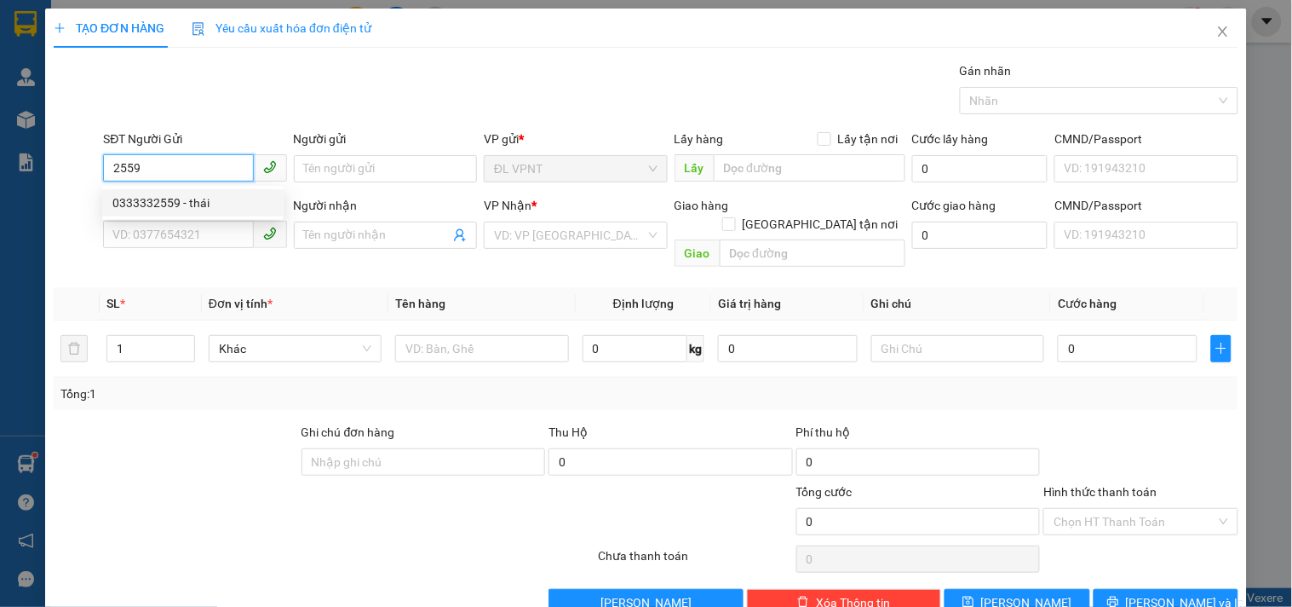
click at [198, 198] on div "0333332559 - thái" at bounding box center [192, 202] width 161 height 19
type input "0333332559"
type input "thái"
type input "0907838339"
type input "TRÂM"
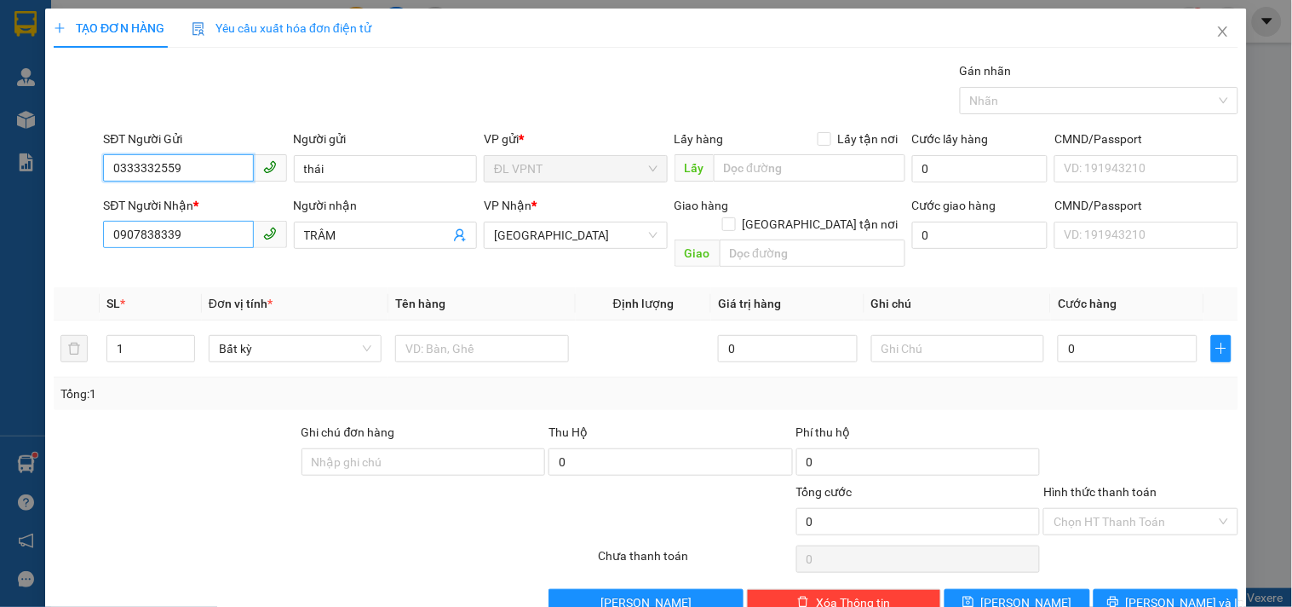
type input "0333332559"
drag, startPoint x: 202, startPoint y: 227, endPoint x: 72, endPoint y: 209, distance: 130.7
click at [0, 197] on div "TẠO ĐƠN HÀNG Yêu cầu xuất hóa đơn điện tử Transit Pickup Surcharge Ids Transit …" at bounding box center [646, 303] width 1292 height 607
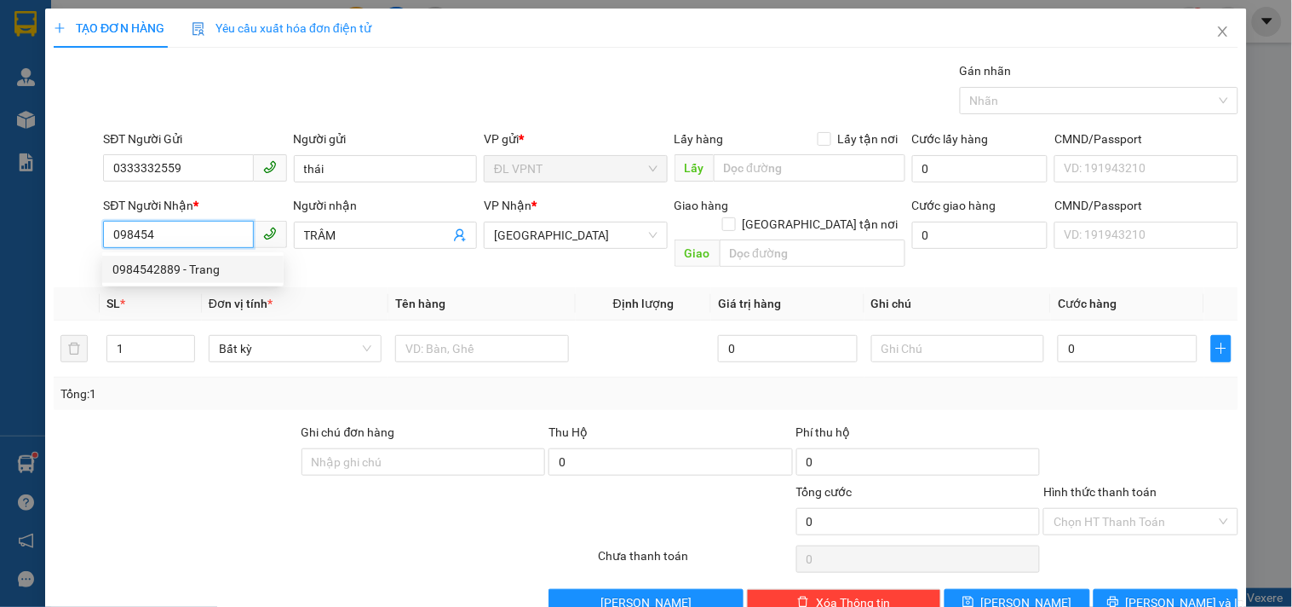
click at [177, 264] on div "0984542889 - Trang" at bounding box center [192, 269] width 161 height 19
type input "0984542889"
type input "Trang"
type input "0984542889"
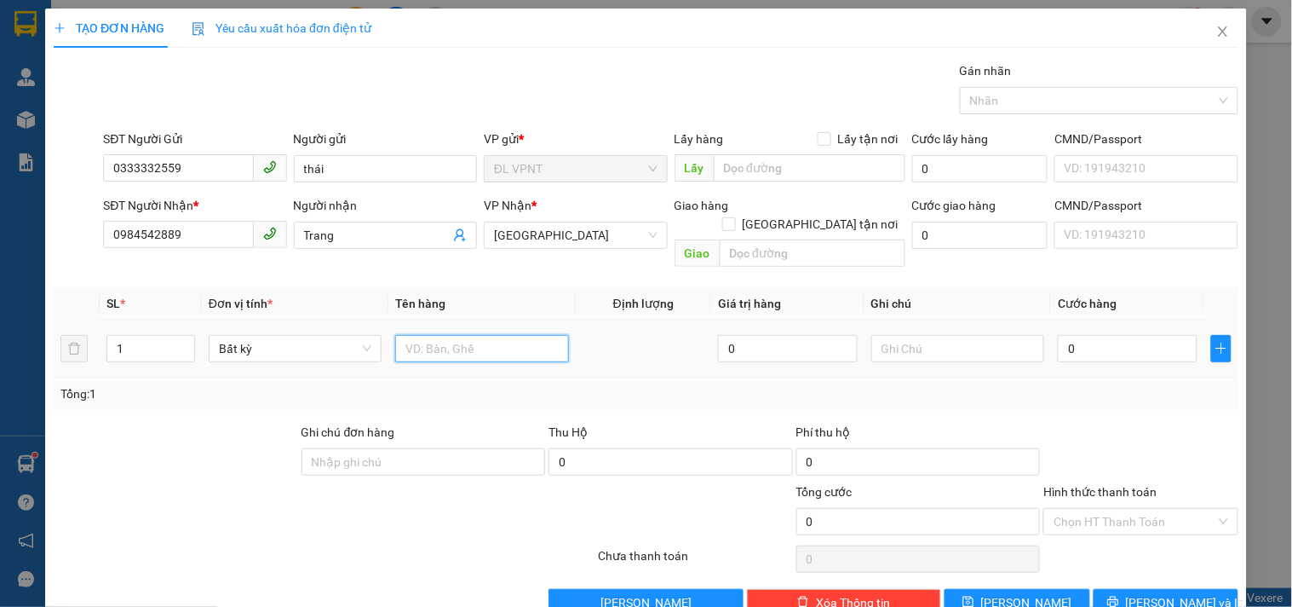
click at [496, 335] on input "text" at bounding box center [481, 348] width 173 height 27
type input "1tx"
click at [1120, 335] on input "0" at bounding box center [1128, 348] width 140 height 27
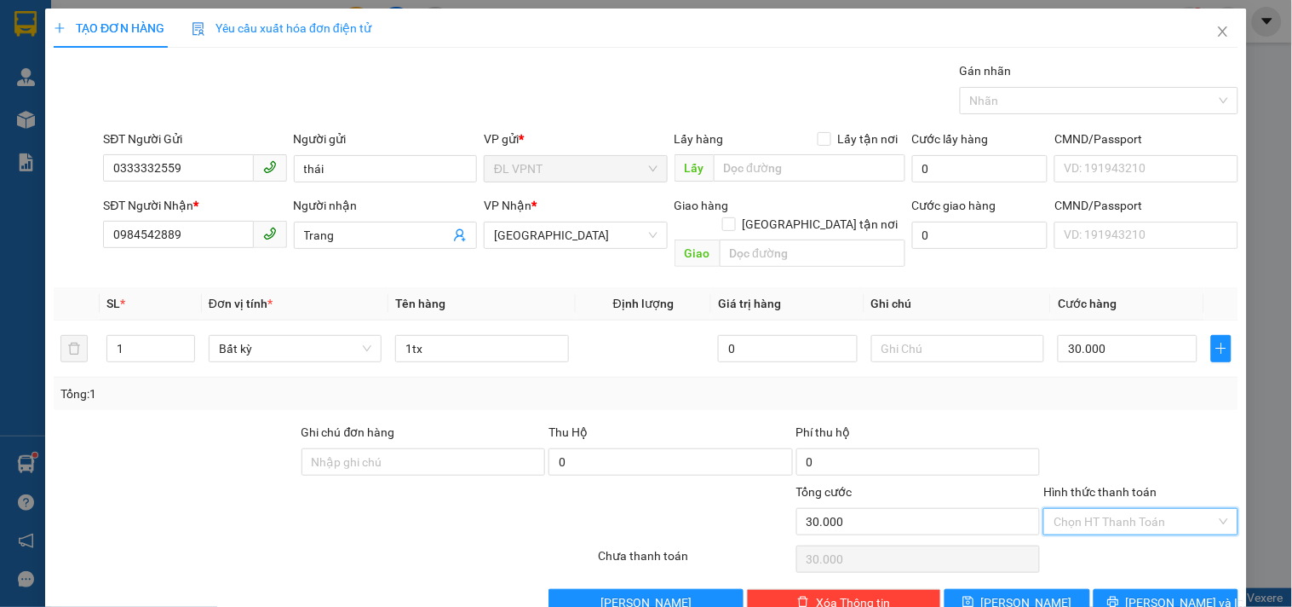
click at [1130, 509] on input "Hình thức thanh toán" at bounding box center [1135, 522] width 162 height 26
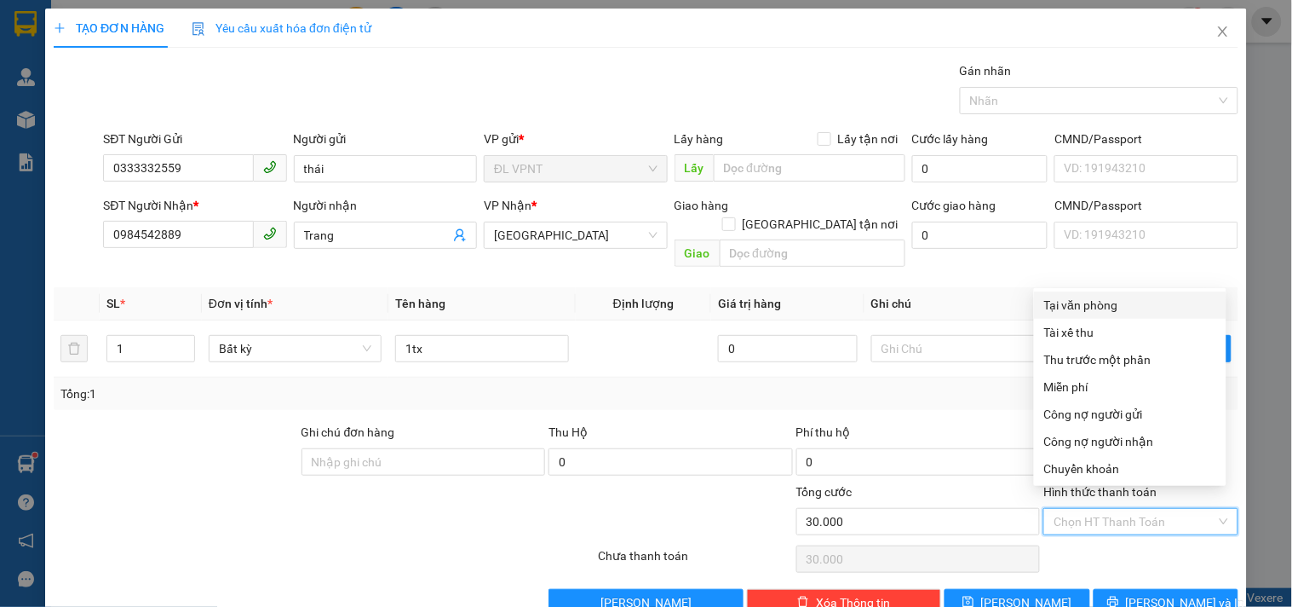
click at [1093, 304] on div "Tại văn phòng" at bounding box center [1130, 305] width 172 height 19
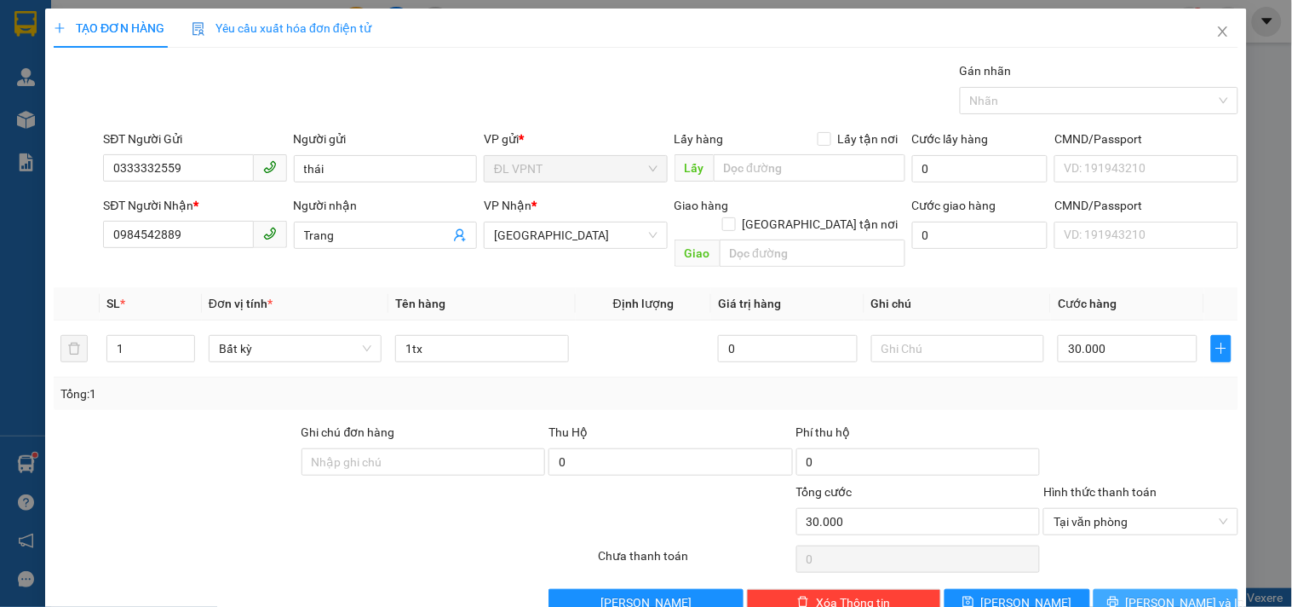
click at [1097, 589] on button "[PERSON_NAME] và In" at bounding box center [1166, 602] width 145 height 27
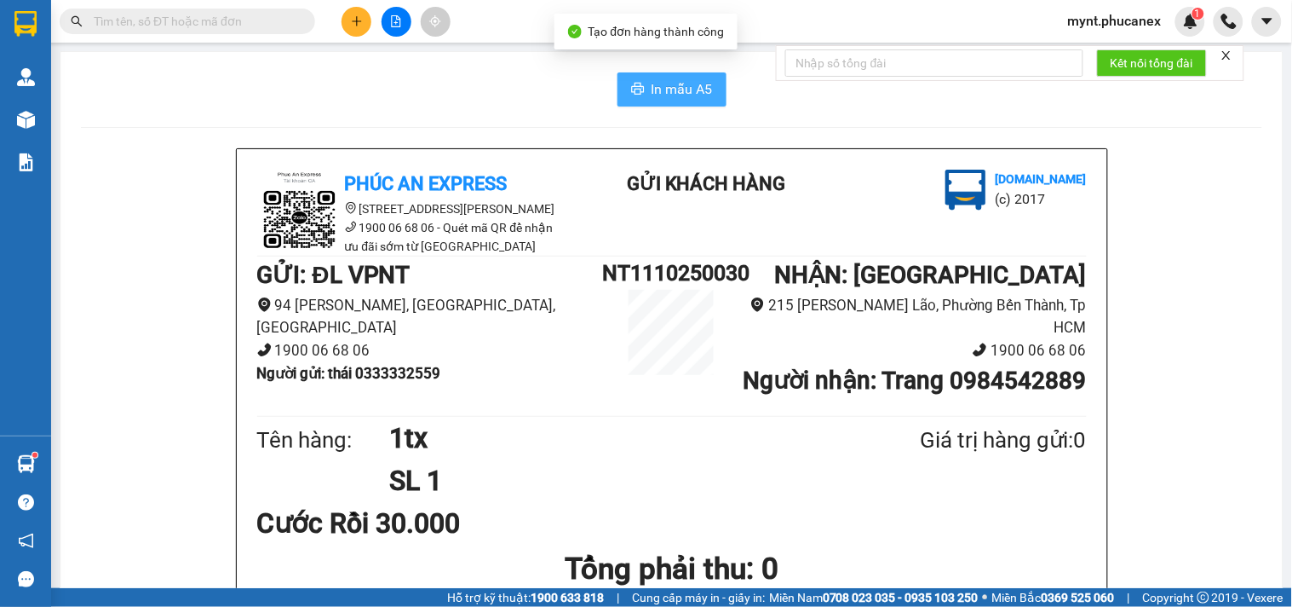
click at [682, 85] on span "In mẫu A5" at bounding box center [682, 88] width 61 height 21
click at [217, 21] on input "text" at bounding box center [194, 21] width 201 height 19
paste input "0933350360"
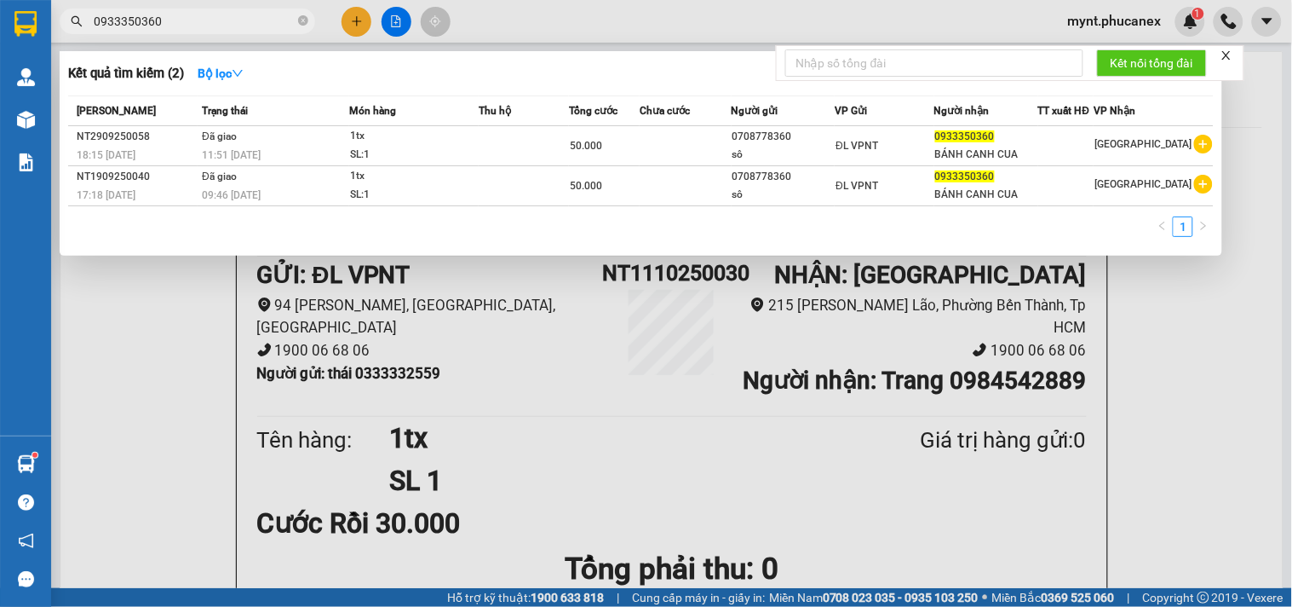
type input "0933350360"
click at [343, 14] on div at bounding box center [646, 303] width 1292 height 607
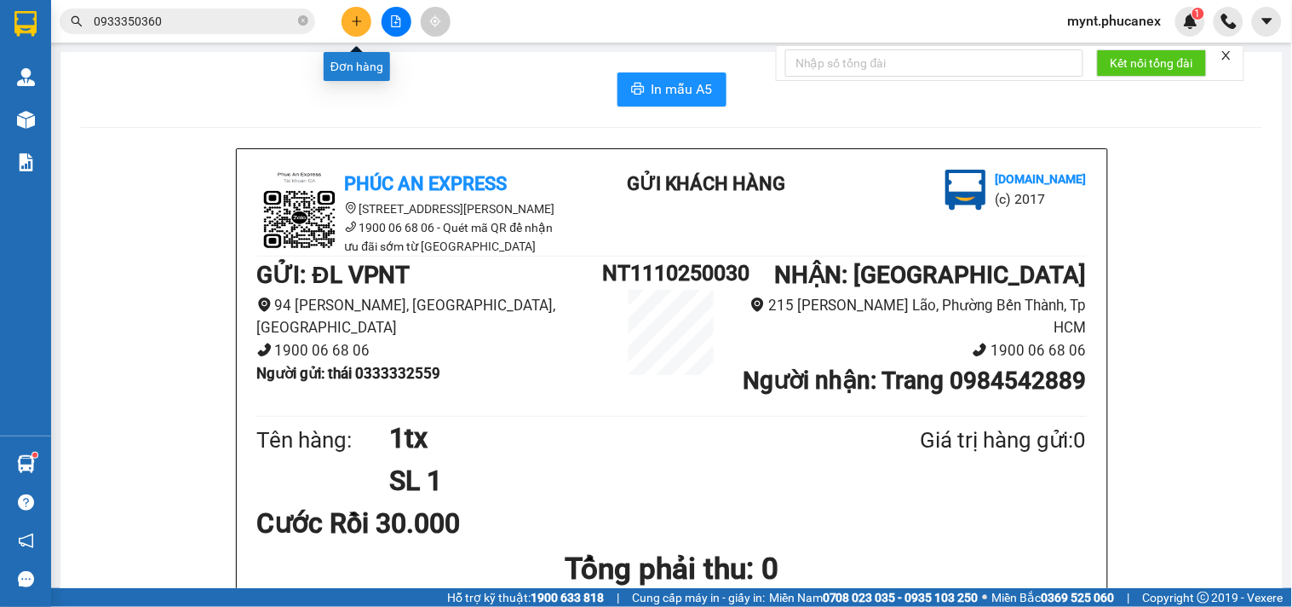
click at [351, 15] on icon "plus" at bounding box center [357, 21] width 12 height 12
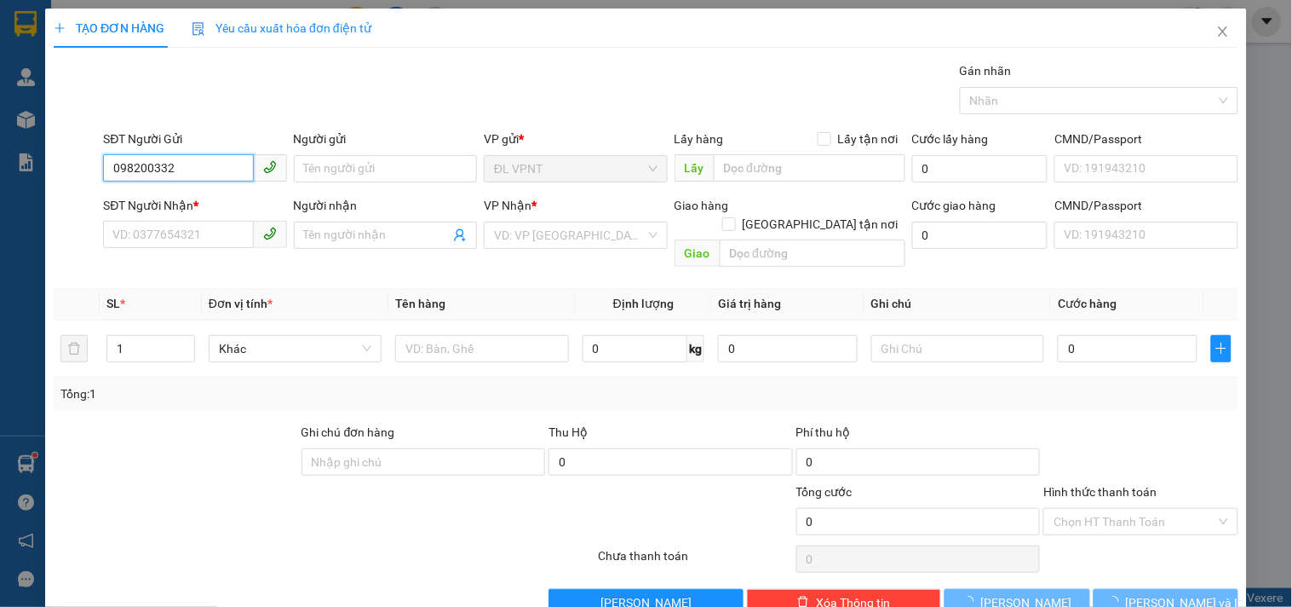
type input "0982003329"
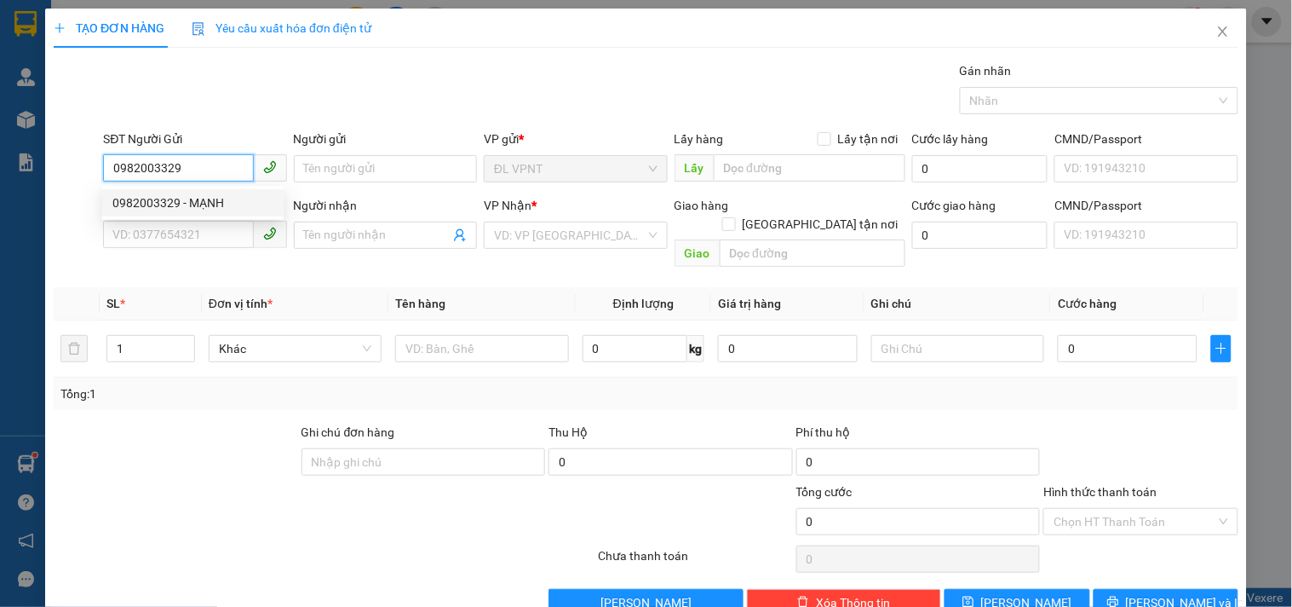
click at [215, 203] on div "0982003329 - MẠNH" at bounding box center [192, 202] width 161 height 19
type input "MẠNH"
type input "0385084158"
type input "TÙNG"
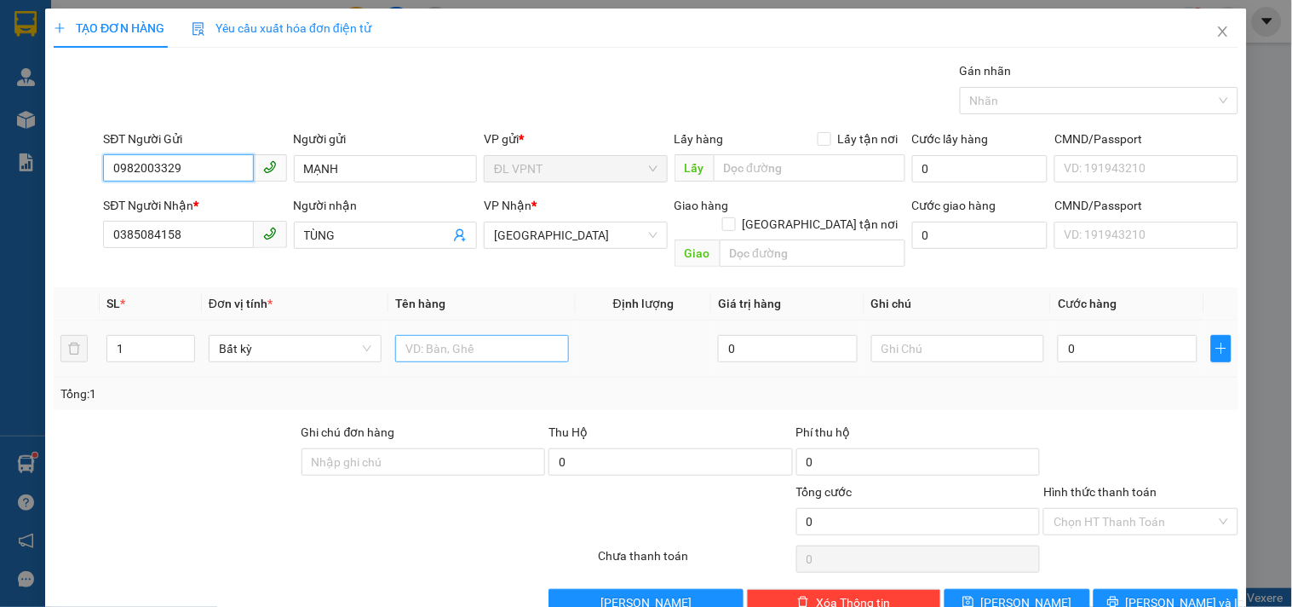
type input "0982003329"
click at [489, 335] on input "text" at bounding box center [481, 348] width 173 height 27
type input "1tx"
click at [1095, 335] on input "0" at bounding box center [1128, 348] width 140 height 27
type input "3"
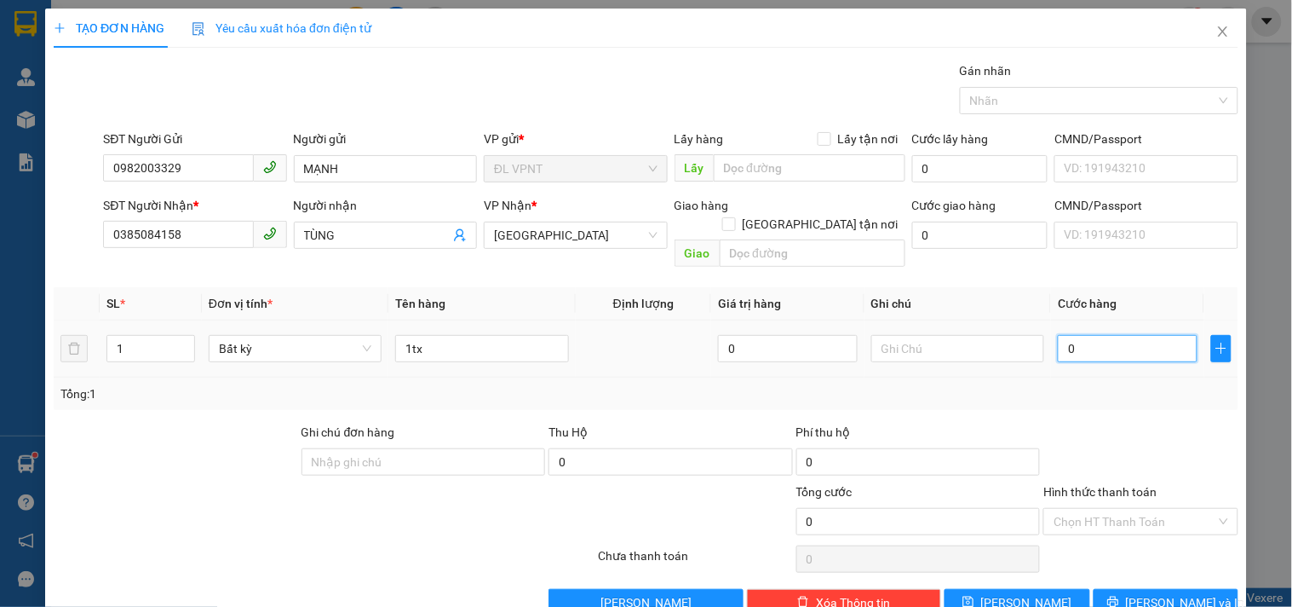
type input "3"
type input "30"
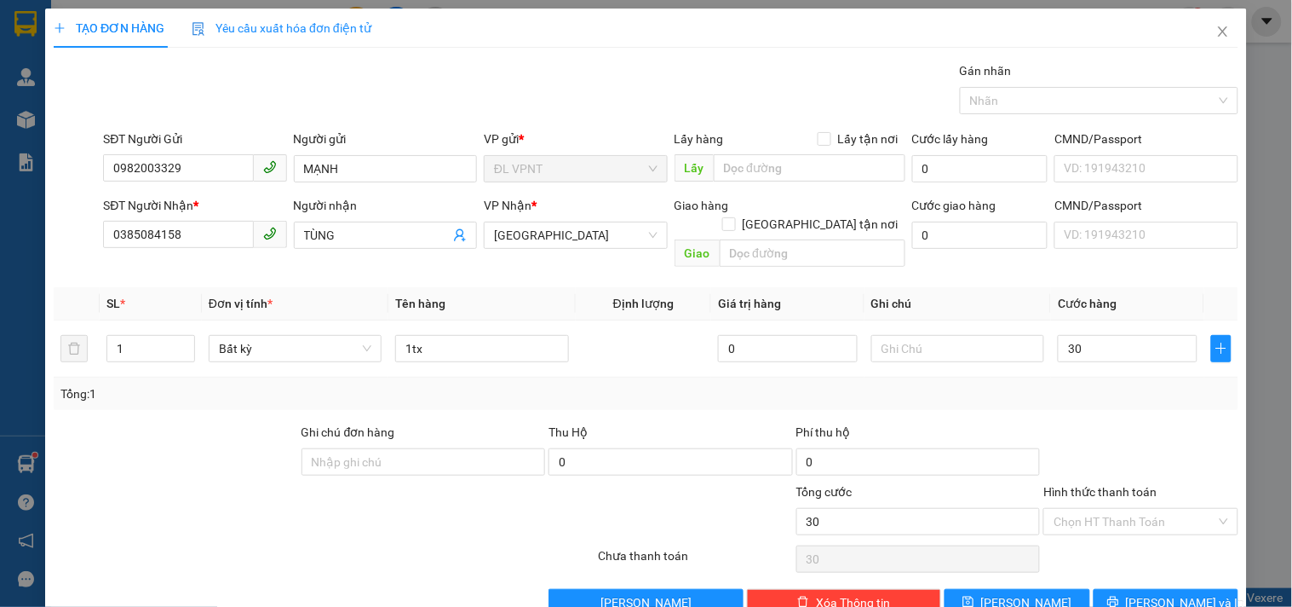
type input "30.000"
click at [1061, 384] on div "Tổng: 1" at bounding box center [645, 393] width 1171 height 19
click at [1118, 509] on input "Hình thức thanh toán" at bounding box center [1135, 522] width 162 height 26
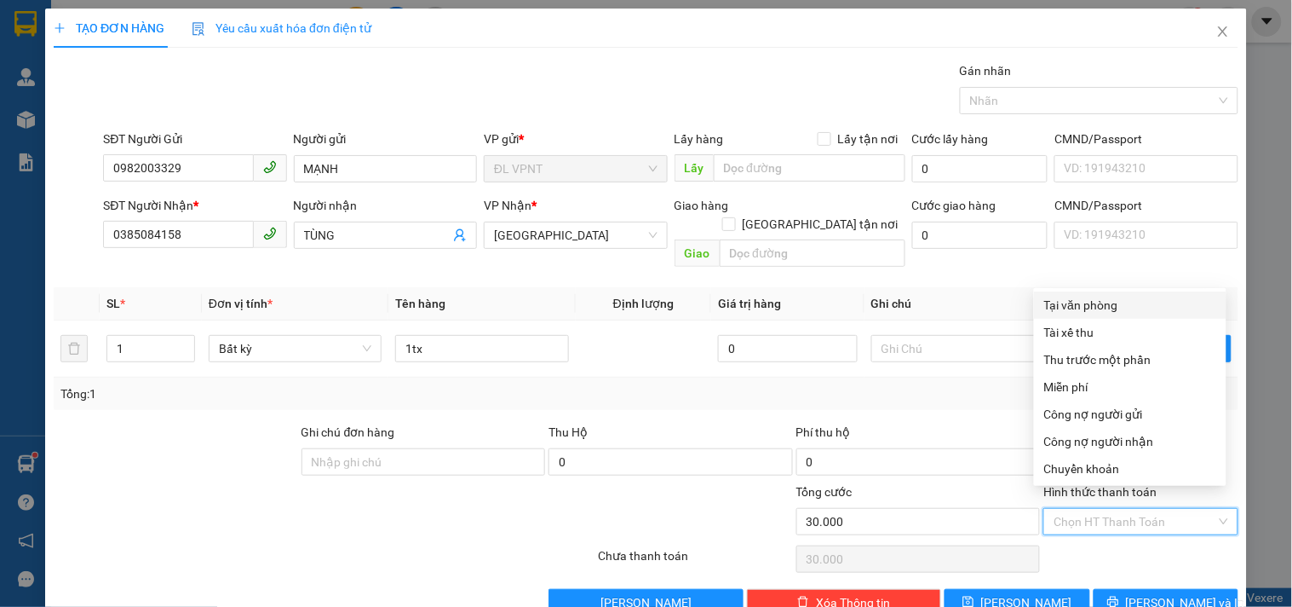
click at [1110, 298] on div "Tại văn phòng" at bounding box center [1130, 305] width 172 height 19
type input "0"
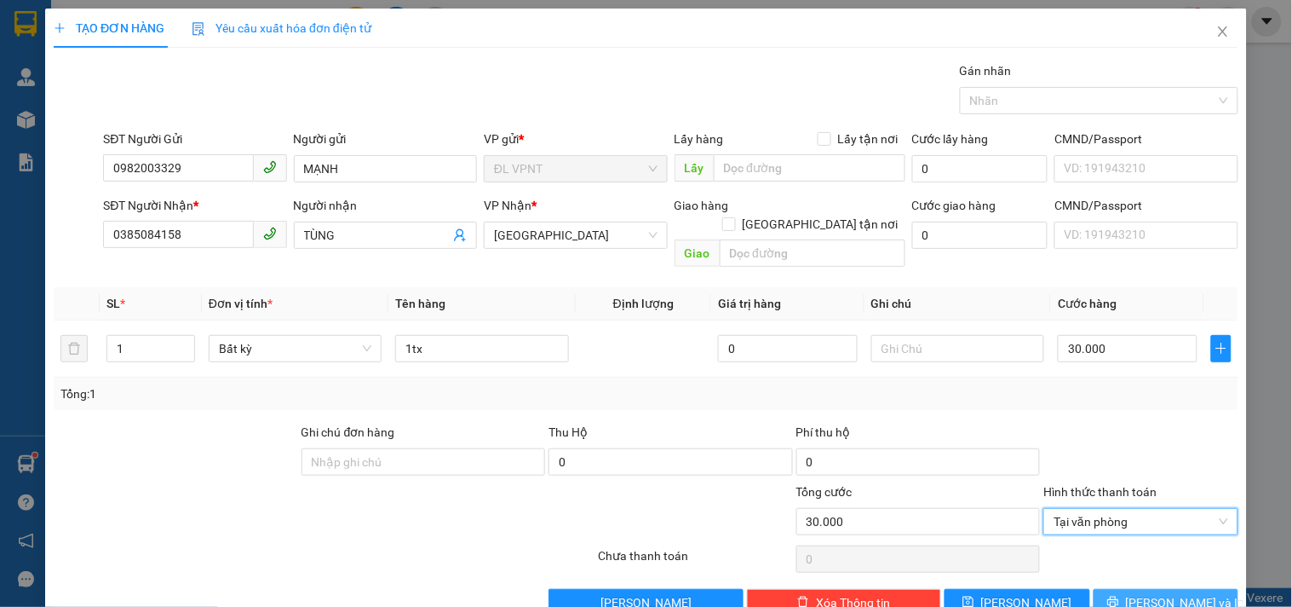
click at [1164, 589] on button "[PERSON_NAME] và In" at bounding box center [1166, 602] width 145 height 27
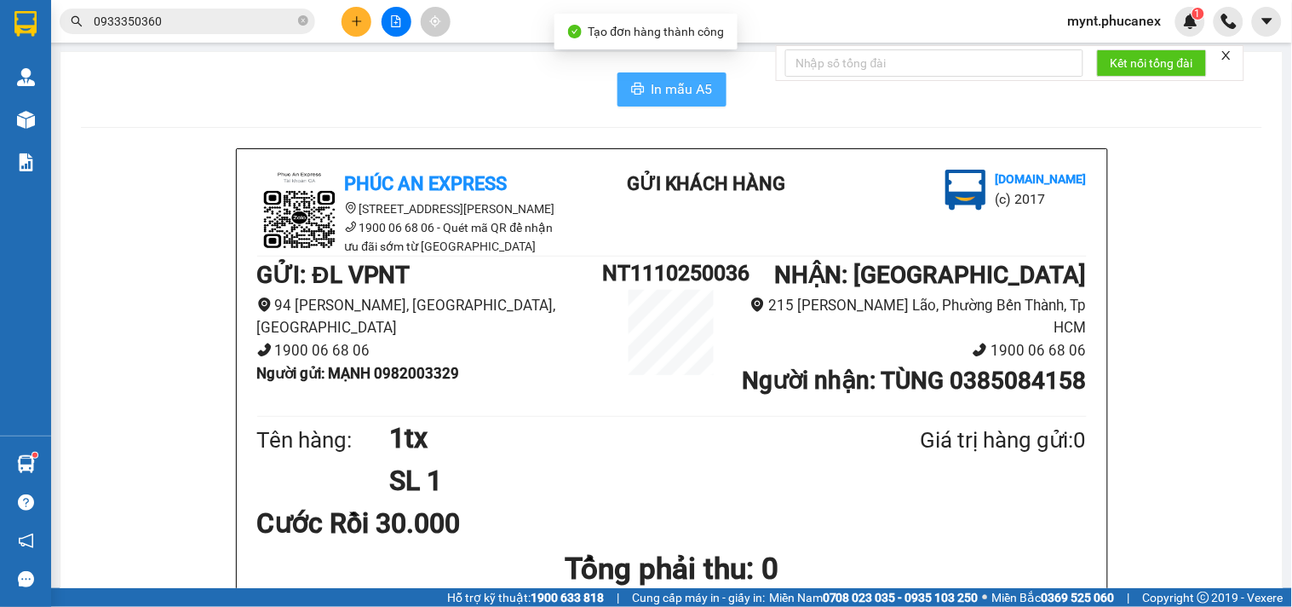
click at [680, 92] on span "In mẫu A5" at bounding box center [682, 88] width 61 height 21
